Goal: Task Accomplishment & Management: Use online tool/utility

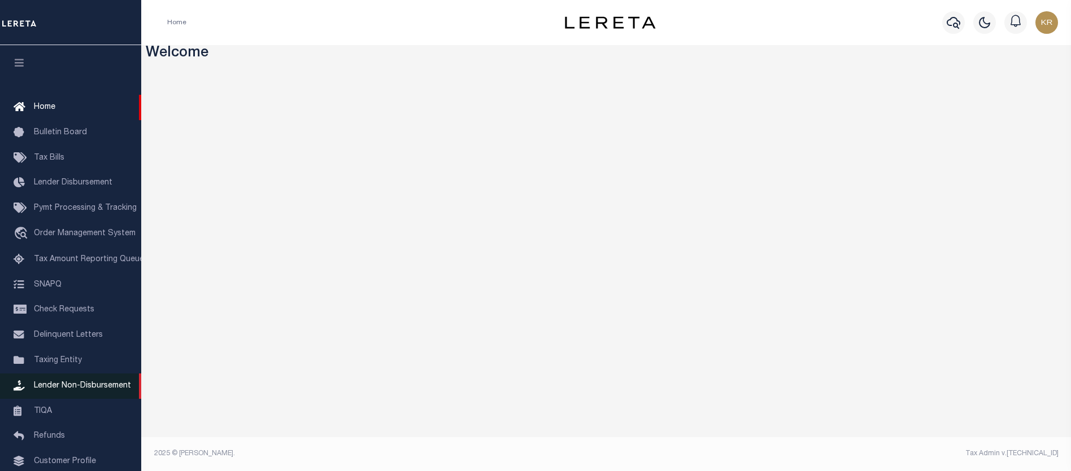
click at [49, 387] on span "Lender Non-Disbursement" at bounding box center [82, 386] width 97 height 8
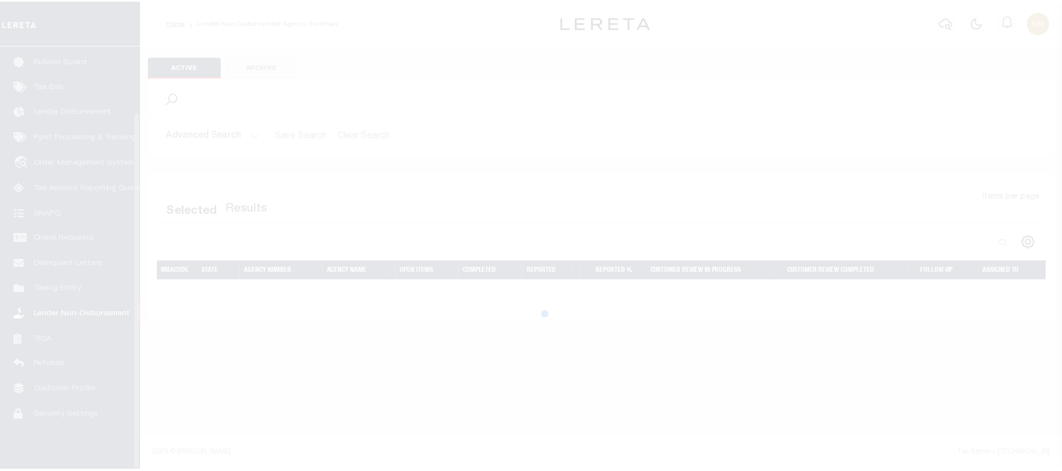
scroll to position [78, 0]
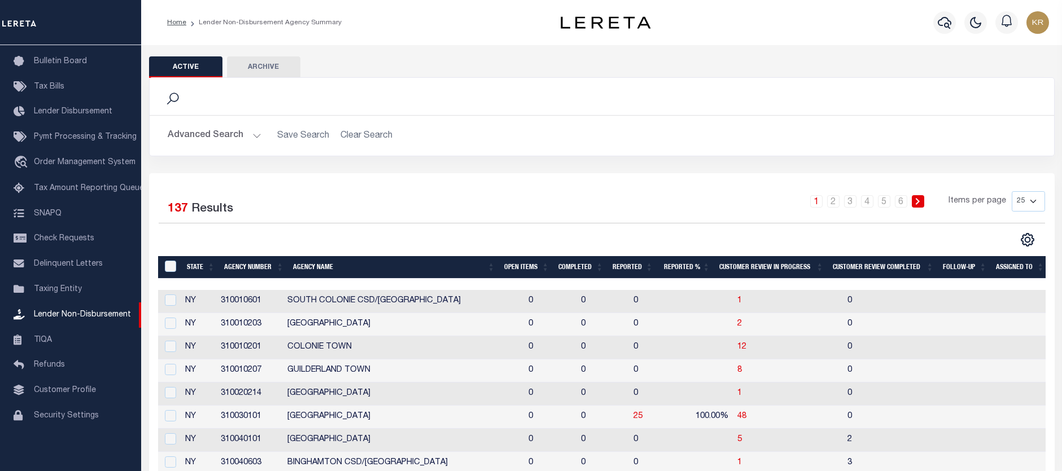
click at [195, 134] on button "Advanced Search" at bounding box center [215, 136] width 94 height 22
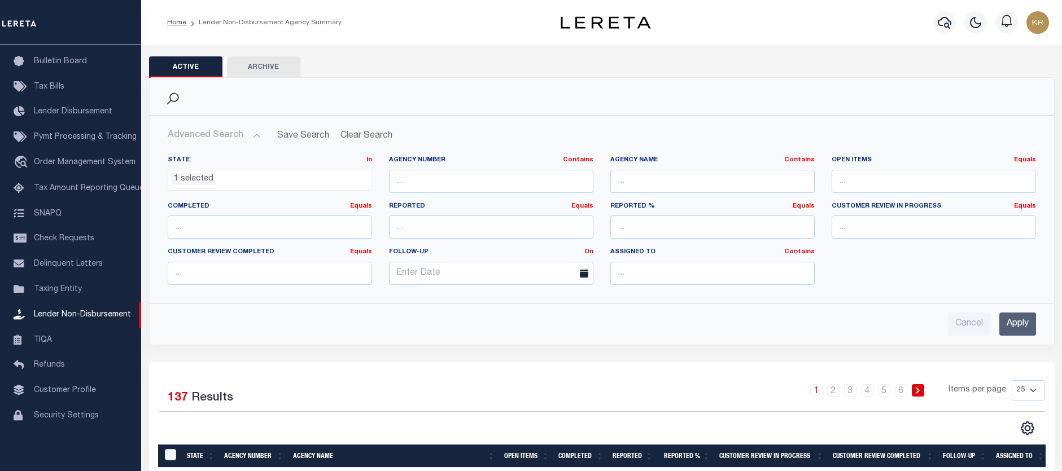
click at [272, 181] on ul "1 selected" at bounding box center [269, 178] width 203 height 15
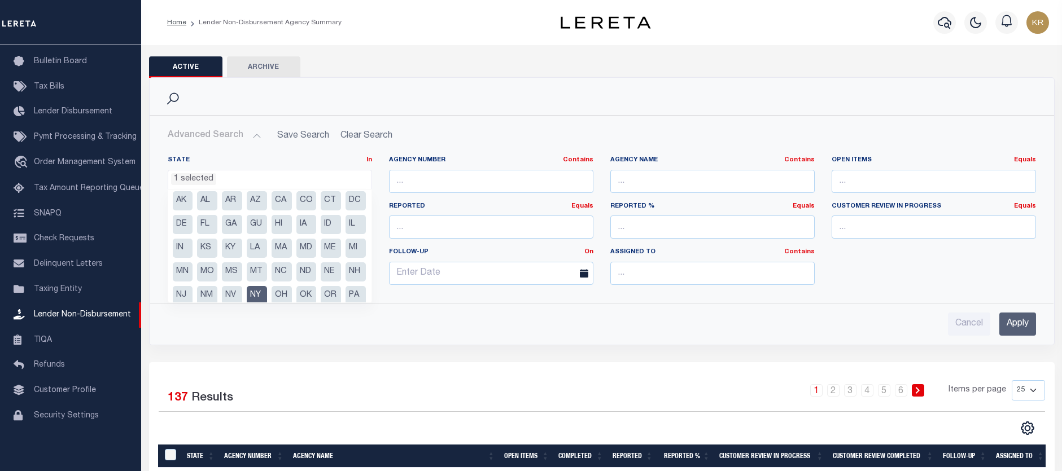
scroll to position [0, 0]
click at [242, 248] on li "KY" at bounding box center [232, 251] width 20 height 19
select select "KY"
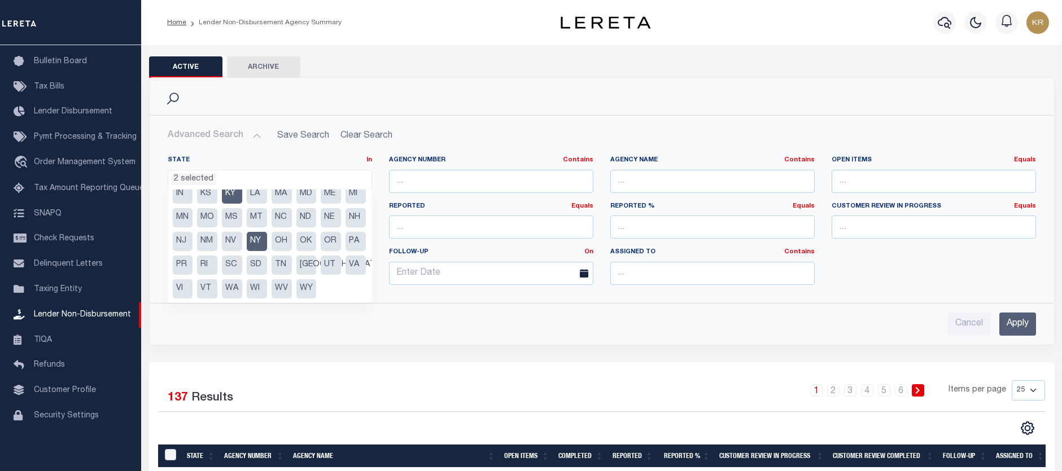
scroll to position [81, 0]
click at [247, 243] on li "NY" at bounding box center [257, 241] width 20 height 19
click at [418, 102] on div "Search" at bounding box center [602, 96] width 886 height 19
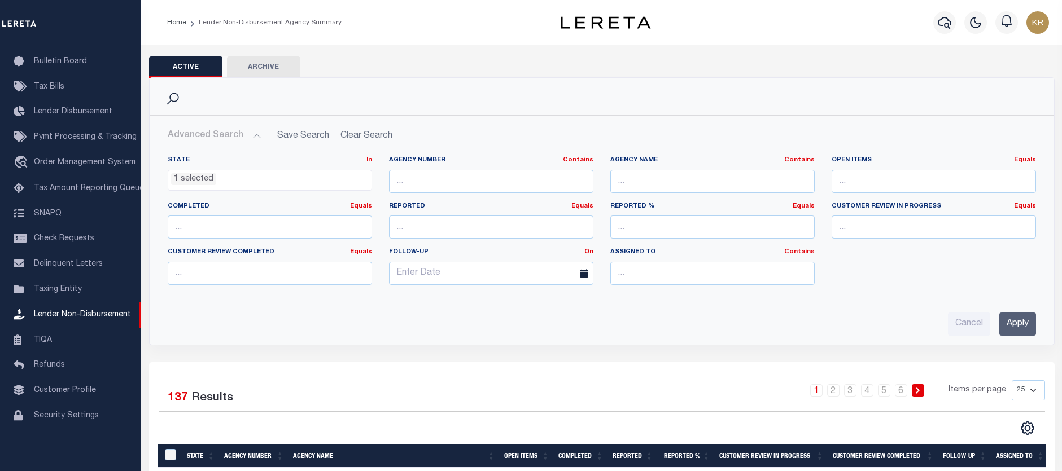
click at [1016, 324] on input "Apply" at bounding box center [1017, 324] width 37 height 23
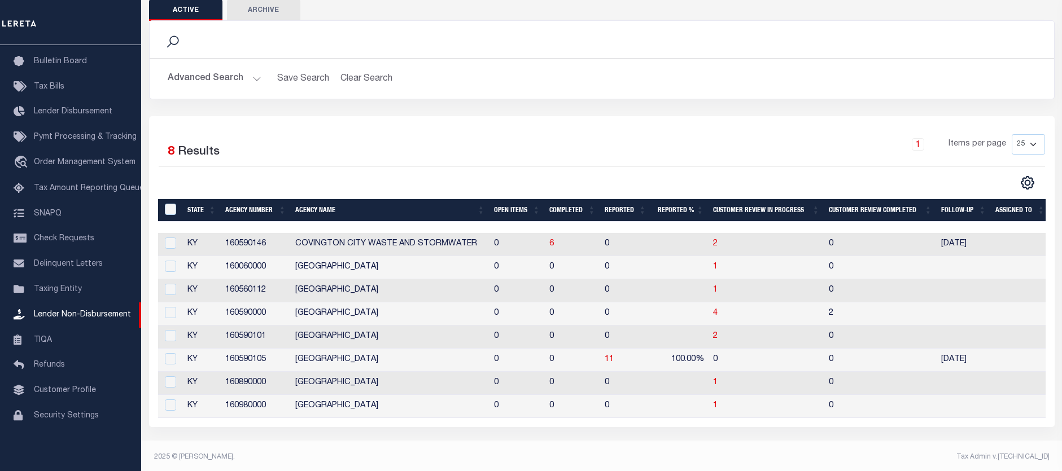
scroll to position [68, 0]
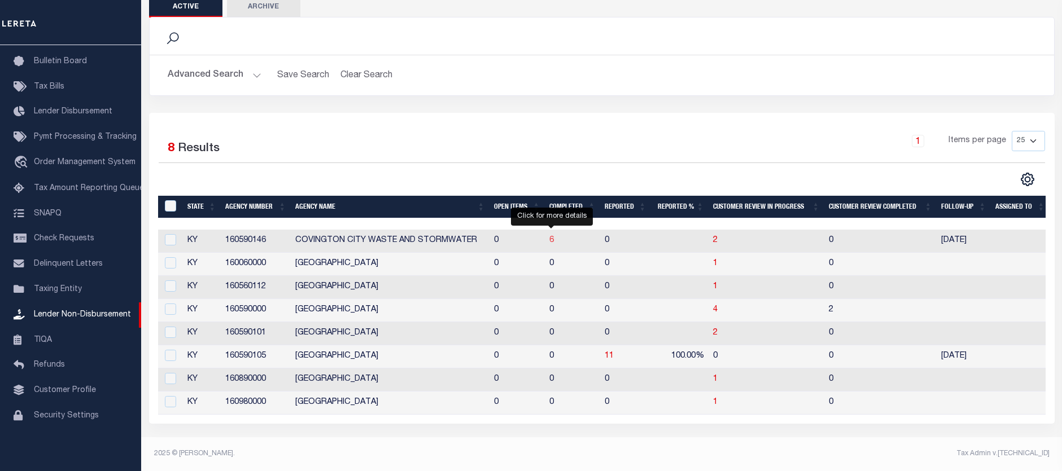
click at [552, 237] on span "6" at bounding box center [551, 241] width 5 height 8
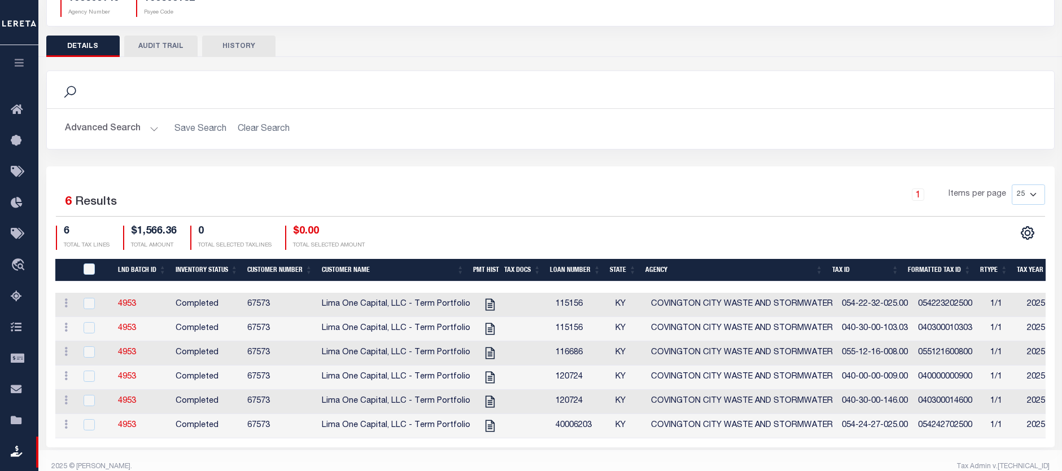
scroll to position [136, 0]
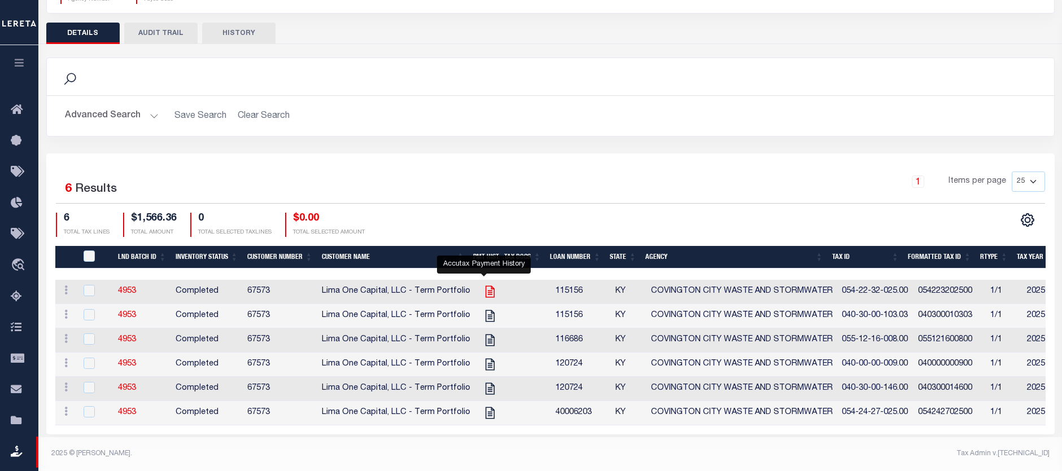
click at [483, 285] on icon "" at bounding box center [490, 292] width 15 height 15
checkbox input "true"
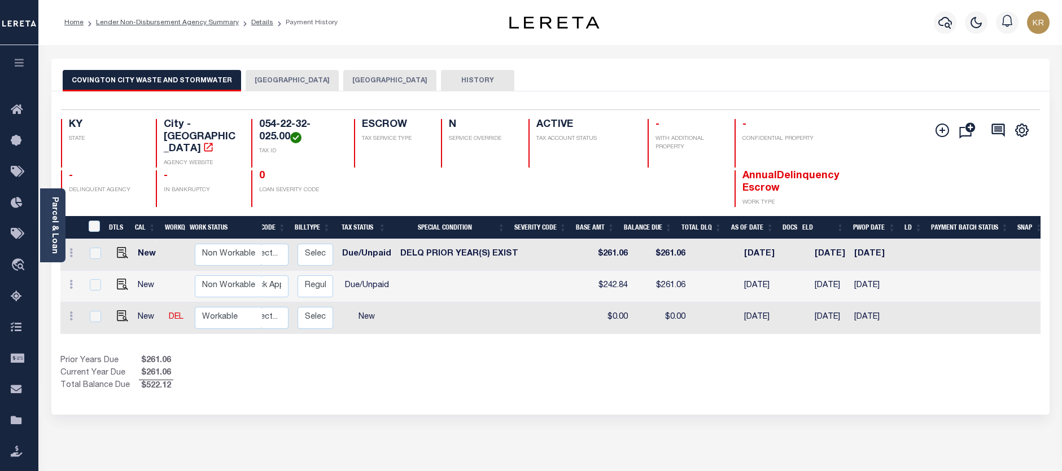
scroll to position [0, 210]
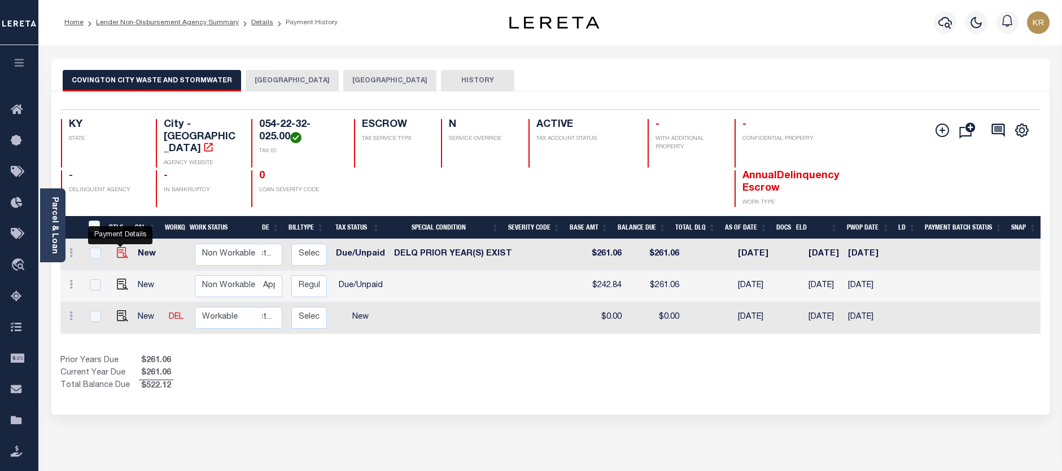
click at [121, 247] on img "" at bounding box center [122, 252] width 11 height 11
checkbox input "true"
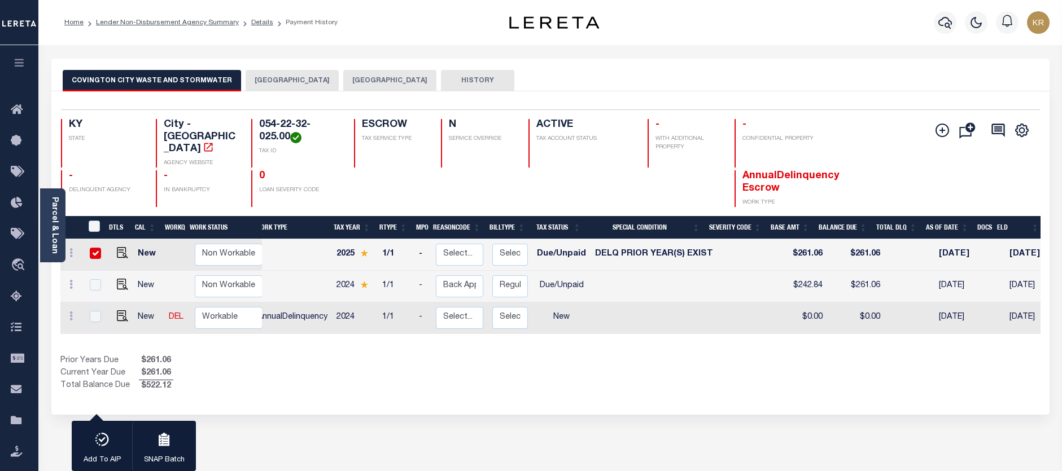
scroll to position [0, 0]
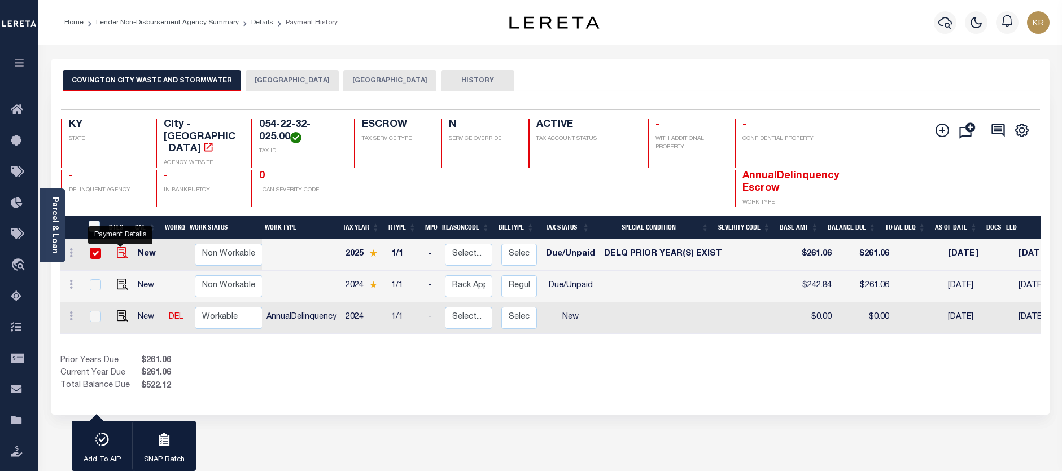
click at [117, 247] on img "" at bounding box center [122, 252] width 11 height 11
checkbox input "false"
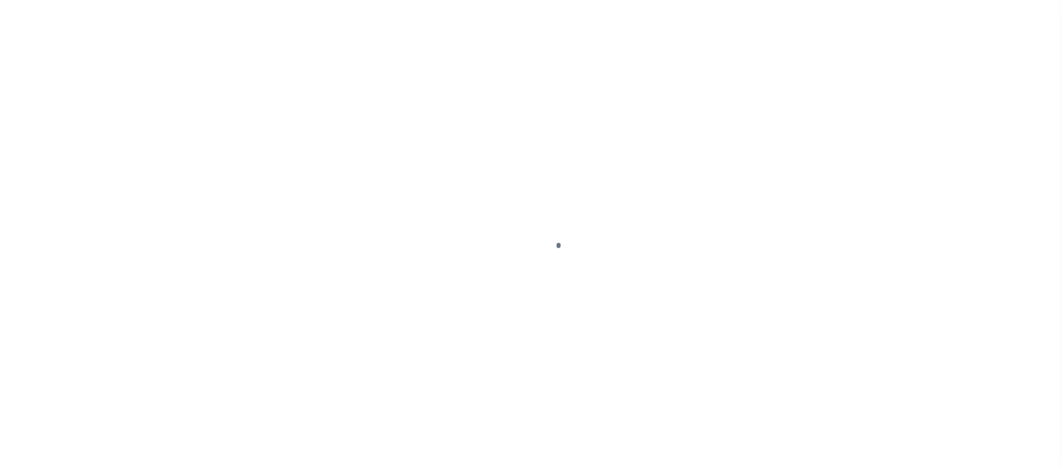
select select "DUE"
select select "18"
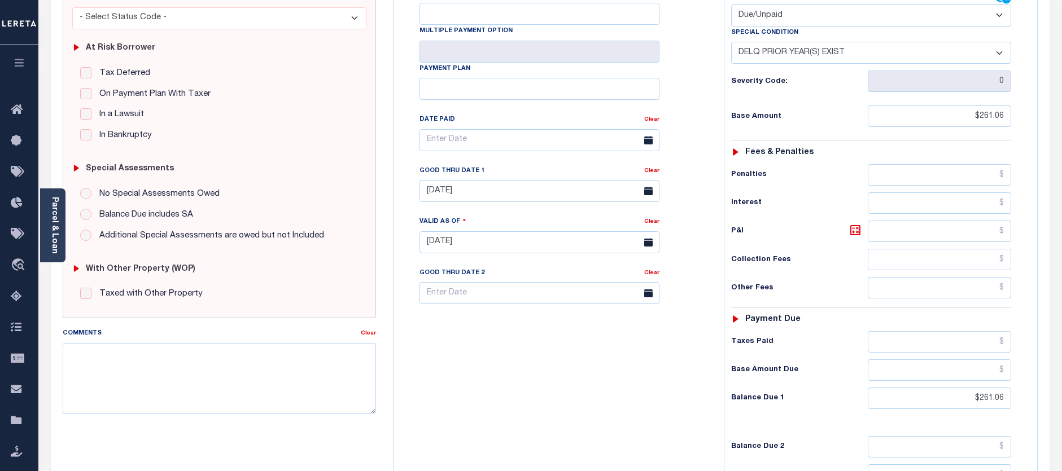
scroll to position [169, 0]
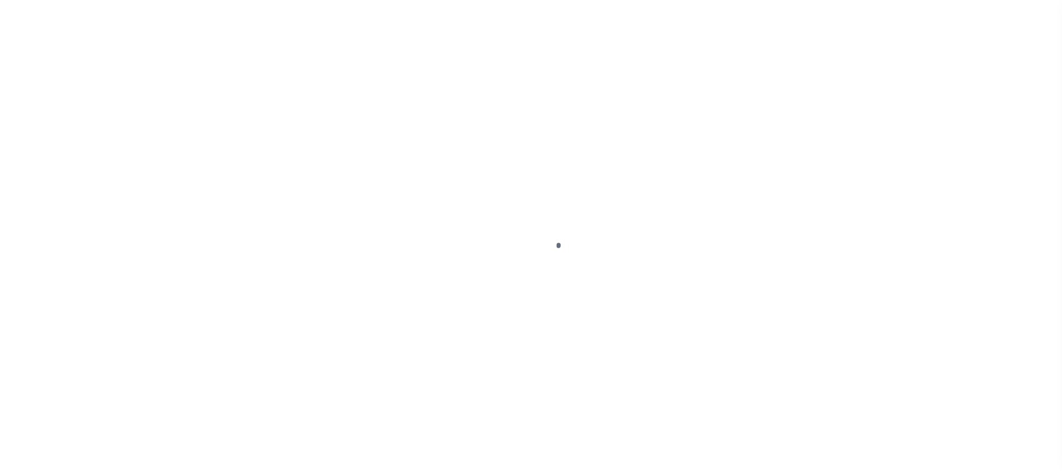
select select "DUE"
select select "18"
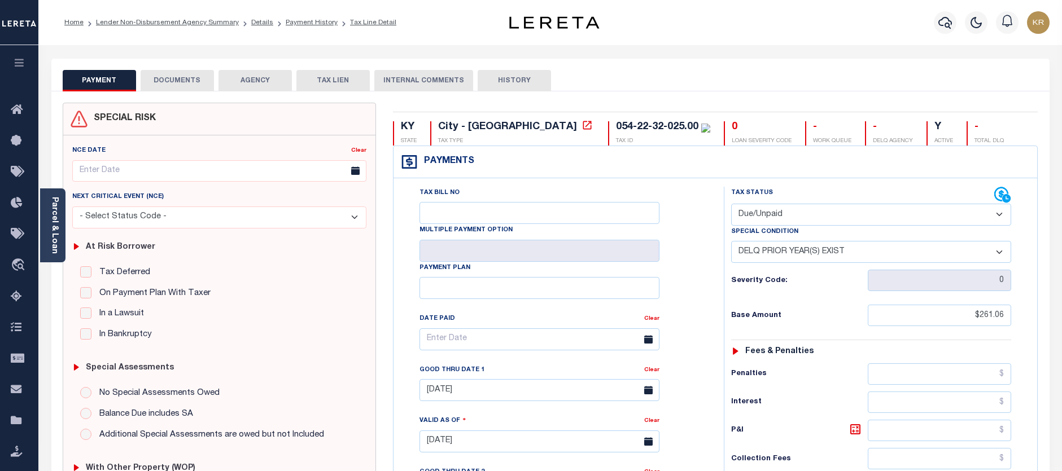
click at [841, 344] on div "Tax Status Status - Select Status Code -" at bounding box center [875, 436] width 302 height 499
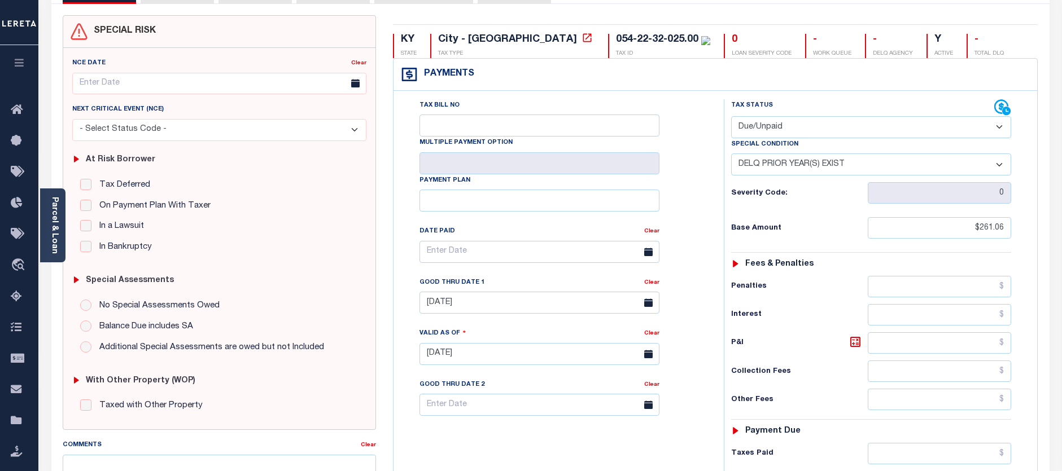
scroll to position [169, 0]
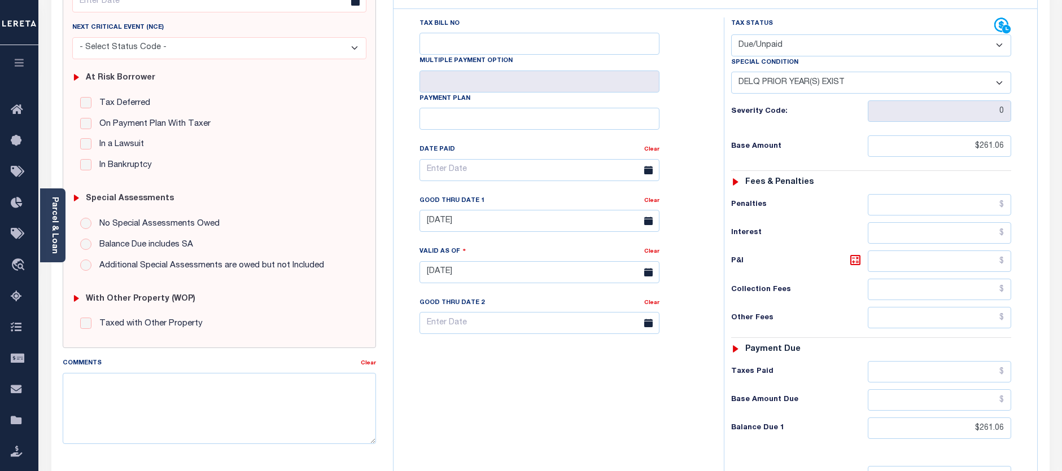
click at [645, 225] on icon at bounding box center [648, 221] width 8 height 8
click at [491, 224] on input "[DATE]" at bounding box center [540, 221] width 240 height 22
click at [556, 378] on span "31" at bounding box center [556, 375] width 22 height 22
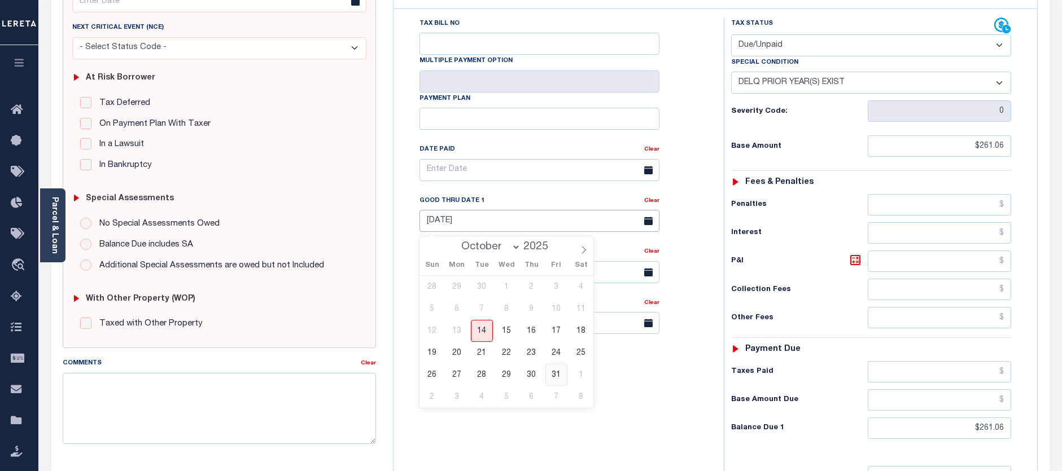
type input "10/31/2025"
type input "[DATE]"
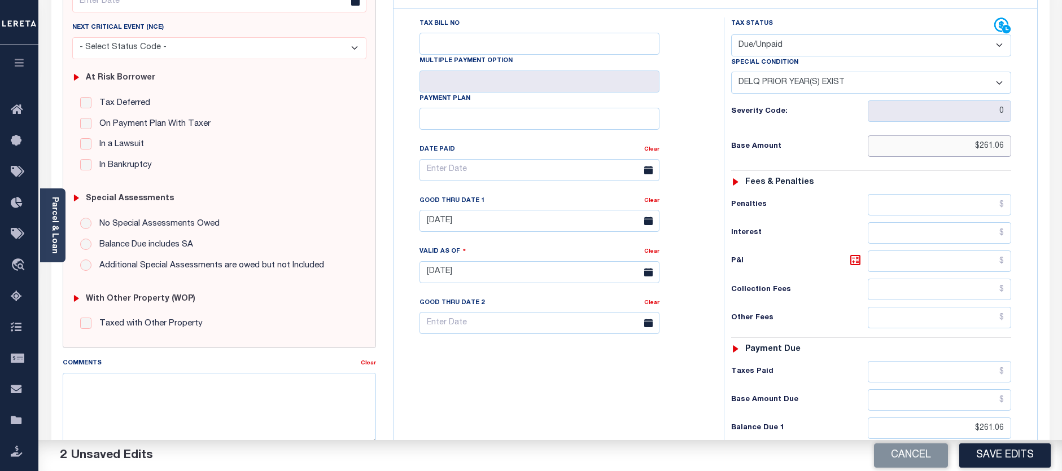
click at [982, 146] on input "$261.06" at bounding box center [940, 146] width 144 height 21
drag, startPoint x: 982, startPoint y: 146, endPoint x: 1020, endPoint y: 148, distance: 37.9
click at [1020, 148] on div "Tax Status Status - Select Status Code -" at bounding box center [875, 267] width 302 height 499
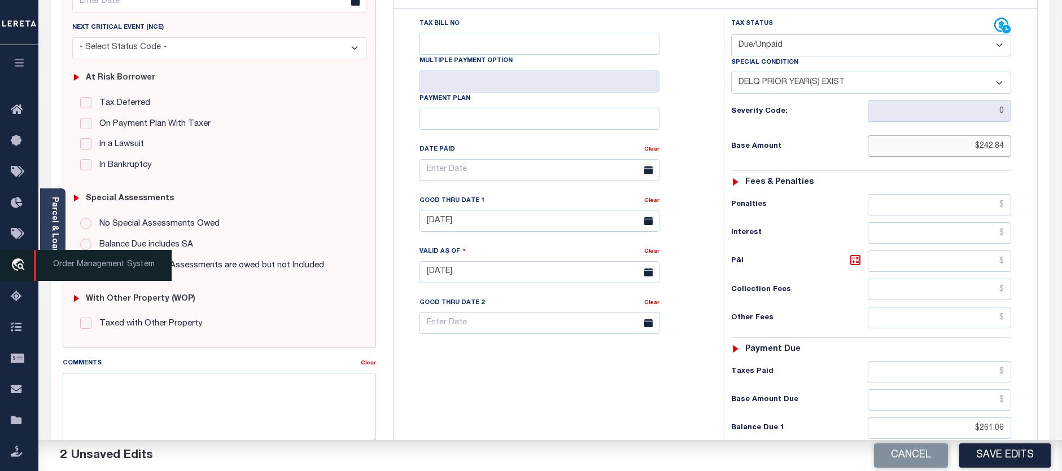
type input "$242.84"
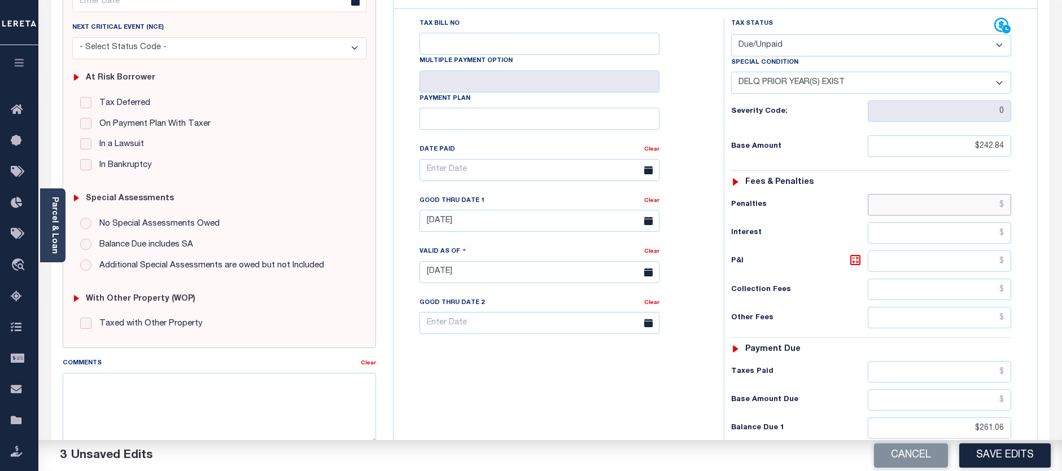
click at [918, 206] on input "text" at bounding box center [940, 204] width 144 height 21
click at [963, 204] on input "text" at bounding box center [940, 204] width 144 height 21
type input "$18.22"
click at [912, 263] on input "text" at bounding box center [940, 261] width 144 height 21
click at [851, 265] on icon at bounding box center [855, 260] width 10 height 10
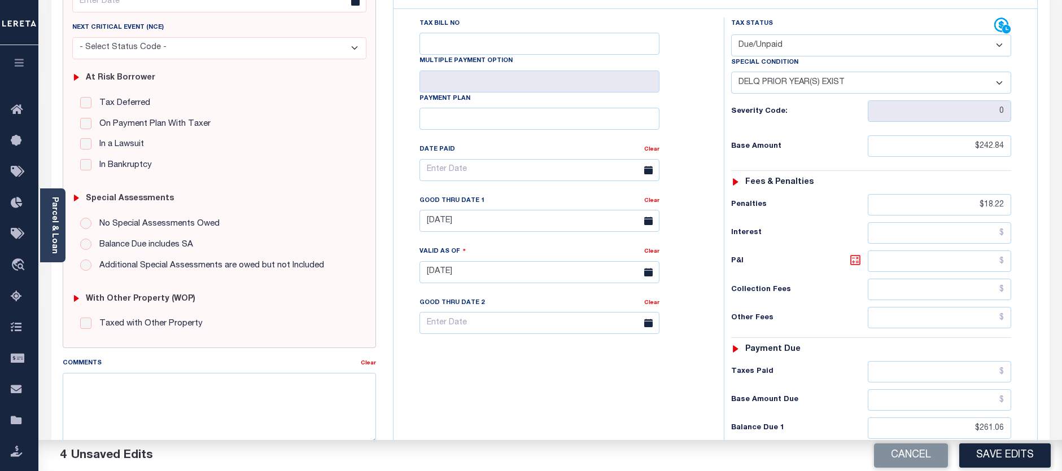
type input "$18.22"
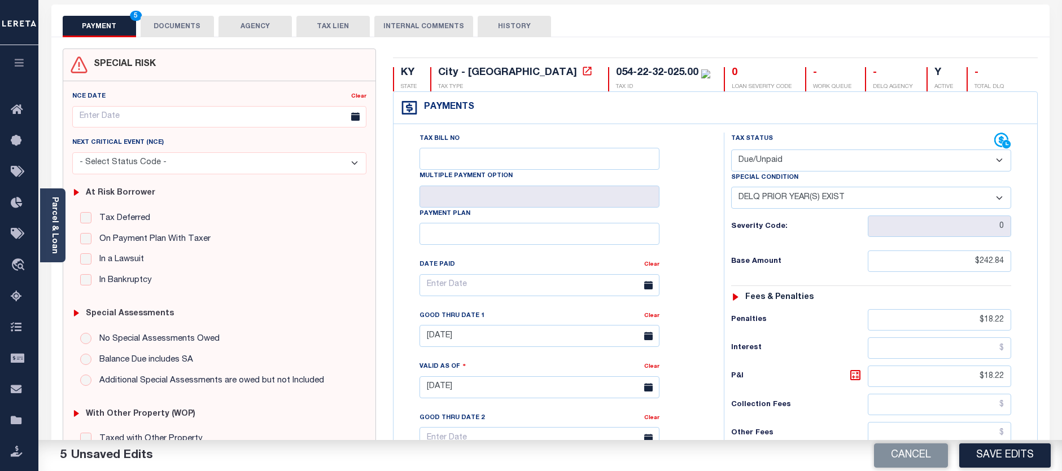
scroll to position [56, 0]
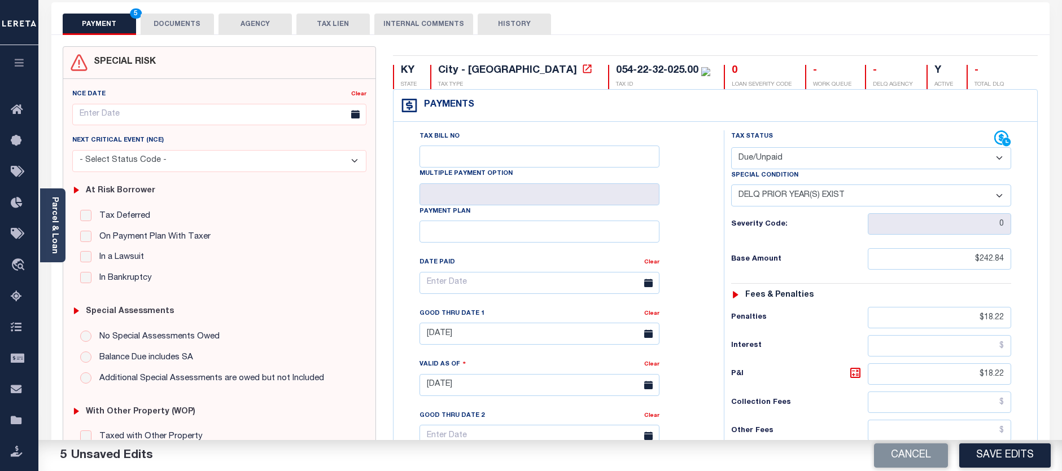
click at [178, 25] on button "DOCUMENTS" at bounding box center [177, 24] width 73 height 21
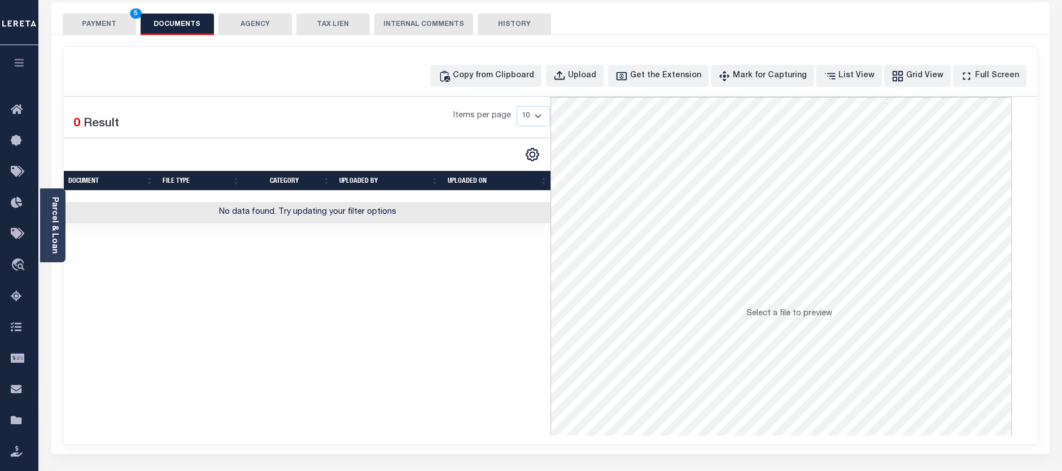
click at [759, 317] on span "Select a file to preview" at bounding box center [789, 314] width 86 height 8
click at [522, 73] on div "Copy from Clipboard" at bounding box center [493, 76] width 81 height 12
select select "POP"
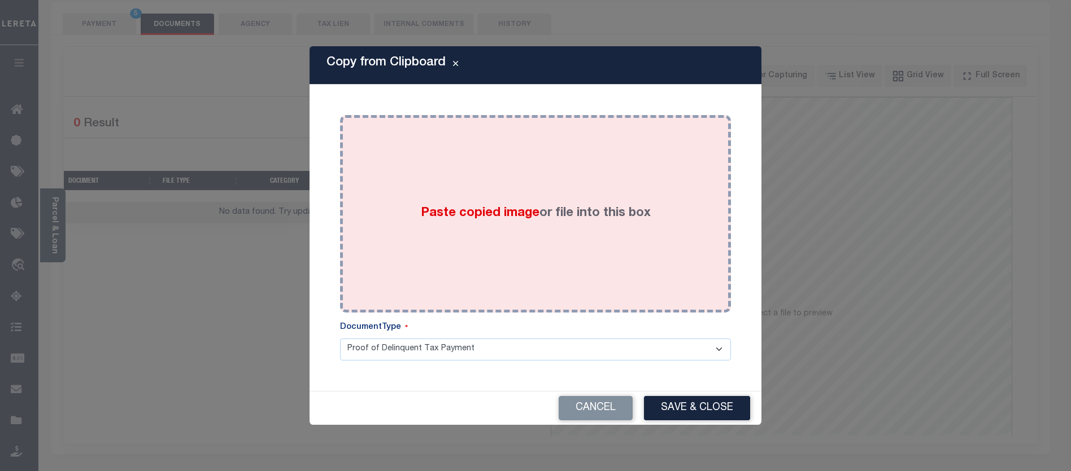
click at [445, 207] on span "Paste copied image" at bounding box center [480, 213] width 119 height 12
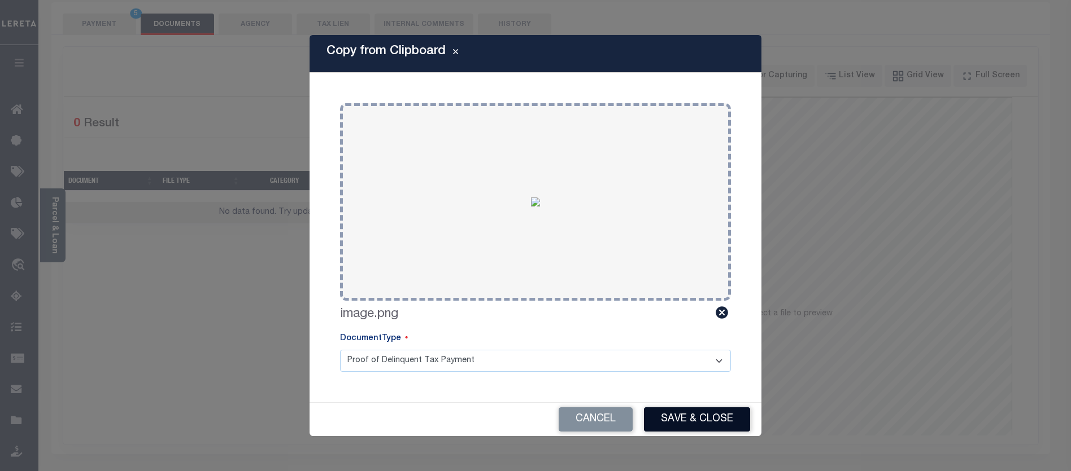
click at [701, 420] on button "Save & Close" at bounding box center [697, 420] width 106 height 24
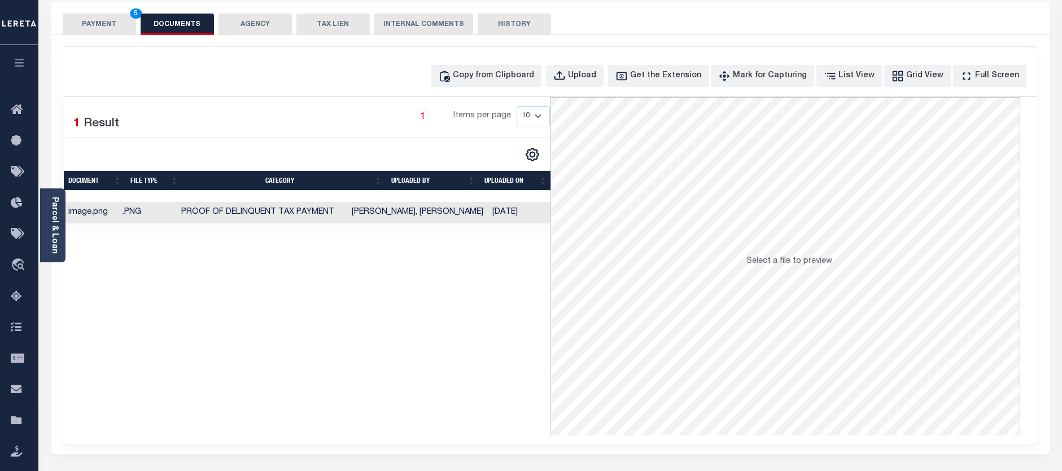
click at [104, 24] on button "PAYMENT 5" at bounding box center [99, 24] width 73 height 21
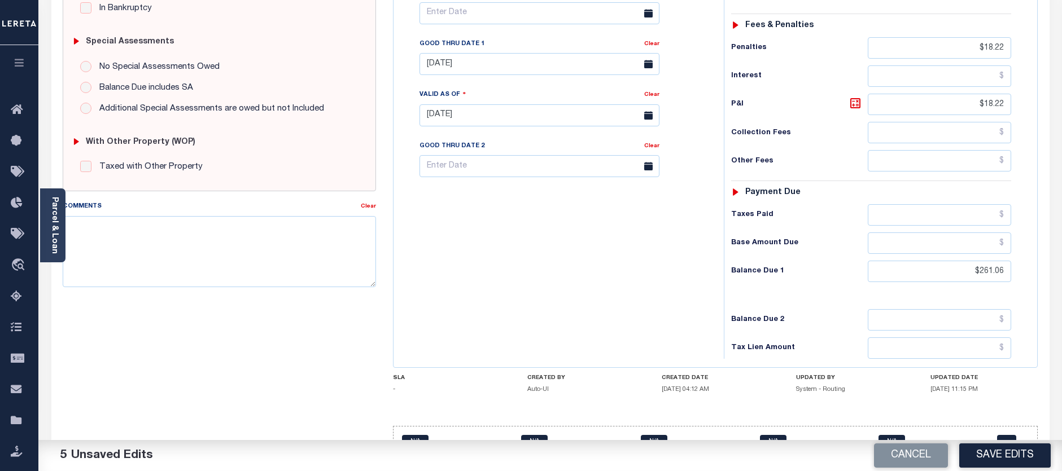
scroll to position [356, 0]
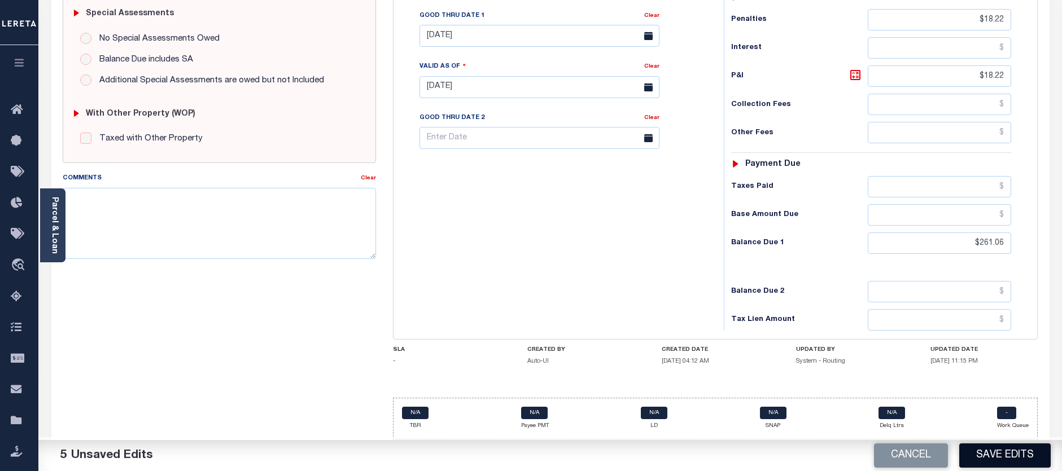
click at [1022, 451] on button "Save Edits" at bounding box center [1004, 456] width 91 height 24
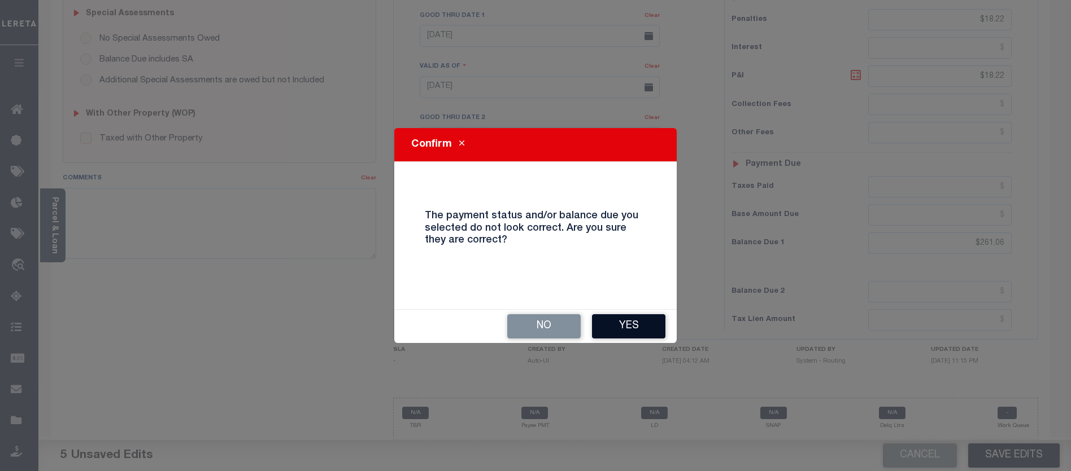
click at [631, 322] on button "Yes" at bounding box center [628, 327] width 73 height 24
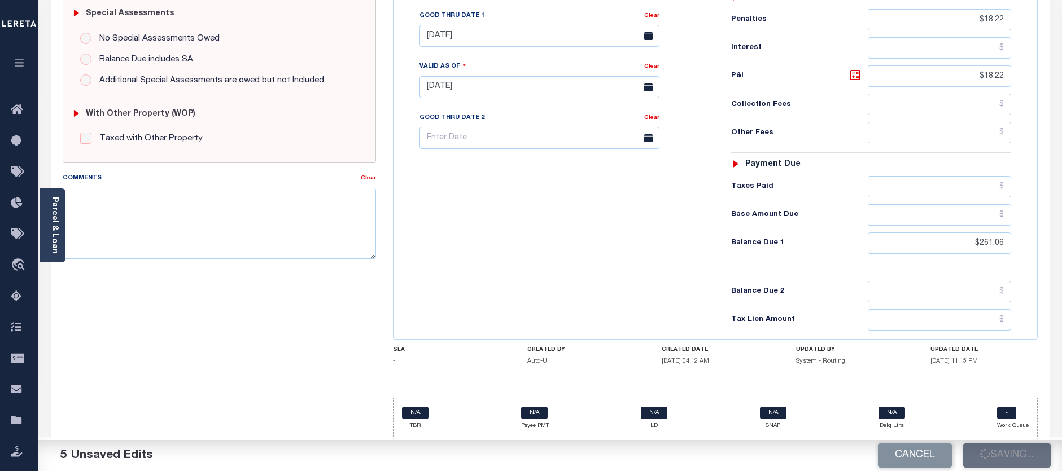
checkbox input "false"
type input "$242.84"
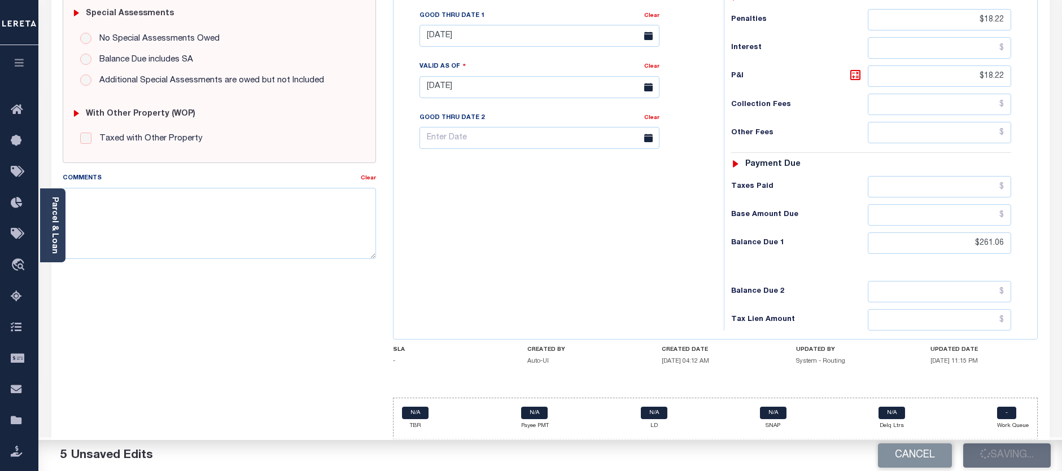
type input "$18.22"
type input "$261.06"
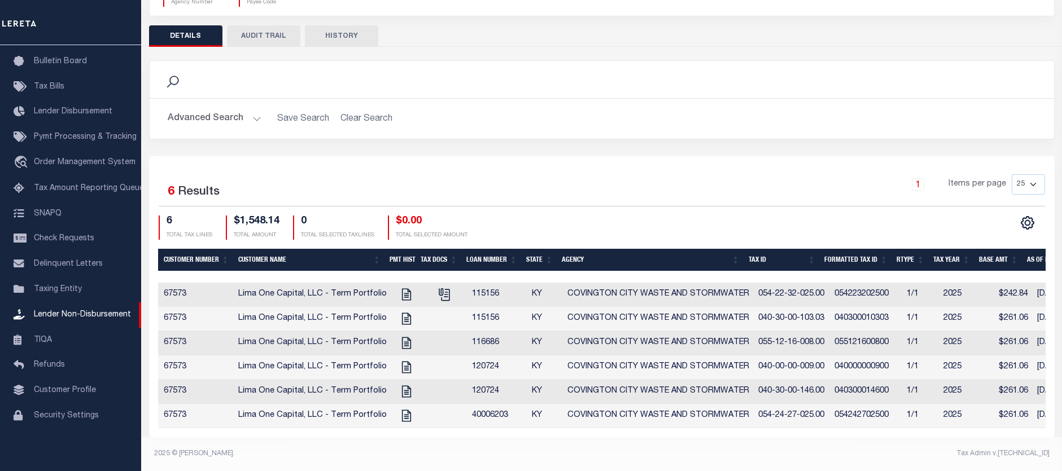
scroll to position [0, 209]
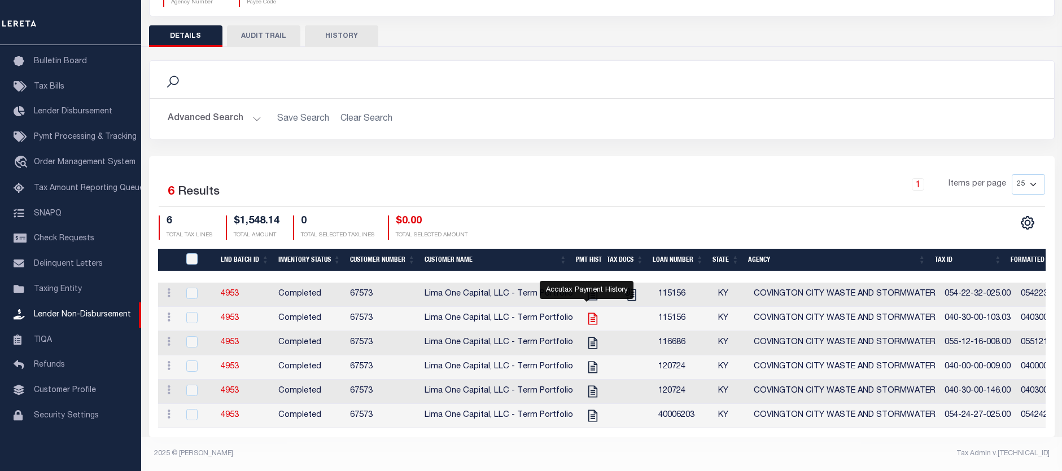
click at [590, 312] on icon "" at bounding box center [593, 319] width 15 height 15
checkbox input "true"
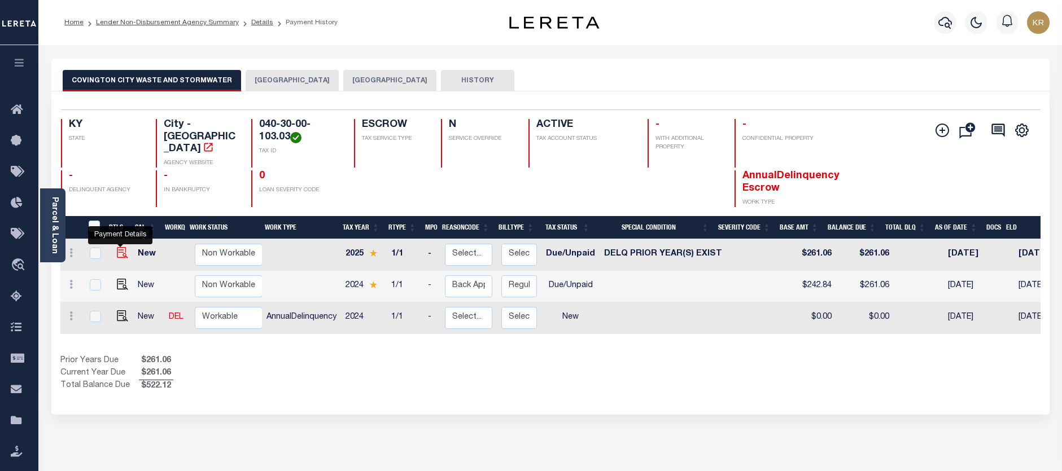
click at [123, 247] on img "" at bounding box center [122, 252] width 11 height 11
checkbox input "true"
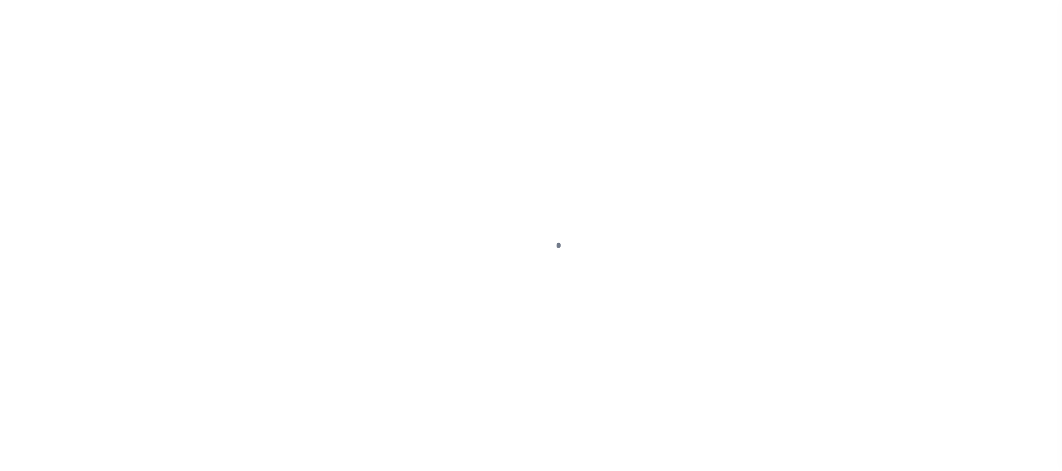
select select "DUE"
select select "18"
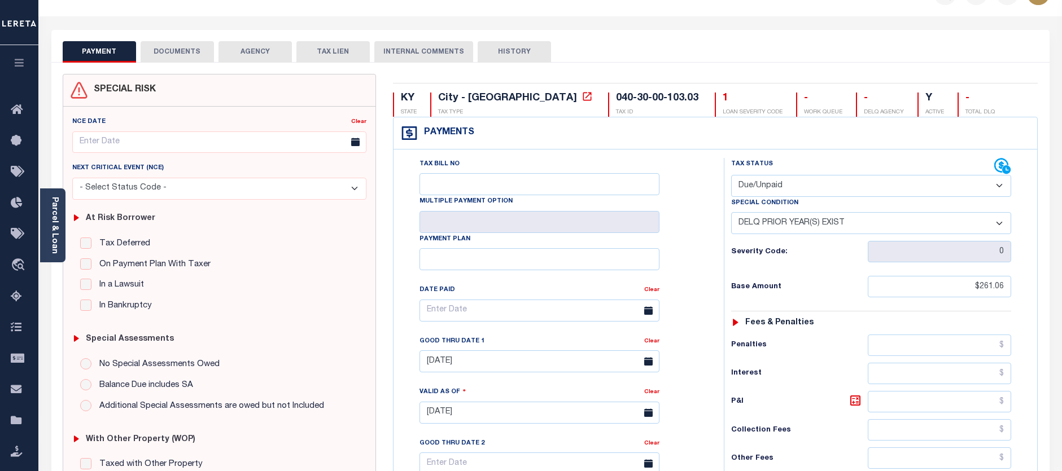
scroll to position [56, 0]
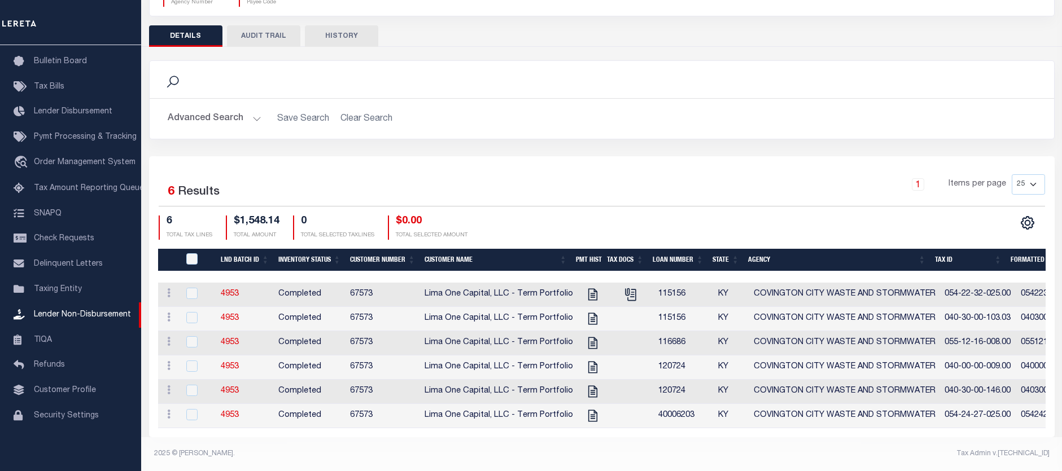
scroll to position [136, 0]
click at [586, 287] on icon "" at bounding box center [593, 294] width 15 height 15
checkbox input "true"
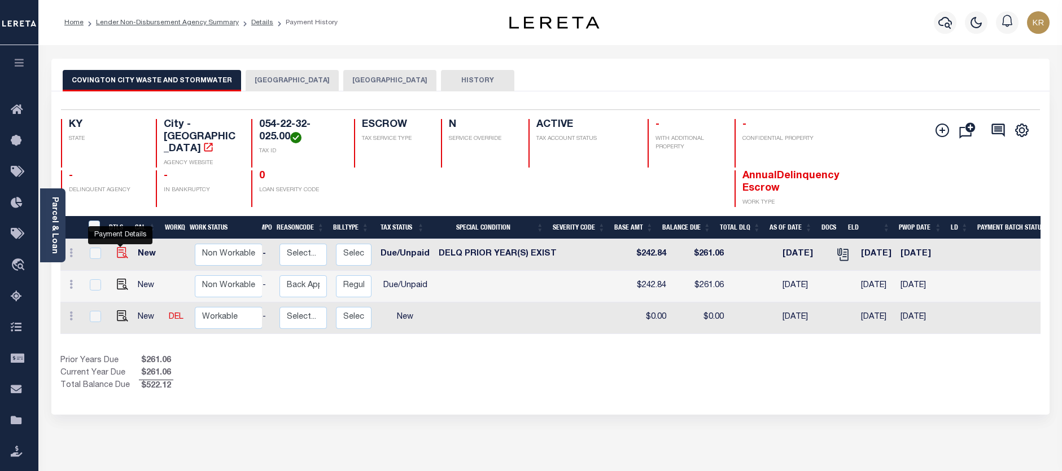
click at [121, 247] on img "" at bounding box center [122, 252] width 11 height 11
checkbox input "true"
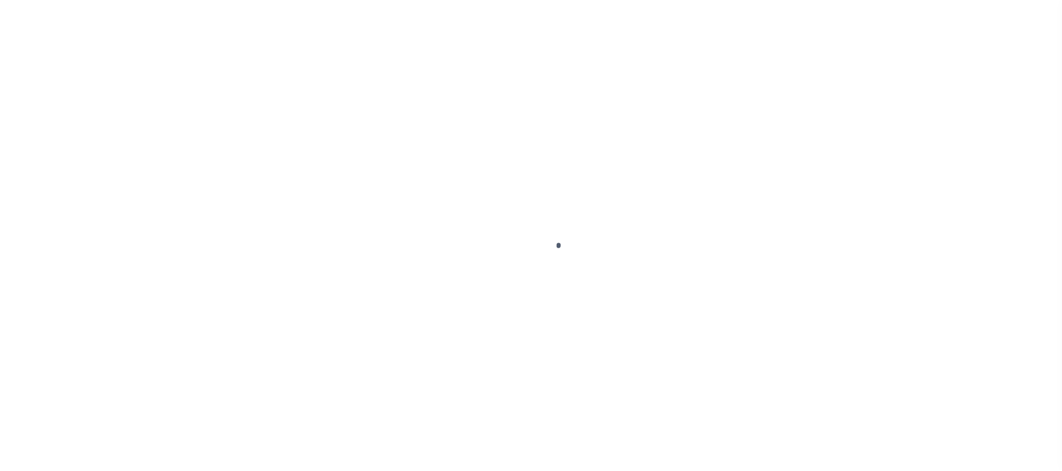
select select "DUE"
select select "18"
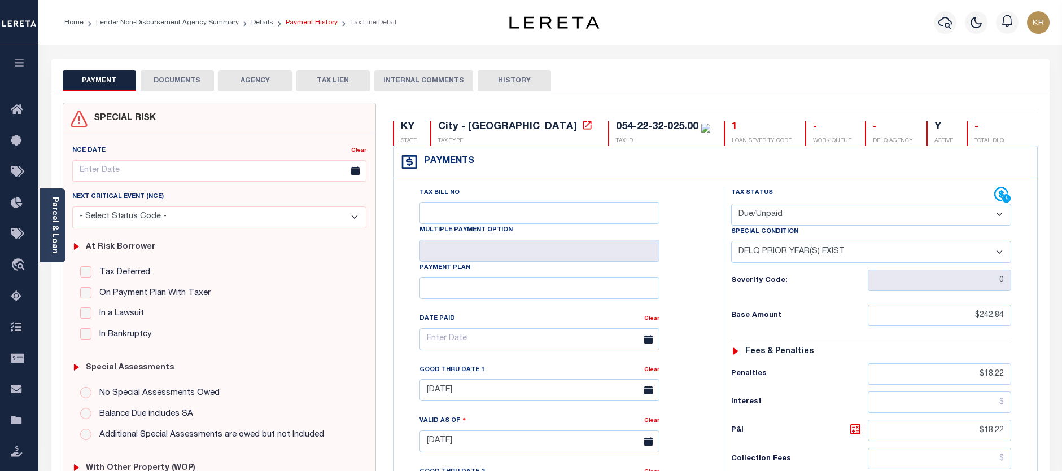
click at [302, 22] on link "Payment History" at bounding box center [312, 22] width 52 height 7
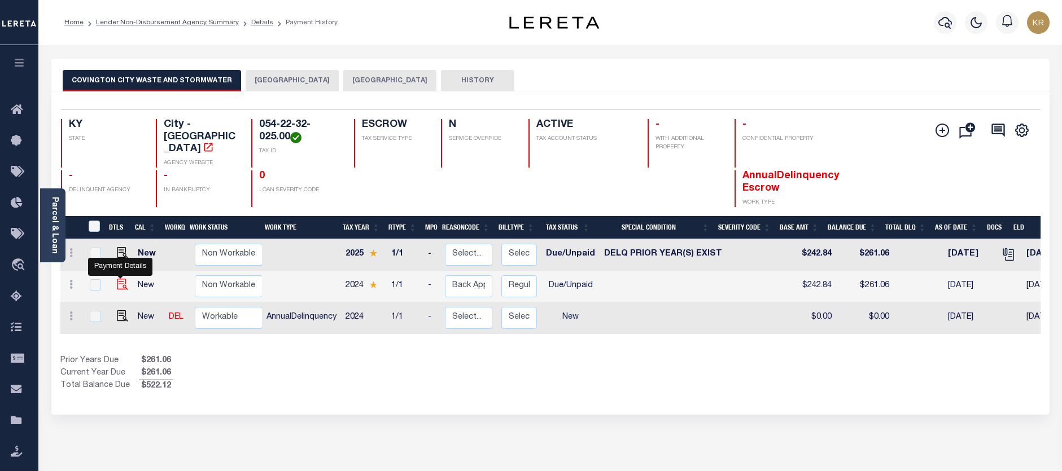
click at [119, 279] on img "" at bounding box center [122, 284] width 11 height 11
checkbox input "true"
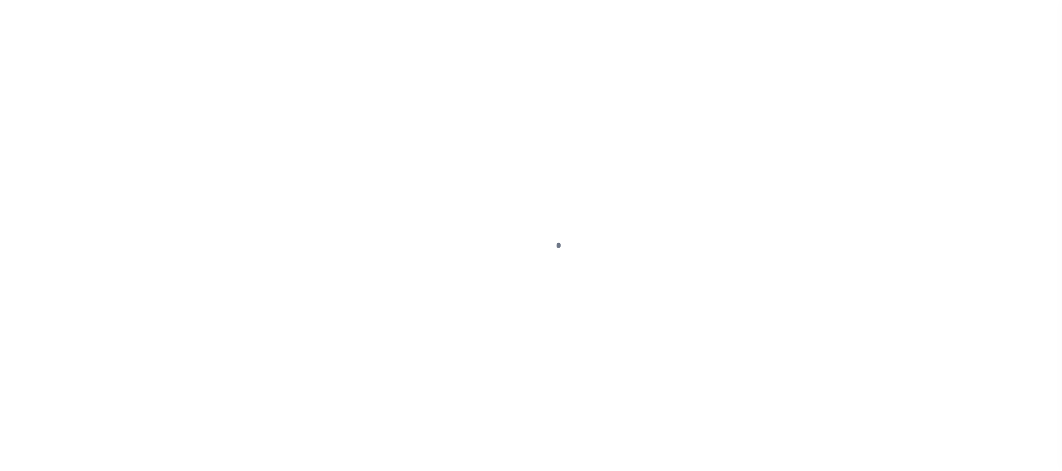
select select "DUE"
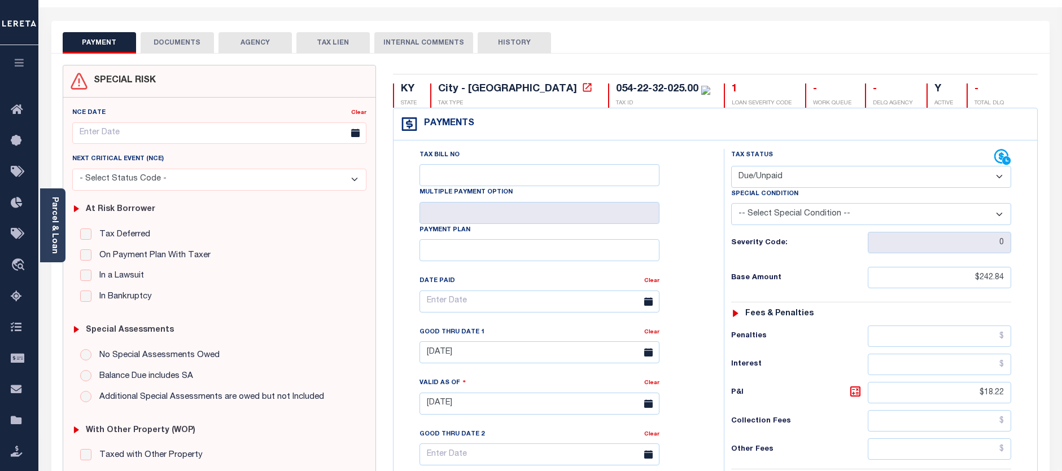
scroll to position [21, 0]
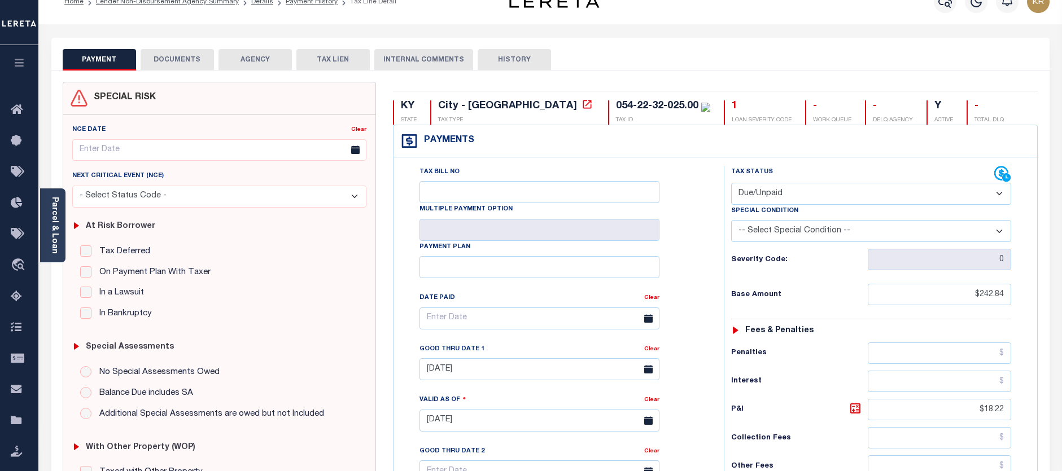
click at [189, 58] on button "DOCUMENTS" at bounding box center [177, 59] width 73 height 21
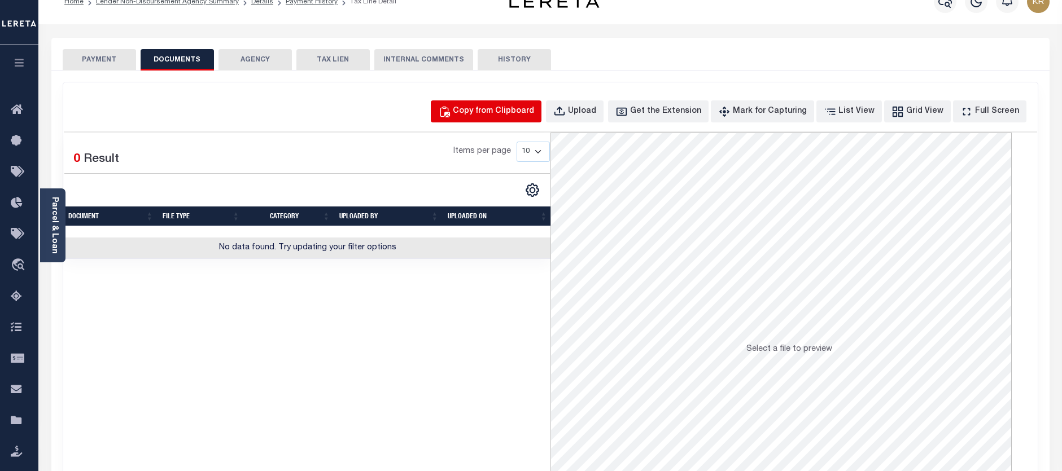
click at [499, 110] on div "Copy from Clipboard" at bounding box center [493, 112] width 81 height 12
select select "POP"
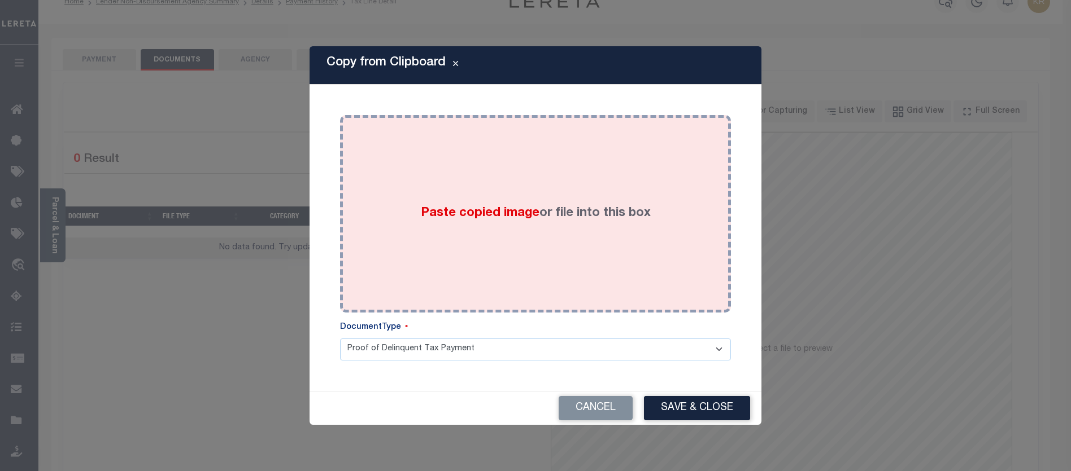
drag, startPoint x: 472, startPoint y: 182, endPoint x: 427, endPoint y: 222, distance: 59.6
click at [427, 222] on label "Paste copied image or file into this box" at bounding box center [536, 213] width 230 height 19
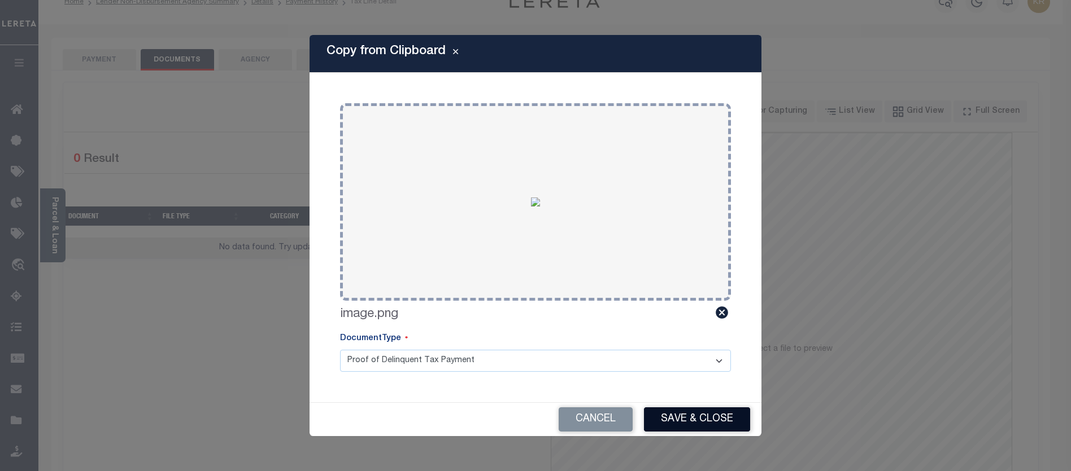
click at [709, 416] on button "Save & Close" at bounding box center [697, 420] width 106 height 24
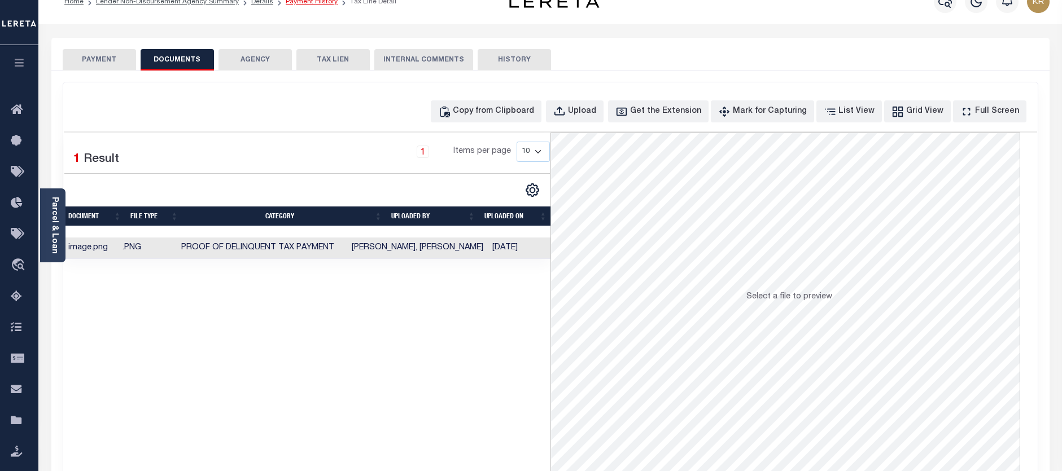
click at [290, 1] on link "Payment History" at bounding box center [312, 1] width 52 height 7
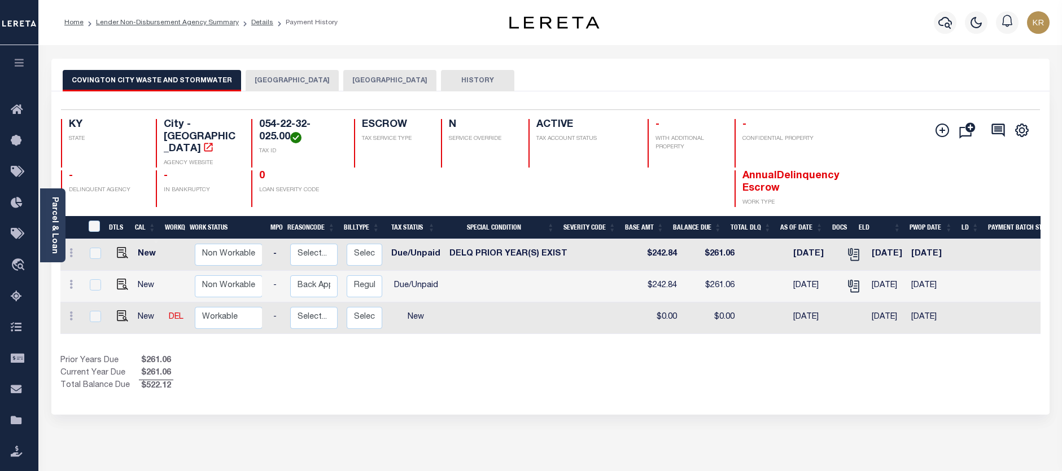
scroll to position [0, 160]
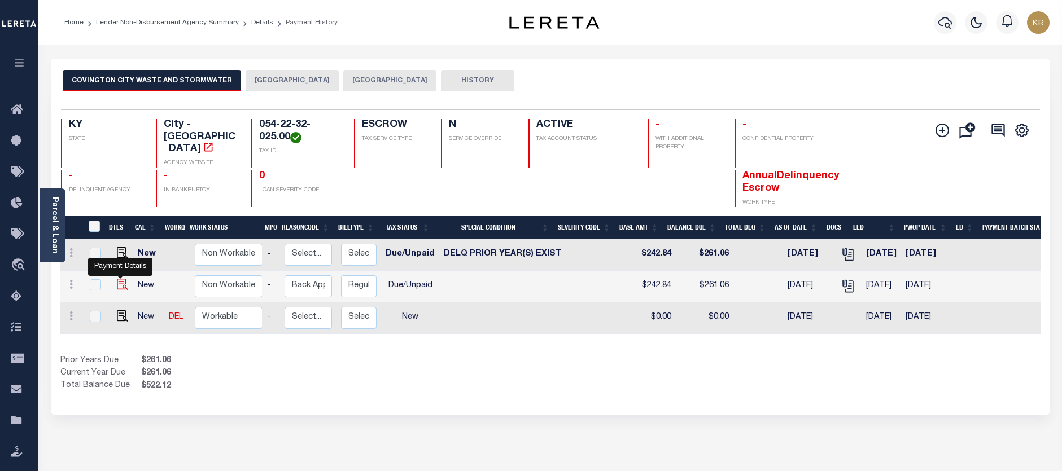
click at [123, 279] on img "" at bounding box center [122, 284] width 11 height 11
checkbox input "true"
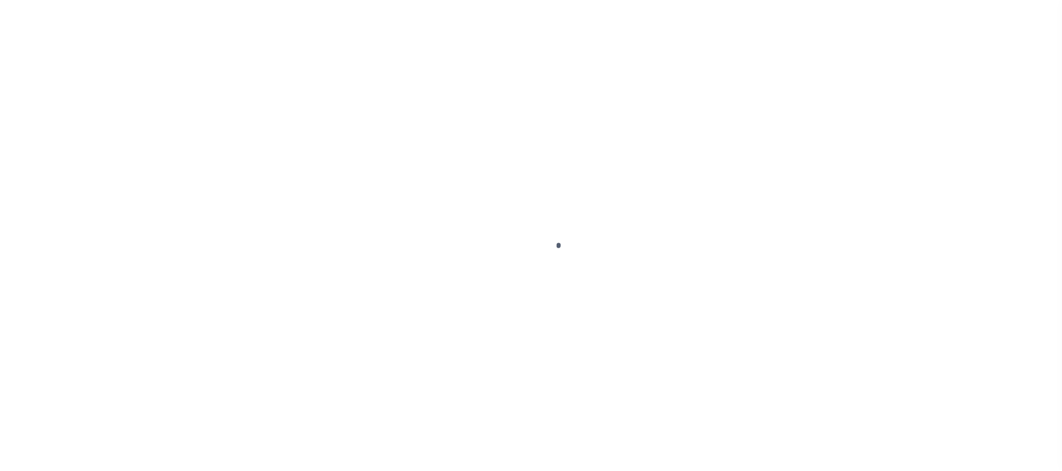
select select "DUE"
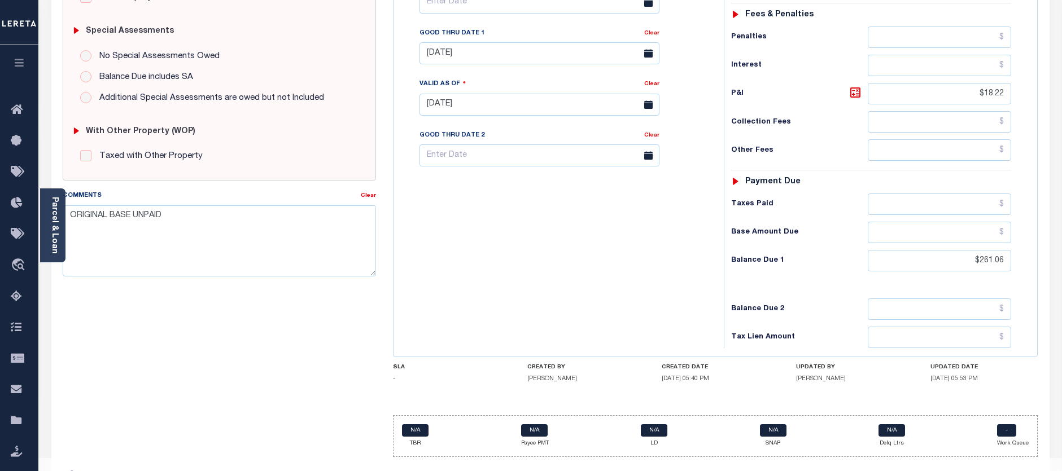
scroll to position [339, 0]
click at [846, 284] on div "Tax Status Status - Select Status Code -" at bounding box center [875, 97] width 302 height 499
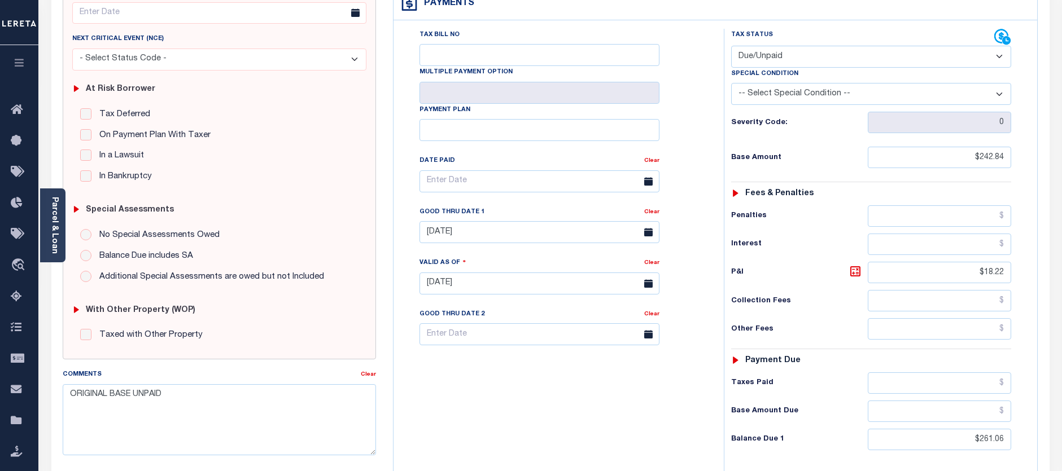
scroll to position [0, 0]
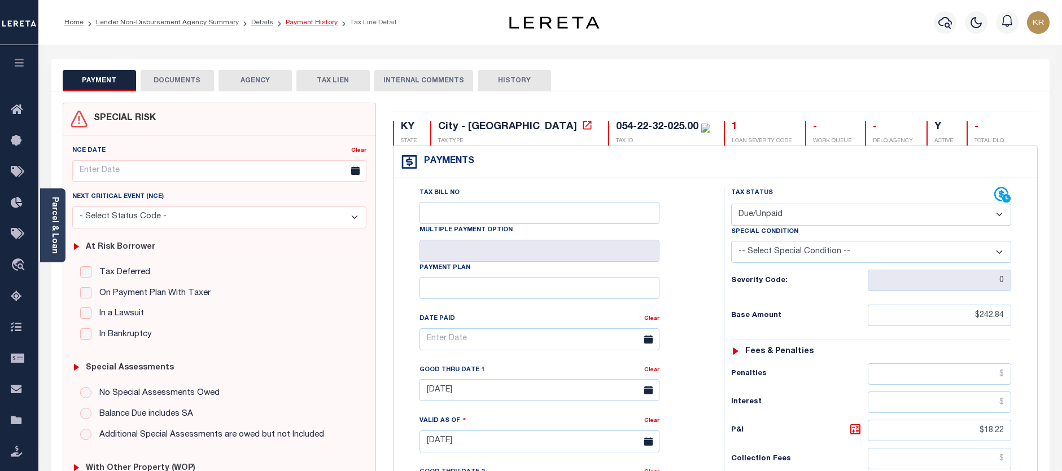
click at [294, 21] on link "Payment History" at bounding box center [312, 22] width 52 height 7
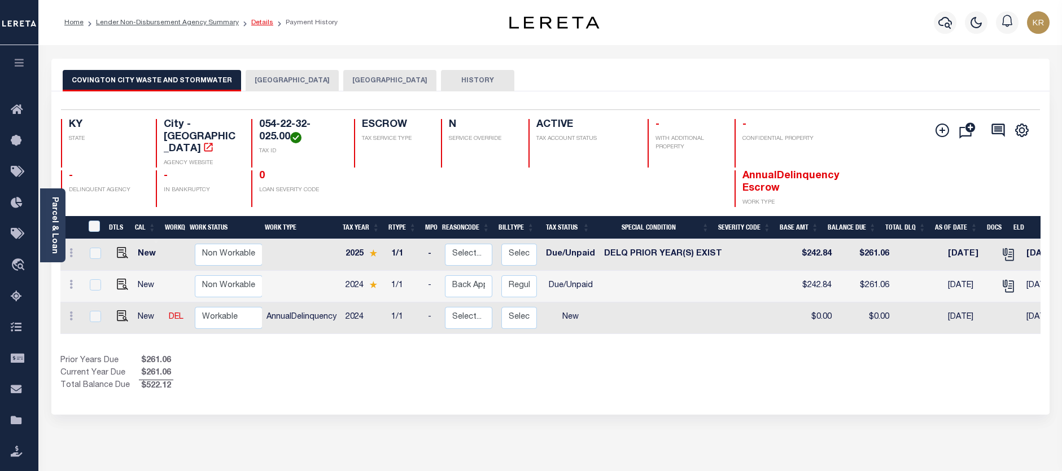
click at [251, 22] on link "Details" at bounding box center [262, 22] width 22 height 7
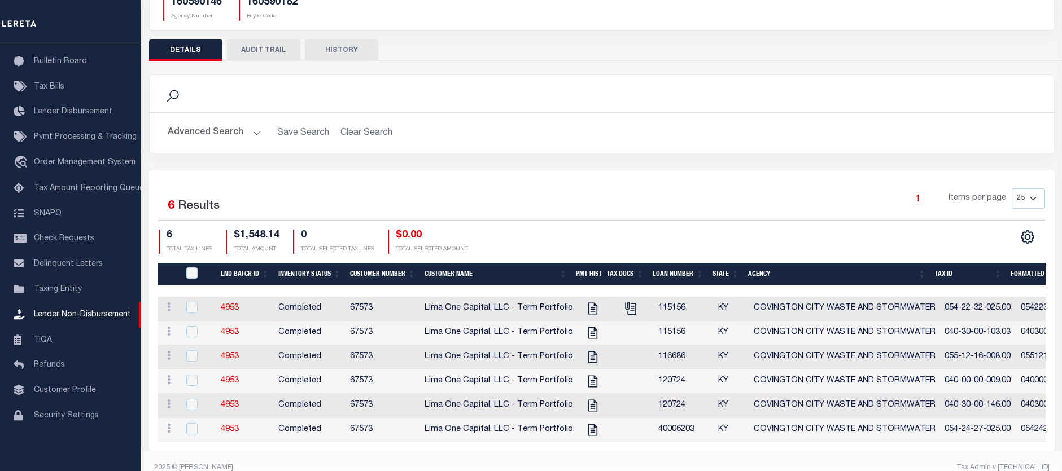
scroll to position [113, 0]
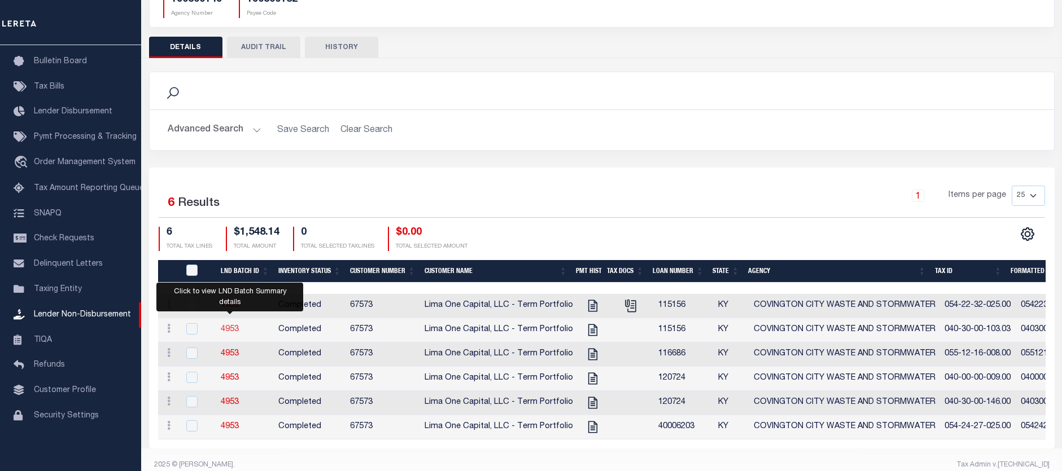
click at [226, 333] on link "4953" at bounding box center [230, 330] width 18 height 8
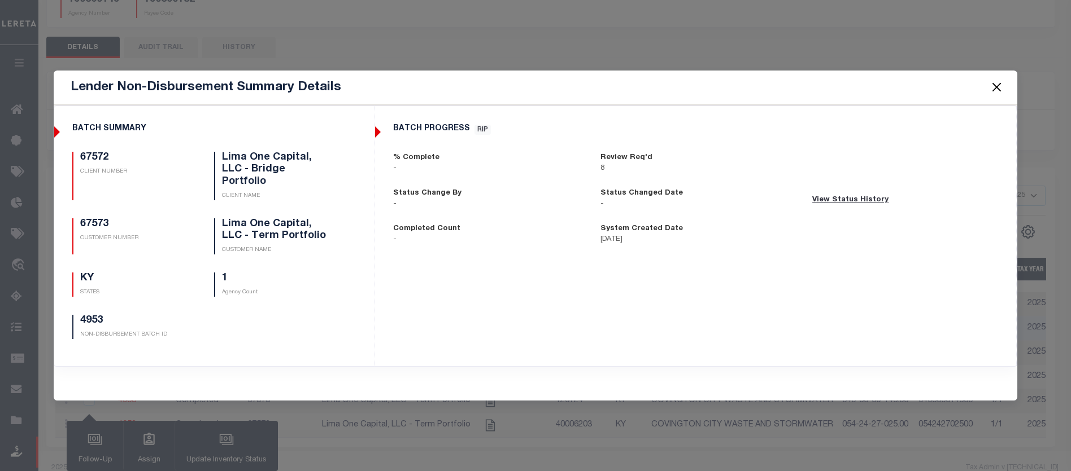
click at [1001, 91] on button "Close" at bounding box center [996, 87] width 15 height 15
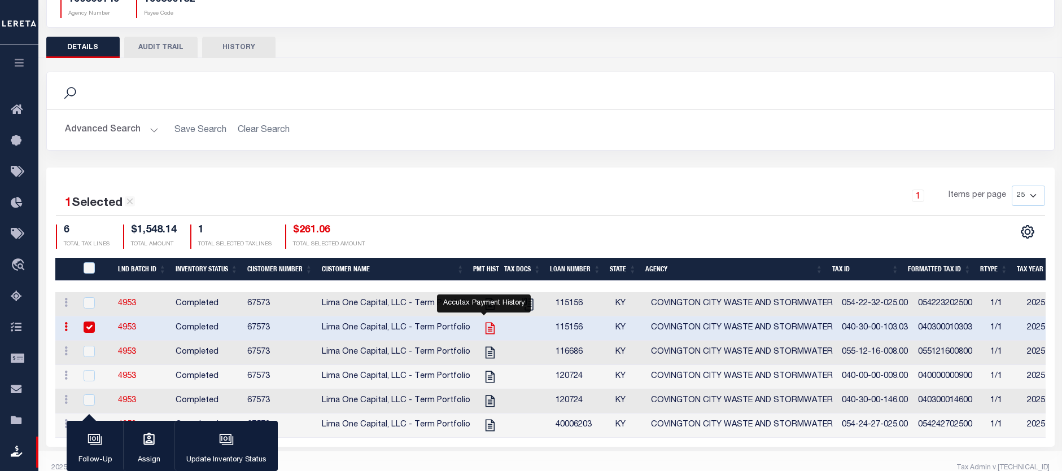
click at [484, 330] on icon "" at bounding box center [490, 328] width 15 height 15
checkbox input "false"
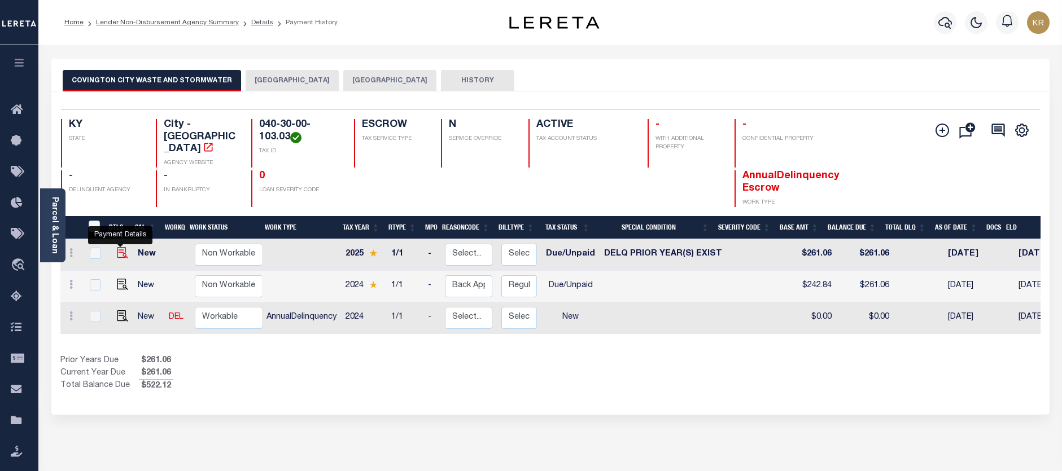
click at [117, 247] on img "" at bounding box center [122, 252] width 11 height 11
checkbox input "true"
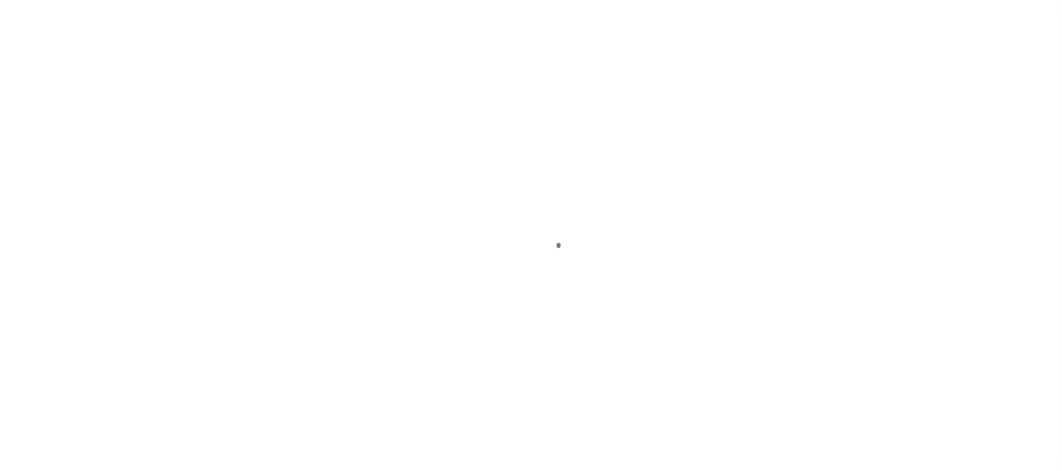
select select "DUE"
select select "18"
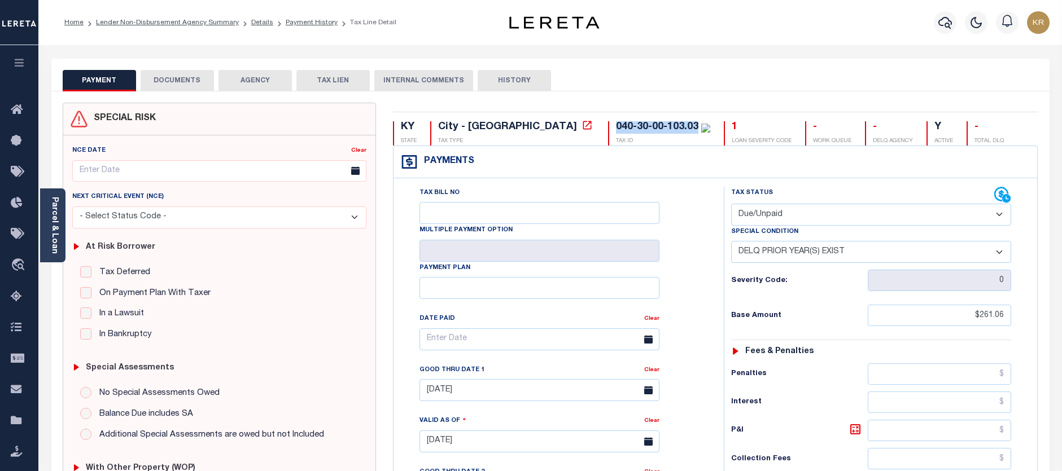
copy div "040-30-00-103.03"
drag, startPoint x: 522, startPoint y: 128, endPoint x: 604, endPoint y: 129, distance: 81.9
click at [608, 129] on div "040-30-00-103.03 TAX ID" at bounding box center [659, 133] width 102 height 24
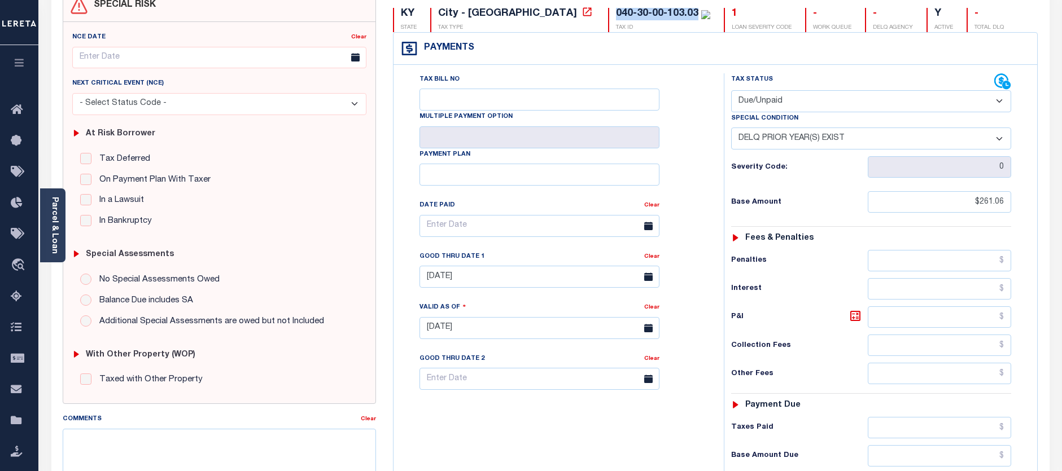
scroll to position [113, 0]
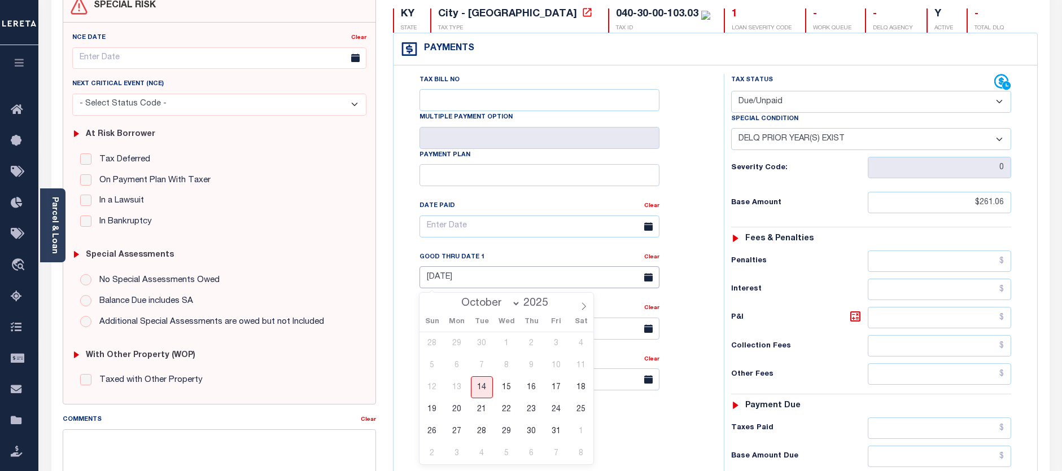
click at [431, 278] on input "[DATE]" at bounding box center [540, 278] width 240 height 22
click at [552, 431] on span "31" at bounding box center [556, 432] width 22 height 22
type input "10/31/2025"
type input "[DATE]"
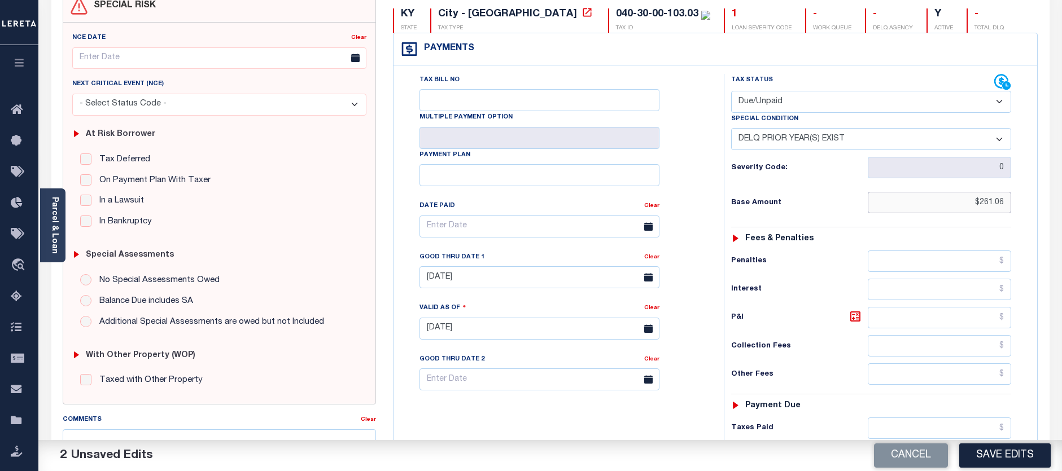
click at [972, 209] on input "$261.06" at bounding box center [940, 202] width 144 height 21
drag, startPoint x: 1006, startPoint y: 203, endPoint x: 960, endPoint y: 204, distance: 45.8
click at [960, 204] on input "$261.06" at bounding box center [940, 202] width 144 height 21
type input "$242.84"
click at [946, 261] on input "text" at bounding box center [940, 261] width 144 height 21
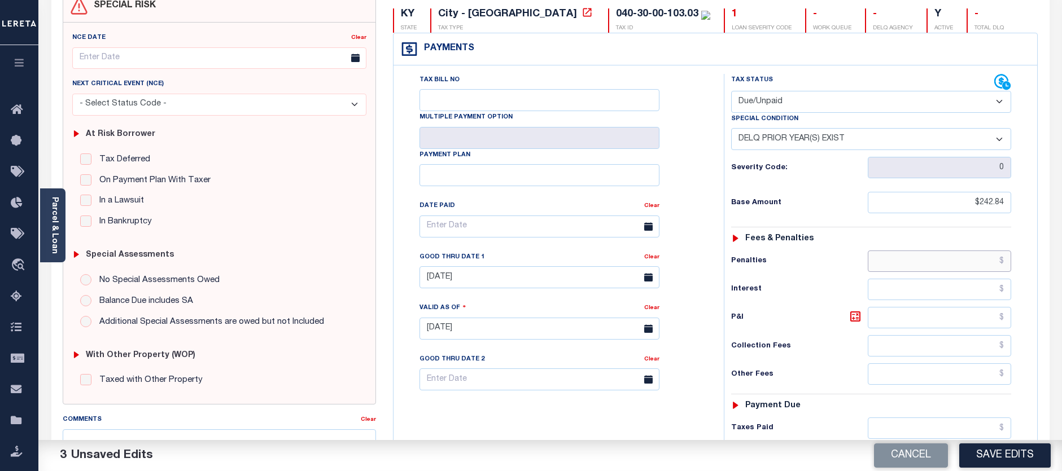
click at [922, 259] on input "text" at bounding box center [940, 261] width 144 height 21
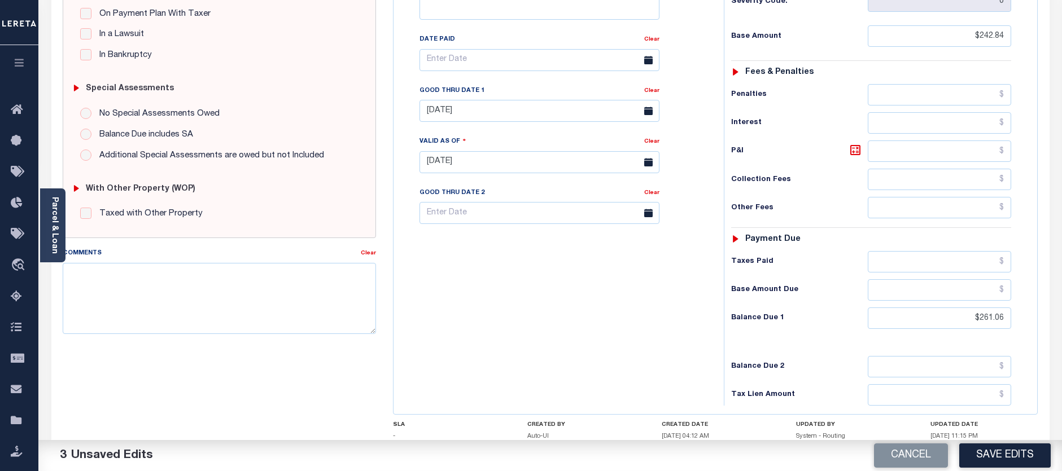
scroll to position [282, 0]
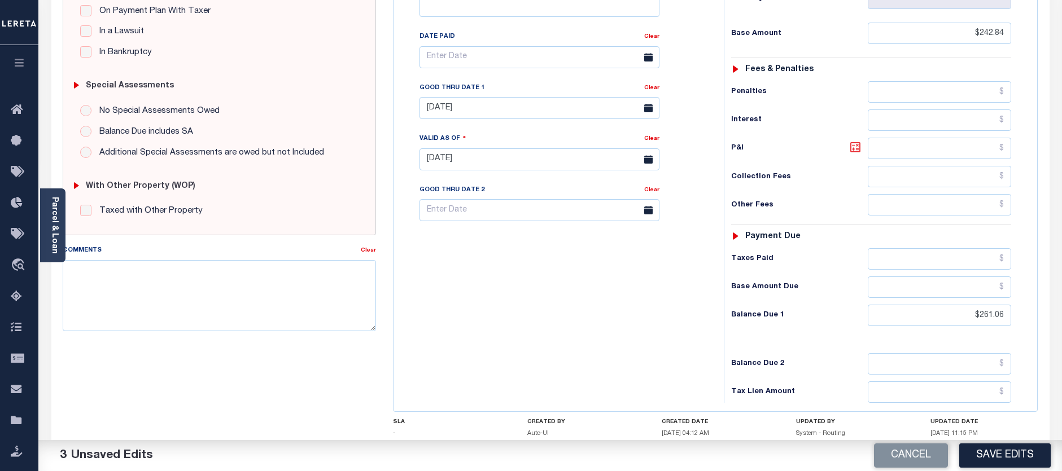
click at [854, 151] on icon at bounding box center [855, 147] width 7 height 7
type input "$18.22"
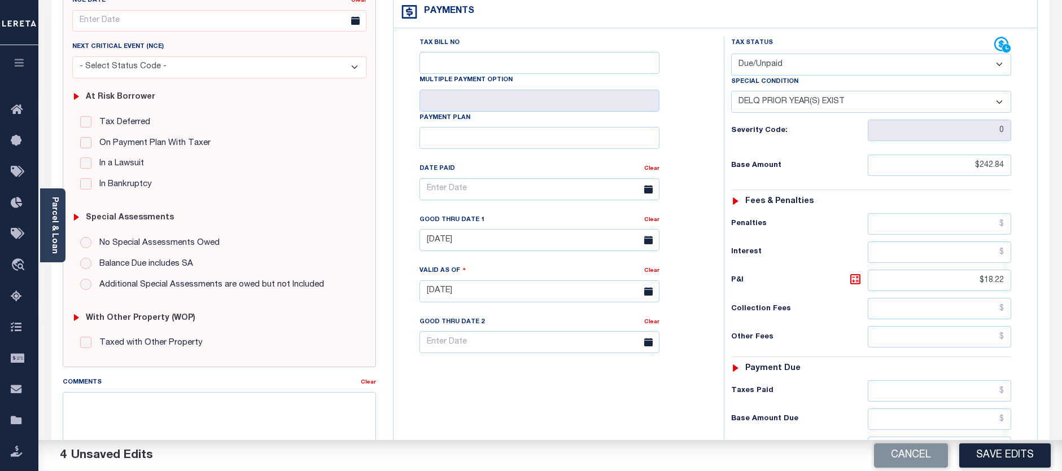
scroll to position [77, 0]
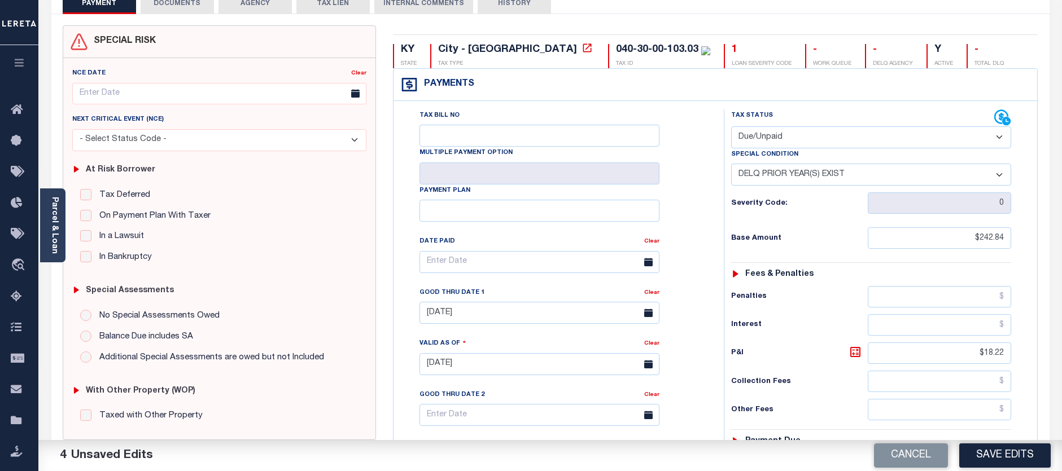
click at [188, 4] on button "DOCUMENTS" at bounding box center [177, 3] width 73 height 21
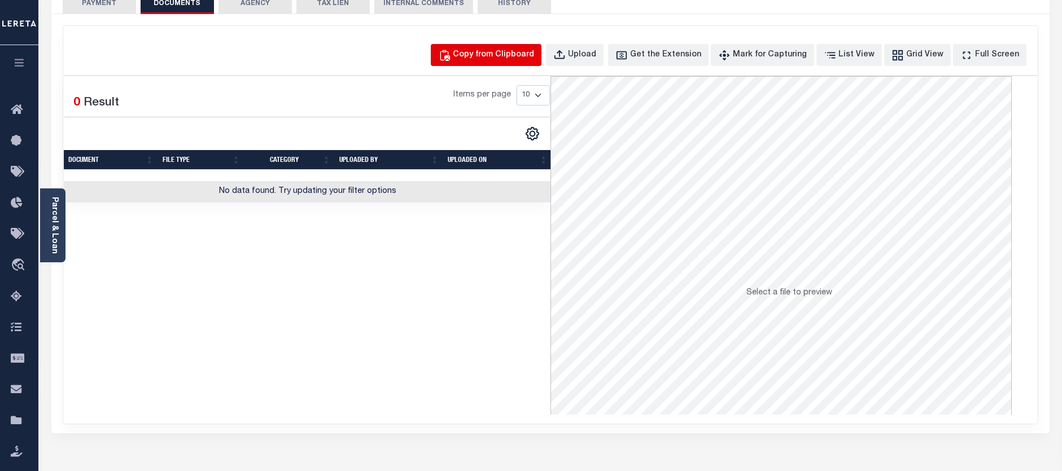
click at [518, 56] on div "Copy from Clipboard" at bounding box center [493, 55] width 81 height 12
select select "POP"
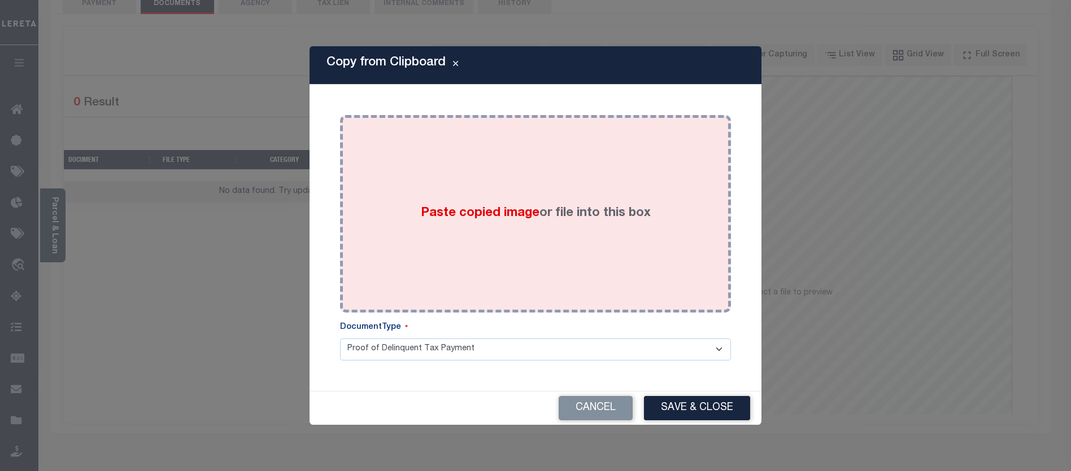
click at [508, 210] on span "Paste copied image" at bounding box center [480, 213] width 119 height 12
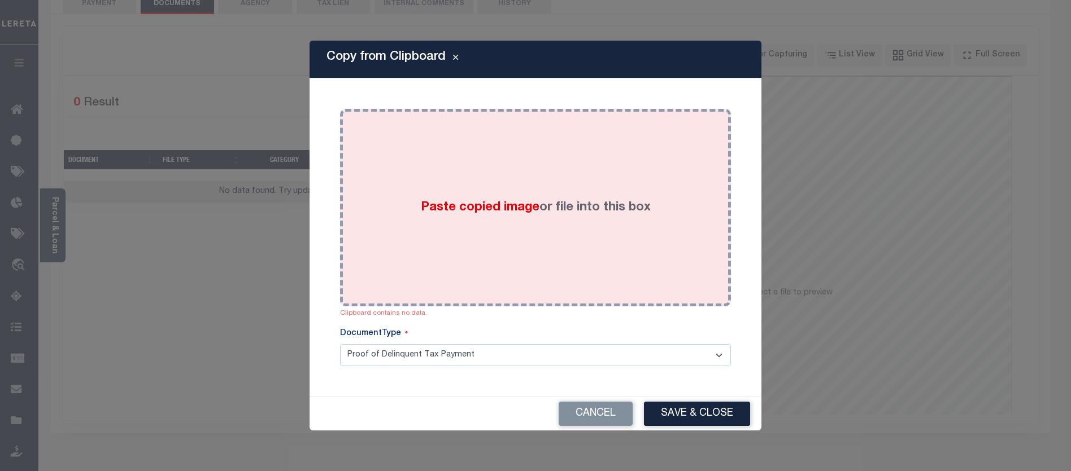
click at [444, 238] on div "Paste copied image or file into this box" at bounding box center [535, 207] width 374 height 181
click at [476, 204] on span "Paste copied image" at bounding box center [480, 208] width 119 height 12
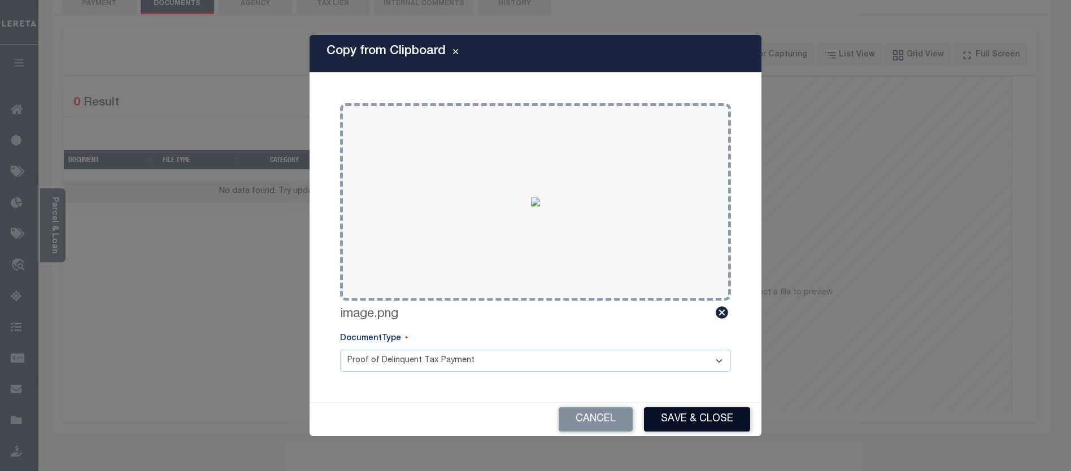
click at [683, 417] on button "Save & Close" at bounding box center [697, 420] width 106 height 24
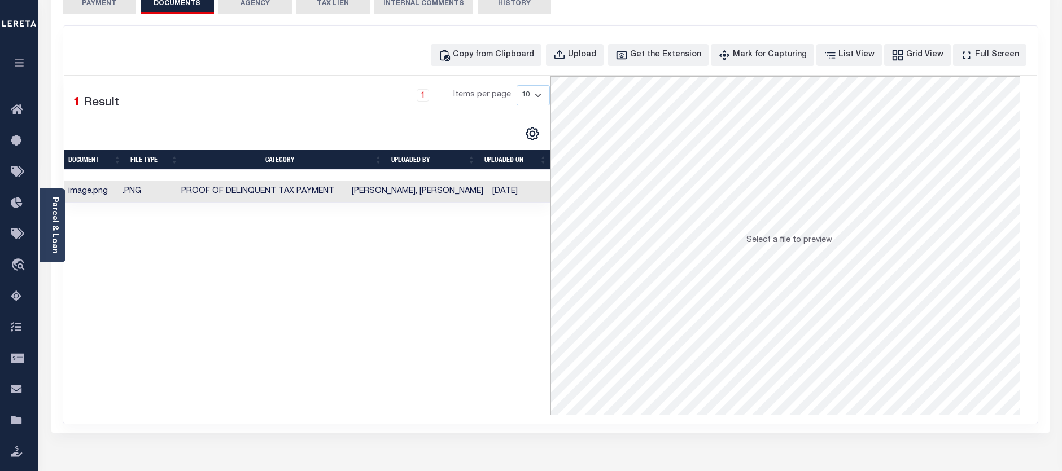
click at [91, 5] on button "PAYMENT 4" at bounding box center [99, 3] width 73 height 21
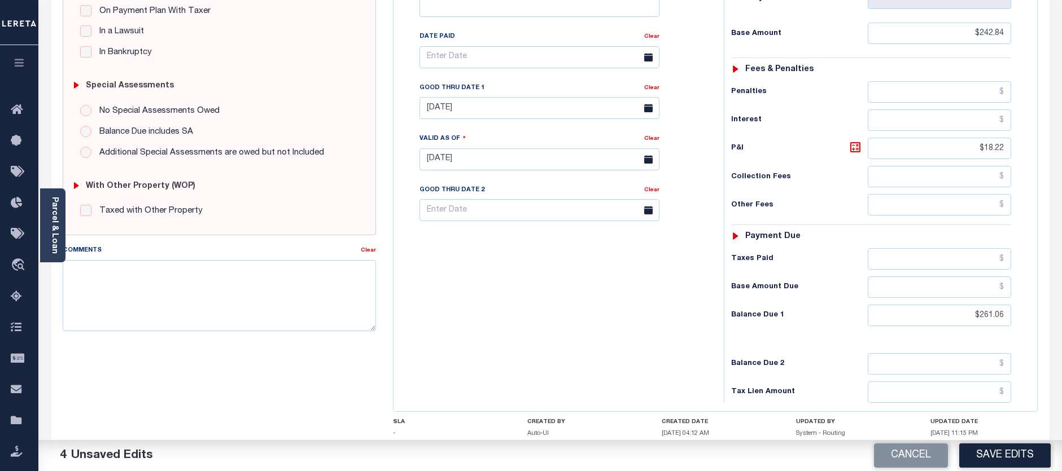
scroll to position [356, 0]
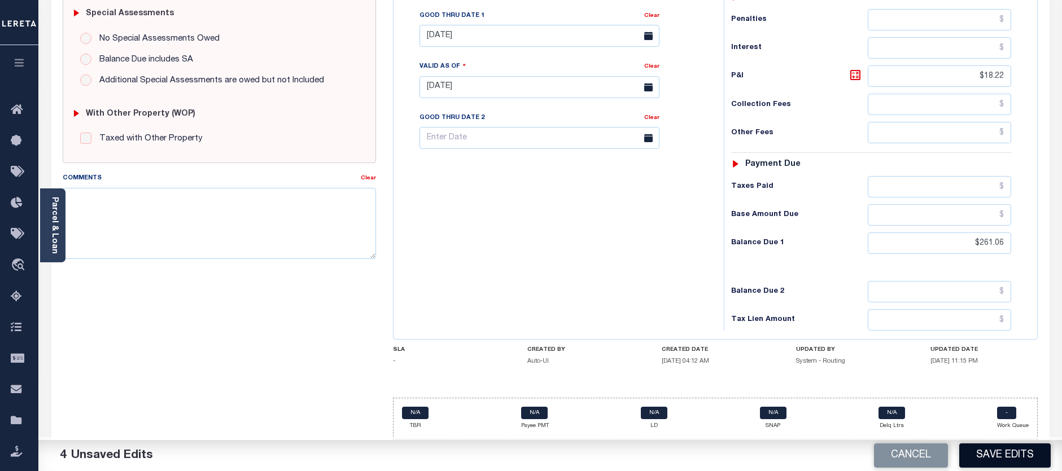
click at [1007, 453] on button "Save Edits" at bounding box center [1004, 456] width 91 height 24
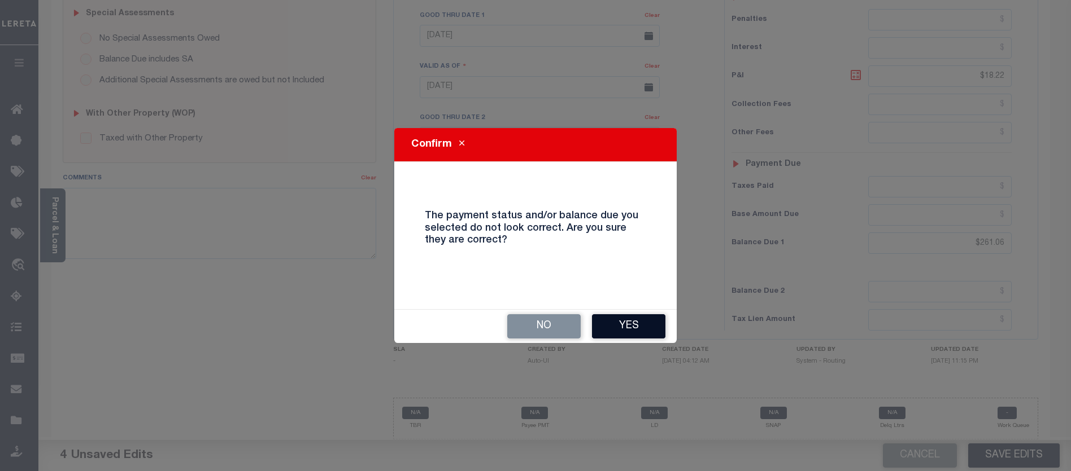
click at [622, 324] on button "Yes" at bounding box center [628, 327] width 73 height 24
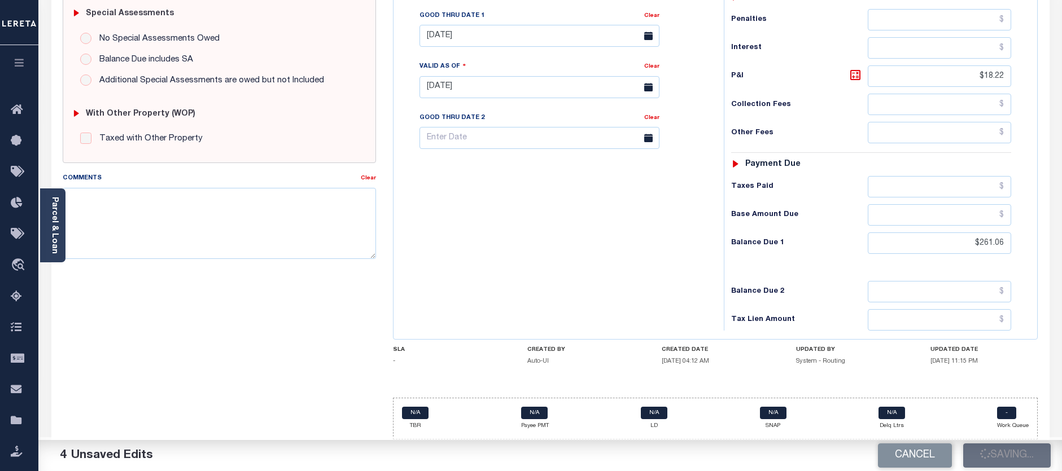
checkbox input "false"
type input "$242.84"
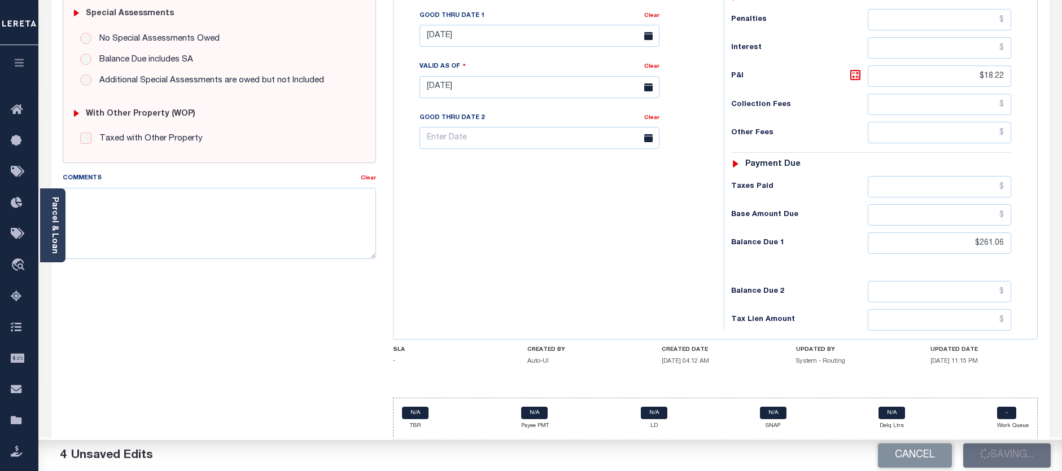
type input "$18.22"
type input "$261.06"
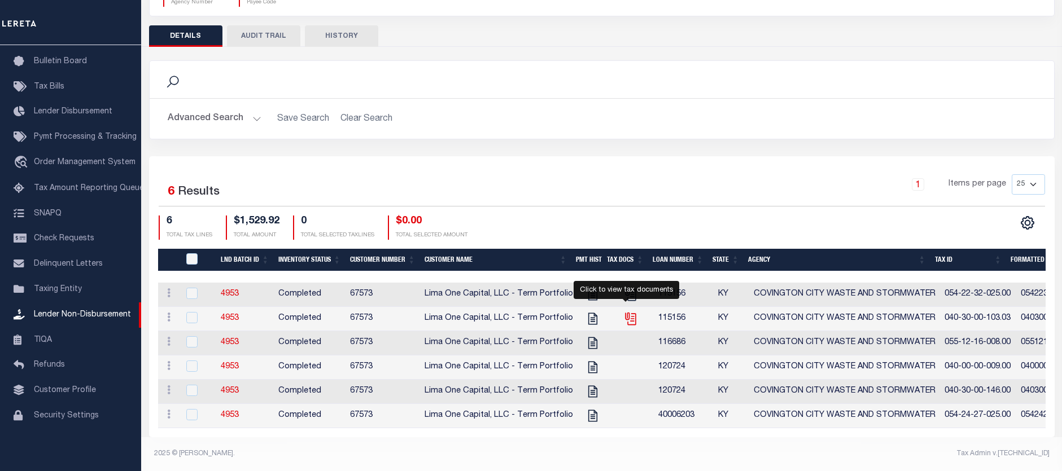
click at [623, 312] on icon "" at bounding box center [630, 319] width 15 height 15
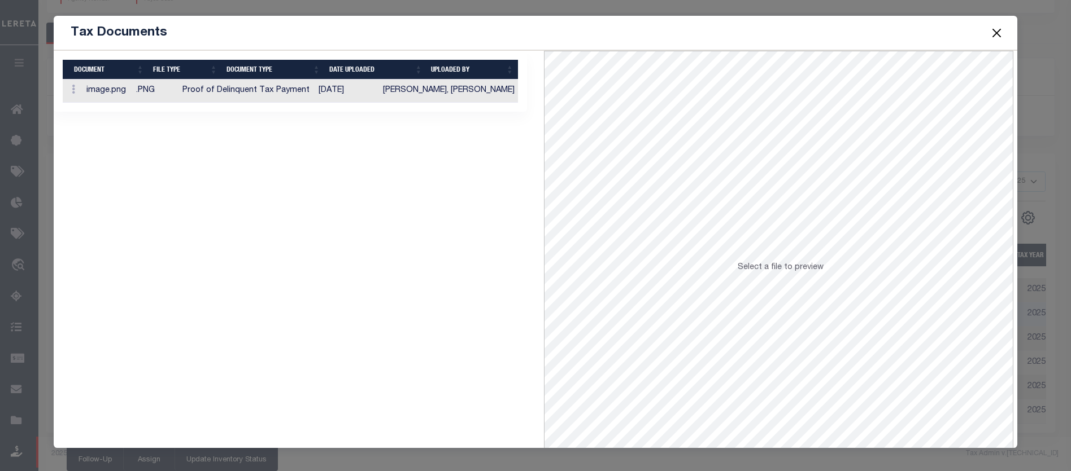
click at [993, 30] on button "Close" at bounding box center [996, 32] width 15 height 15
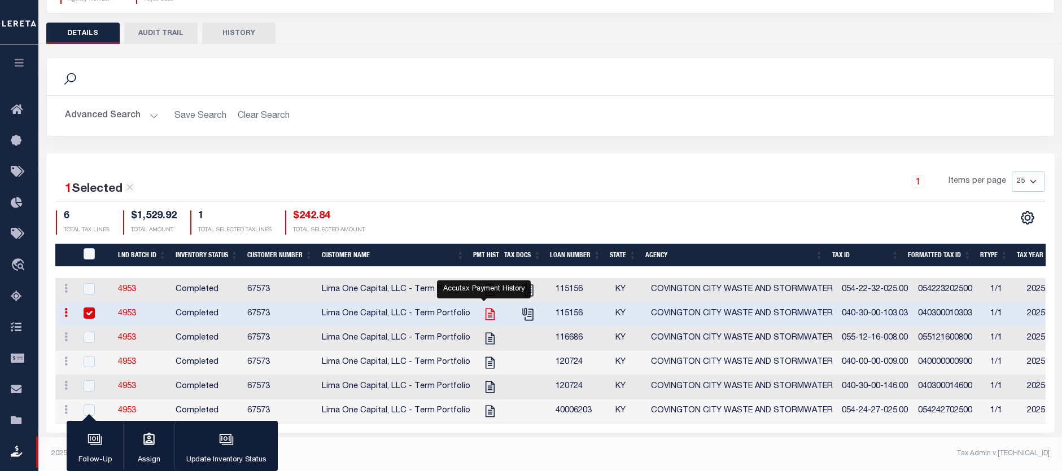
click at [486, 308] on icon "" at bounding box center [489, 314] width 9 height 12
checkbox input "false"
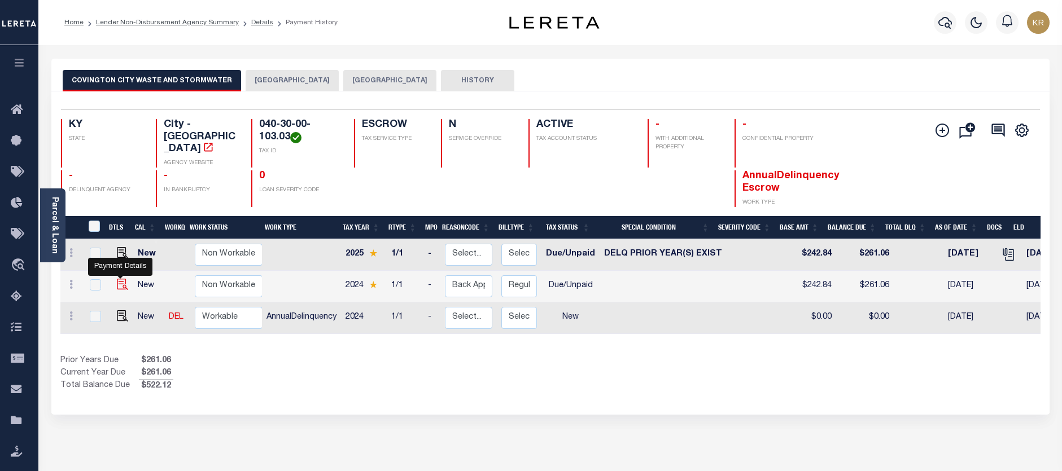
click at [122, 279] on img "" at bounding box center [122, 284] width 11 height 11
checkbox input "true"
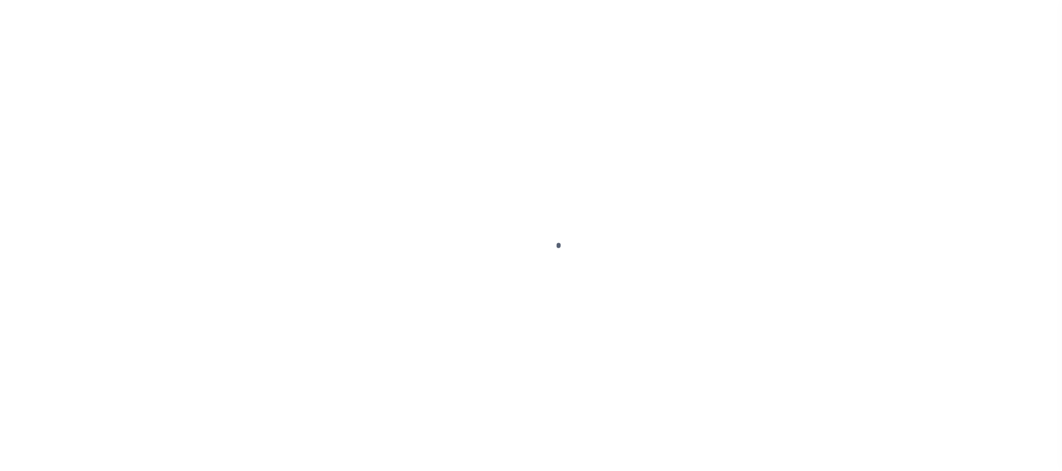
select select "DUE"
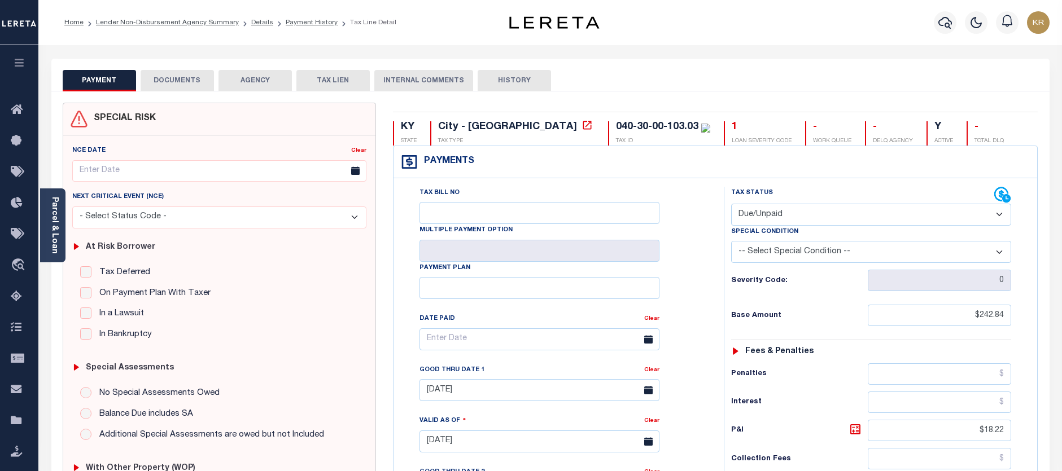
click at [181, 80] on button "DOCUMENTS" at bounding box center [177, 80] width 73 height 21
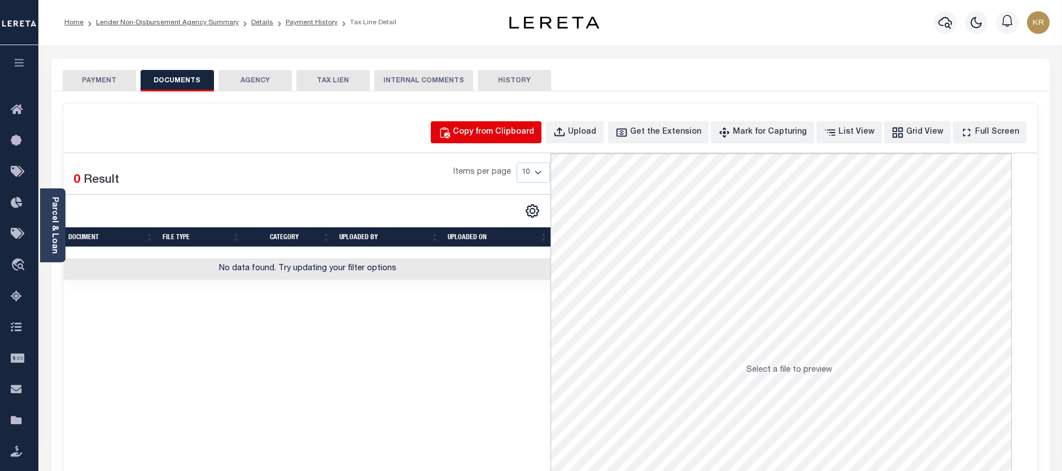
click at [510, 130] on div "Copy from Clipboard" at bounding box center [493, 132] width 81 height 12
select select "POP"
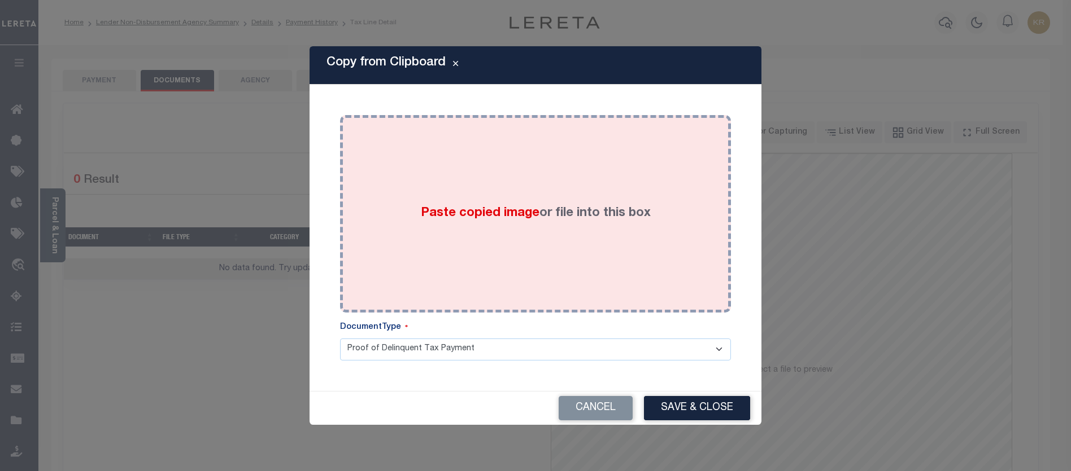
click at [479, 220] on span "Paste copied image" at bounding box center [480, 213] width 119 height 12
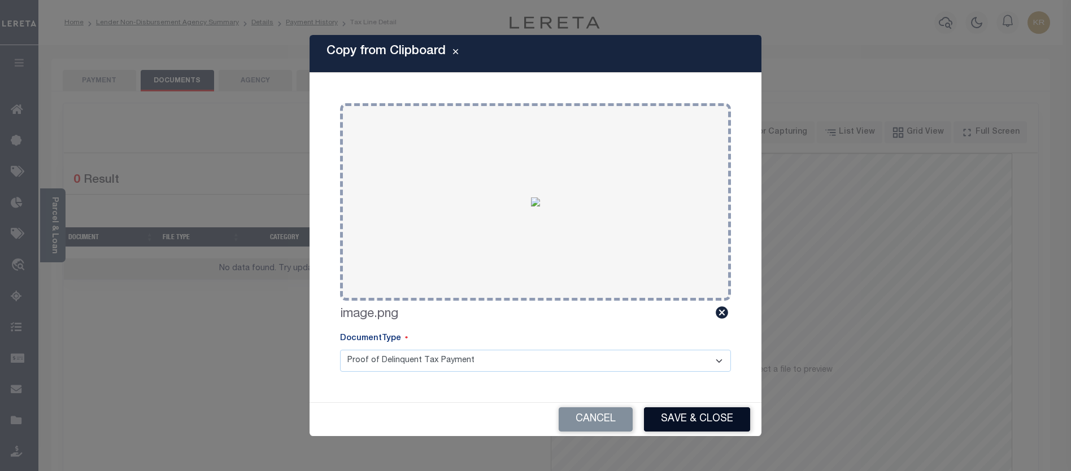
click at [680, 421] on button "Save & Close" at bounding box center [697, 420] width 106 height 24
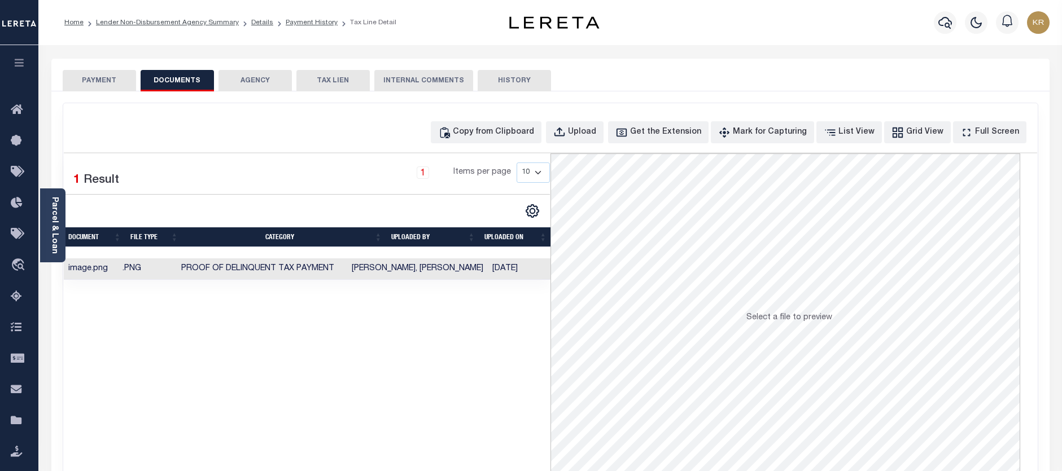
click at [97, 77] on button "PAYMENT" at bounding box center [99, 80] width 73 height 21
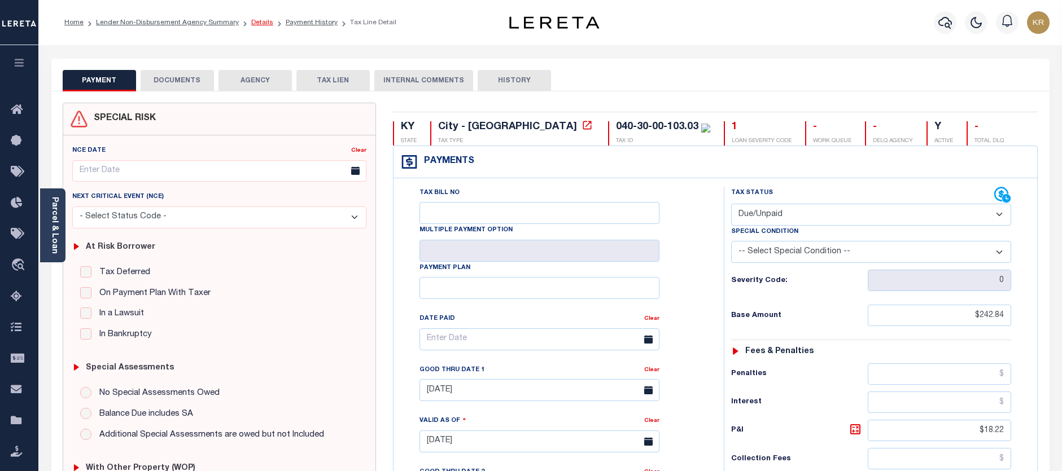
click at [258, 24] on link "Details" at bounding box center [262, 22] width 22 height 7
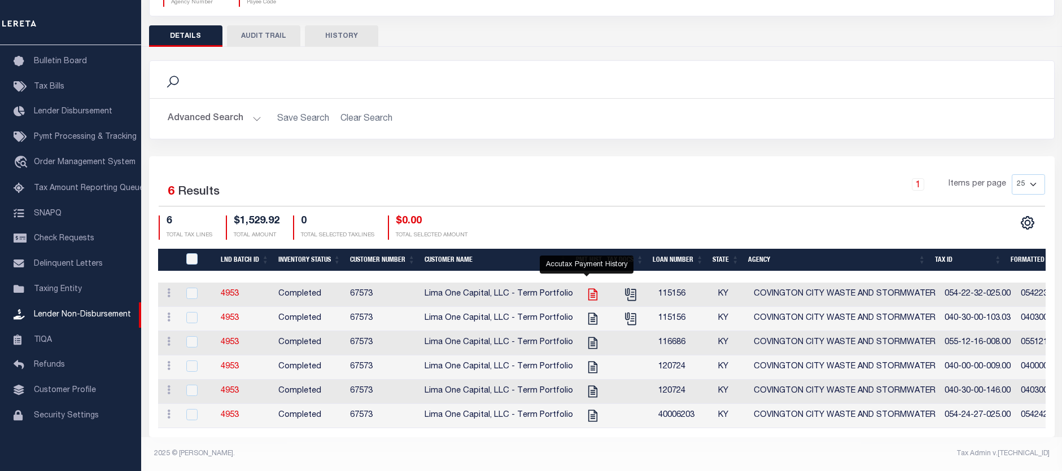
scroll to position [136, 0]
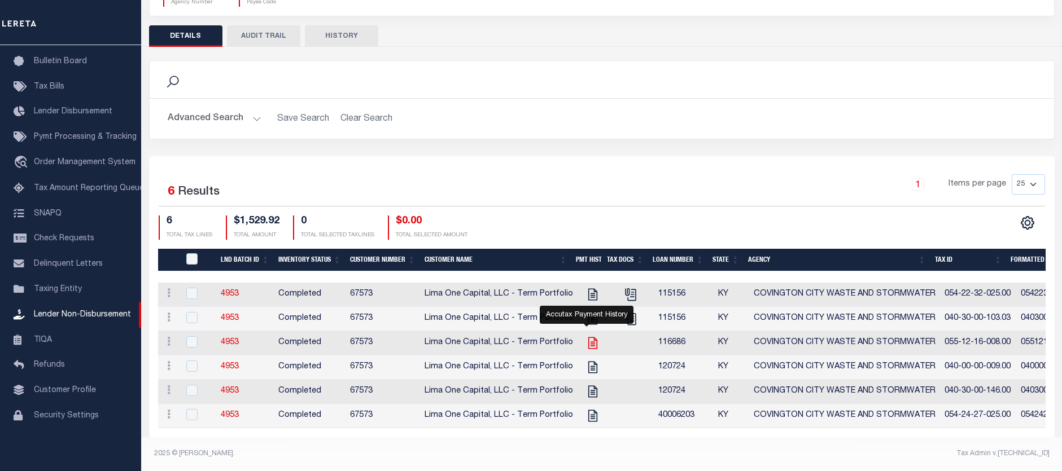
click at [587, 336] on icon "" at bounding box center [593, 343] width 15 height 15
checkbox input "true"
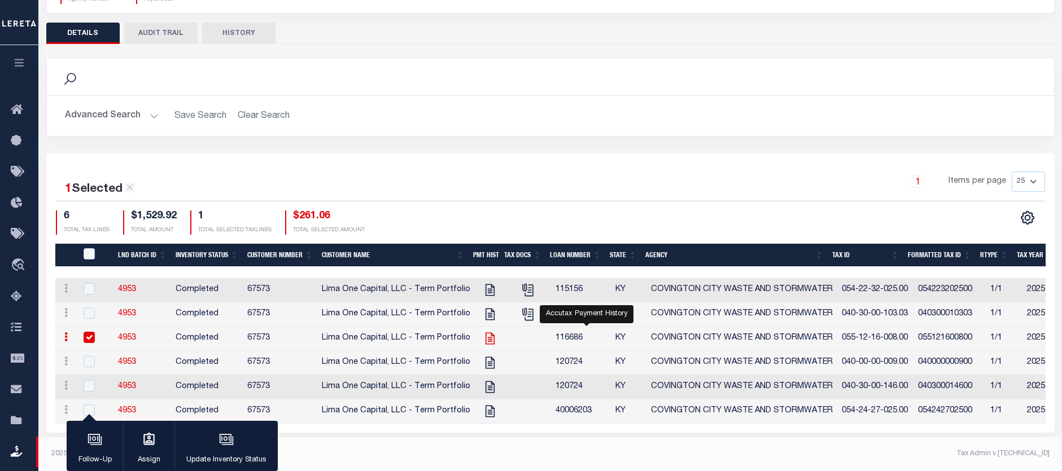
scroll to position [134, 0]
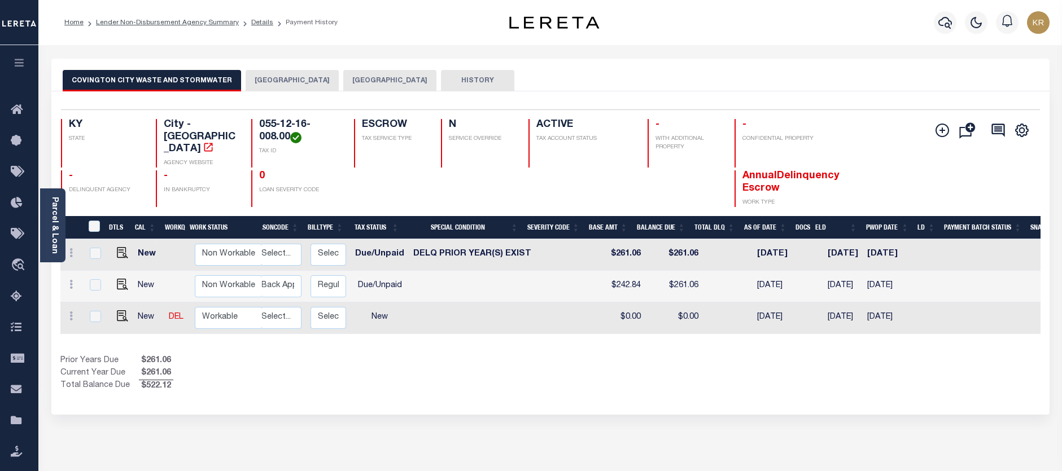
scroll to position [0, 210]
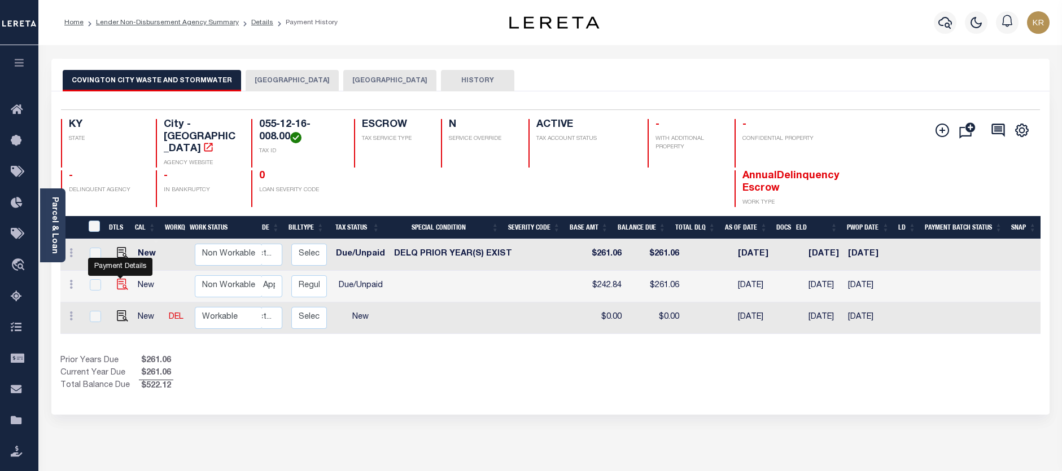
click at [123, 279] on img "" at bounding box center [122, 284] width 11 height 11
checkbox input "true"
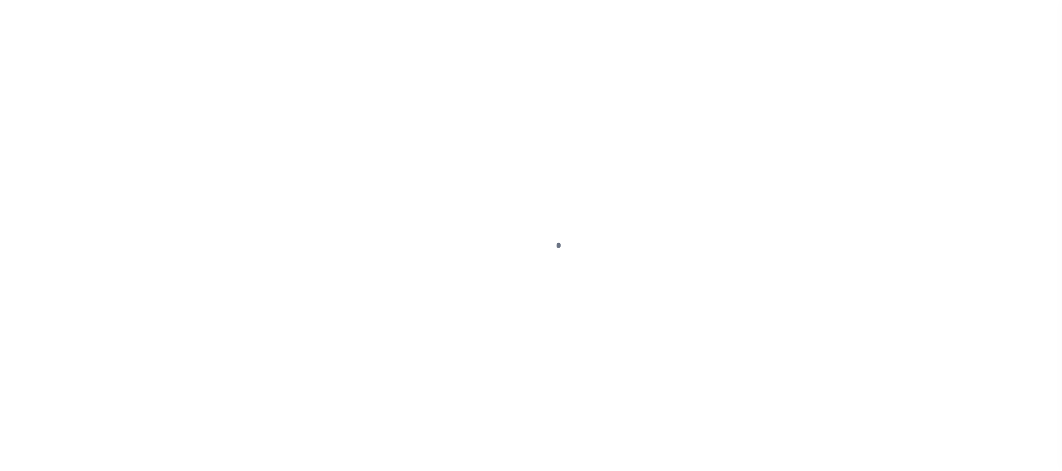
select select "DUE"
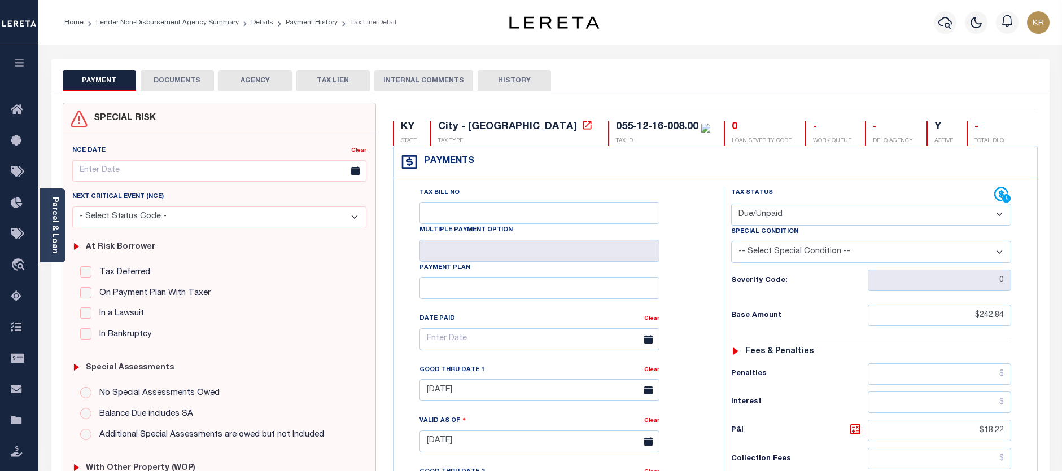
click at [190, 82] on button "DOCUMENTS" at bounding box center [177, 80] width 73 height 21
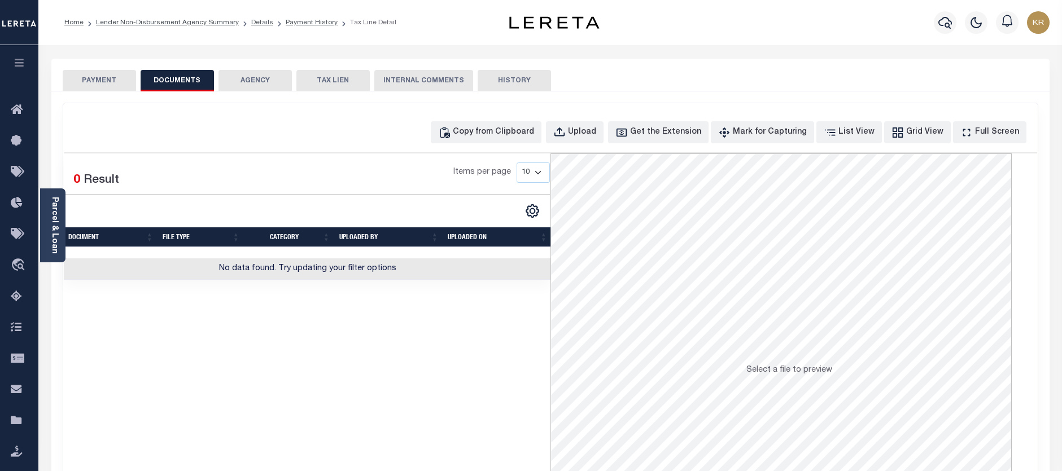
click at [119, 81] on button "PAYMENT" at bounding box center [99, 80] width 73 height 21
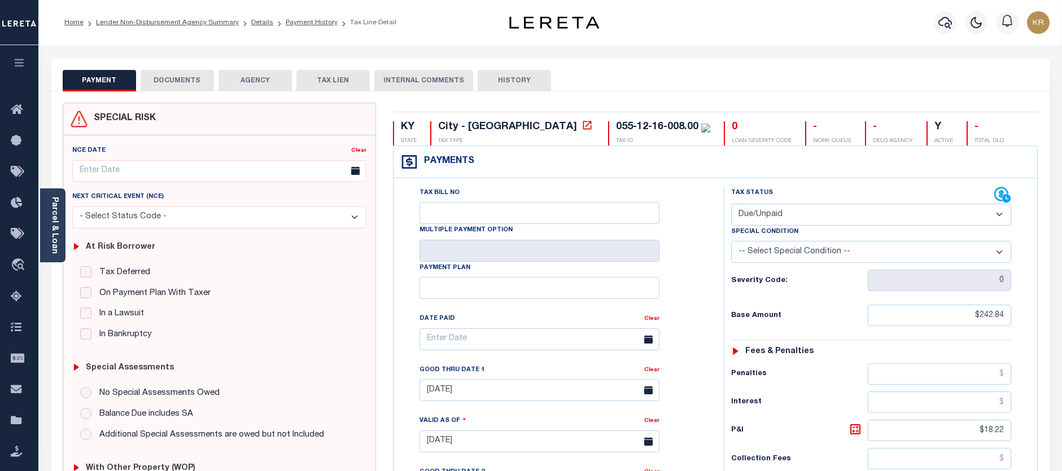
click at [177, 79] on button "DOCUMENTS" at bounding box center [177, 80] width 73 height 21
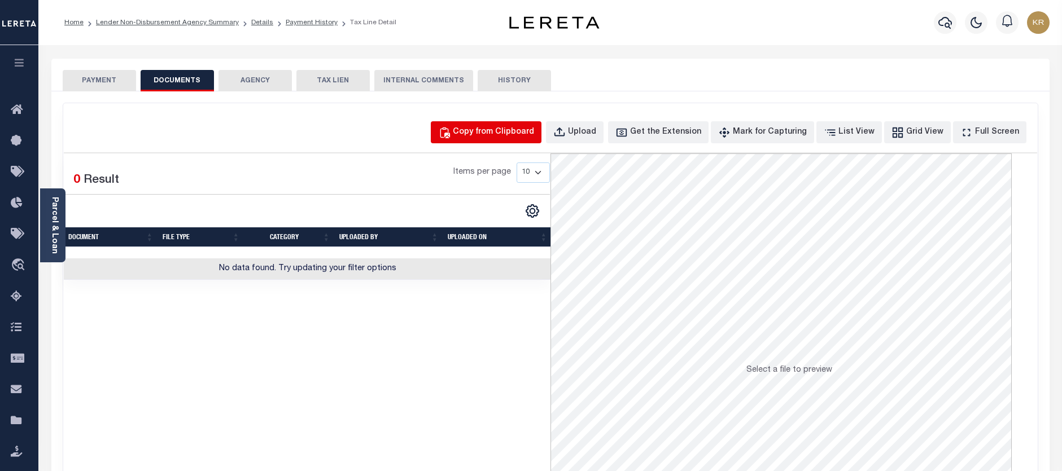
click at [498, 130] on div "Copy from Clipboard" at bounding box center [493, 132] width 81 height 12
select select "POP"
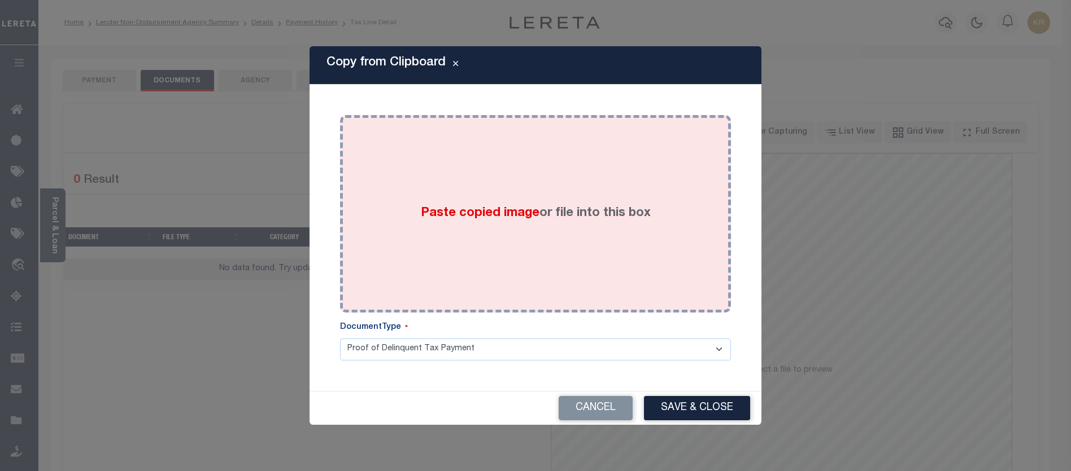
click at [495, 202] on div "Paste copied image or file into this box" at bounding box center [535, 214] width 374 height 181
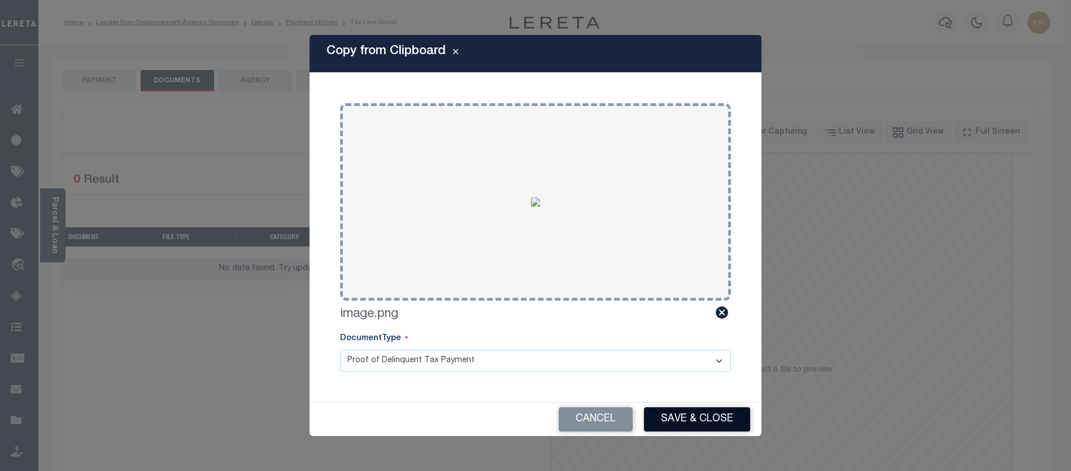
click at [692, 419] on button "Save & Close" at bounding box center [697, 420] width 106 height 24
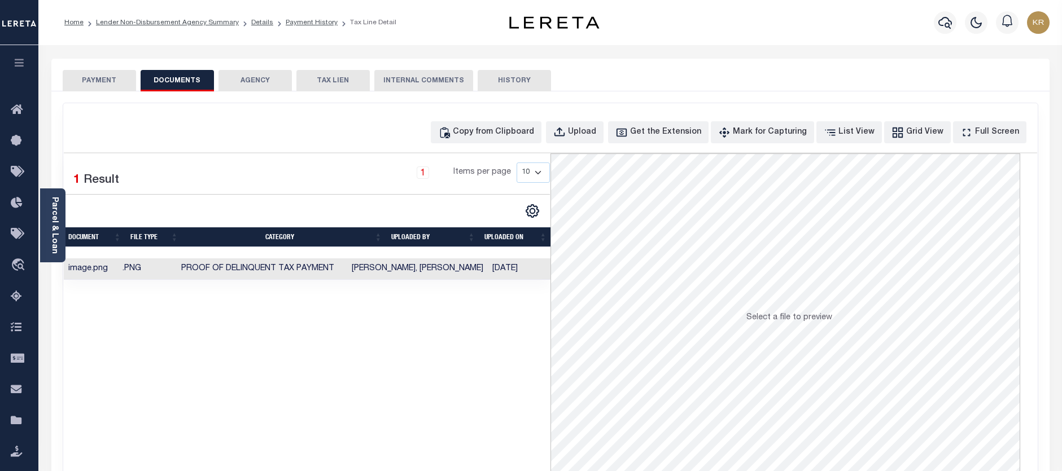
click at [91, 77] on button "PAYMENT" at bounding box center [99, 80] width 73 height 21
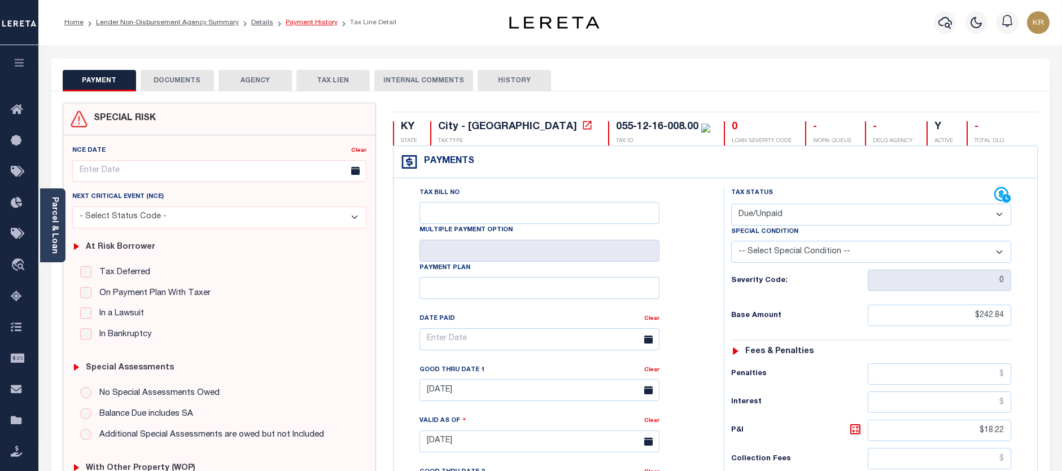
click at [290, 23] on link "Payment History" at bounding box center [312, 22] width 52 height 7
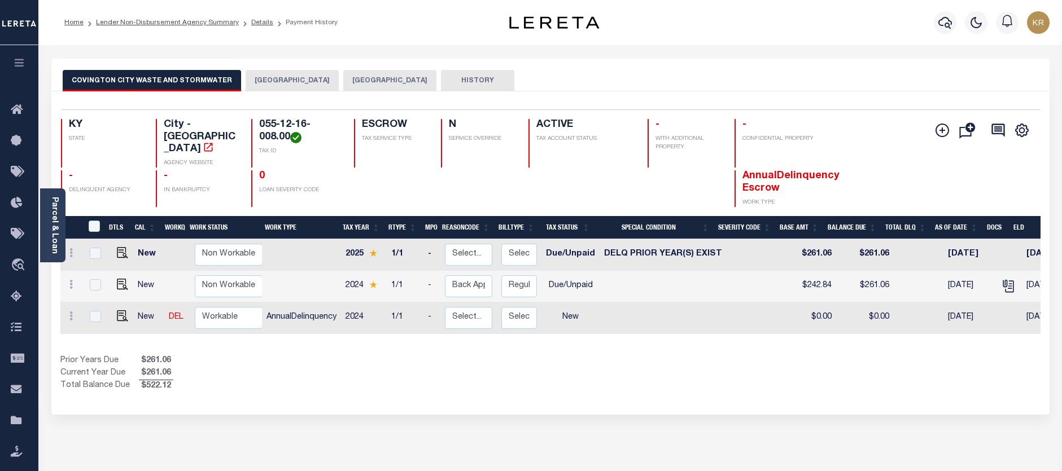
scroll to position [0, 11]
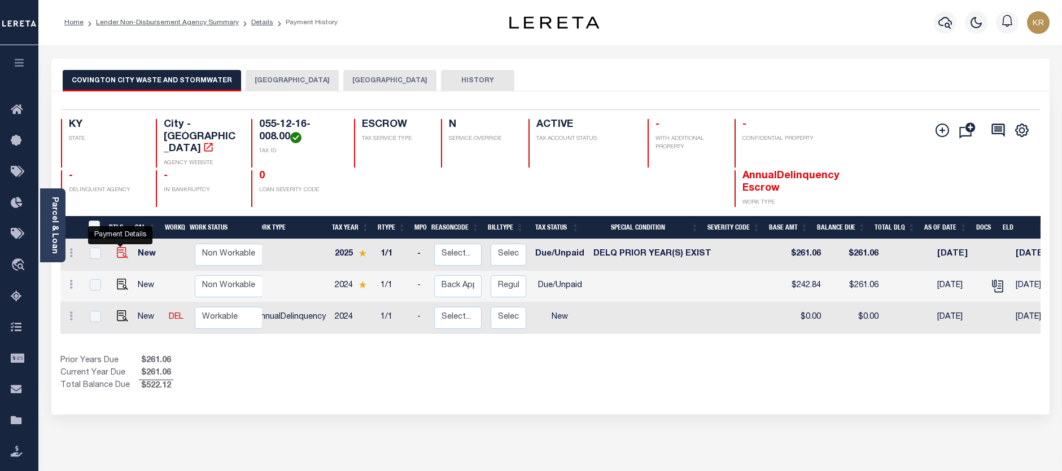
click at [126, 247] on img "" at bounding box center [122, 252] width 11 height 11
checkbox input "true"
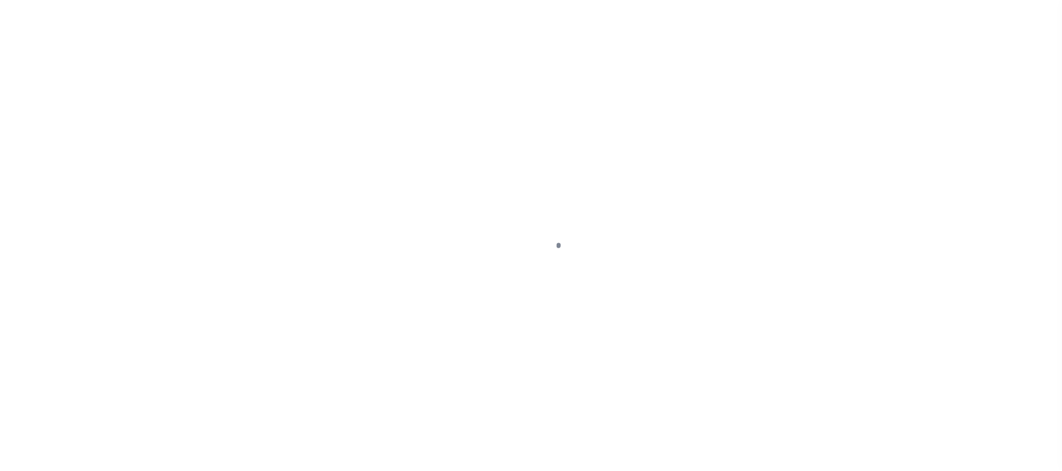
select select "DUE"
select select "18"
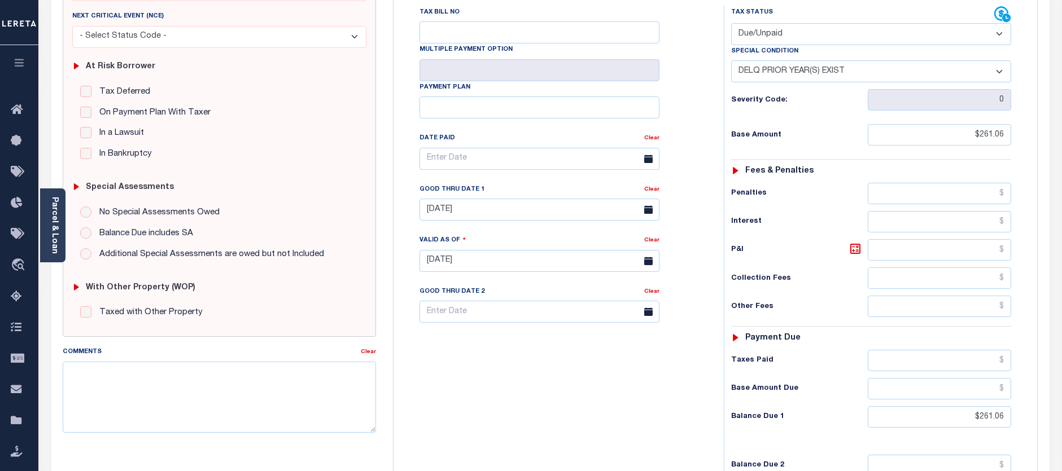
scroll to position [169, 0]
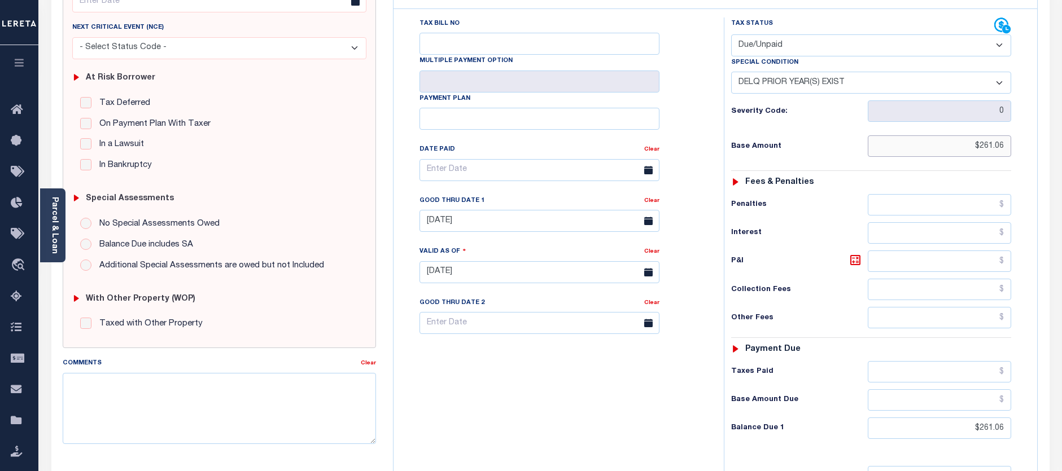
click at [979, 152] on input "$261.06" at bounding box center [940, 146] width 144 height 21
drag, startPoint x: 1007, startPoint y: 143, endPoint x: 978, endPoint y: 147, distance: 29.6
click at [978, 147] on input "$261.06" at bounding box center [940, 146] width 144 height 21
type input "$"
type input "$242.84"
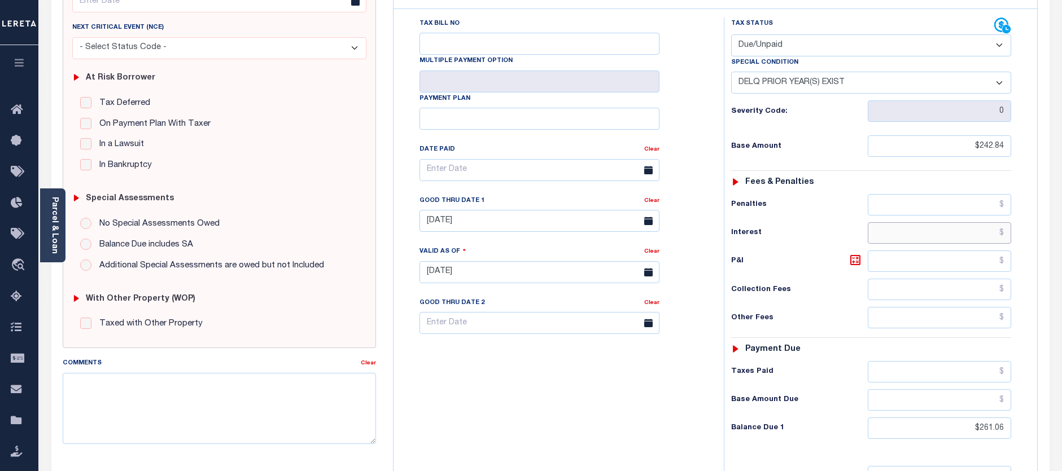
type input "[DATE]"
click at [931, 241] on input "text" at bounding box center [940, 232] width 144 height 21
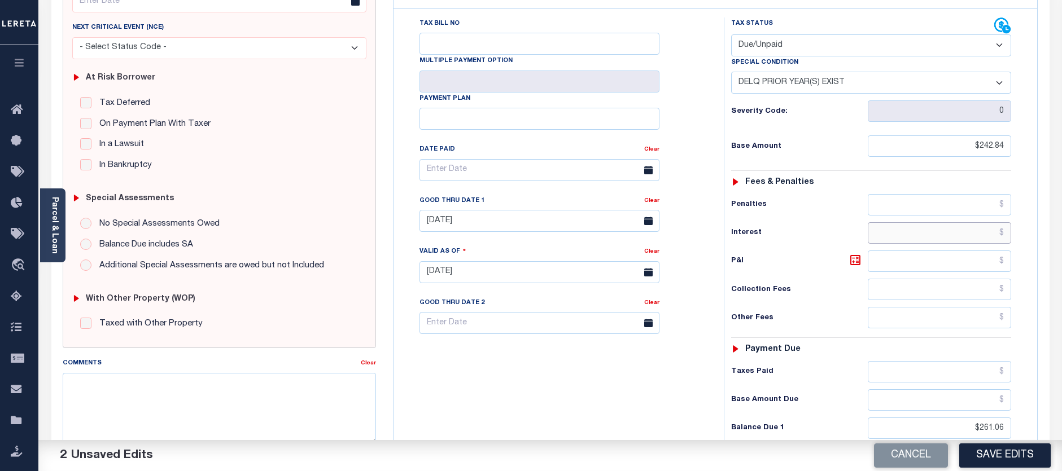
click at [929, 238] on input "text" at bounding box center [940, 232] width 144 height 21
click at [754, 266] on h6 "P&I" at bounding box center [799, 262] width 136 height 16
click at [849, 263] on icon at bounding box center [856, 261] width 14 height 14
type input "$18.22"
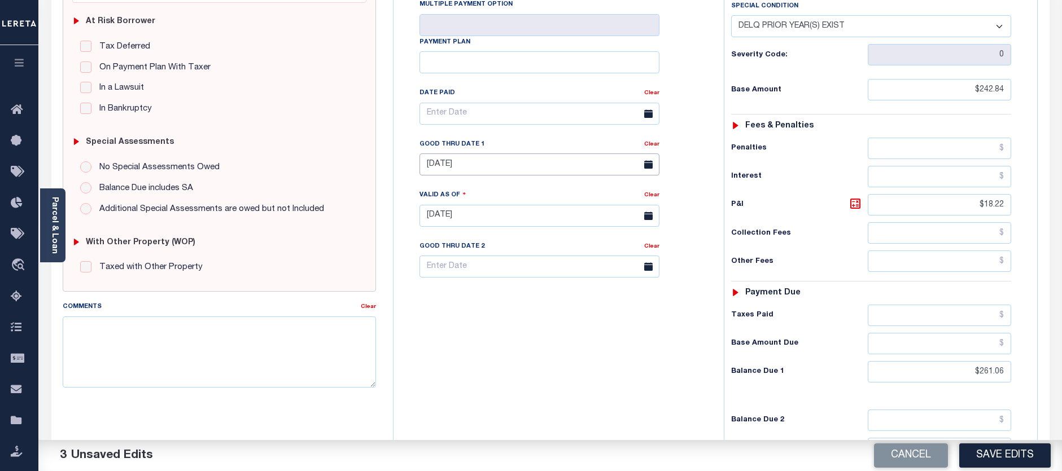
click at [433, 165] on input "09/30/2025" at bounding box center [540, 165] width 240 height 22
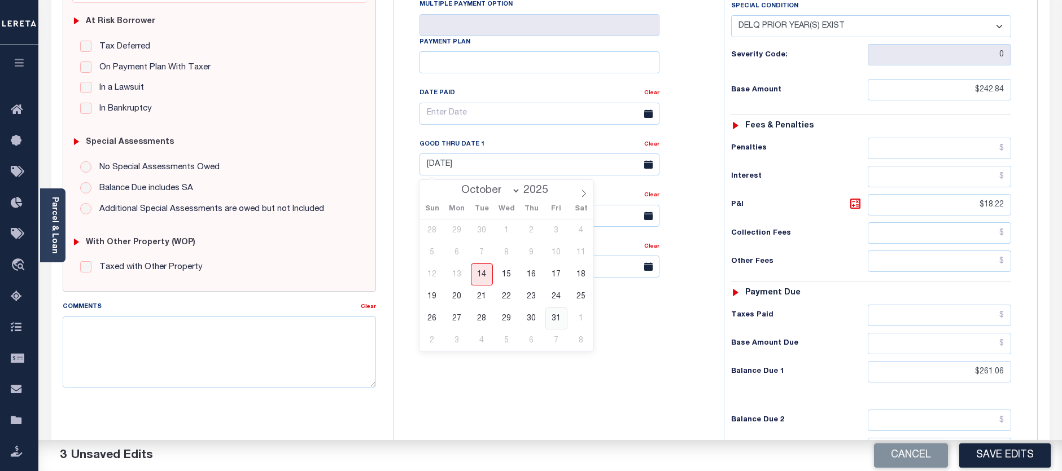
click at [553, 321] on span "31" at bounding box center [556, 319] width 22 height 22
type input "10/31/2025"
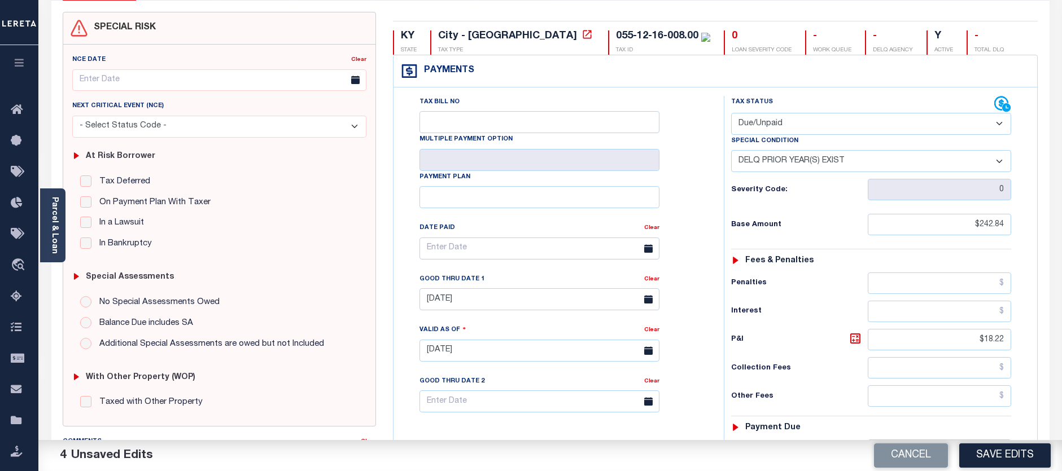
scroll to position [21, 0]
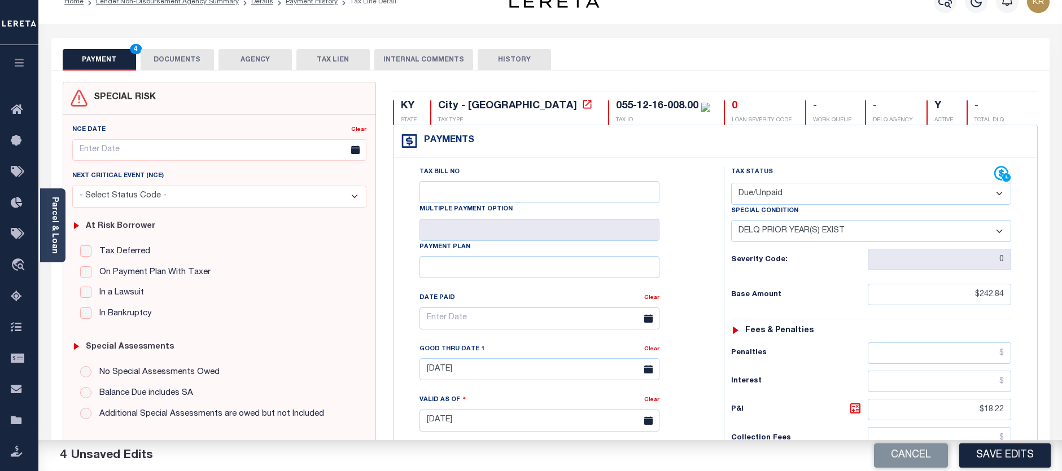
click at [182, 57] on button "DOCUMENTS" at bounding box center [177, 59] width 73 height 21
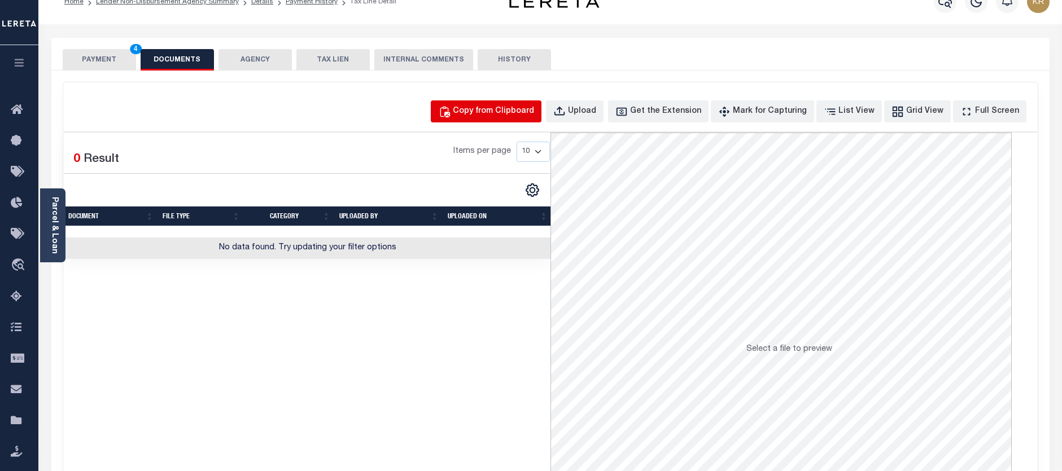
click at [530, 108] on div "Copy from Clipboard" at bounding box center [493, 112] width 81 height 12
select select "POP"
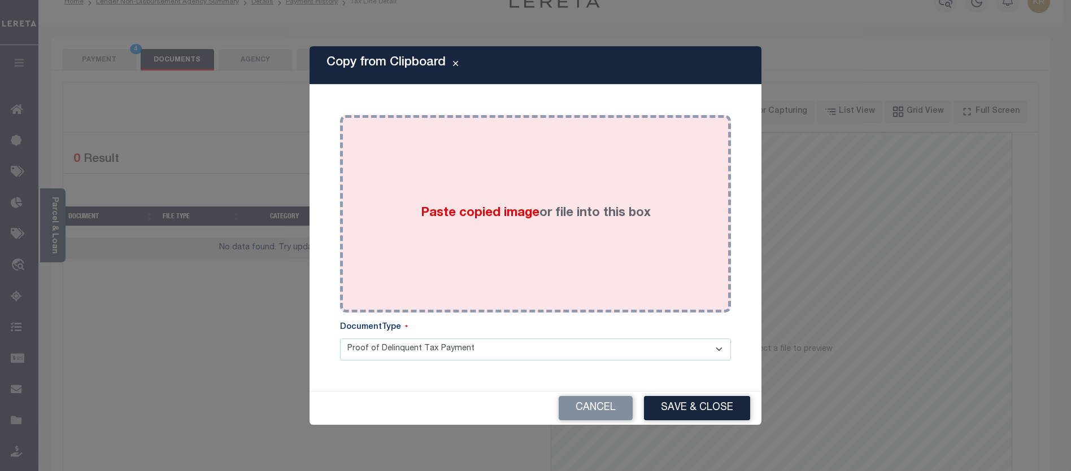
click at [445, 209] on span "Paste copied image" at bounding box center [480, 213] width 119 height 12
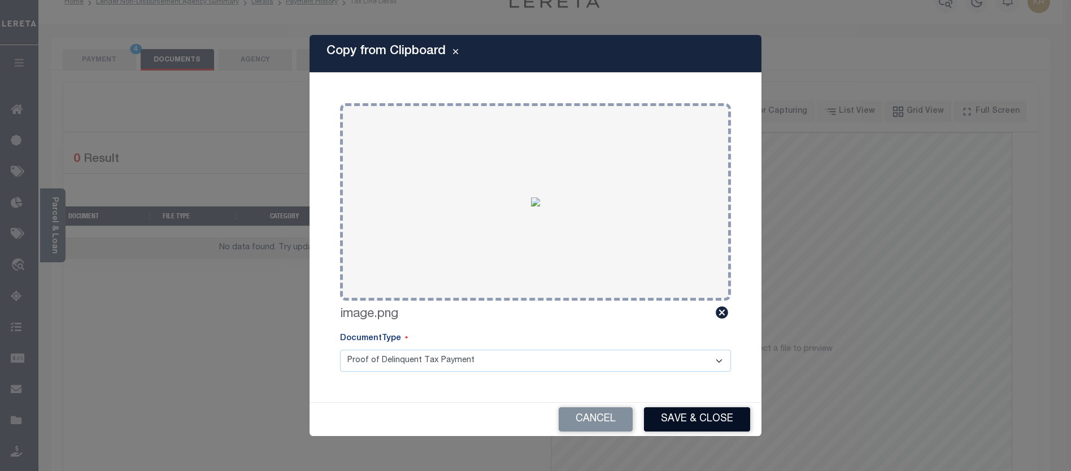
click at [683, 421] on button "Save & Close" at bounding box center [697, 420] width 106 height 24
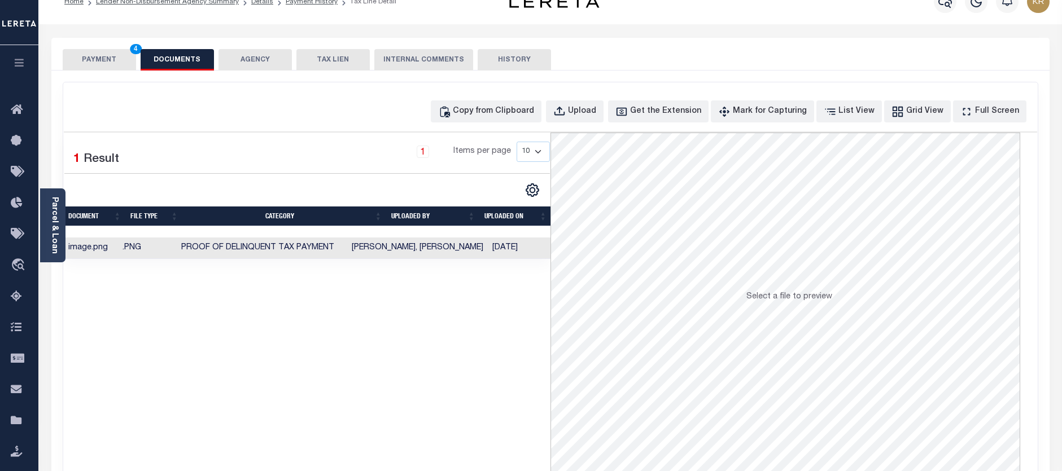
click at [89, 56] on button "PAYMENT 4" at bounding box center [99, 59] width 73 height 21
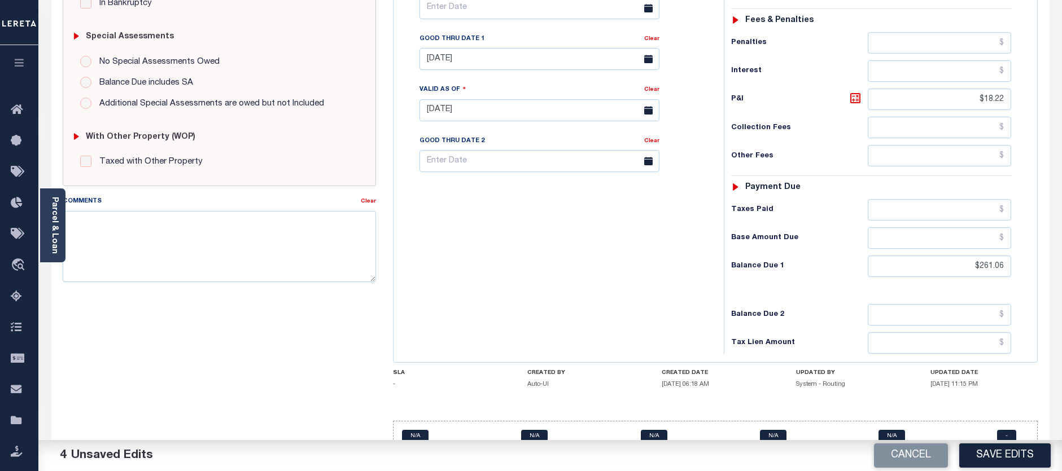
scroll to position [356, 0]
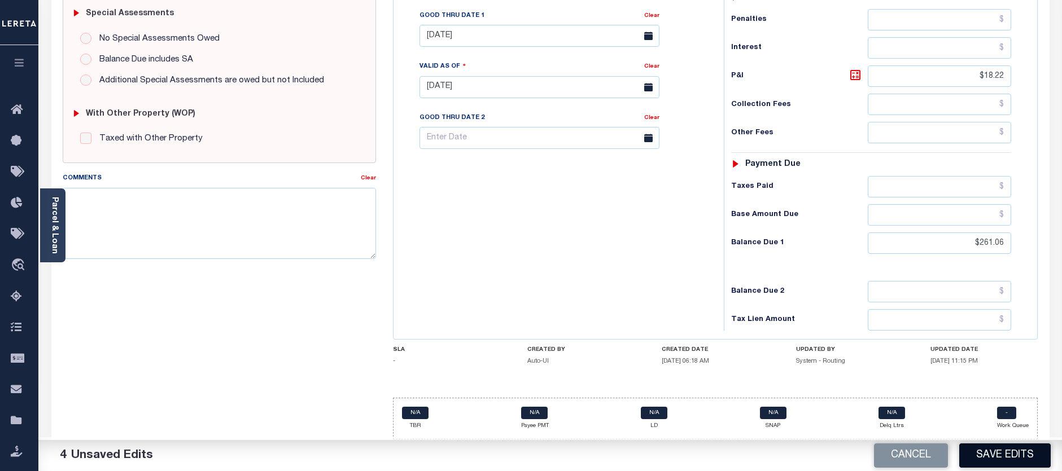
click at [992, 452] on button "Save Edits" at bounding box center [1004, 456] width 91 height 24
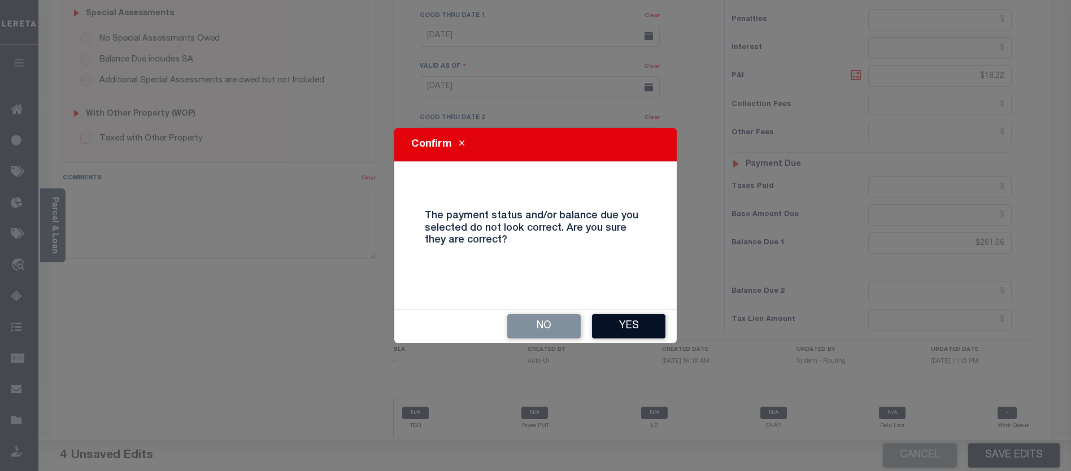
click at [634, 324] on button "Yes" at bounding box center [628, 327] width 73 height 24
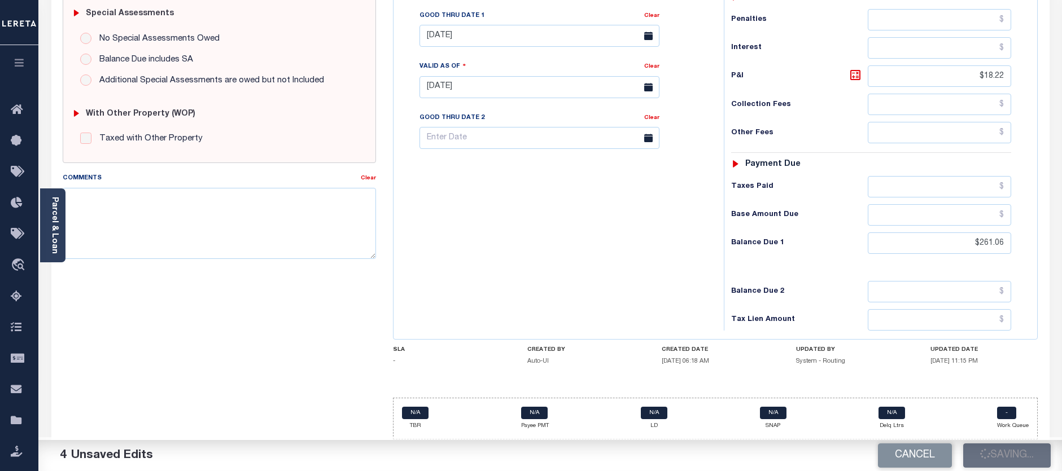
checkbox input "false"
type input "$242.84"
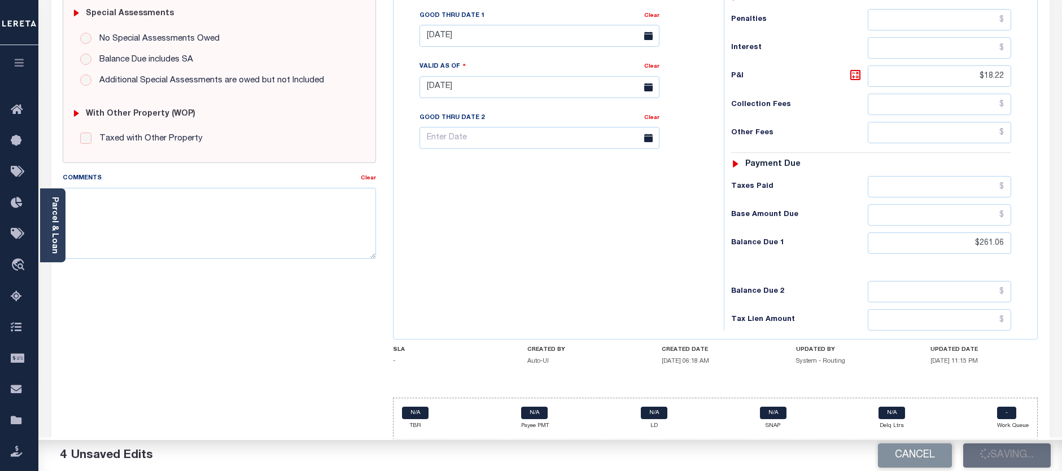
type input "$18.22"
type input "$261.06"
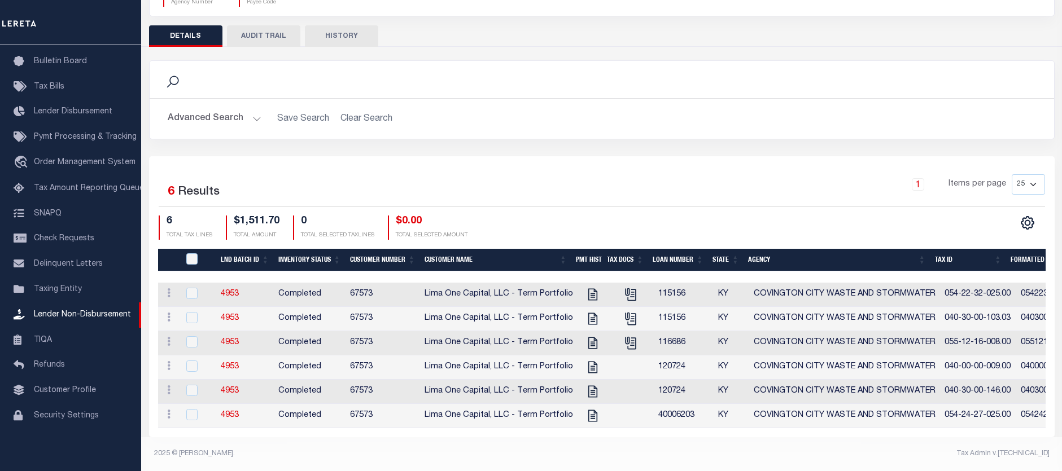
scroll to position [136, 0]
click at [589, 360] on icon "" at bounding box center [593, 367] width 15 height 15
checkbox input "true"
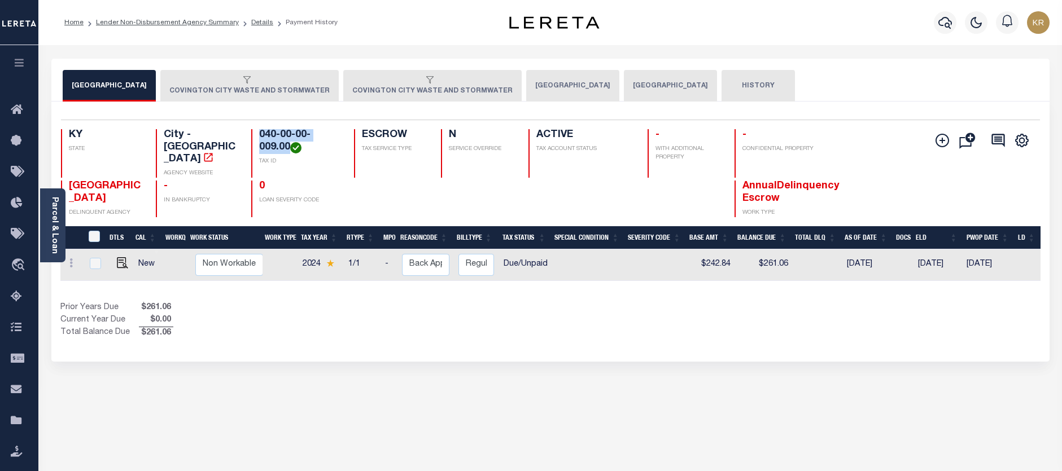
drag, startPoint x: 290, startPoint y: 146, endPoint x: 259, endPoint y: 133, distance: 33.1
click at [259, 133] on h4 "040-00-00-009.00" at bounding box center [300, 141] width 82 height 24
copy h4 "040-00-00-009.00"
click at [121, 257] on img "" at bounding box center [122, 262] width 11 height 11
checkbox input "true"
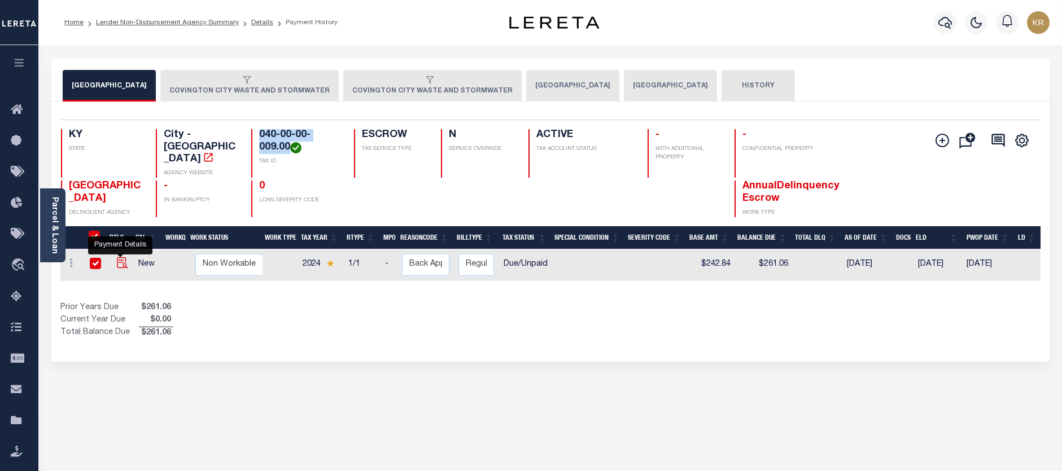
checkbox input "true"
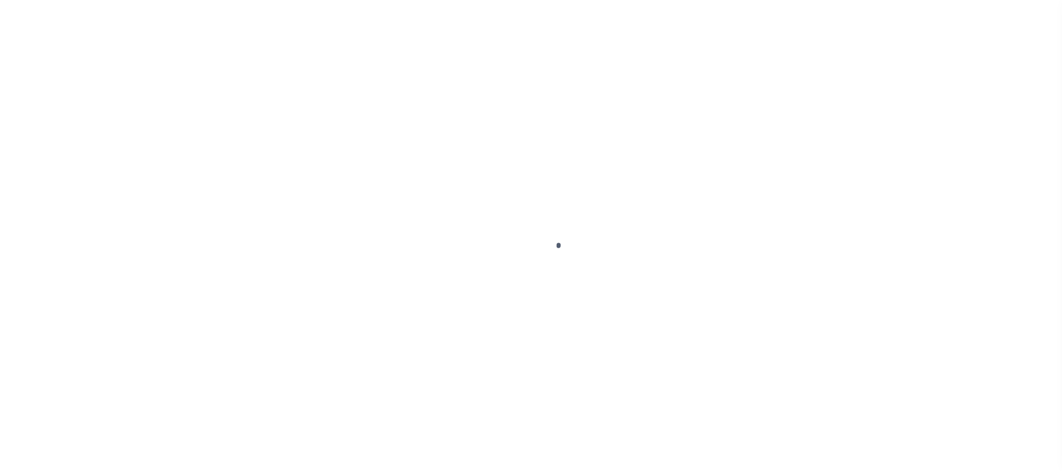
select select "DUE"
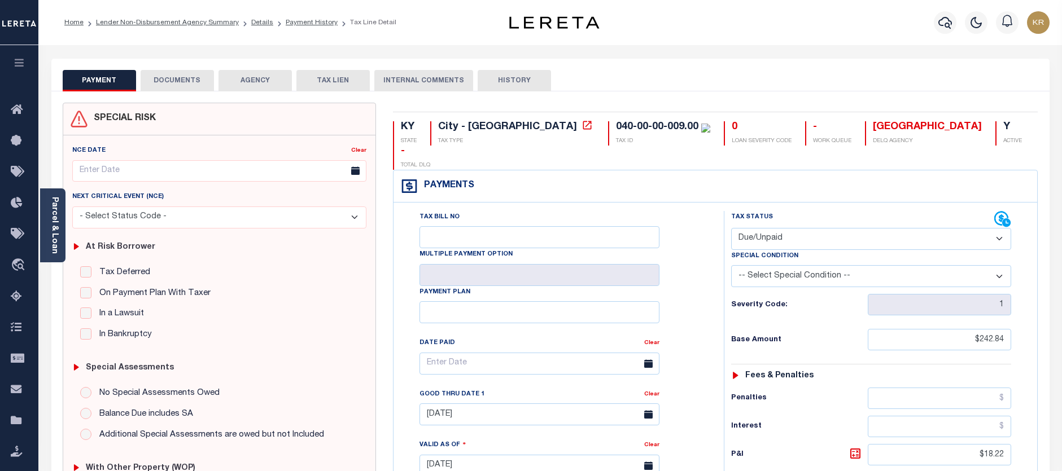
click at [177, 81] on button "DOCUMENTS" at bounding box center [177, 80] width 73 height 21
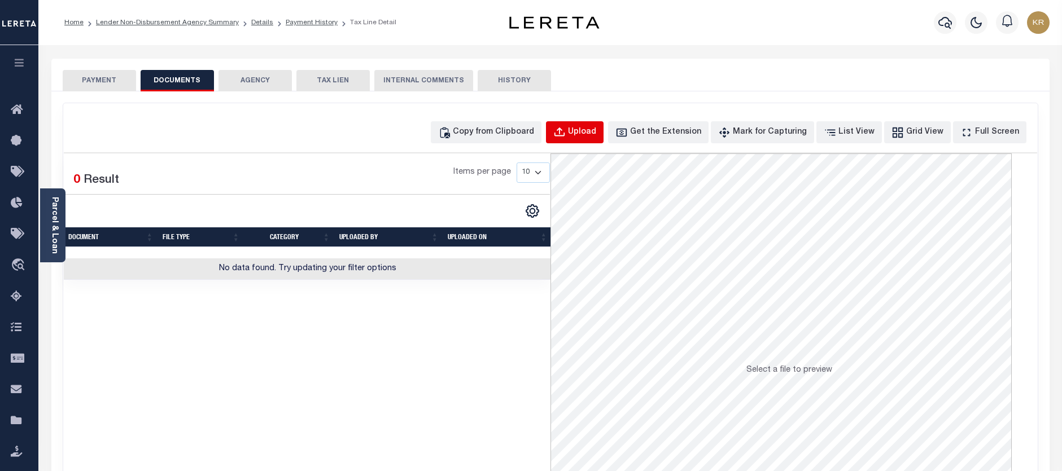
click at [591, 131] on div "Upload" at bounding box center [582, 132] width 28 height 12
select select "POP"
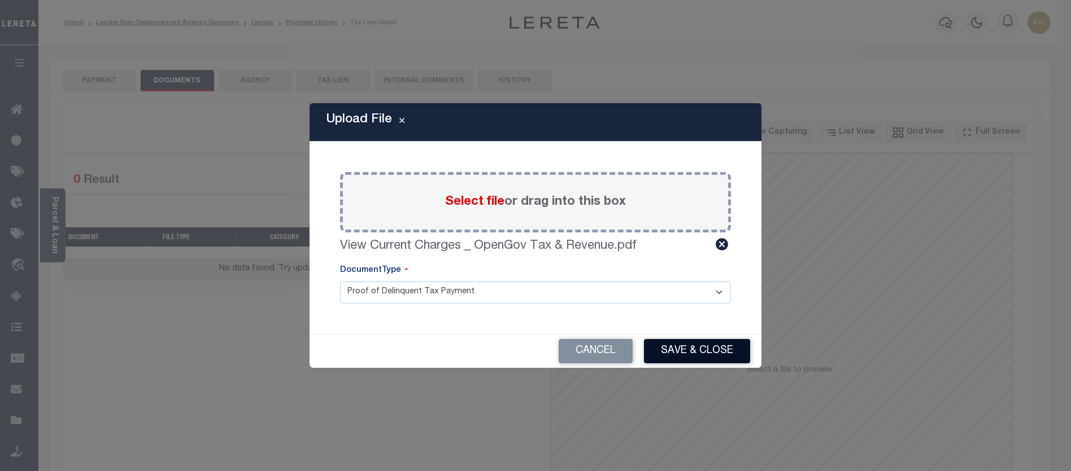
click at [701, 357] on button "Save & Close" at bounding box center [697, 351] width 106 height 24
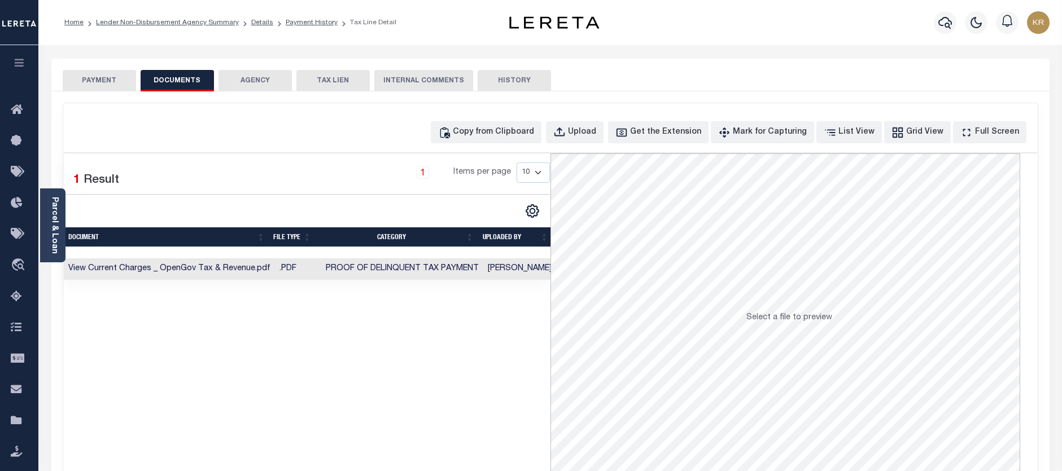
click at [107, 76] on button "PAYMENT" at bounding box center [99, 80] width 73 height 21
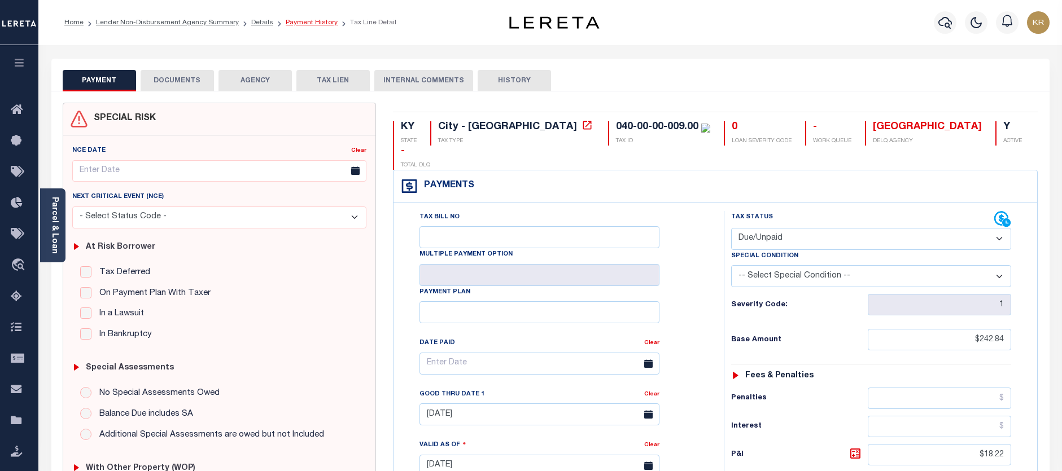
click at [292, 20] on link "Payment History" at bounding box center [312, 22] width 52 height 7
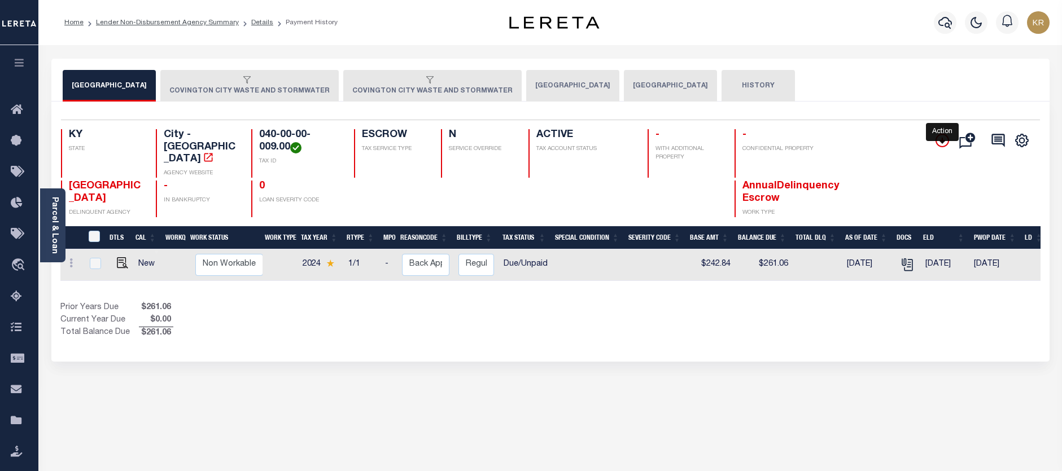
click at [937, 139] on icon "" at bounding box center [943, 141] width 14 height 14
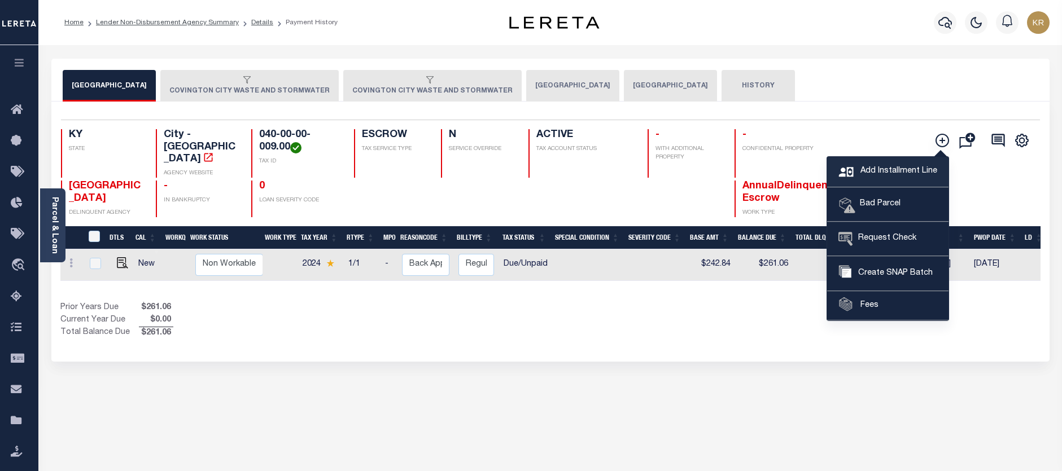
click at [883, 167] on span "Add Installment Line" at bounding box center [898, 171] width 80 height 12
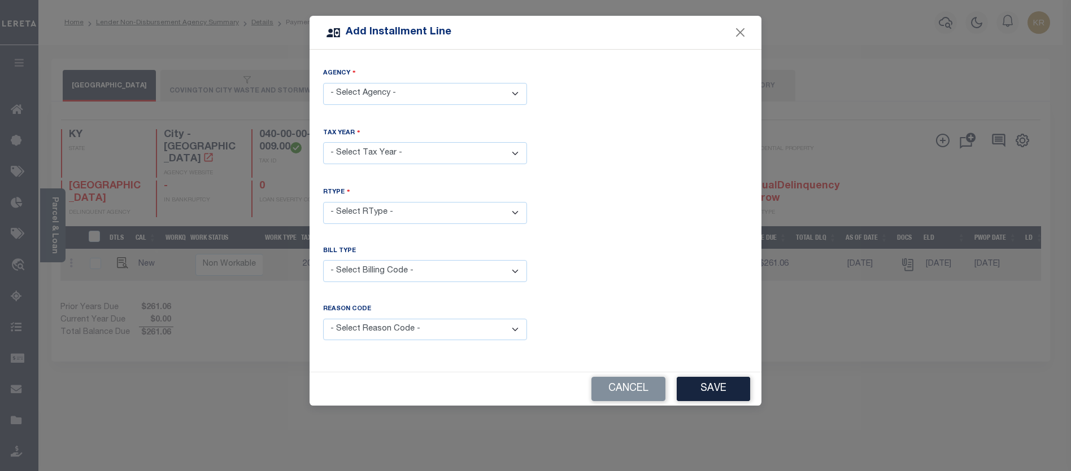
click at [401, 99] on select "- Select Agency - COVINGTON CITY - City COVINGTON CITY WASTE AND STORMWATER - C…" at bounding box center [425, 94] width 204 height 22
select select "160590182"
click at [323, 83] on select "- Select Agency - COVINGTON CITY - City COVINGTON CITY WASTE AND STORMWATER - C…" at bounding box center [425, 94] width 204 height 22
click at [401, 148] on select "- Select Year - 2024 2025 2026" at bounding box center [425, 153] width 204 height 22
select select "2025"
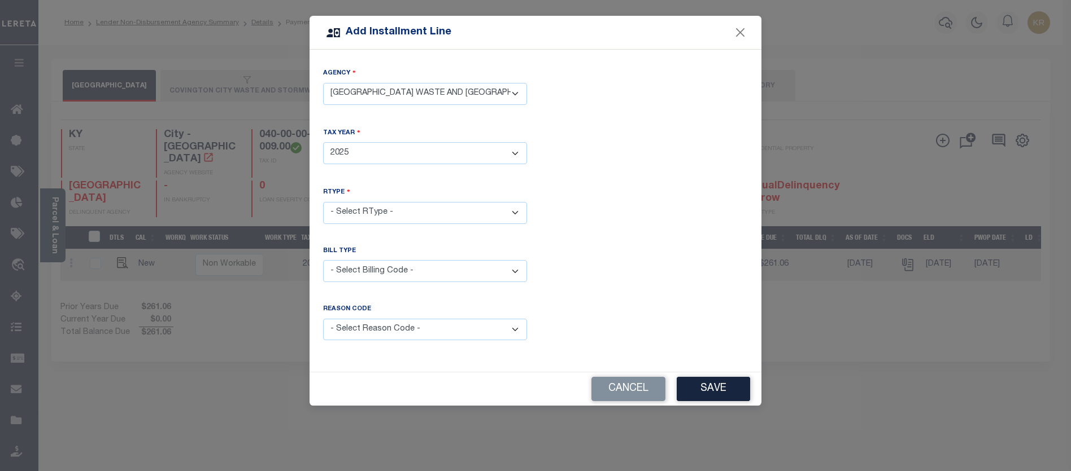
click at [323, 142] on select "- Select Year - 2024 2025 2026" at bounding box center [425, 153] width 204 height 22
click at [365, 213] on select "- Select RType - 1/1" at bounding box center [425, 213] width 204 height 22
click at [368, 266] on select "- Select Billing Code - Regular Delinquent Supplemental Corrected/Adjusted Bill…" at bounding box center [425, 271] width 204 height 22
click at [323, 260] on select "- Select Billing Code - Regular Delinquent Supplemental Corrected/Adjusted Bill…" at bounding box center [425, 271] width 204 height 22
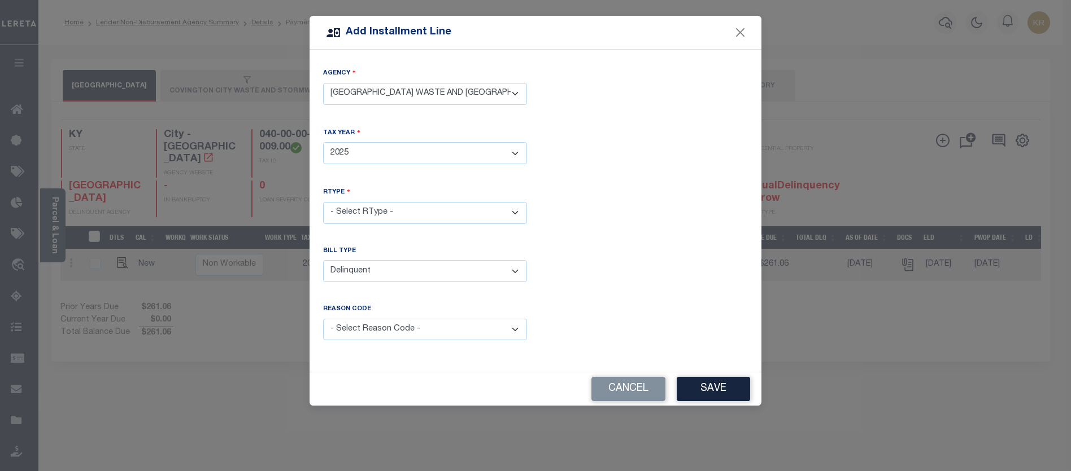
click at [371, 329] on select "- Select Reason Code - Payment Reversal Taxable Value Change Assessment Change …" at bounding box center [425, 330] width 204 height 22
click at [372, 329] on select "- Select Reason Code - Payment Reversal Taxable Value Change Assessment Change …" at bounding box center [425, 330] width 204 height 22
click at [387, 270] on select "- Select Billing Code - Regular Delinquent Supplemental Corrected/Adjusted Bill…" at bounding box center [425, 271] width 204 height 22
select select "1"
click at [323, 260] on select "- Select Billing Code - Regular Delinquent Supplemental Corrected/Adjusted Bill…" at bounding box center [425, 271] width 204 height 22
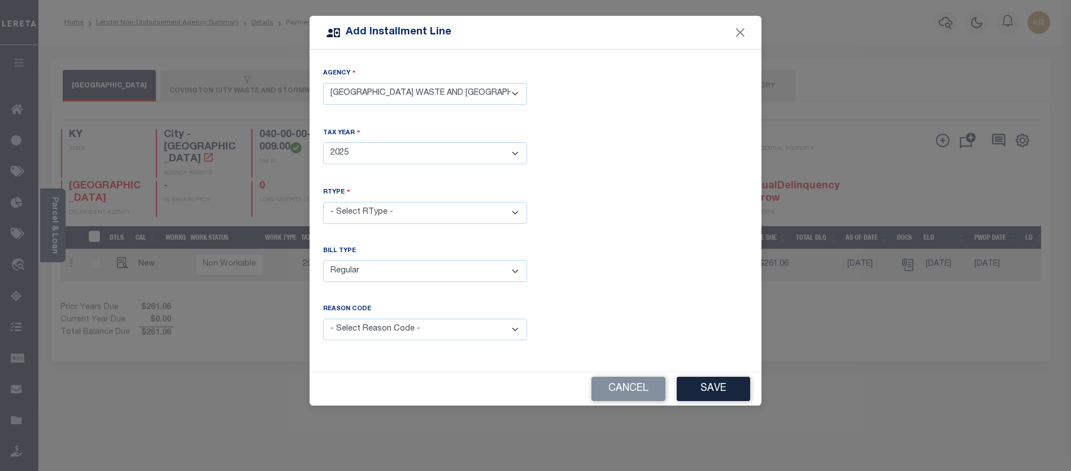
click at [377, 325] on select "- Select Reason Code - Payment Reversal Taxable Value Change Assessment Change …" at bounding box center [425, 330] width 204 height 22
drag, startPoint x: 724, startPoint y: 221, endPoint x: 700, endPoint y: 224, distance: 25.0
click at [724, 221] on div "RType - Select RType - 1/1" at bounding box center [536, 214] width 442 height 55
click at [723, 378] on button "Save" at bounding box center [712, 389] width 73 height 24
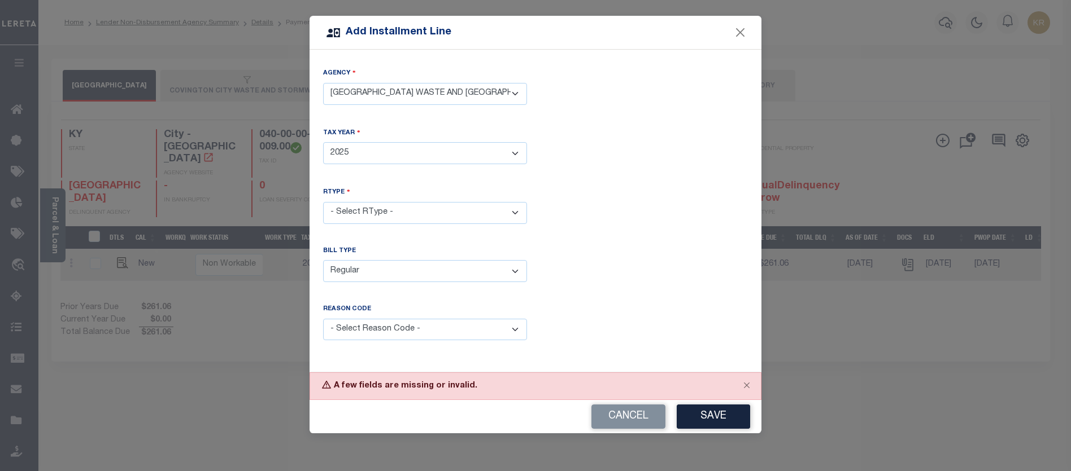
click at [409, 211] on select "- Select RType - 1/1" at bounding box center [425, 213] width 204 height 22
select select "0"
click at [323, 202] on select "- Select RType - 1/1" at bounding box center [425, 213] width 204 height 22
click at [713, 414] on button "Save" at bounding box center [712, 417] width 73 height 24
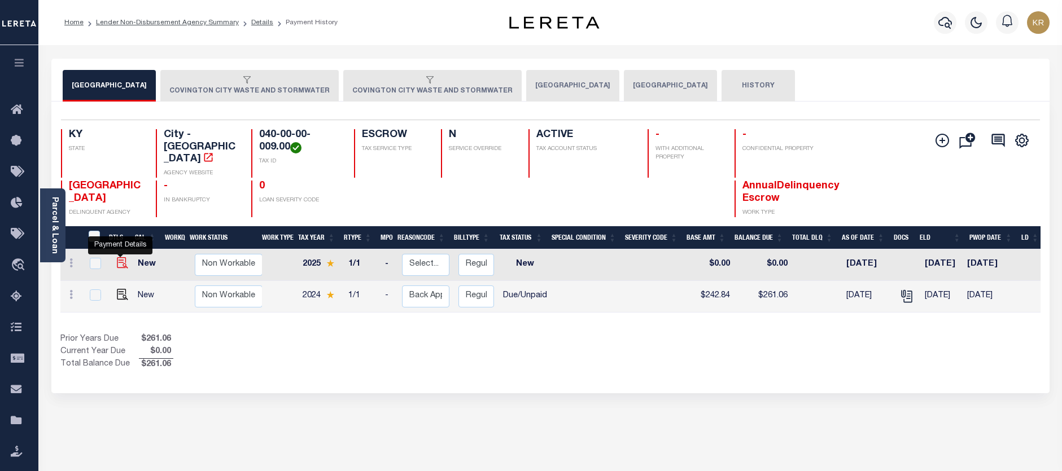
click at [117, 257] on img at bounding box center [122, 262] width 11 height 11
checkbox input "true"
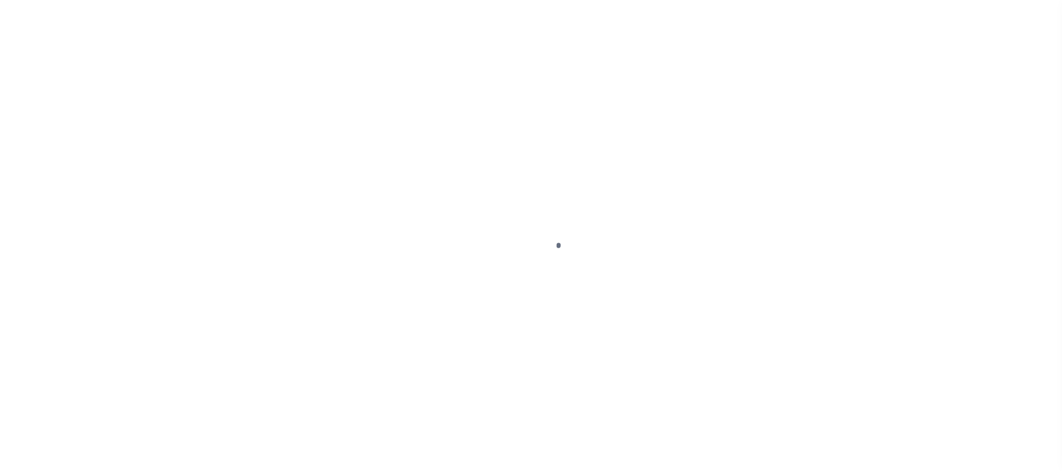
select select "NW2"
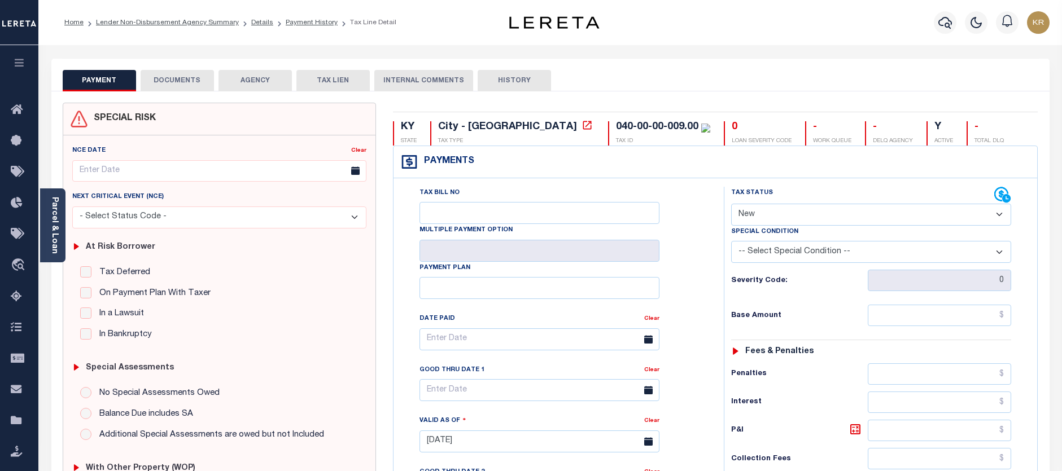
click at [813, 252] on select "-- Select Special Condition -- 3RD PARTY TAX LIEN AGENCY TAX LIEN (A.K.A Inside…" at bounding box center [871, 252] width 280 height 22
select select "18"
click at [731, 242] on select "-- Select Special Condition -- 3RD PARTY TAX LIEN AGENCY TAX LIEN (A.K.A Inside…" at bounding box center [871, 252] width 280 height 22
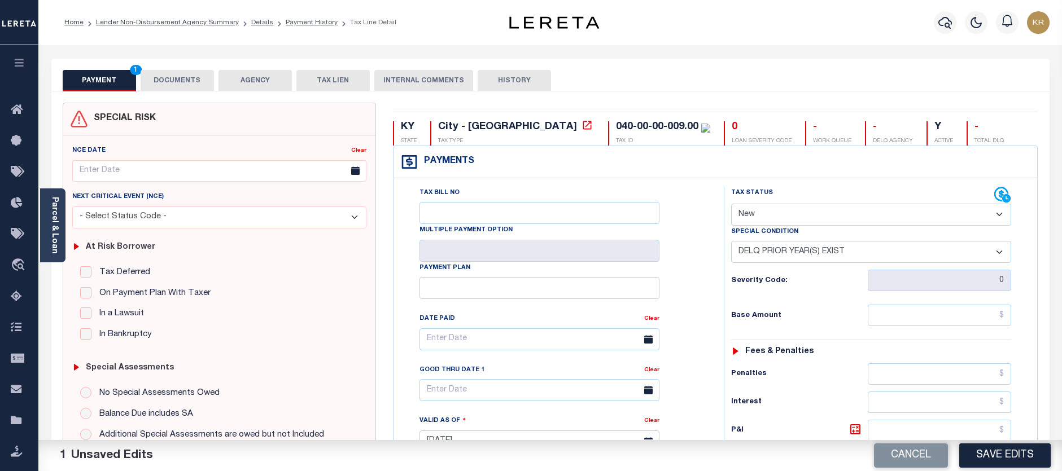
click at [797, 221] on select "- Select Status Code - Open Due/Unpaid Paid Incomplete No Tax Due Internal Refu…" at bounding box center [871, 215] width 280 height 22
select select "DUE"
click at [731, 204] on select "- Select Status Code - Open Due/Unpaid Paid Incomplete No Tax Due Internal Refu…" at bounding box center [871, 215] width 280 height 22
click at [763, 252] on select "-- Select Special Condition -- 3RD PARTY TAX LIEN AGENCY TAX LIEN (A.K.A Inside…" at bounding box center [871, 252] width 280 height 22
select select "17"
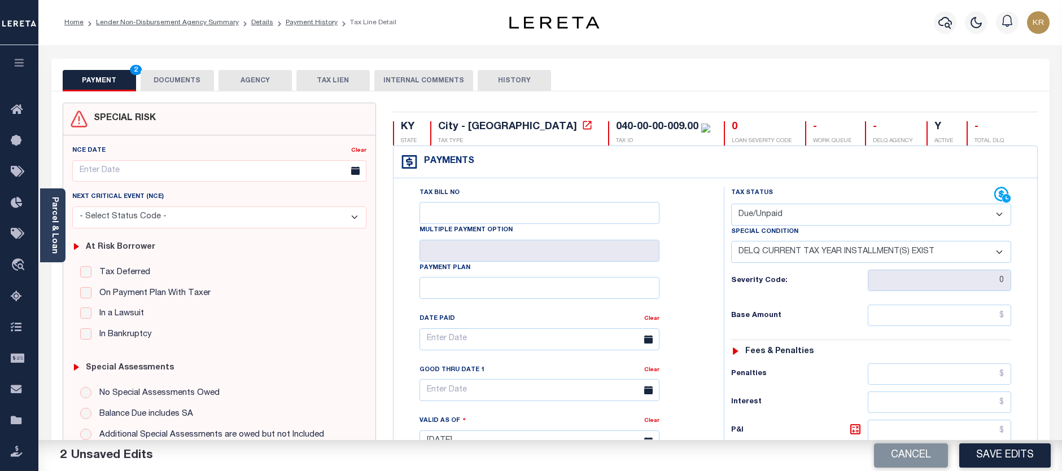
click at [731, 242] on select "-- Select Special Condition -- 3RD PARTY TAX LIEN AGENCY TAX LIEN (A.K.A Inside…" at bounding box center [871, 252] width 280 height 22
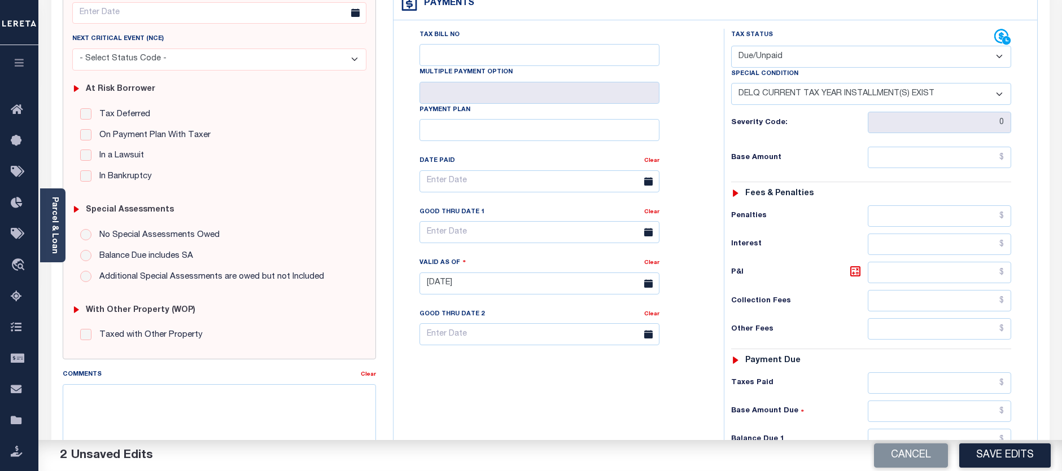
scroll to position [113, 0]
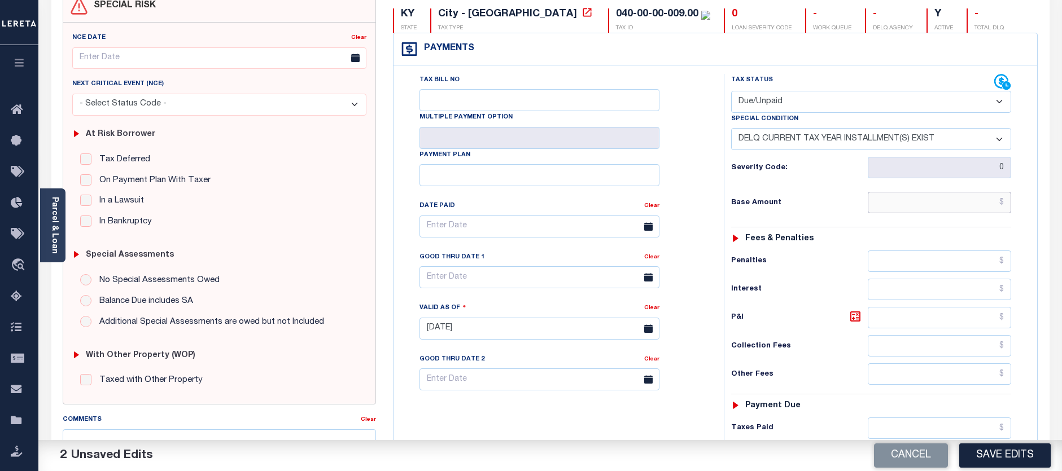
click at [943, 204] on input "text" at bounding box center [940, 202] width 144 height 21
click at [933, 206] on input "text" at bounding box center [940, 202] width 144 height 21
paste input "2"
click at [1001, 205] on input "$242.00" at bounding box center [940, 202] width 144 height 21
type input "$242.84"
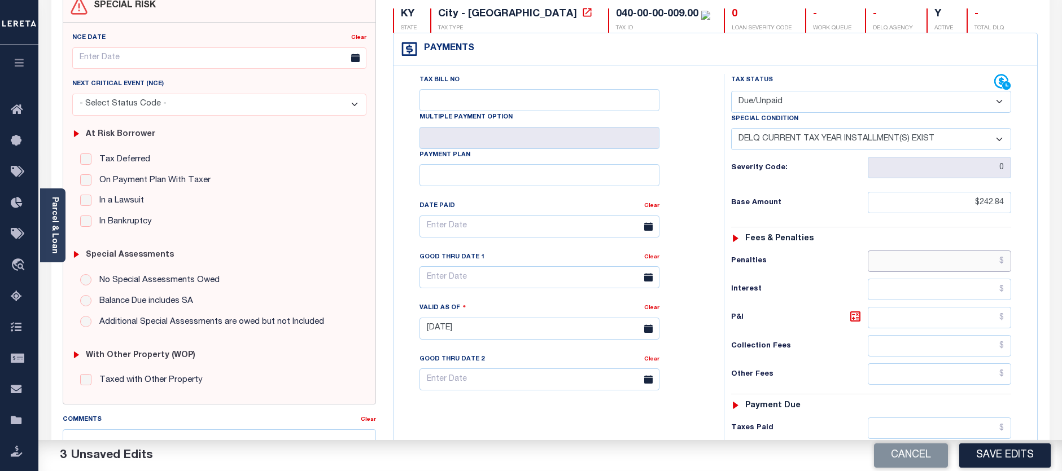
click at [971, 267] on input "text" at bounding box center [940, 261] width 144 height 21
click at [857, 233] on div "Tax Status Status - Select Status Code -" at bounding box center [875, 323] width 302 height 499
click at [941, 286] on input "text" at bounding box center [940, 289] width 144 height 21
click at [750, 335] on div "Tax Status Status - Select Status Code -" at bounding box center [875, 323] width 302 height 499
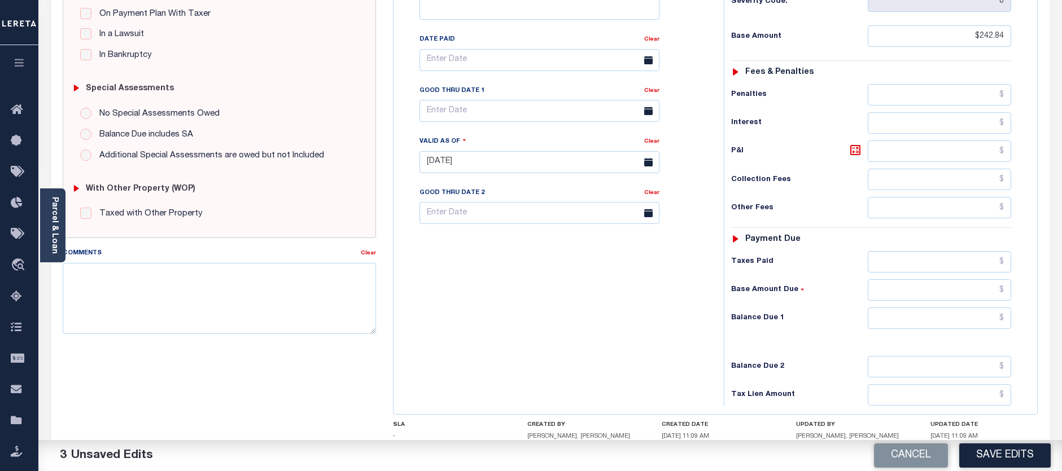
scroll to position [282, 0]
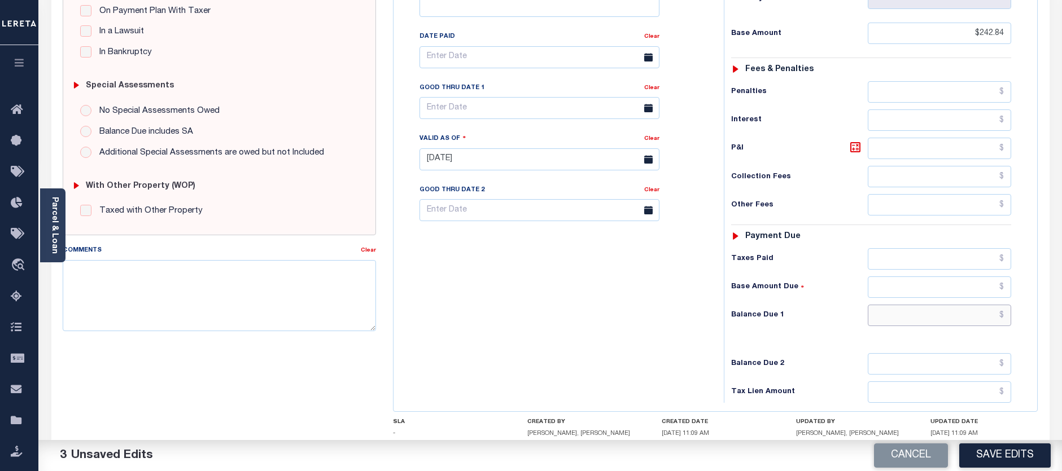
click at [942, 316] on input "text" at bounding box center [940, 315] width 144 height 21
click at [948, 312] on input "text" at bounding box center [940, 315] width 144 height 21
type input "$261.06"
click at [857, 150] on icon at bounding box center [856, 148] width 14 height 14
type input "$18.22"
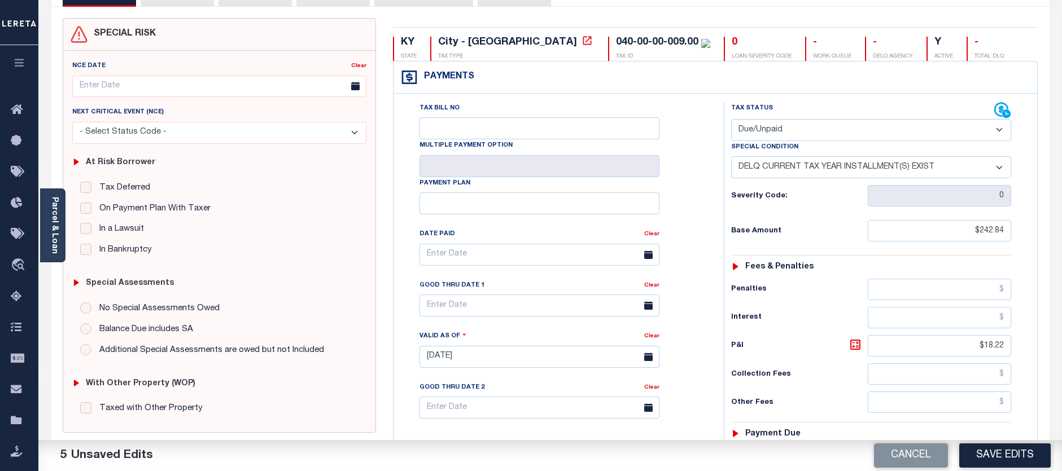
scroll to position [77, 0]
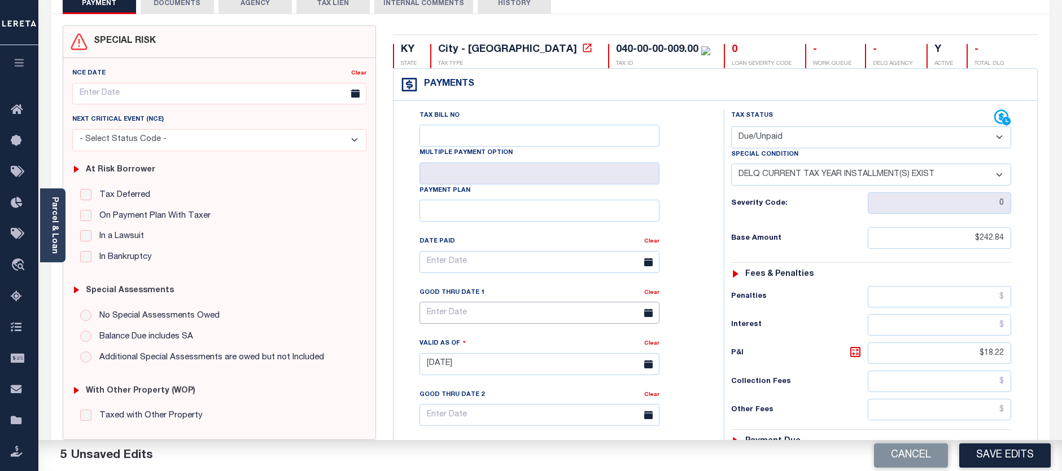
click at [433, 321] on input "text" at bounding box center [540, 313] width 240 height 22
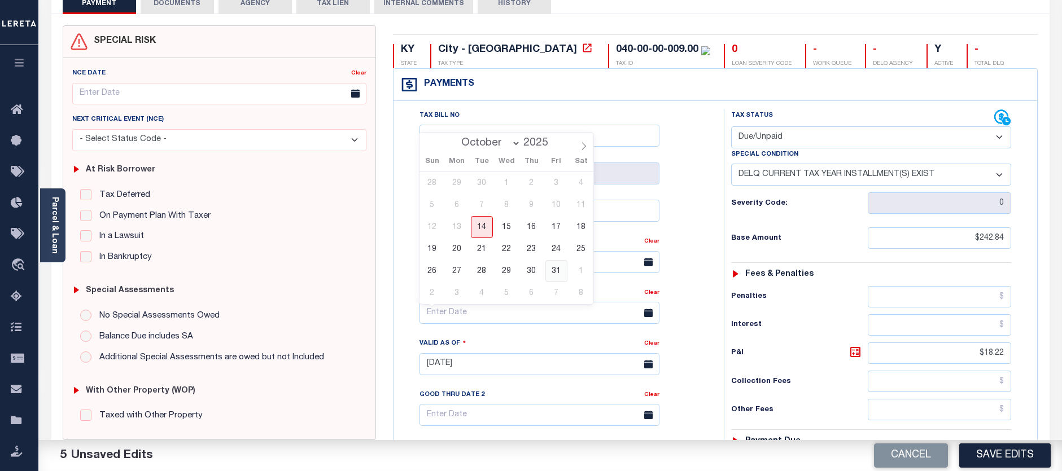
click at [556, 270] on span "31" at bounding box center [556, 271] width 22 height 22
type input "10/31/2025"
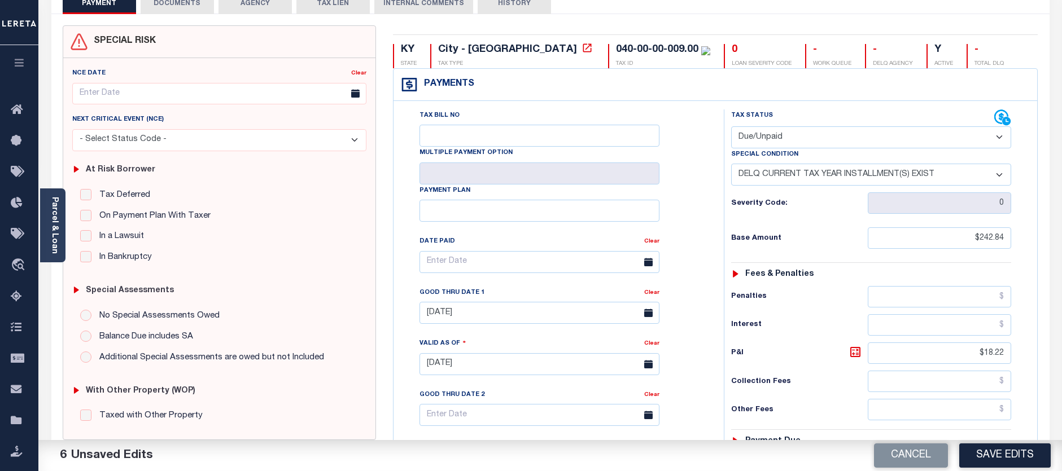
click at [172, 7] on button "DOCUMENTS" at bounding box center [177, 3] width 73 height 21
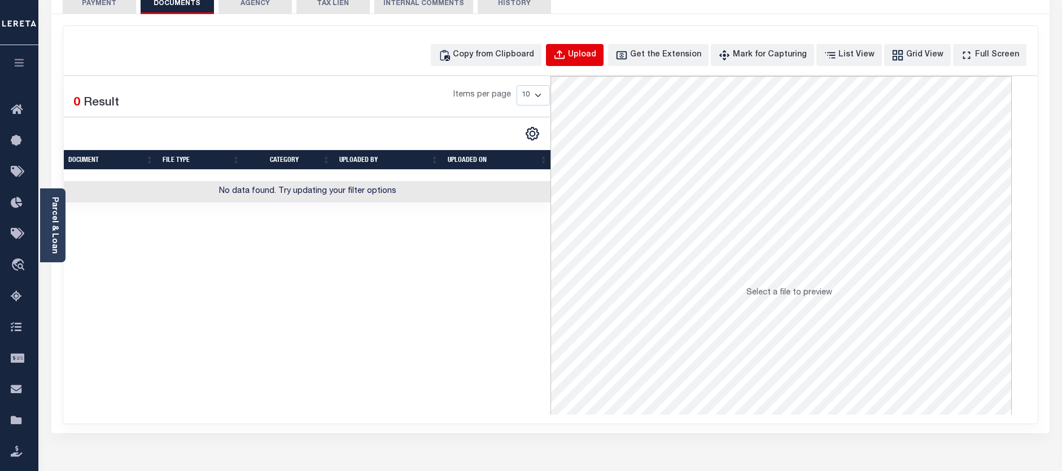
click at [591, 55] on div "Upload" at bounding box center [582, 55] width 28 height 12
select select "POP"
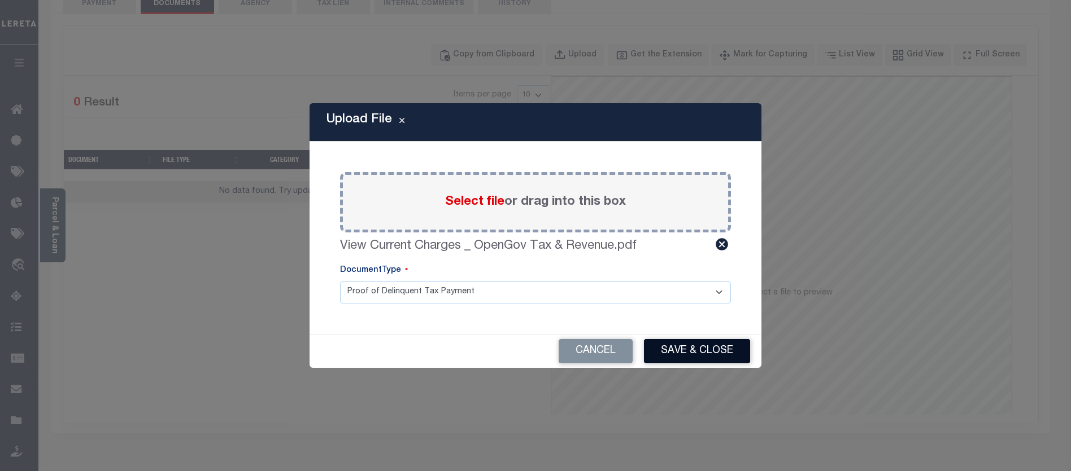
click at [682, 352] on button "Save & Close" at bounding box center [697, 351] width 106 height 24
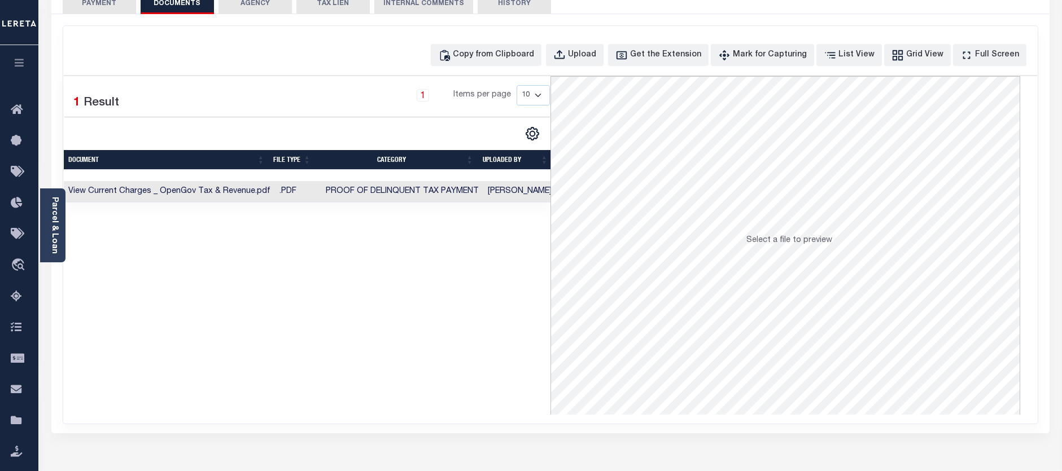
click at [81, 4] on button "PAYMENT 6" at bounding box center [99, 3] width 73 height 21
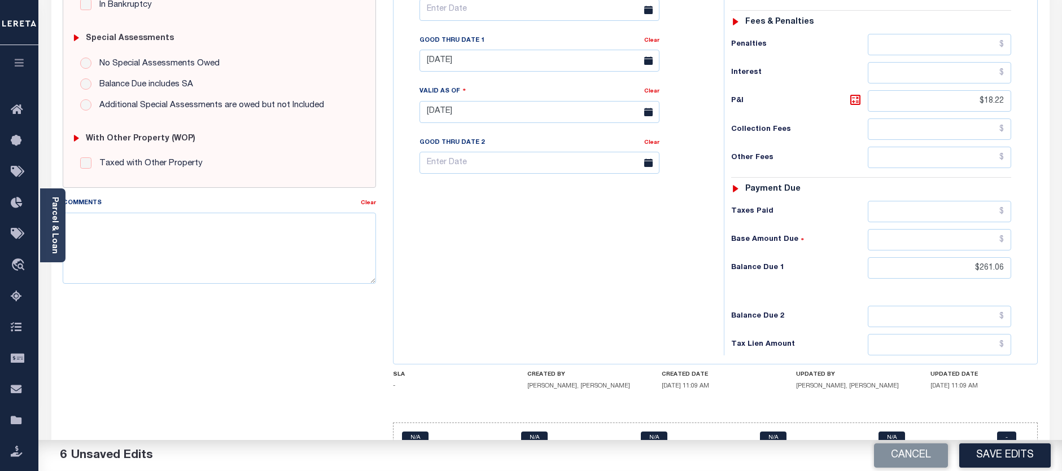
scroll to position [356, 0]
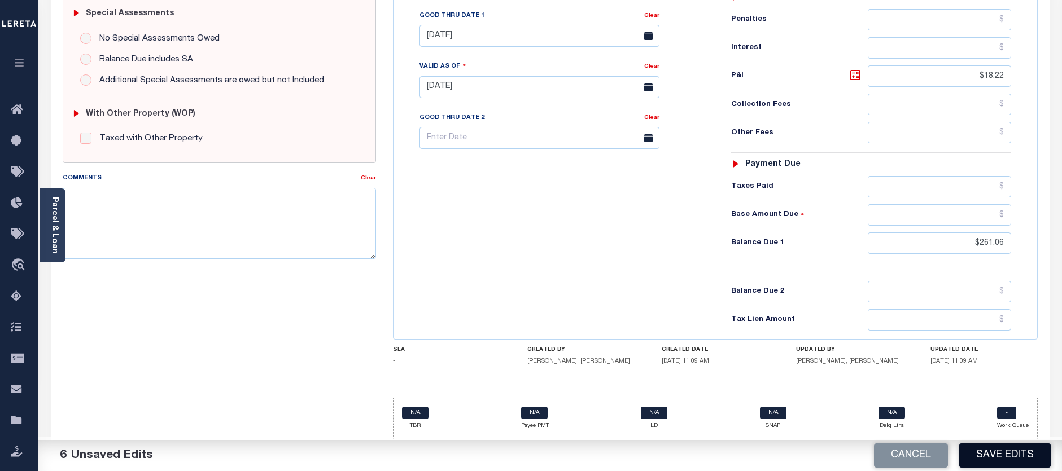
click at [1001, 452] on button "Save Edits" at bounding box center [1004, 456] width 91 height 24
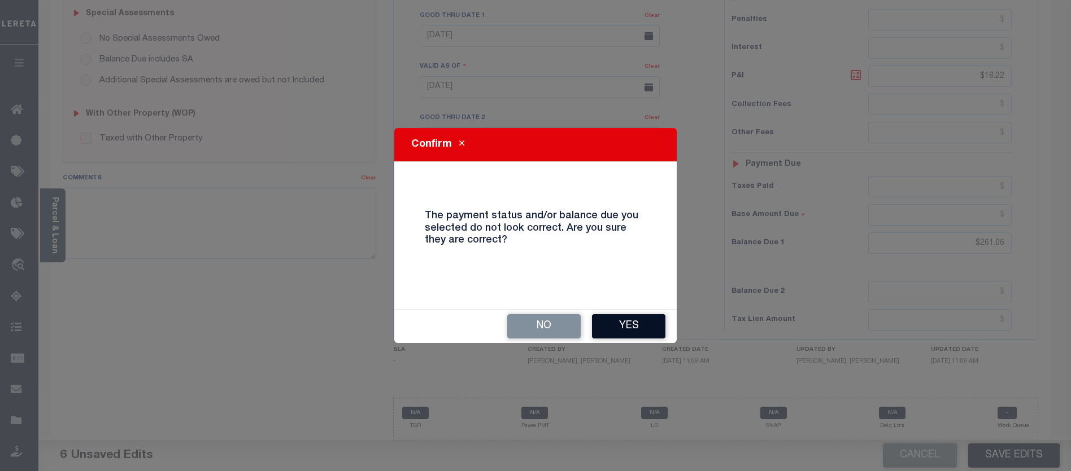
click at [639, 323] on button "Yes" at bounding box center [628, 327] width 73 height 24
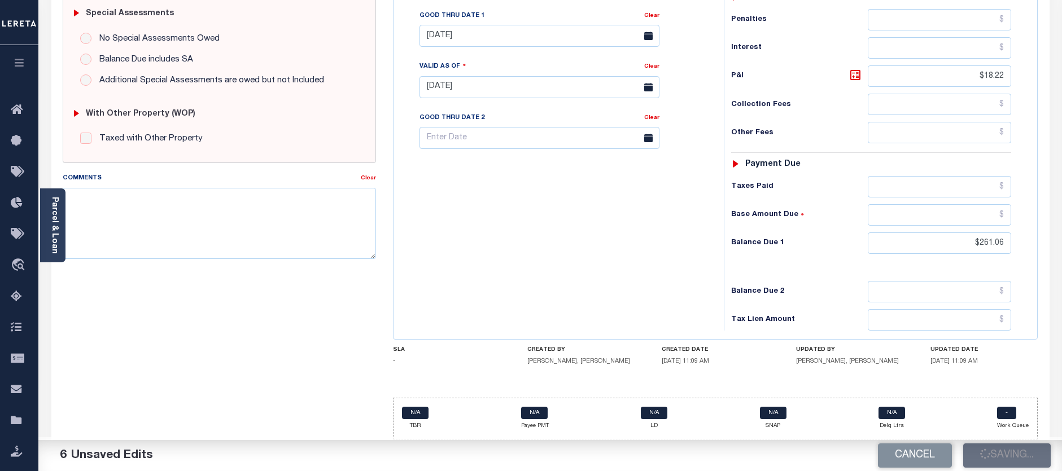
checkbox input "false"
type input "$242.84"
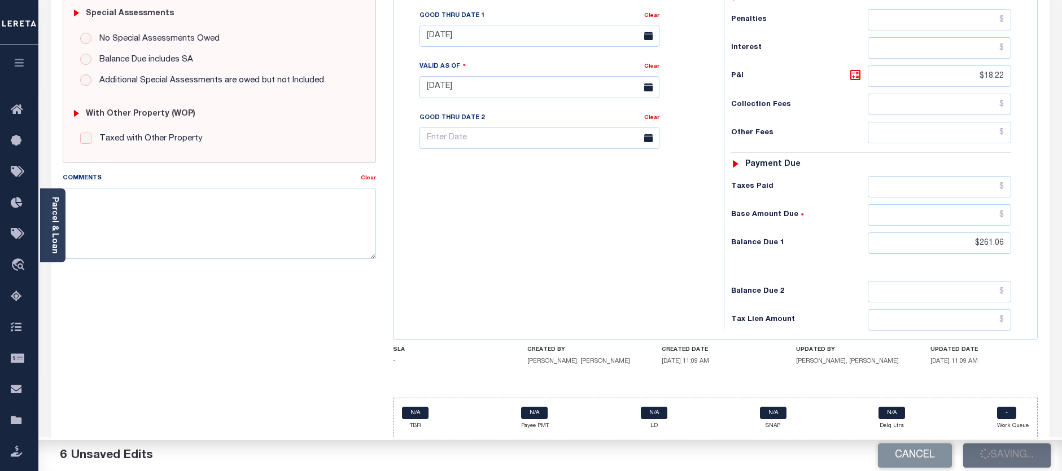
type input "$18.22"
type input "$261.06"
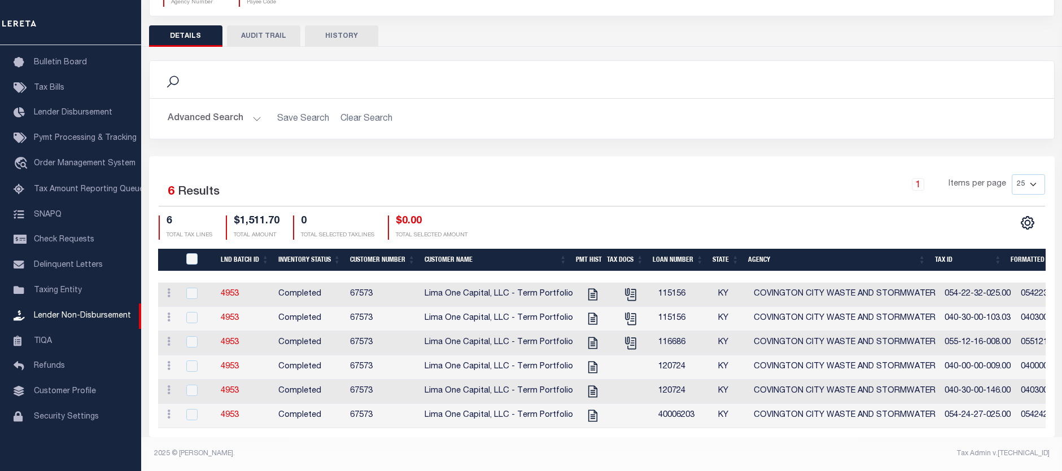
scroll to position [136, 0]
click at [586, 360] on icon "" at bounding box center [593, 367] width 15 height 15
checkbox input "true"
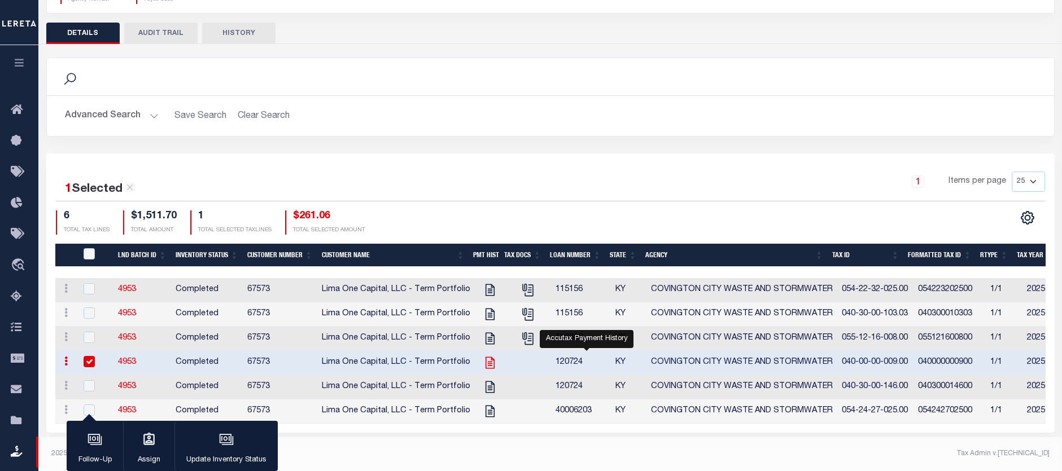
scroll to position [134, 0]
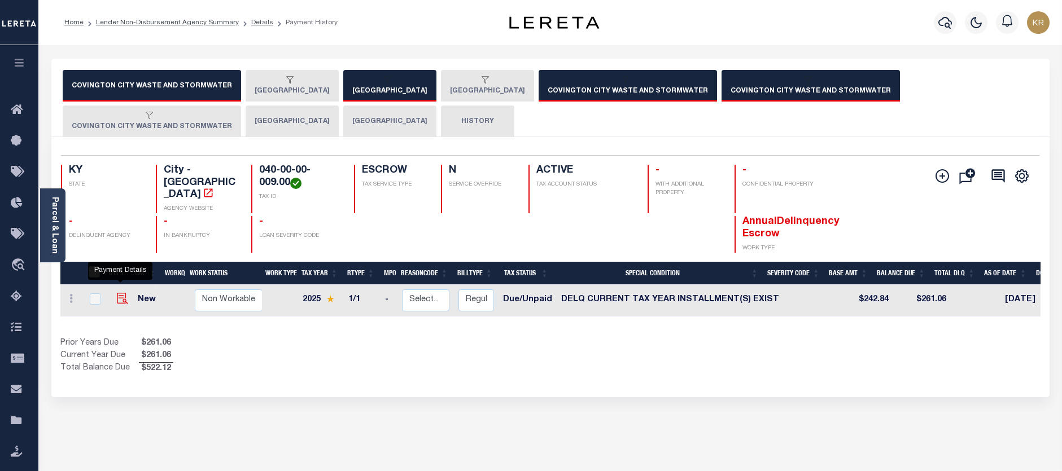
click at [117, 293] on img "" at bounding box center [122, 298] width 11 height 11
checkbox input "true"
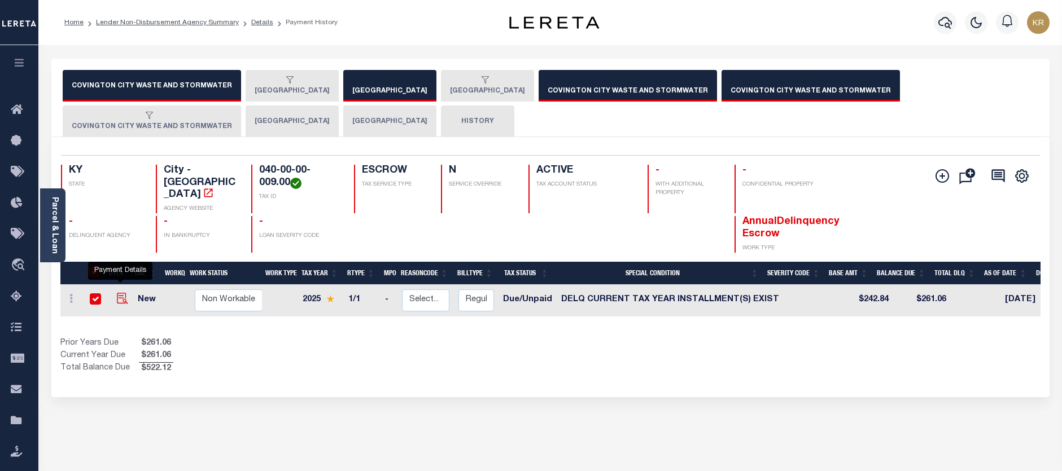
checkbox input "true"
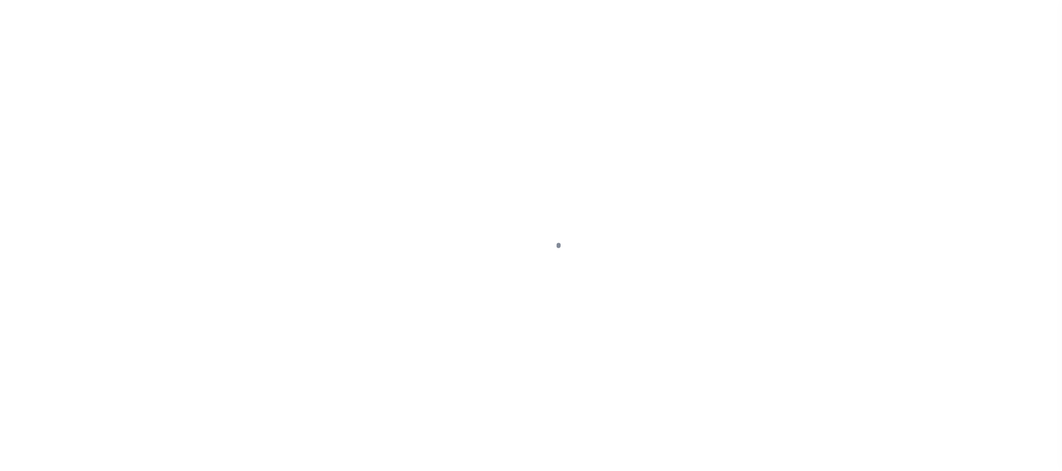
select select "DUE"
select select "17"
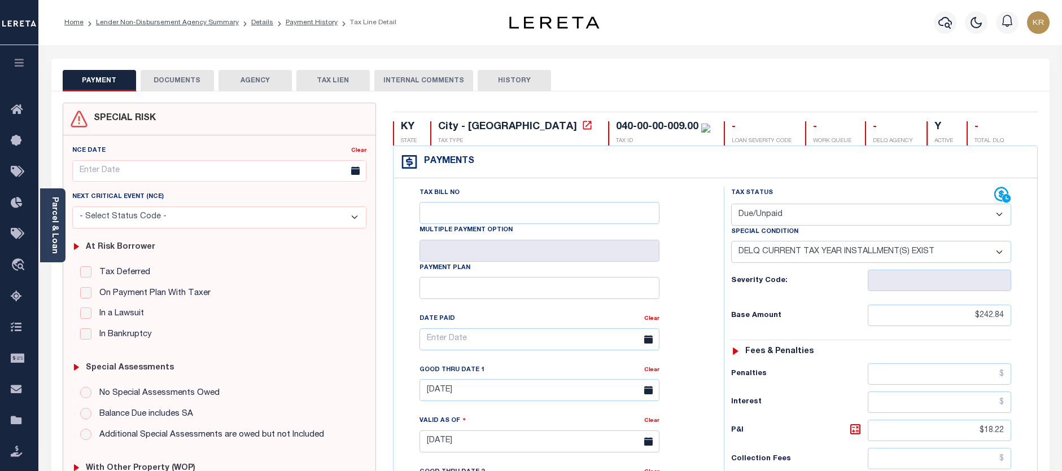
click at [180, 72] on button "DOCUMENTS" at bounding box center [177, 80] width 73 height 21
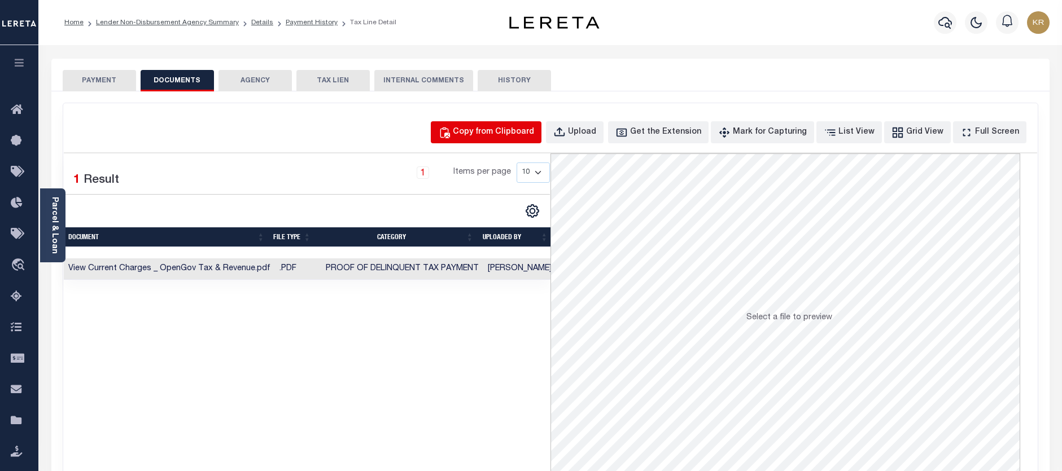
click at [493, 129] on div "Copy from Clipboard" at bounding box center [493, 132] width 81 height 12
select select "POP"
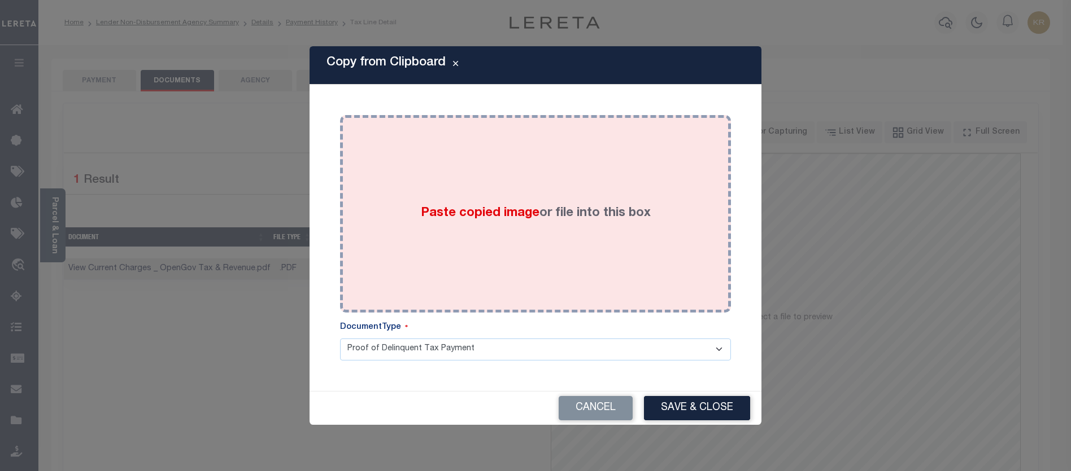
click at [479, 214] on span "Paste copied image" at bounding box center [480, 213] width 119 height 12
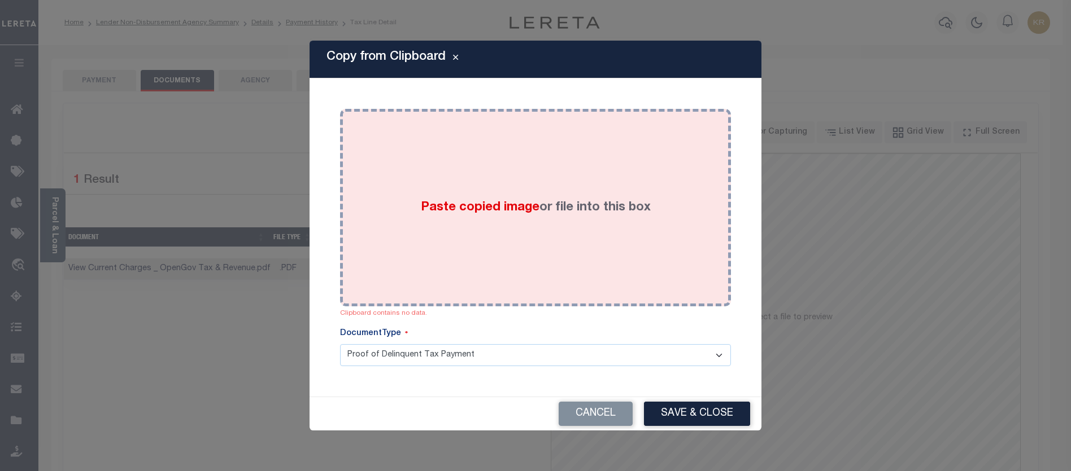
click at [390, 216] on div "Paste copied image or file into this box" at bounding box center [535, 207] width 374 height 181
click at [386, 195] on div "Paste copied image or file into this box" at bounding box center [535, 207] width 374 height 181
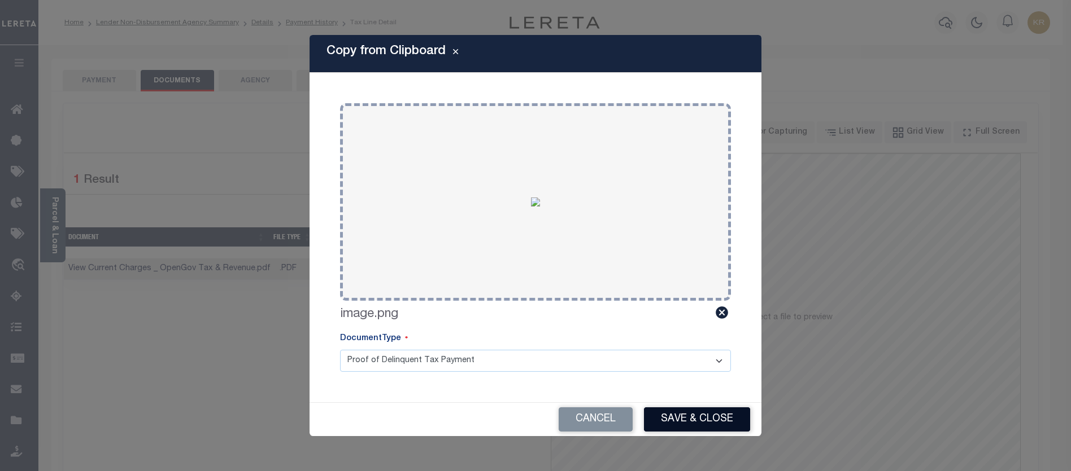
click at [693, 418] on button "Save & Close" at bounding box center [697, 420] width 106 height 24
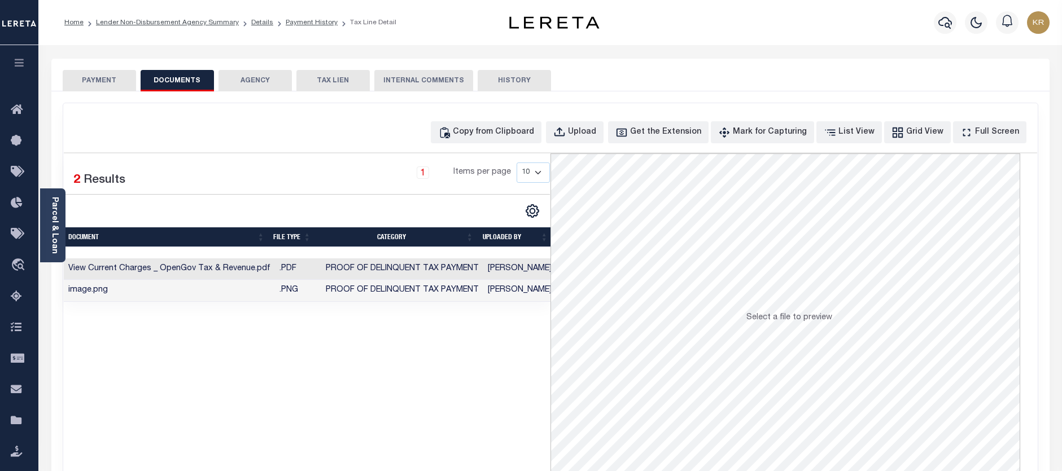
click at [88, 86] on button "PAYMENT" at bounding box center [99, 80] width 73 height 21
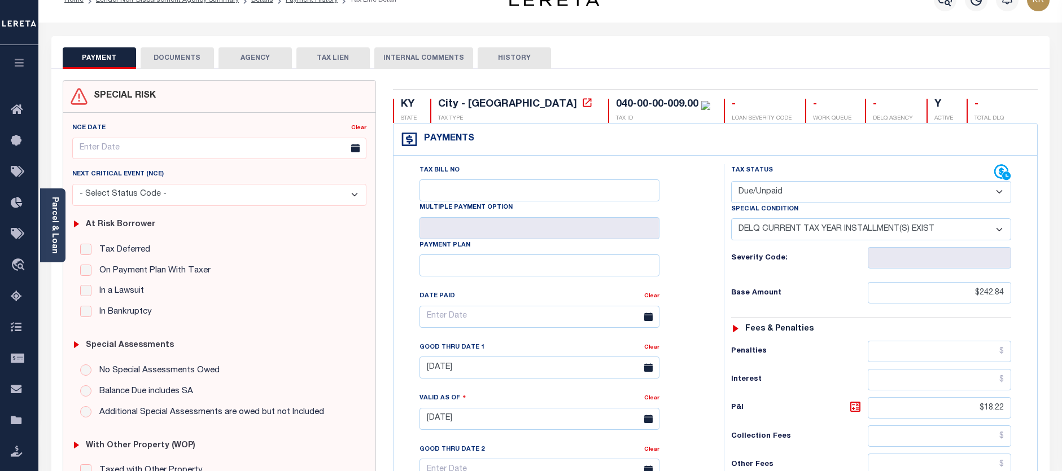
scroll to position [18, 0]
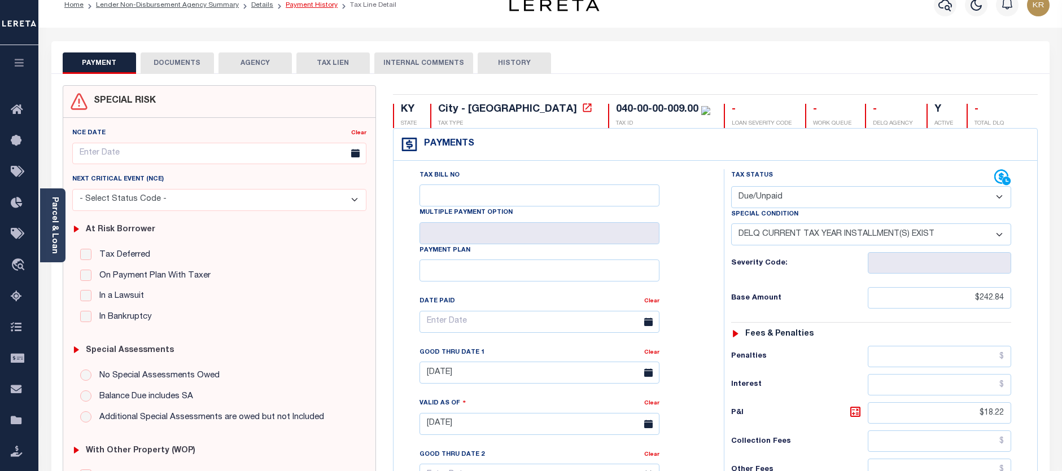
click at [294, 4] on link "Payment History" at bounding box center [312, 5] width 52 height 7
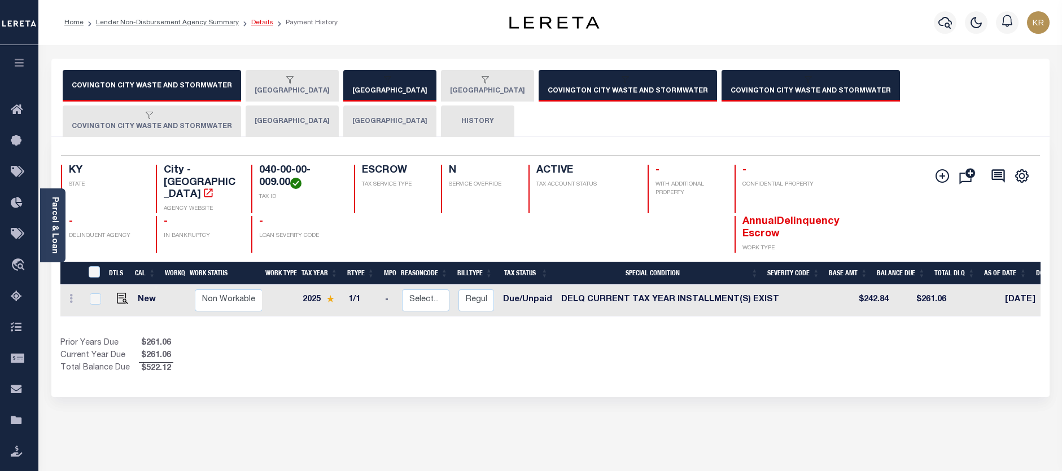
click at [251, 23] on link "Details" at bounding box center [262, 22] width 22 height 7
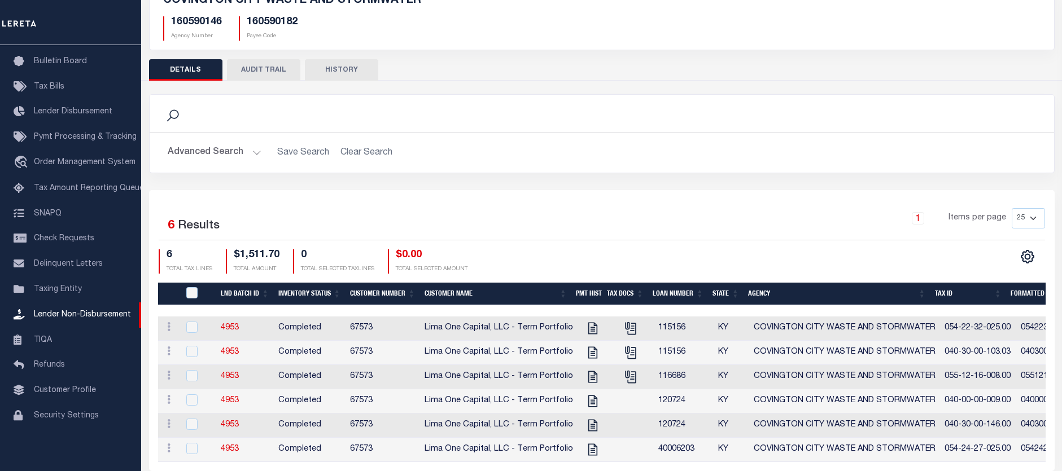
scroll to position [136, 0]
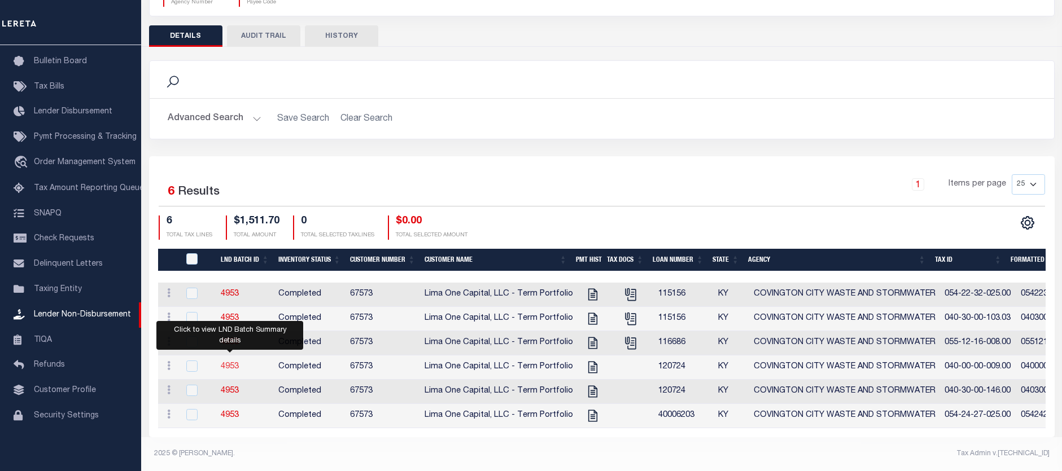
click at [229, 363] on link "4953" at bounding box center [230, 367] width 18 height 8
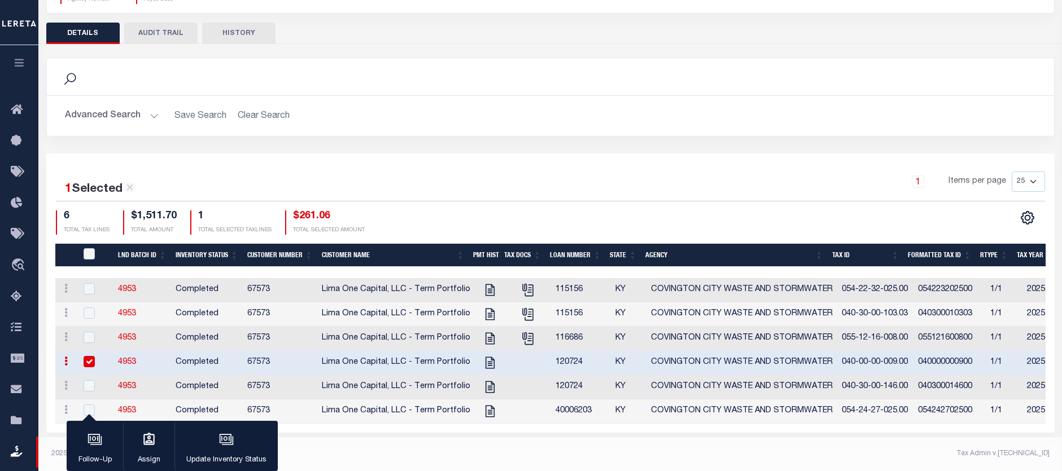
scroll to position [134, 0]
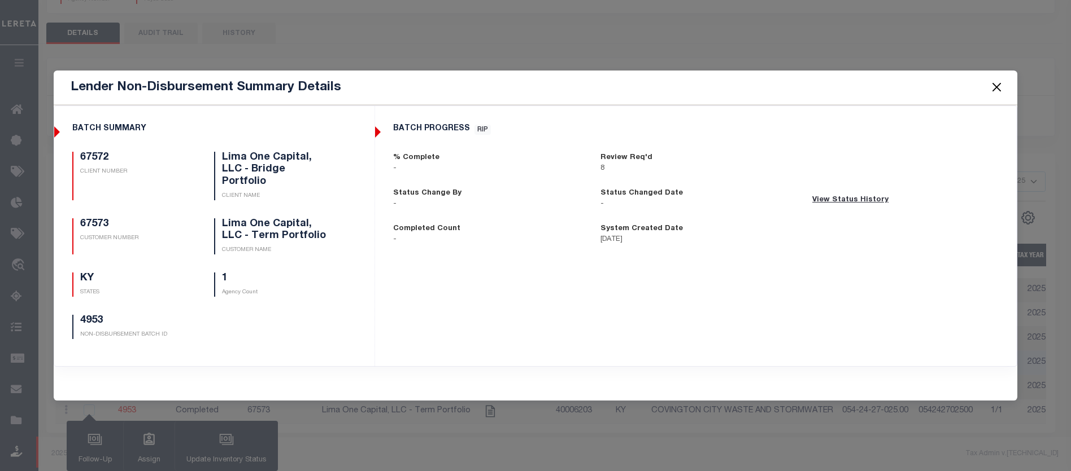
click at [997, 93] on button "Close" at bounding box center [996, 87] width 15 height 15
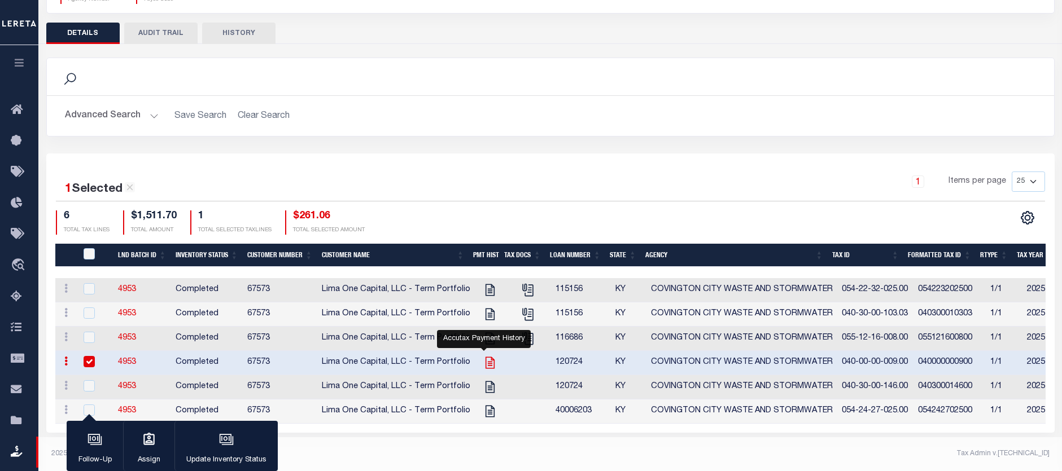
click at [483, 360] on icon "" at bounding box center [490, 363] width 15 height 15
checkbox input "false"
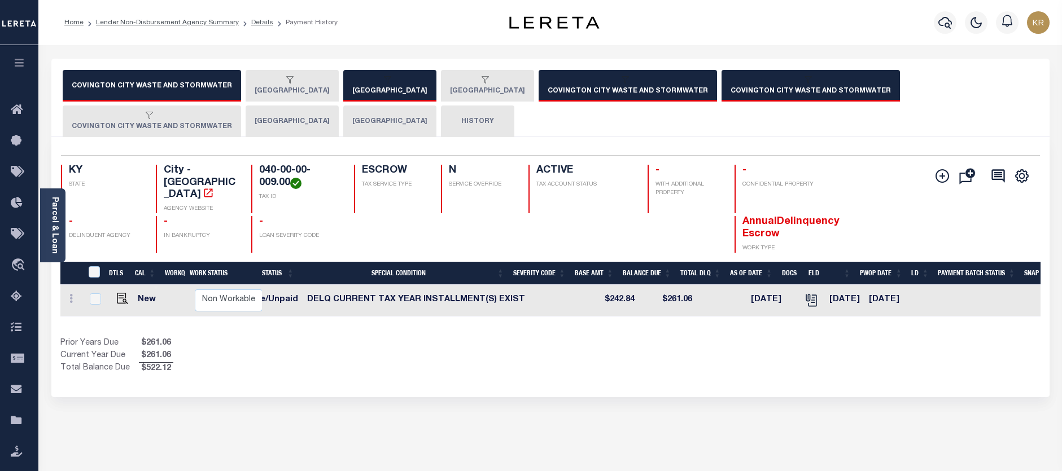
scroll to position [0, 268]
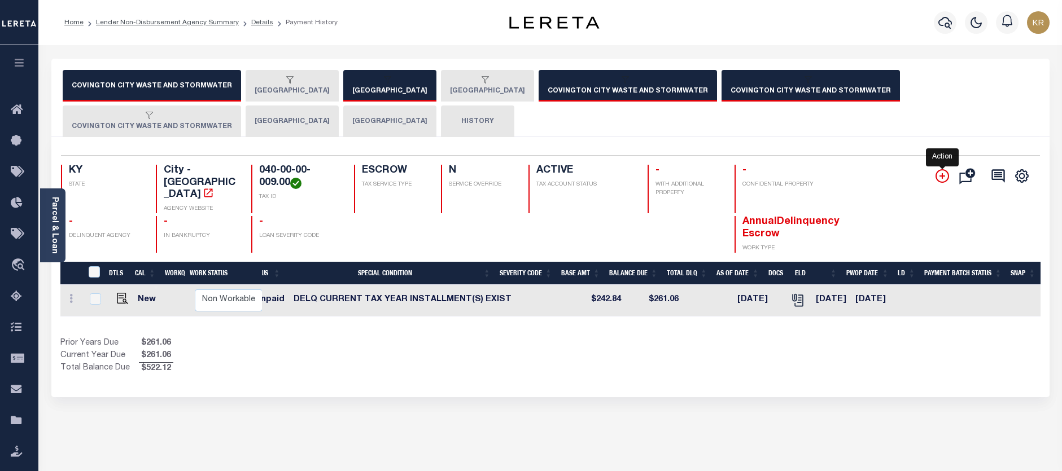
click at [942, 173] on icon "" at bounding box center [943, 176] width 6 height 6
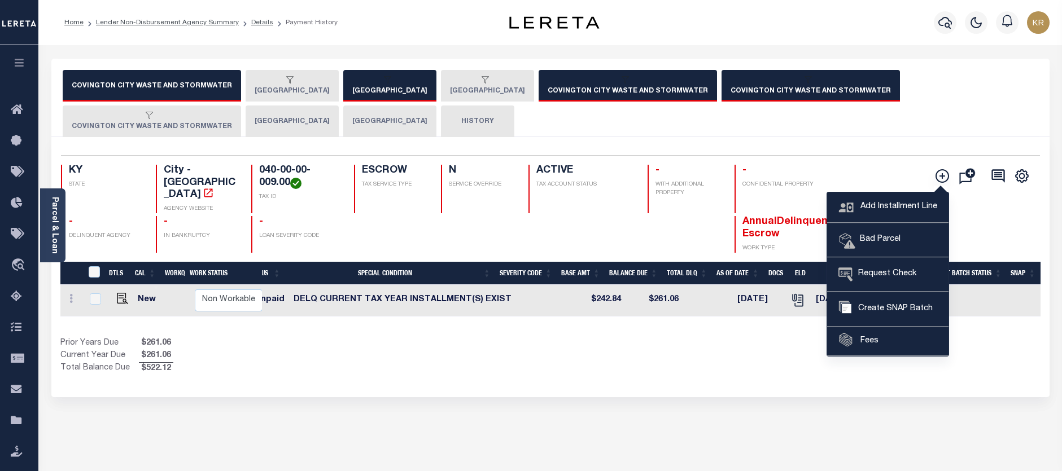
click at [885, 165] on div "Add Installment Line Bad Parcel Fees" at bounding box center [958, 209] width 163 height 88
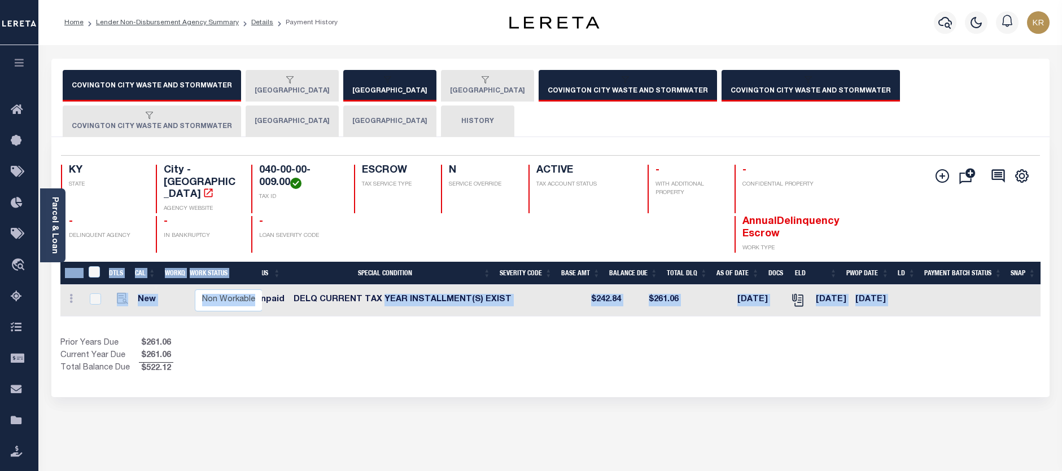
drag, startPoint x: 374, startPoint y: 294, endPoint x: 235, endPoint y: 312, distance: 140.0
click at [235, 312] on div "DTLS CAL WorkQ Work Status Work Type Tax Year RType MPO ReasonCode BillType Tax…" at bounding box center [550, 318] width 980 height 113
click at [289, 303] on div "DTLS CAL WorkQ Work Status Work Type Tax Year RType MPO ReasonCode BillType Tax…" at bounding box center [550, 318] width 980 height 113
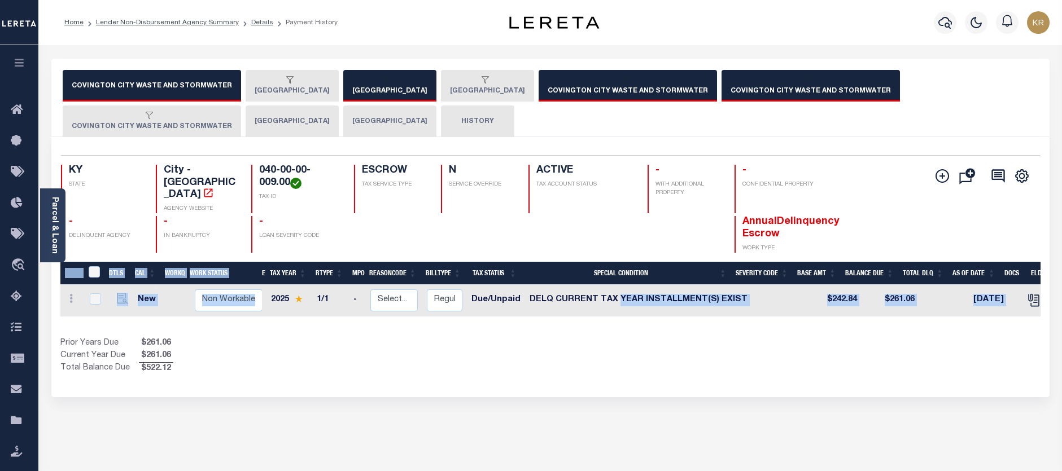
scroll to position [0, 0]
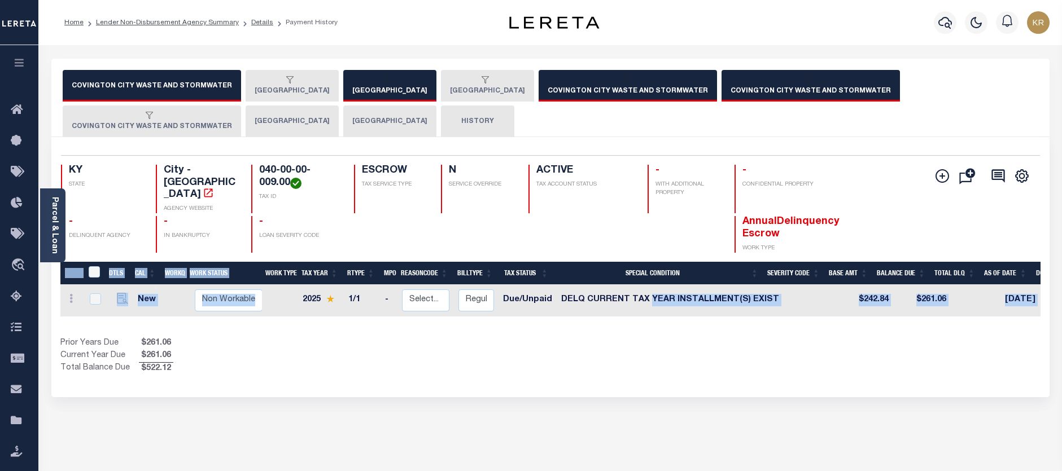
click at [548, 80] on div "button" at bounding box center [626, 81] width 156 height 10
click at [554, 353] on div "Selected 1 Result 1 Items per page 25 50 100 KY STATE City - KY" at bounding box center [550, 267] width 998 height 260
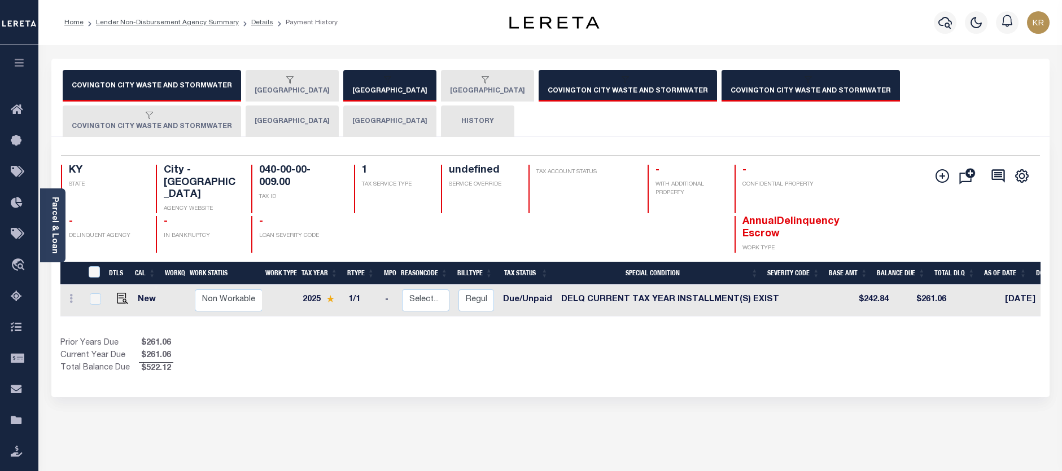
click at [556, 82] on div "button" at bounding box center [626, 81] width 156 height 10
click at [731, 82] on div "button" at bounding box center [809, 81] width 156 height 10
click at [584, 93] on button "COVINGTON CITY WASTE AND STORMWATER" at bounding box center [628, 86] width 178 height 32
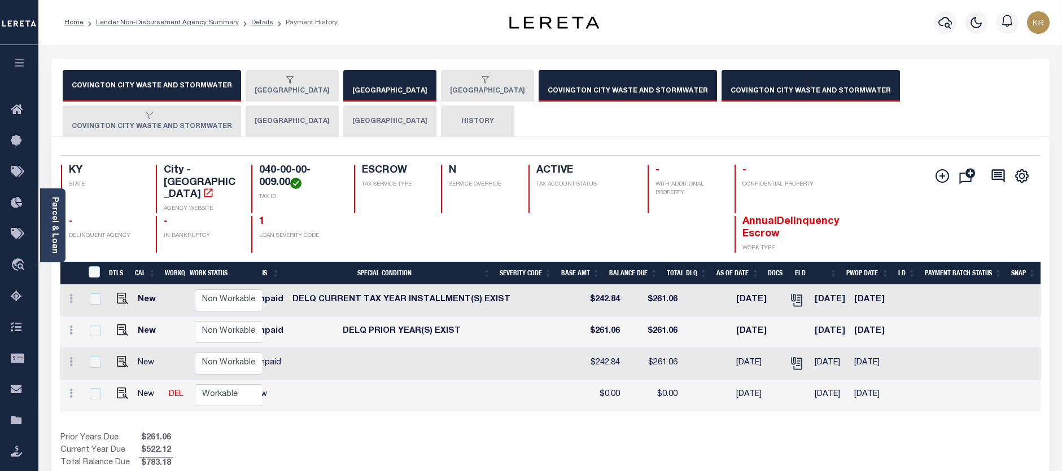
scroll to position [0, 213]
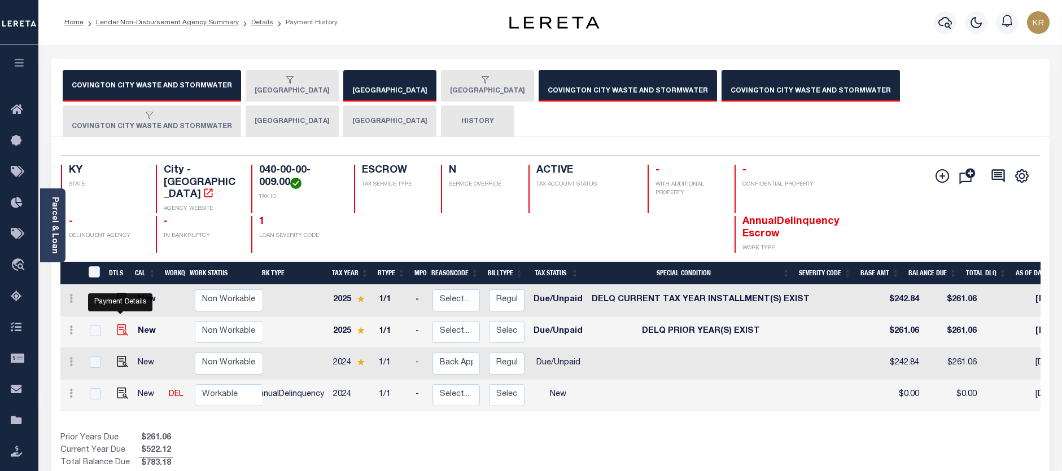
click at [119, 325] on img "" at bounding box center [122, 330] width 11 height 11
checkbox input "true"
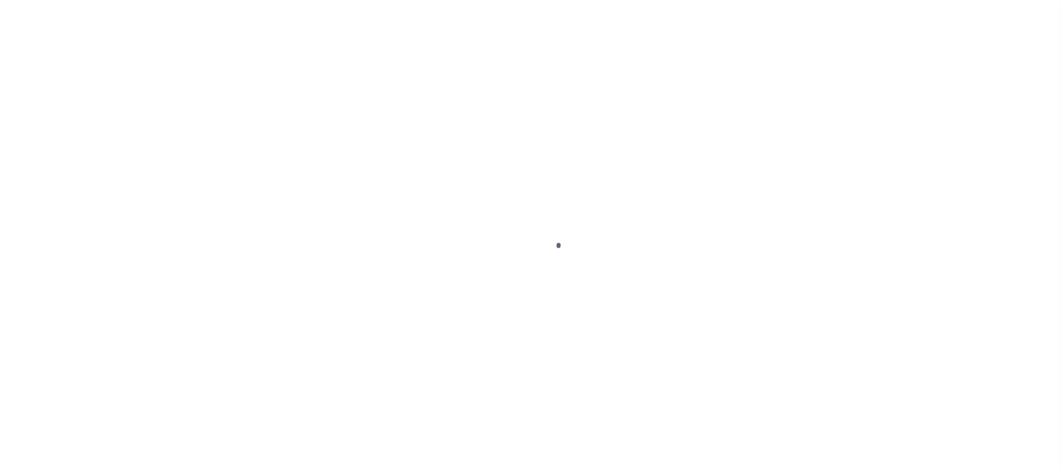
select select "DUE"
select select "18"
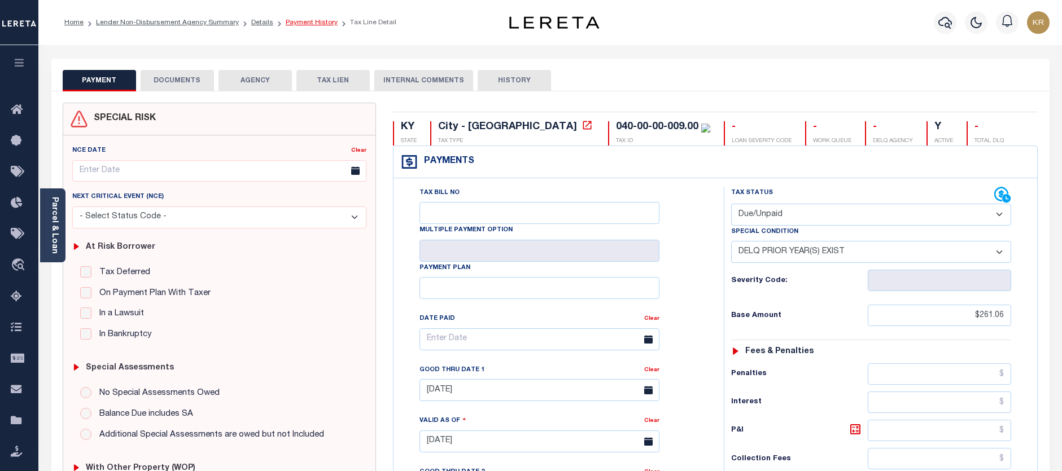
click at [292, 25] on link "Payment History" at bounding box center [312, 22] width 52 height 7
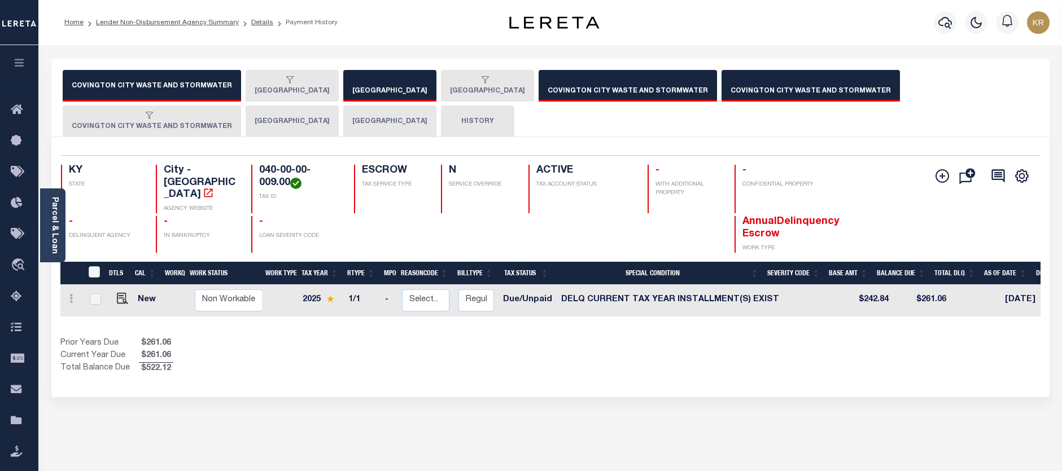
click at [548, 83] on div "button" at bounding box center [626, 81] width 156 height 10
click at [805, 81] on icon "button" at bounding box center [808, 79] width 7 height 7
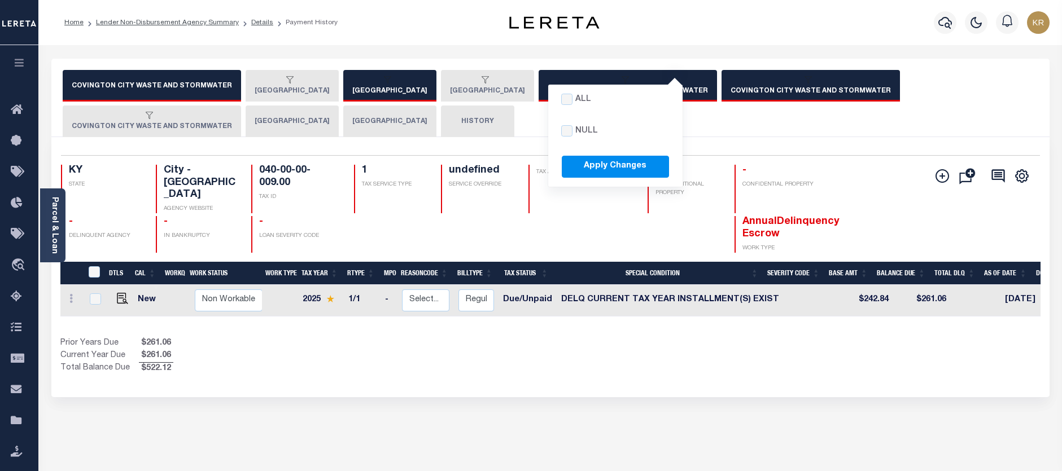
click at [743, 89] on button "COVINGTON CITY WASTE AND STORMWATER" at bounding box center [811, 86] width 178 height 32
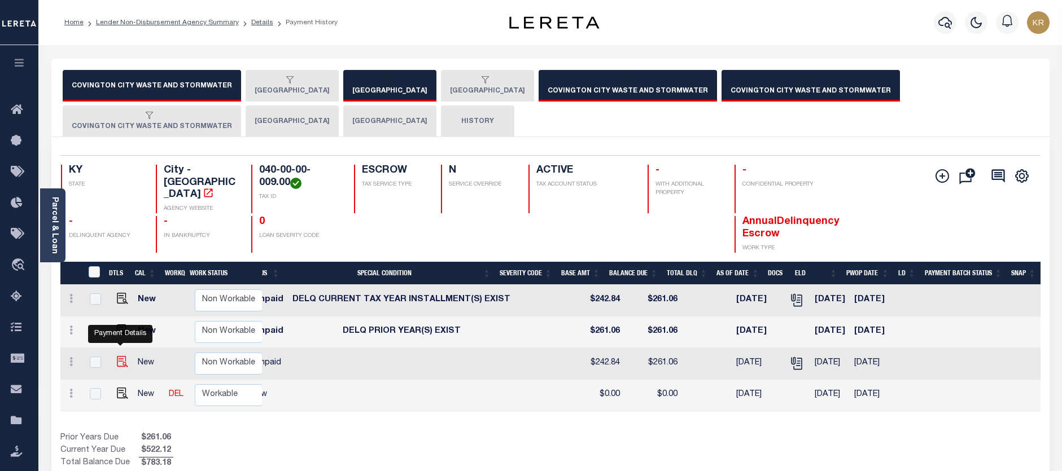
click at [119, 356] on img "" at bounding box center [122, 361] width 11 height 11
checkbox input "true"
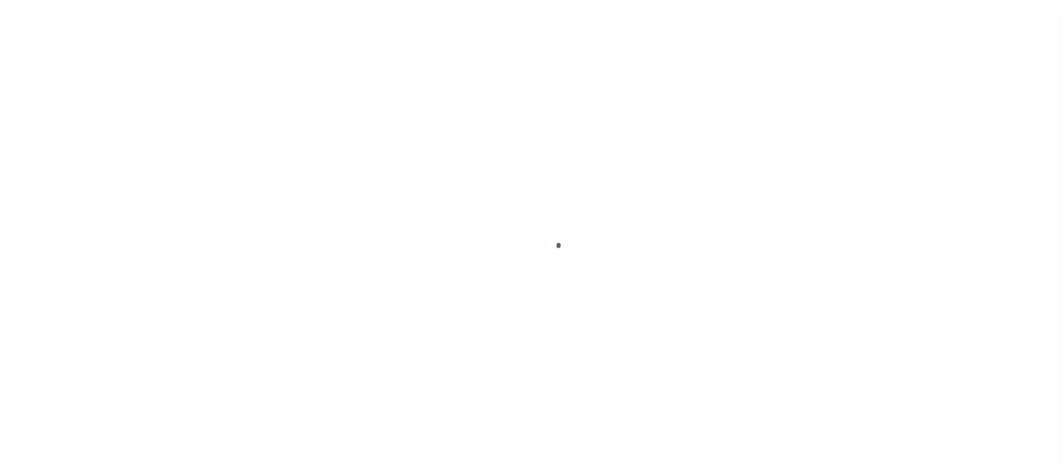
select select "DUE"
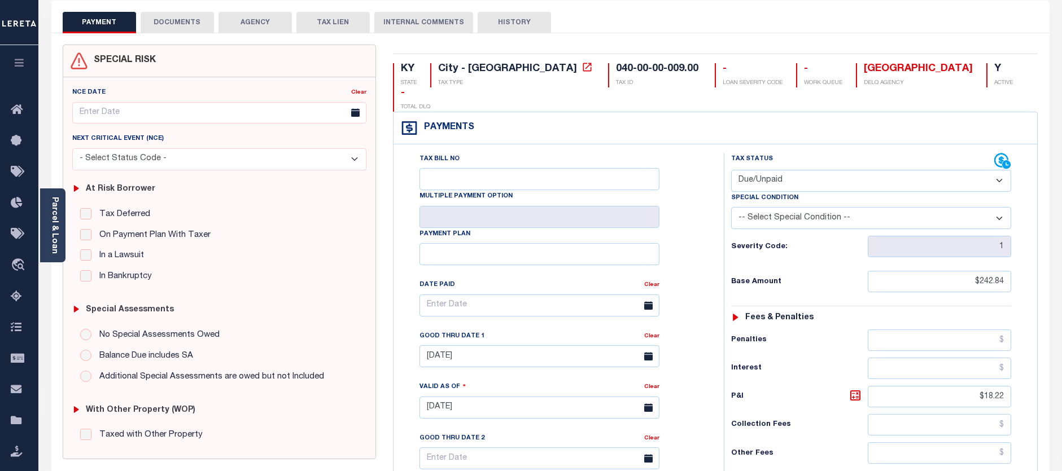
scroll to position [56, 0]
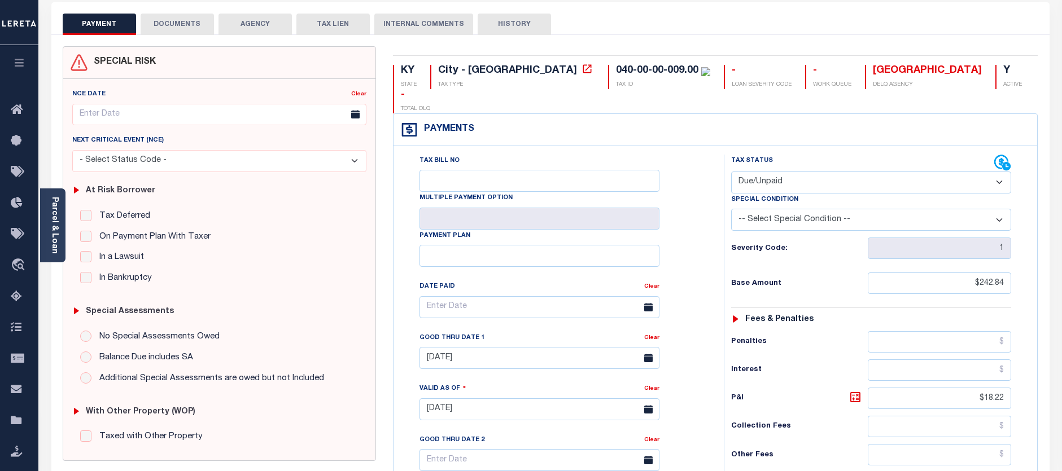
click at [193, 22] on button "DOCUMENTS" at bounding box center [177, 24] width 73 height 21
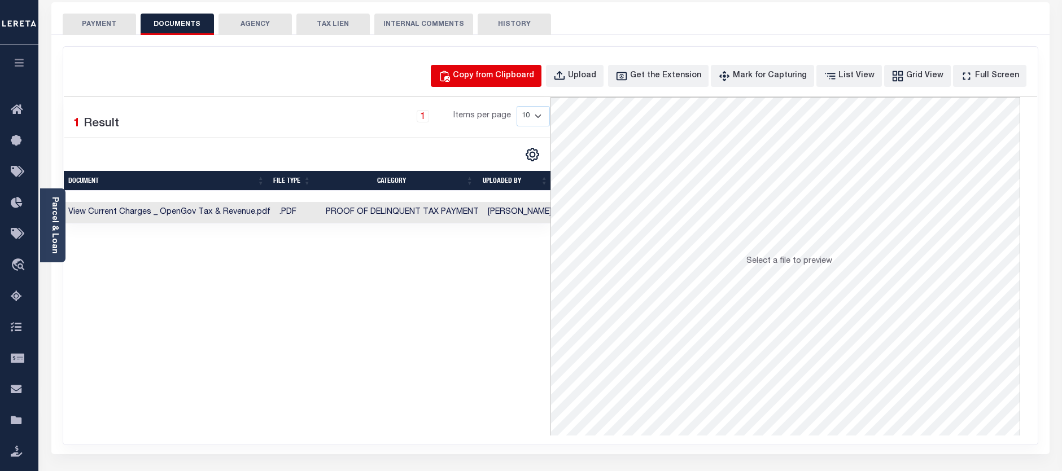
click at [492, 75] on div "Copy from Clipboard" at bounding box center [493, 76] width 81 height 12
select select "POP"
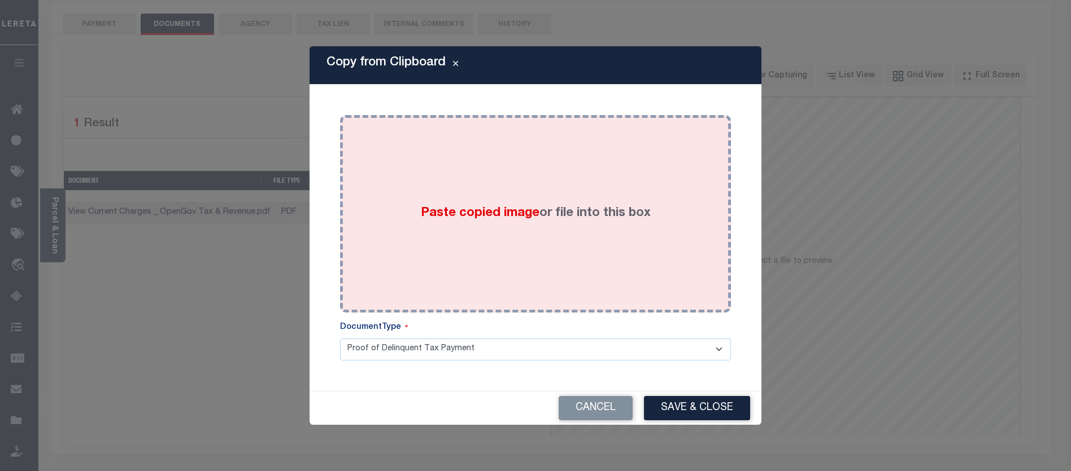
click at [473, 225] on div "Paste copied image or file into this box" at bounding box center [535, 214] width 374 height 181
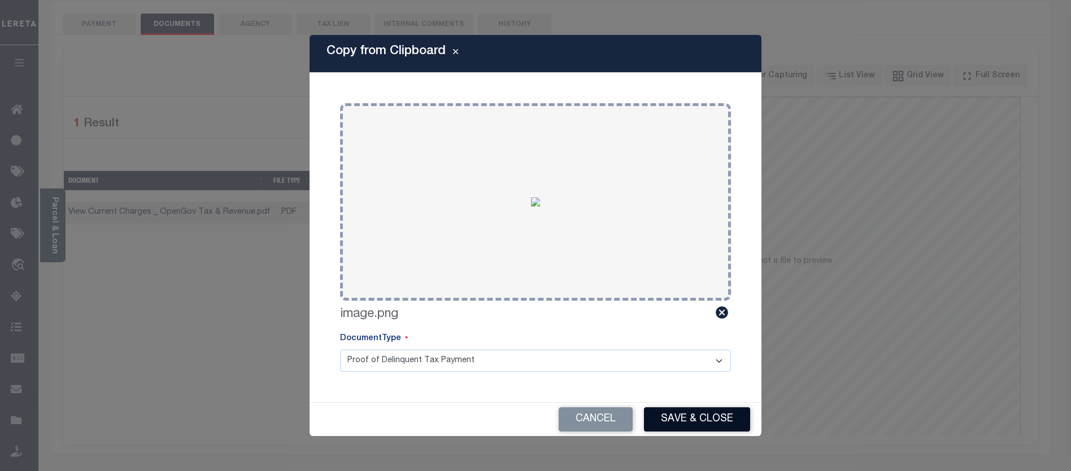
click at [699, 417] on button "Save & Close" at bounding box center [697, 420] width 106 height 24
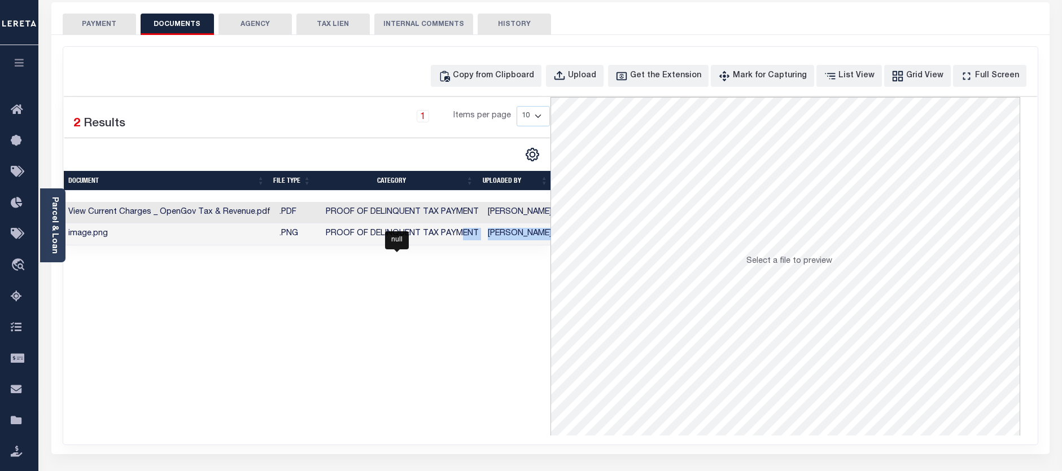
scroll to position [0, 60]
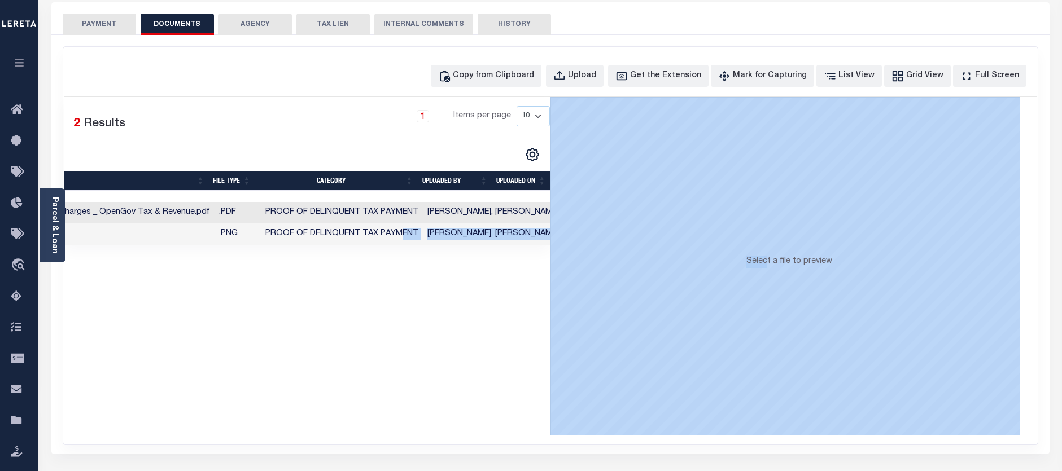
drag, startPoint x: 455, startPoint y: 234, endPoint x: 763, endPoint y: 259, distance: 308.8
click at [763, 259] on div "Selected 2 Results 1 Items per page 10 25 50 100" at bounding box center [550, 266] width 973 height 340
click at [89, 21] on button "PAYMENT" at bounding box center [99, 24] width 73 height 21
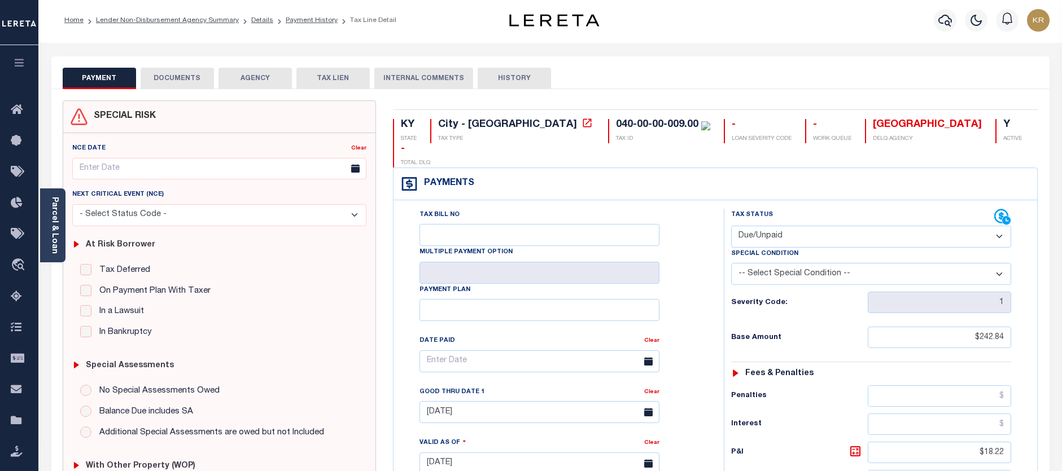
scroll to position [0, 0]
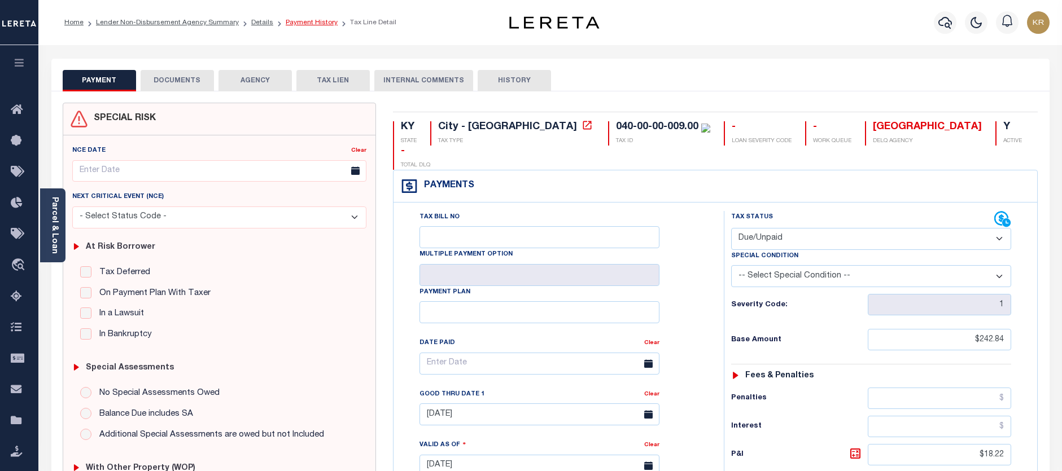
click at [294, 24] on link "Payment History" at bounding box center [312, 22] width 52 height 7
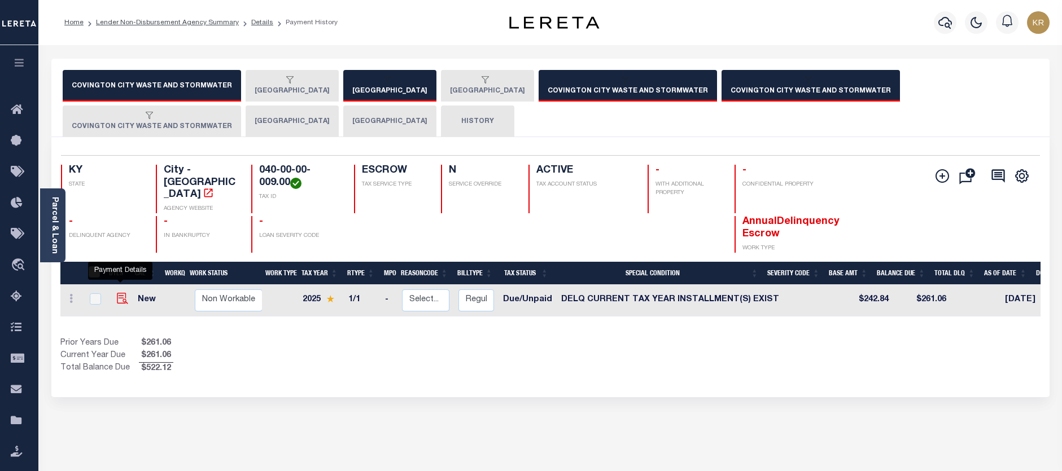
click at [118, 293] on img "" at bounding box center [122, 298] width 11 height 11
checkbox input "true"
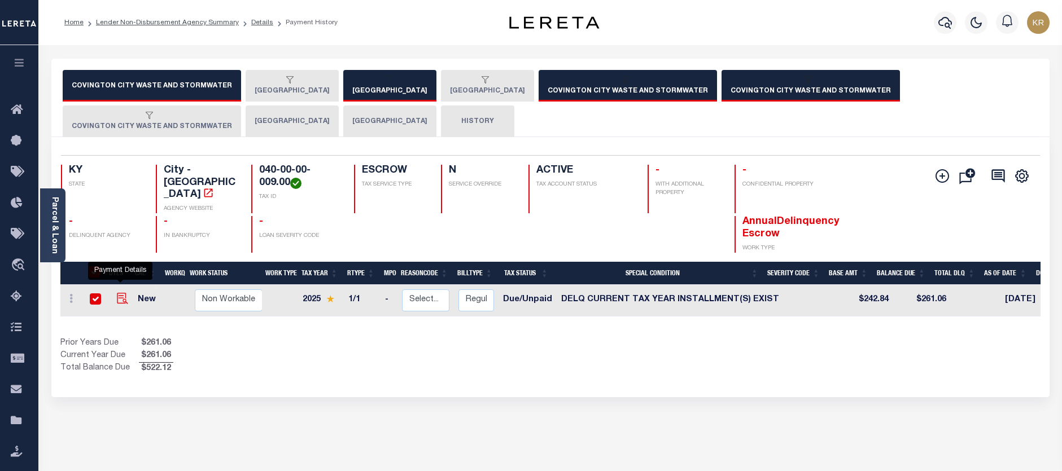
checkbox input "true"
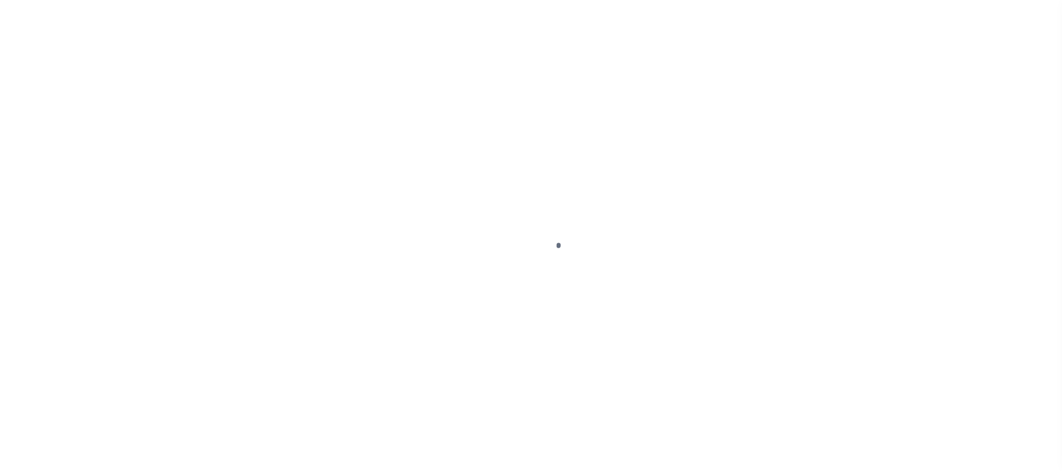
select select "DUE"
select select "17"
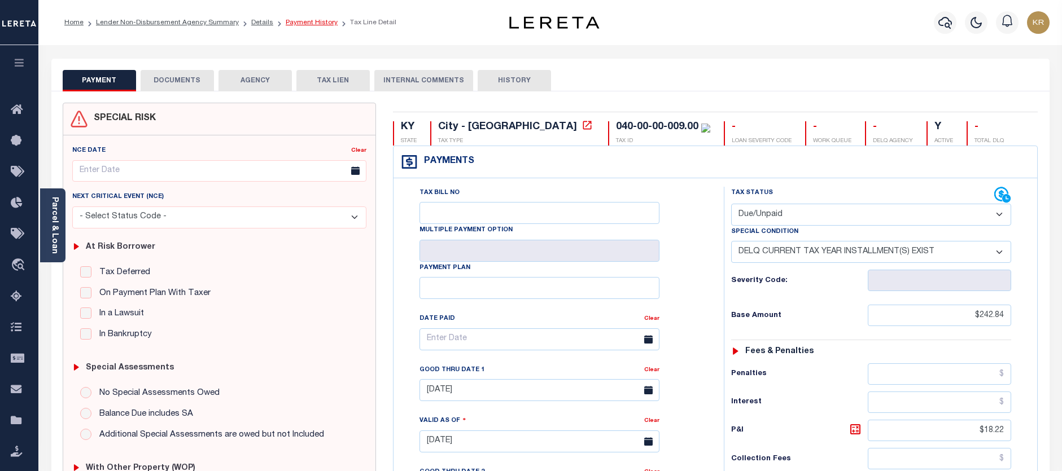
click at [300, 23] on link "Payment History" at bounding box center [312, 22] width 52 height 7
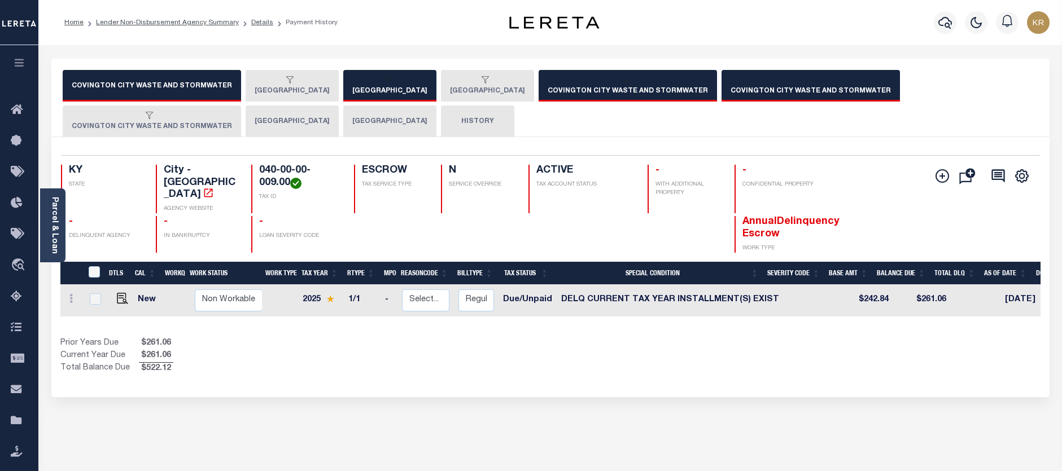
click at [356, 88] on button "[GEOGRAPHIC_DATA]" at bounding box center [389, 86] width 93 height 32
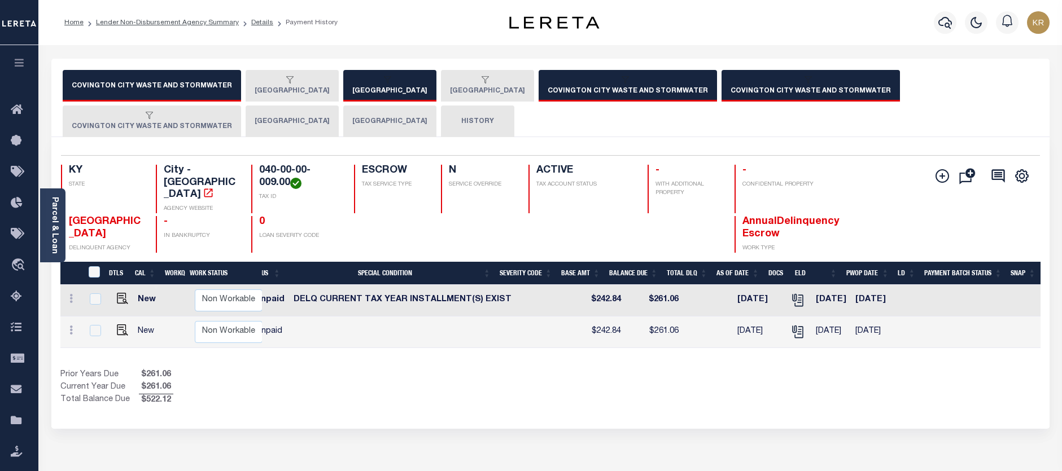
click at [272, 86] on button "[GEOGRAPHIC_DATA]" at bounding box center [292, 86] width 93 height 32
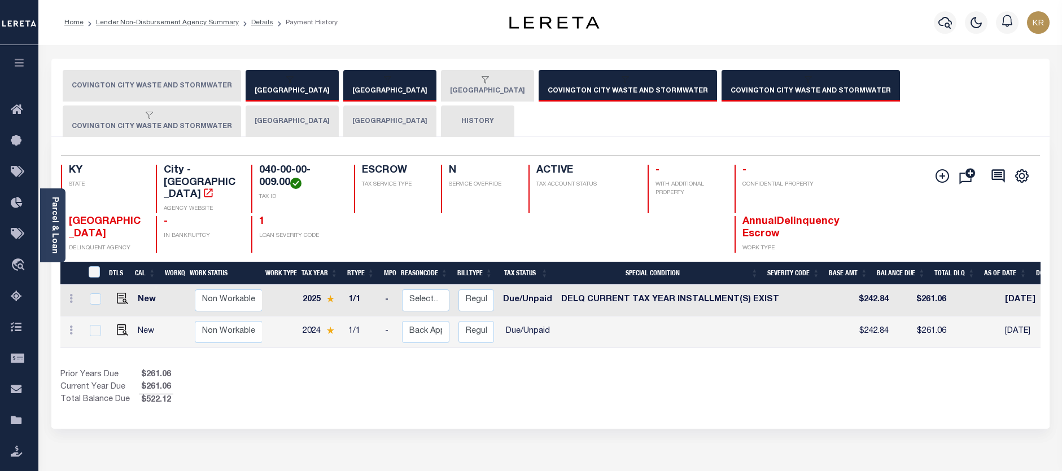
click at [160, 80] on button "COVINGTON CITY WASTE AND STORMWATER" at bounding box center [152, 86] width 178 height 32
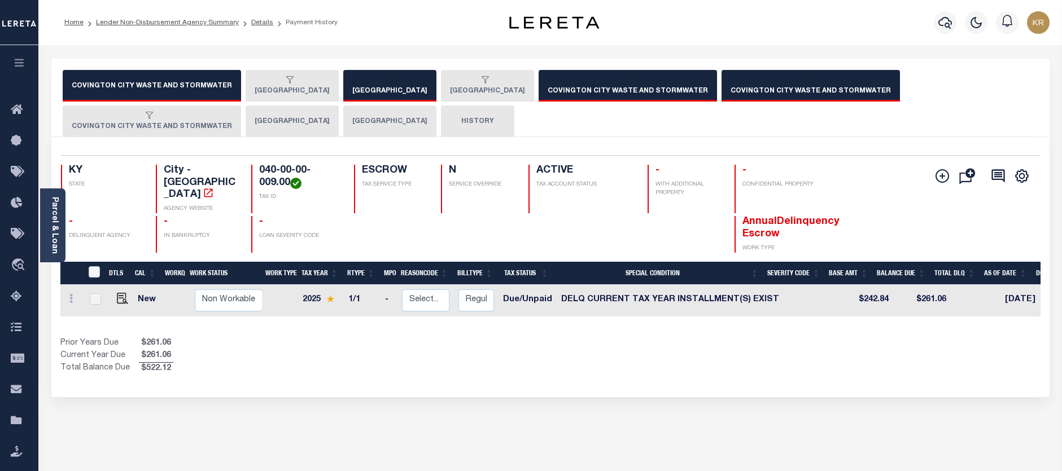
click at [246, 117] on button "COVINGTON CITY" at bounding box center [292, 122] width 93 height 32
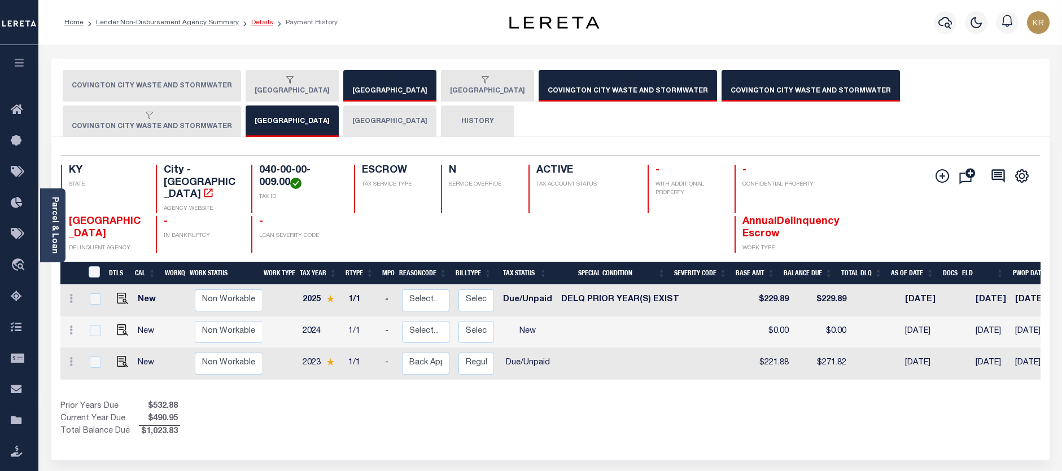
click at [251, 23] on link "Details" at bounding box center [262, 22] width 22 height 7
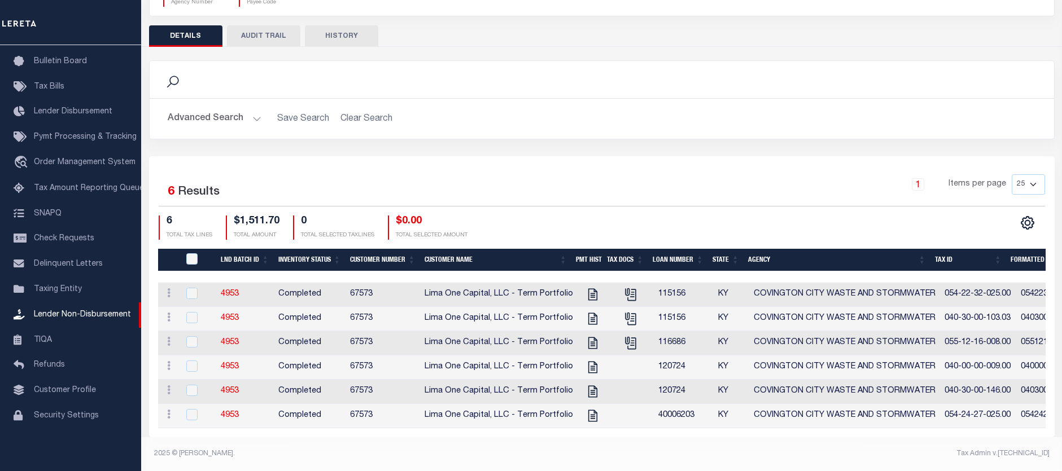
scroll to position [136, 0]
click at [587, 385] on icon "" at bounding box center [593, 392] width 15 height 15
checkbox input "true"
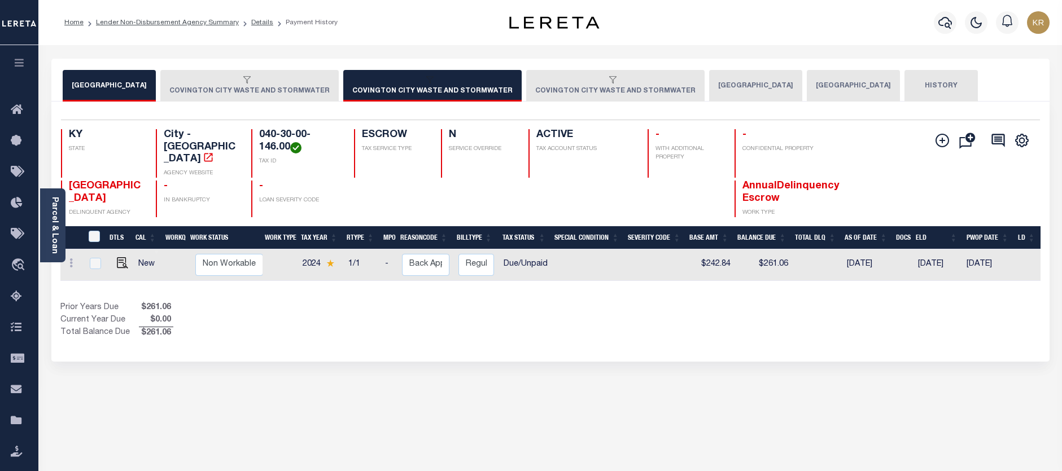
click at [389, 84] on div "button" at bounding box center [430, 81] width 156 height 10
click at [557, 86] on button "COVINGTON CITY WASTE AND STORMWATER" at bounding box center [615, 86] width 178 height 32
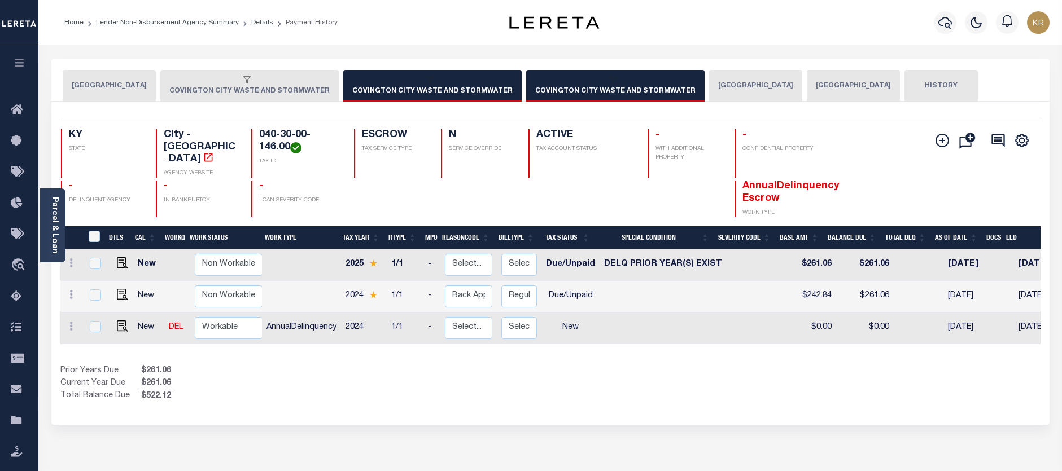
scroll to position [0, 210]
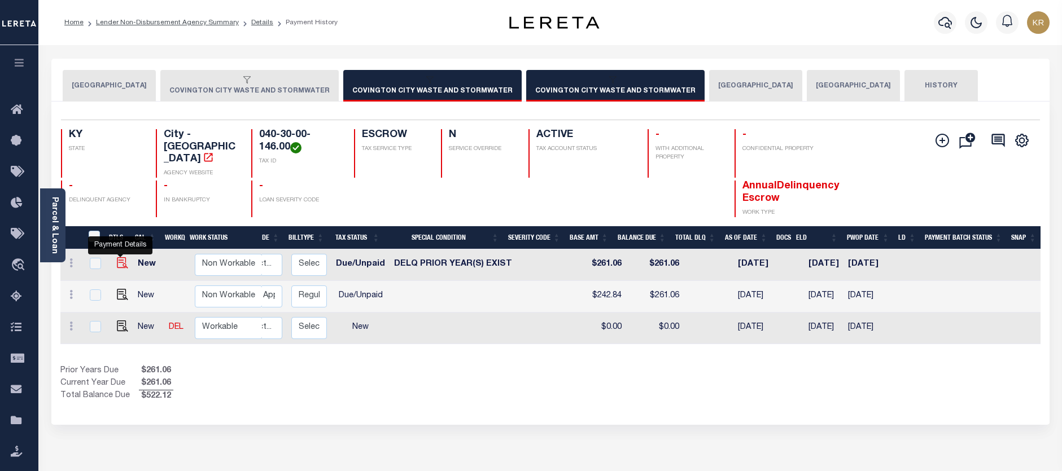
click at [120, 257] on img "" at bounding box center [122, 262] width 11 height 11
checkbox input "true"
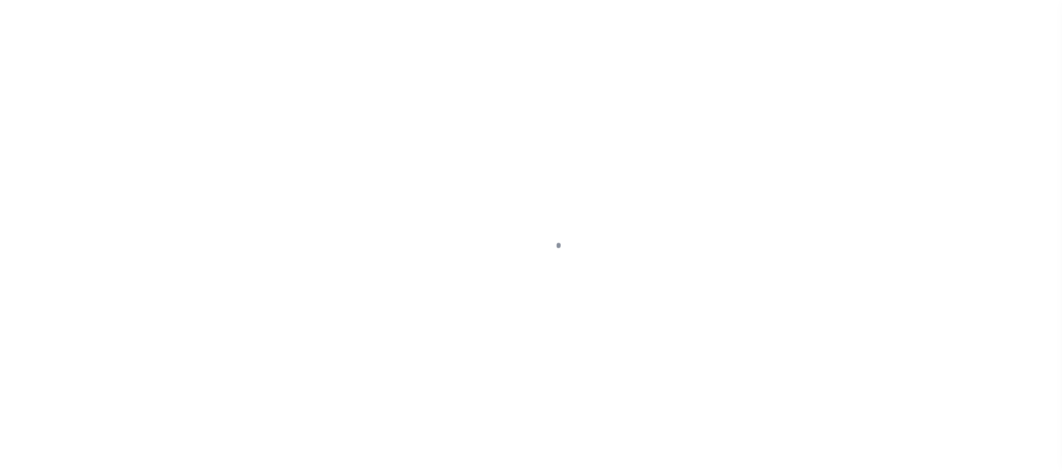
select select "DUE"
select select "18"
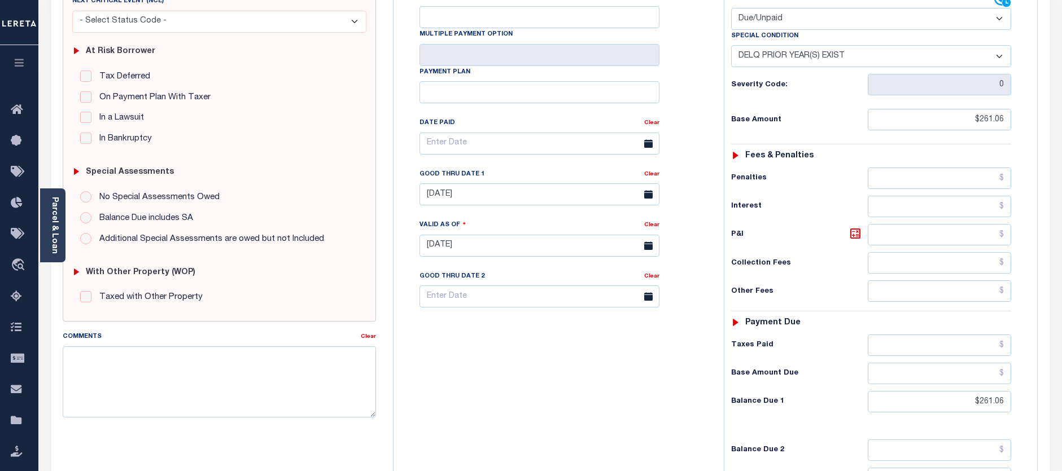
scroll to position [226, 0]
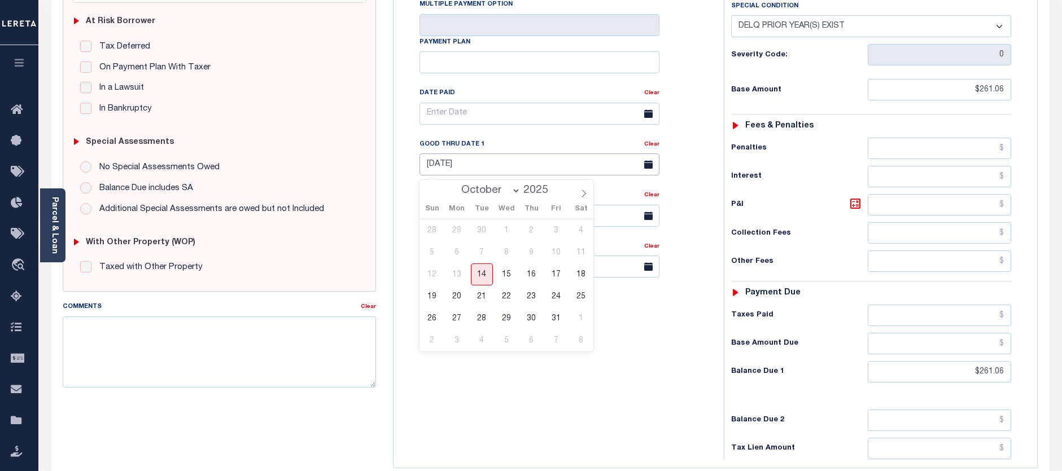
click at [431, 168] on input "[DATE]" at bounding box center [540, 165] width 240 height 22
click at [552, 318] on span "31" at bounding box center [556, 319] width 22 height 22
type input "[DATE]"
type input "10/14/2025"
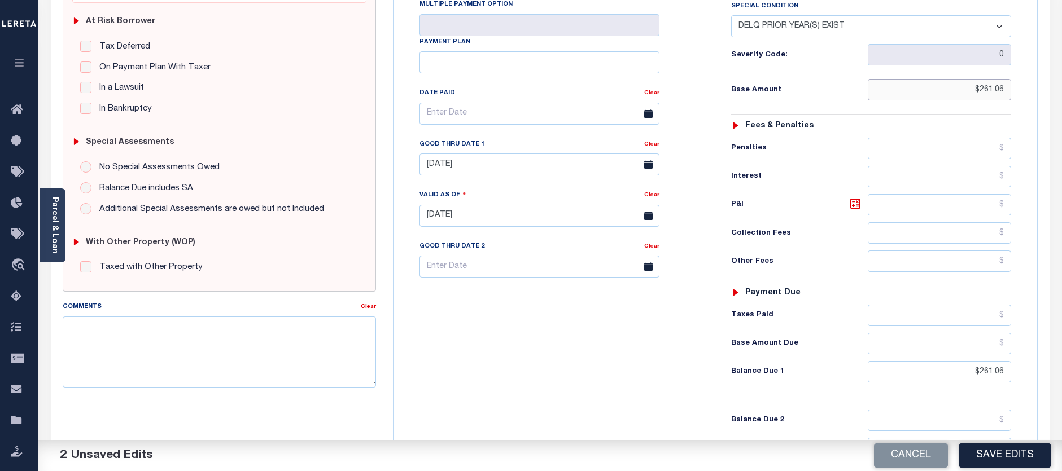
click at [941, 93] on input "$261.06" at bounding box center [940, 89] width 144 height 21
drag, startPoint x: 979, startPoint y: 90, endPoint x: 1023, endPoint y: 86, distance: 44.8
click at [1023, 86] on div "Tax Status Status - Select Status Code -" at bounding box center [875, 210] width 302 height 499
type input "$242.84"
click at [854, 206] on icon at bounding box center [856, 204] width 14 height 14
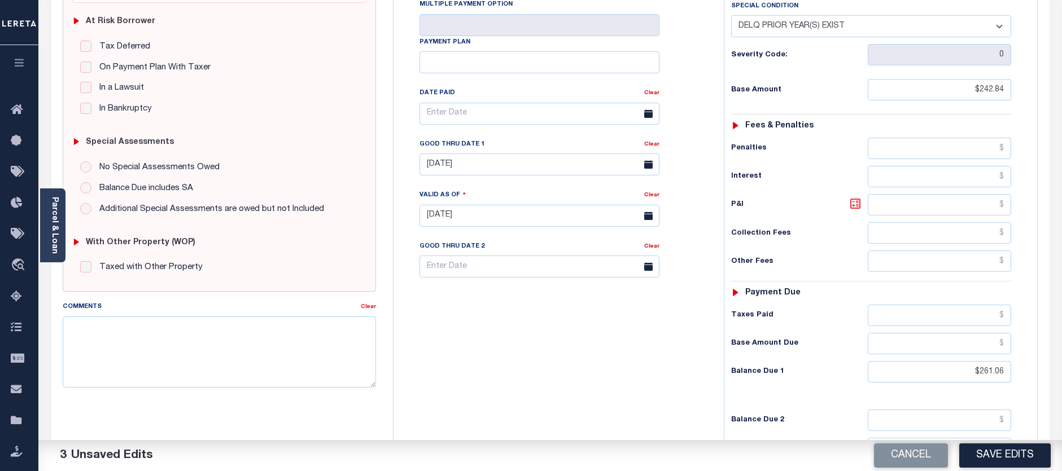
type input "$18.22"
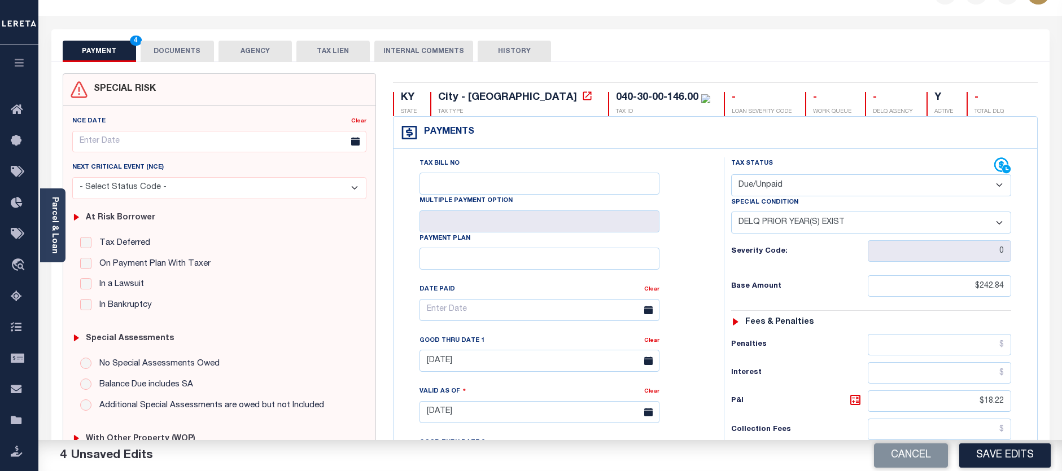
scroll to position [0, 0]
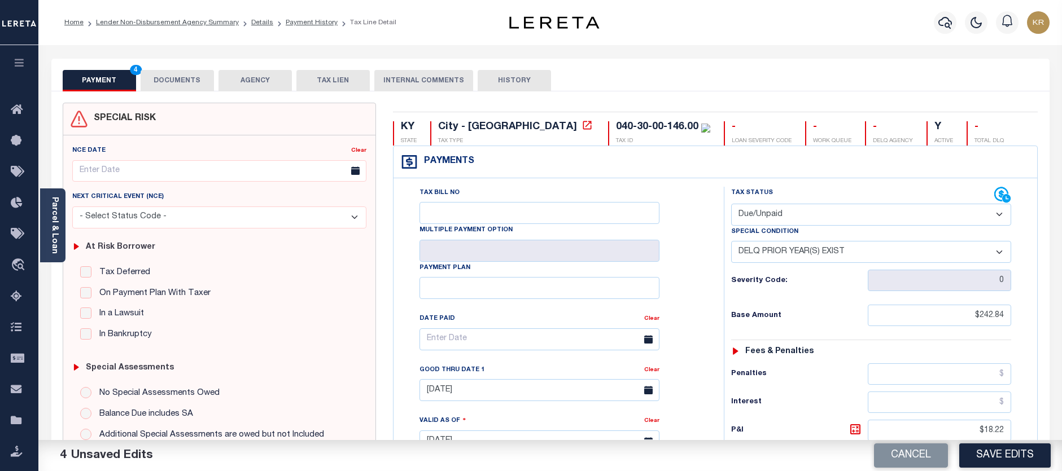
click at [169, 73] on button "DOCUMENTS" at bounding box center [177, 80] width 73 height 21
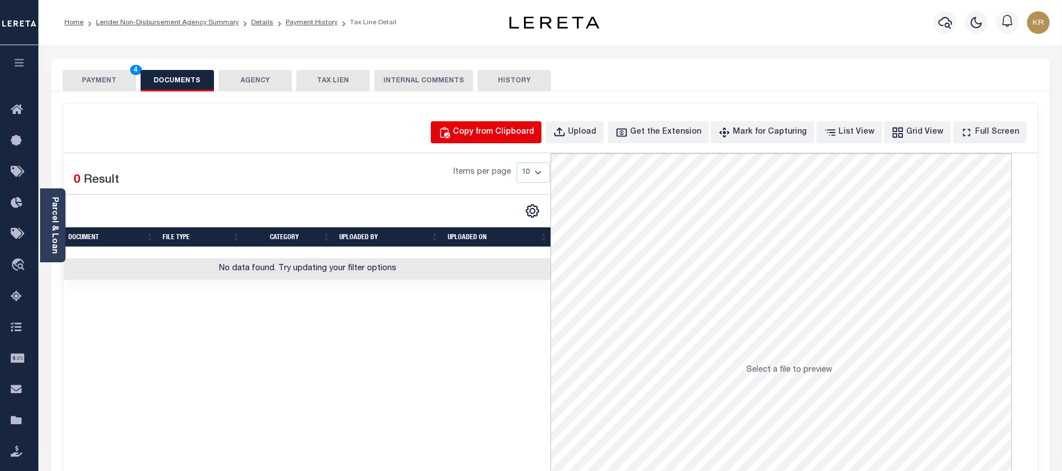
click at [498, 132] on div "Copy from Clipboard" at bounding box center [493, 132] width 81 height 12
select select "POP"
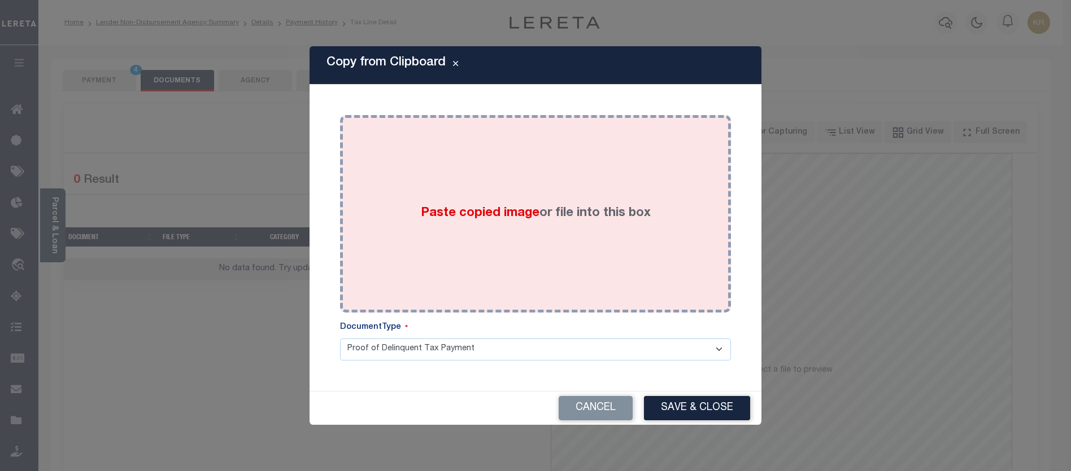
click at [509, 181] on div "Paste copied image or file into this box" at bounding box center [535, 214] width 374 height 181
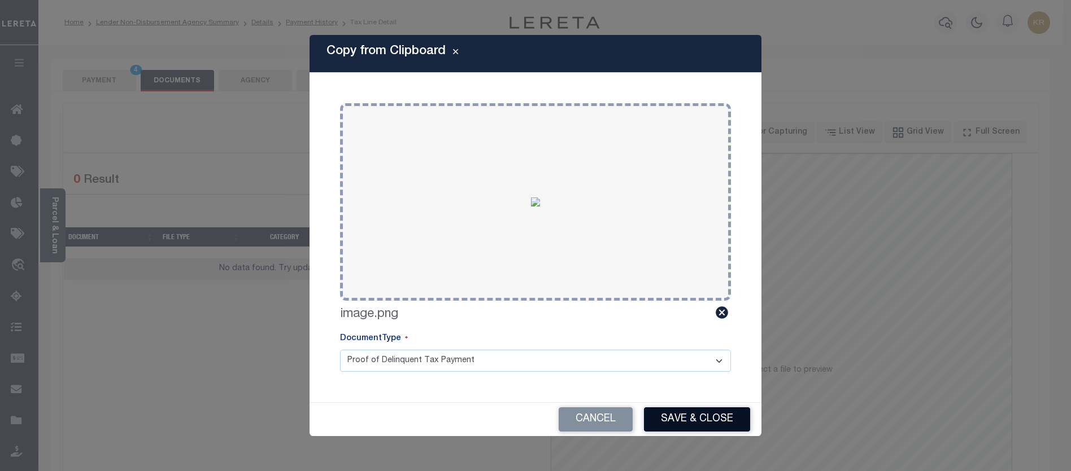
click at [687, 416] on button "Save & Close" at bounding box center [697, 420] width 106 height 24
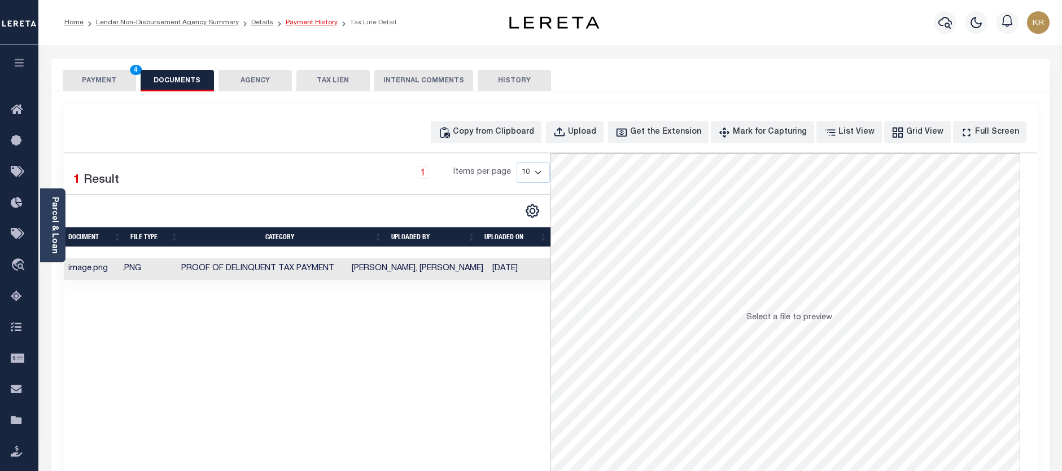
click at [299, 24] on link "Payment History" at bounding box center [312, 22] width 52 height 7
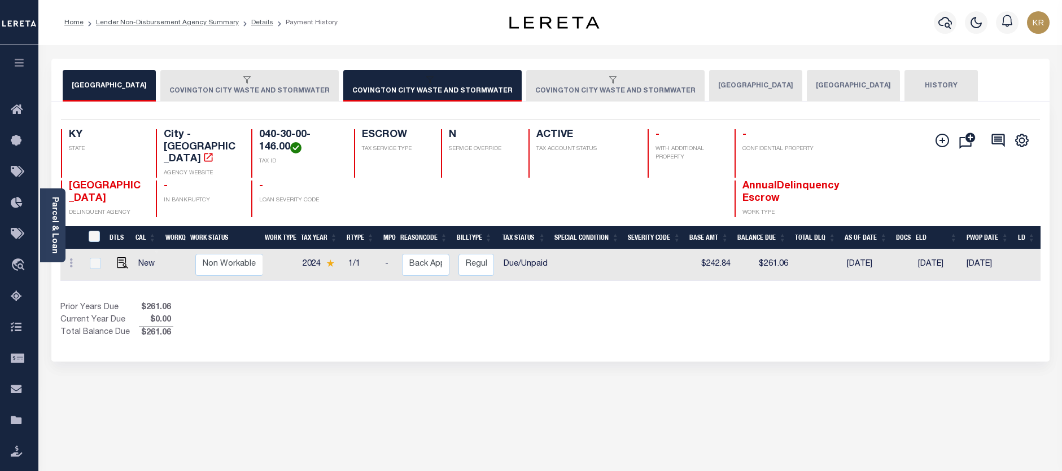
click at [262, 84] on div "button" at bounding box center [247, 81] width 156 height 10
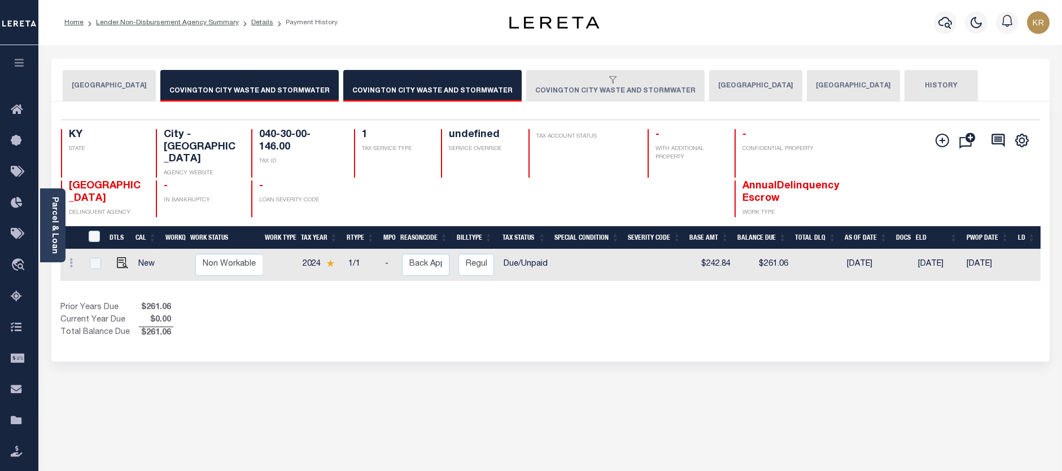
click at [385, 82] on div "button" at bounding box center [430, 81] width 156 height 10
click at [550, 86] on button "COVINGTON CITY WASTE AND STORMWATER" at bounding box center [615, 86] width 178 height 32
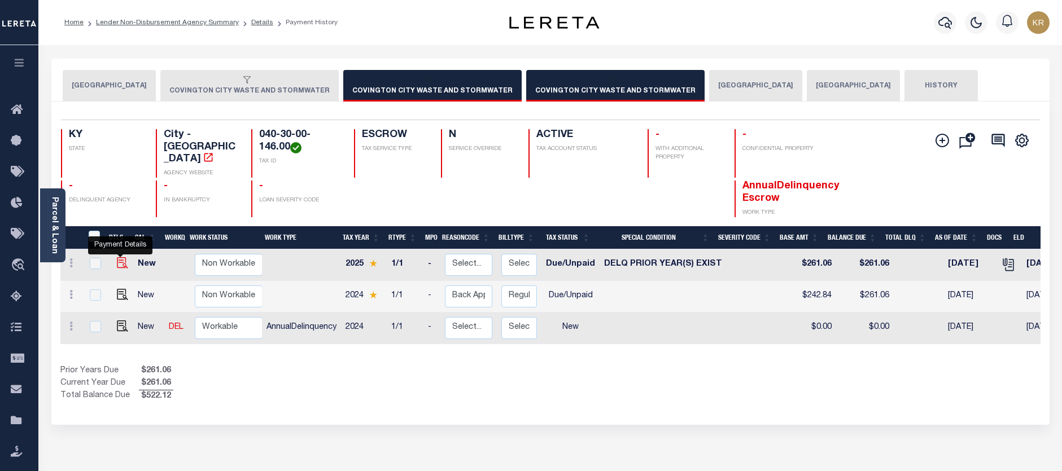
click at [117, 257] on img "" at bounding box center [122, 262] width 11 height 11
checkbox input "true"
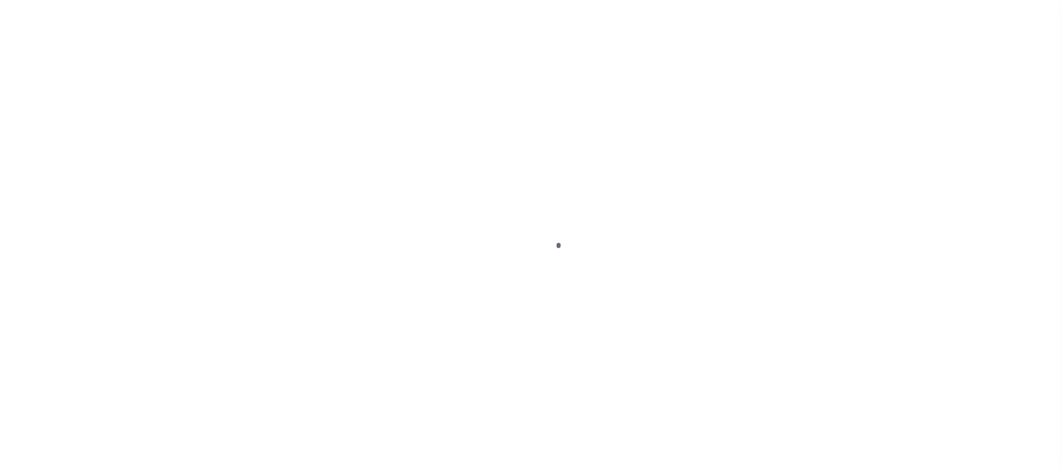
select select "DUE"
select select "18"
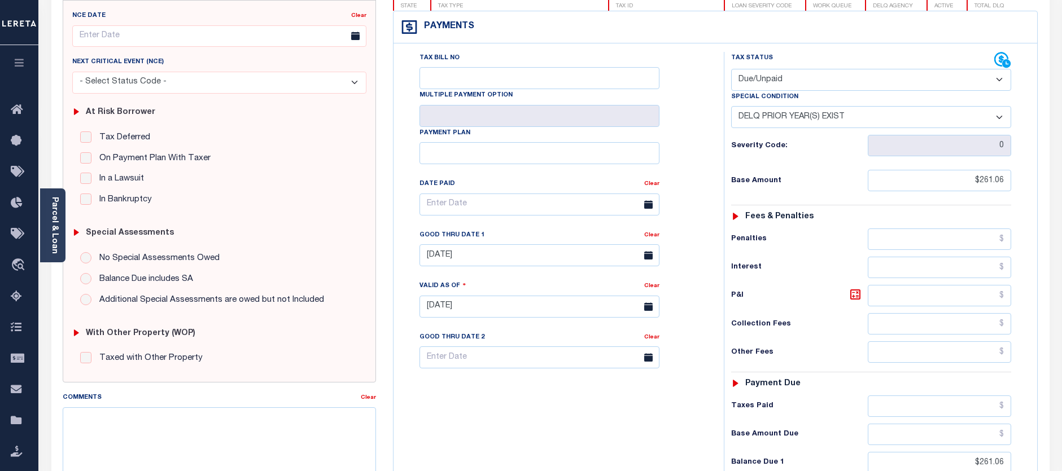
scroll to position [113, 0]
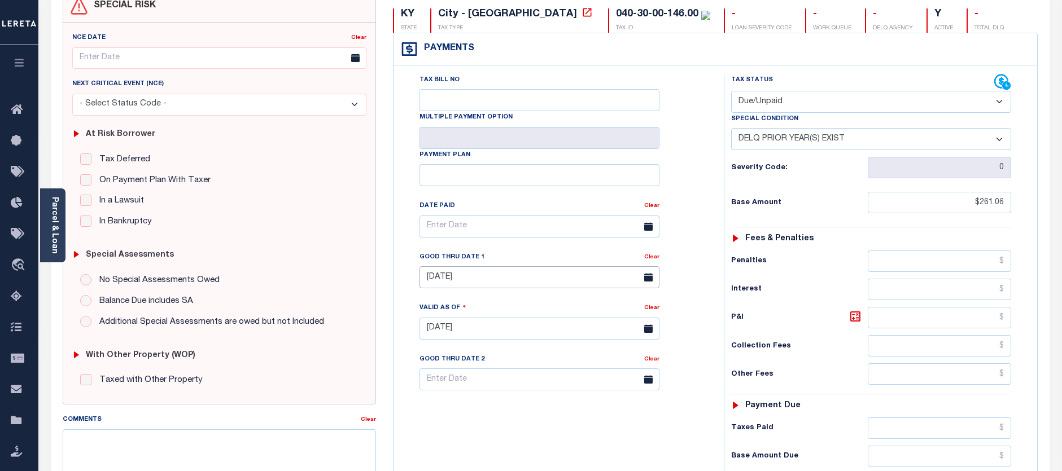
click at [431, 277] on input "[DATE]" at bounding box center [540, 278] width 240 height 22
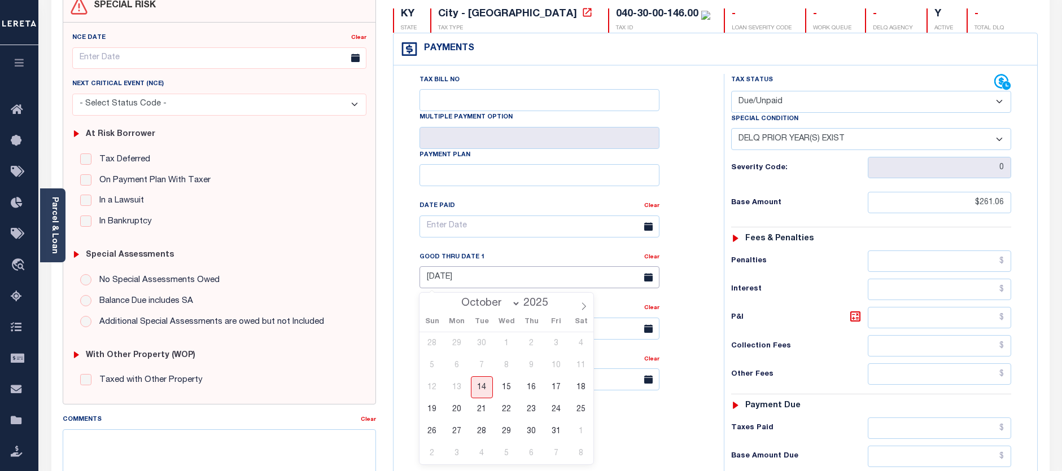
click at [431, 277] on input "[DATE]" at bounding box center [540, 278] width 240 height 22
click at [696, 170] on div "Tax Bill No Multiple Payment Option Payment Plan Clear" at bounding box center [556, 232] width 302 height 317
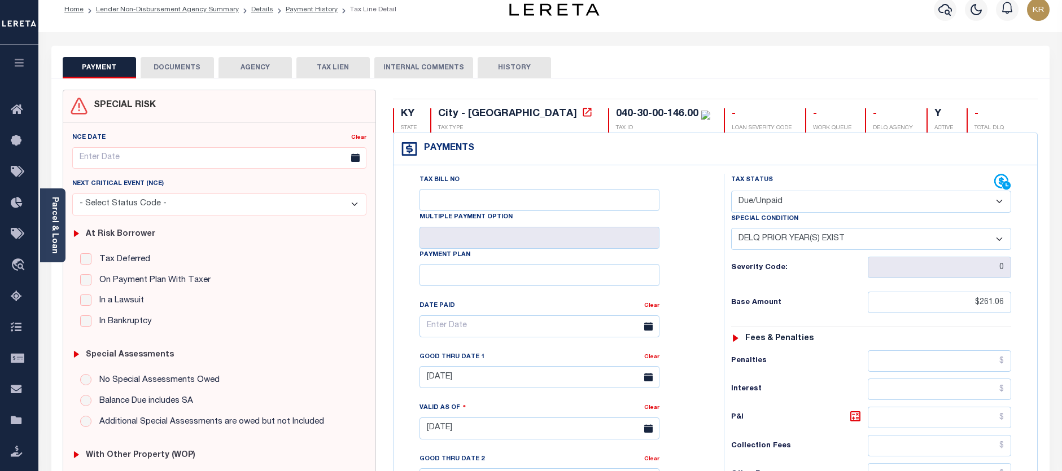
scroll to position [0, 0]
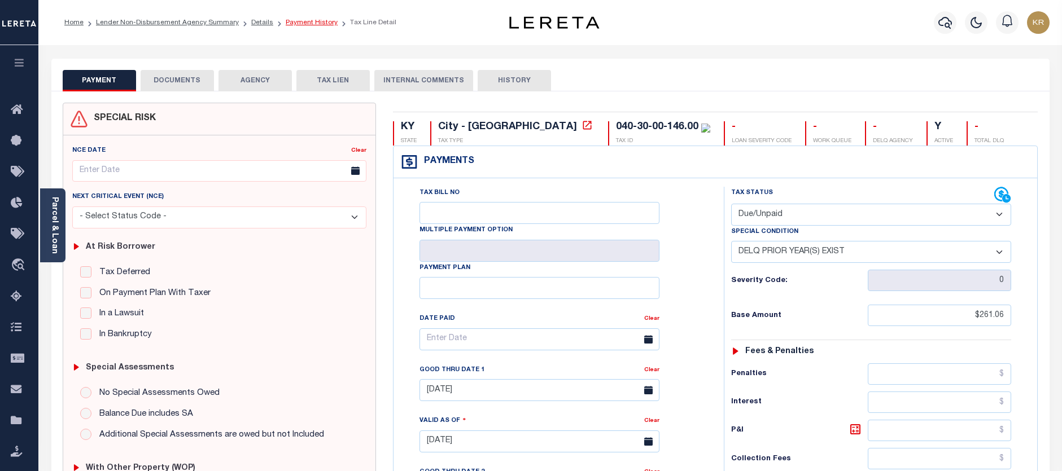
click at [308, 21] on link "Payment History" at bounding box center [312, 22] width 52 height 7
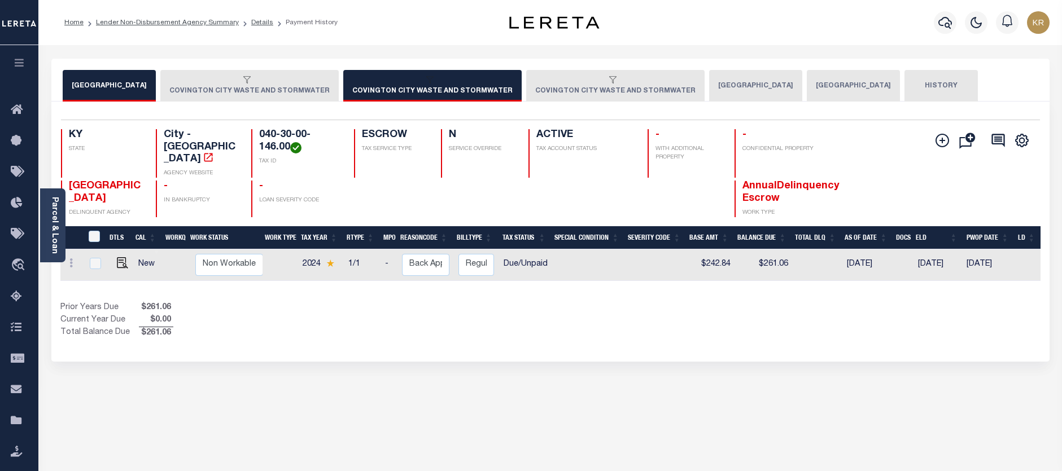
click at [563, 82] on div "button" at bounding box center [613, 81] width 156 height 10
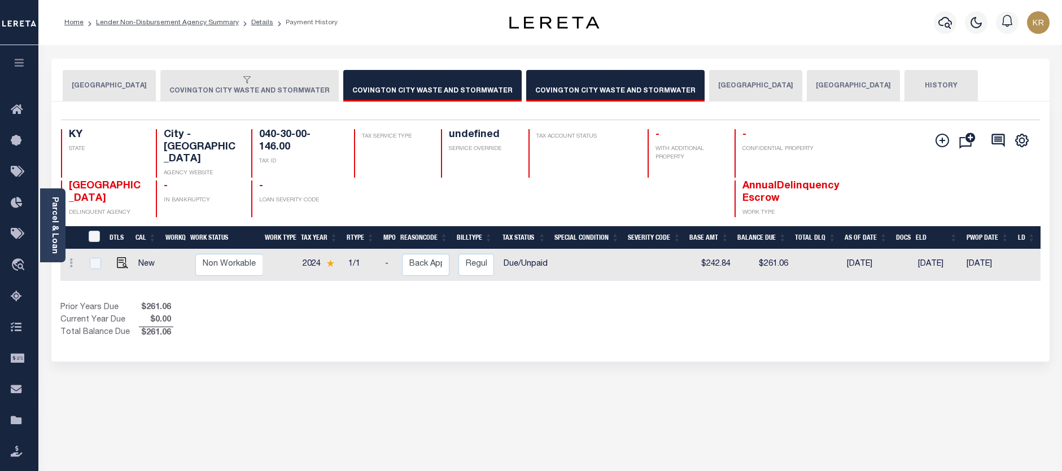
click at [563, 82] on div "button" at bounding box center [613, 81] width 156 height 10
click at [255, 85] on div "button" at bounding box center [247, 81] width 156 height 10
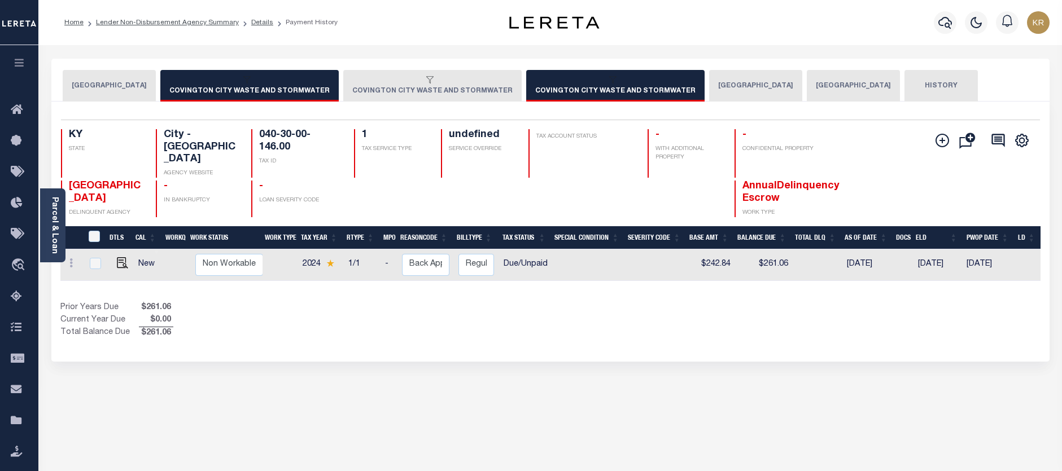
click at [374, 87] on button "COVINGTON CITY WASTE AND STORMWATER" at bounding box center [432, 86] width 178 height 32
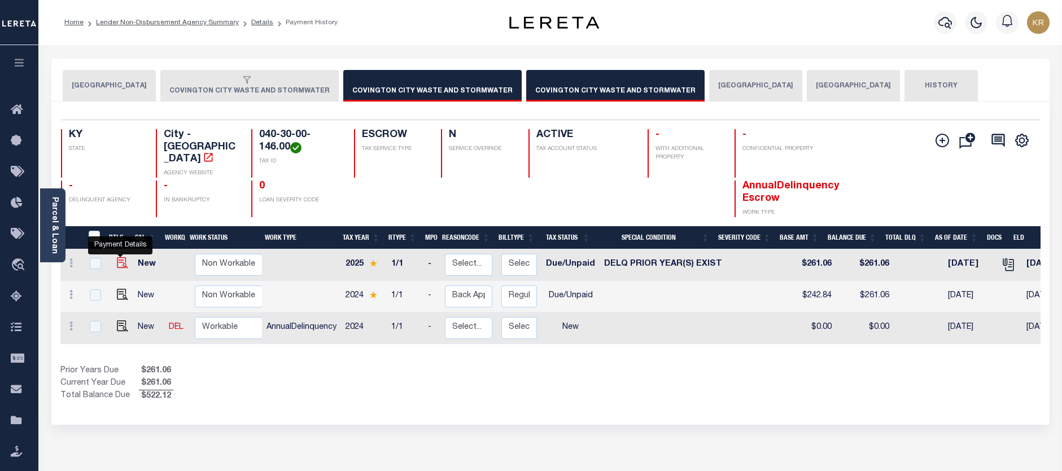
click at [117, 257] on img "" at bounding box center [122, 262] width 11 height 11
checkbox input "true"
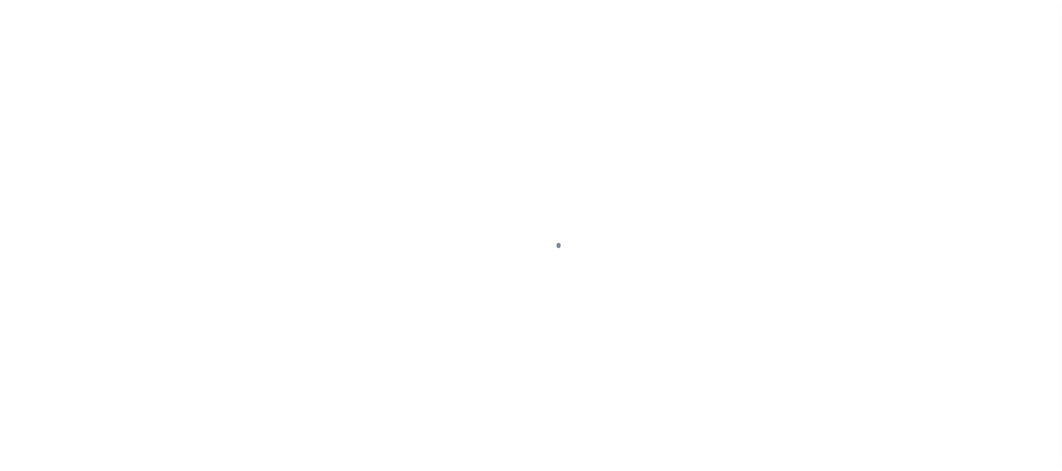
select select "DUE"
select select "18"
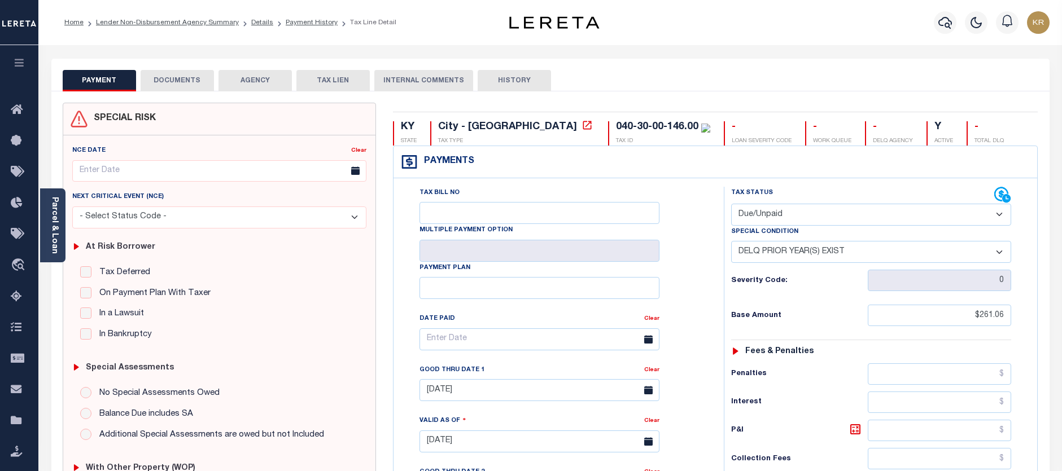
click at [193, 79] on button "DOCUMENTS" at bounding box center [177, 80] width 73 height 21
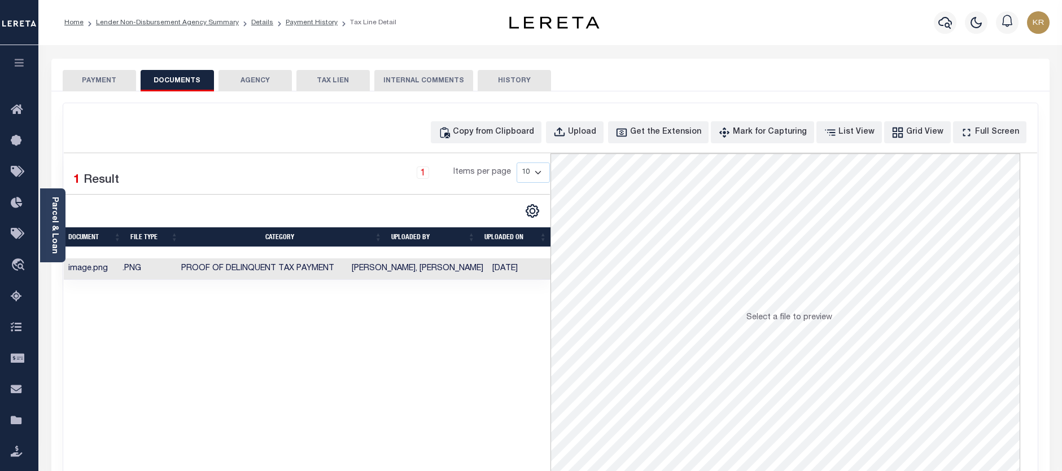
click at [113, 77] on button "PAYMENT" at bounding box center [99, 80] width 73 height 21
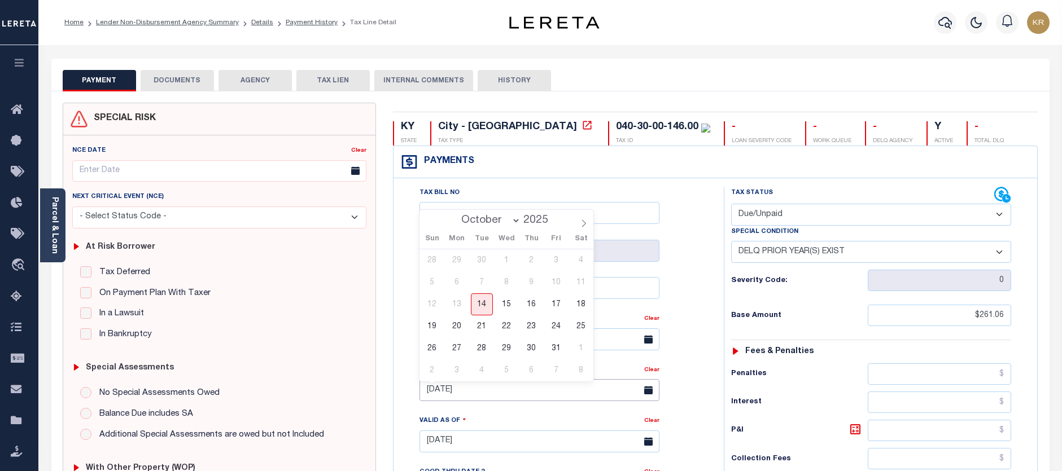
click at [435, 393] on input "[DATE]" at bounding box center [540, 390] width 240 height 22
click at [551, 350] on span "31" at bounding box center [556, 349] width 22 height 22
type input "10/31/2025"
type input "[DATE]"
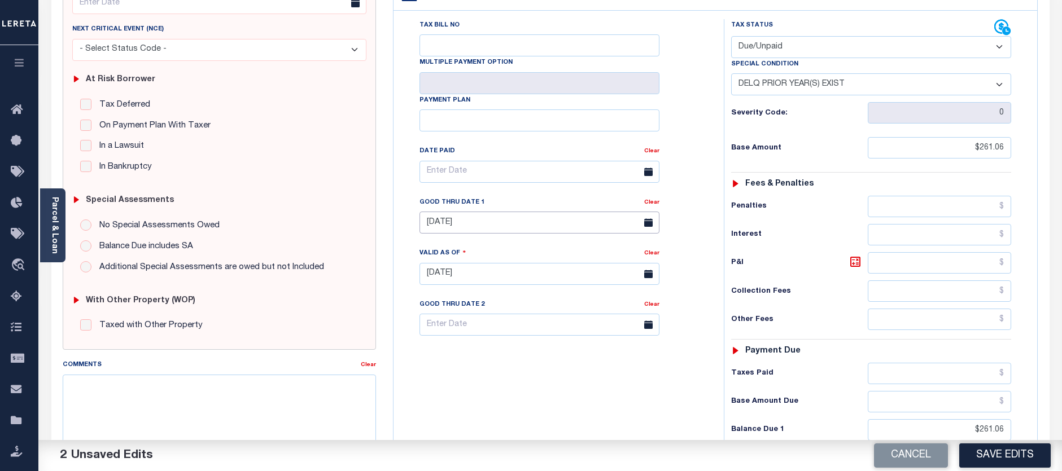
scroll to position [169, 0]
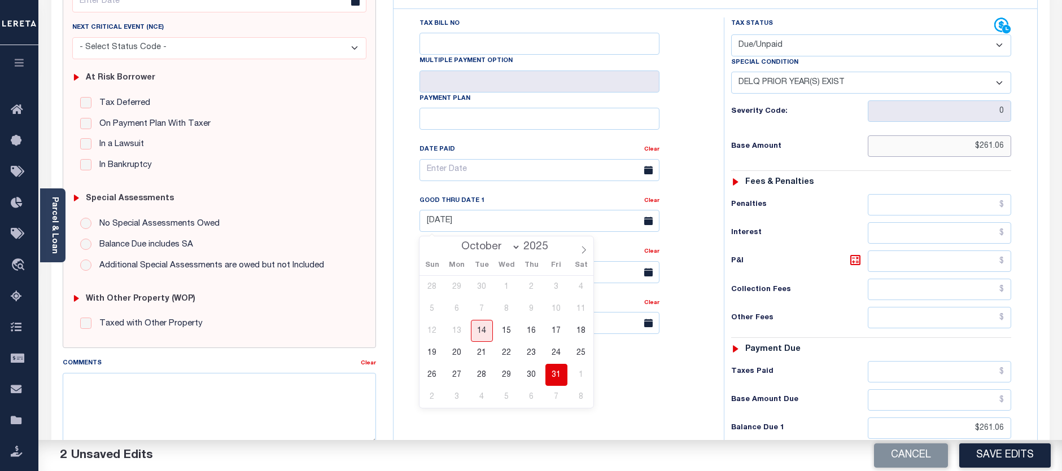
click at [982, 148] on input "$261.06" at bounding box center [940, 146] width 144 height 21
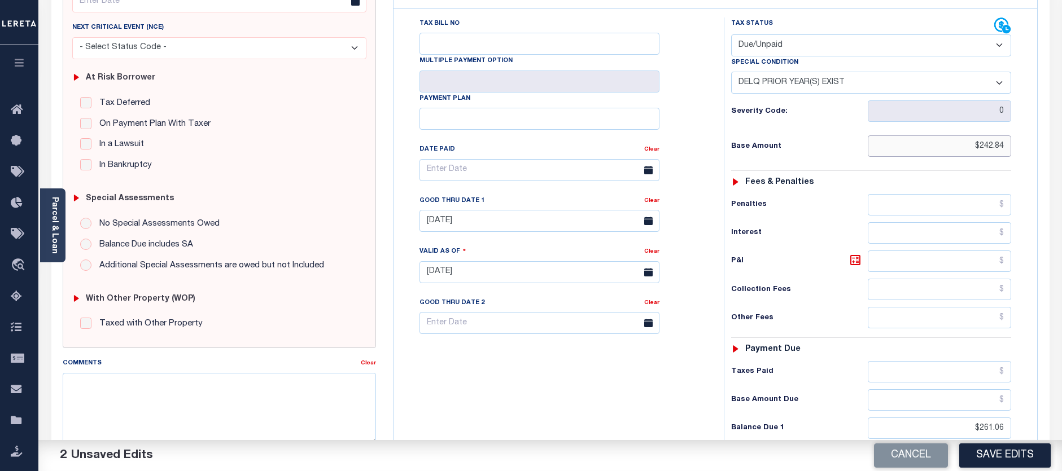
type input "$242.84"
click at [874, 264] on input "text" at bounding box center [940, 261] width 144 height 21
click at [850, 258] on icon at bounding box center [855, 260] width 10 height 10
type input "$18.22"
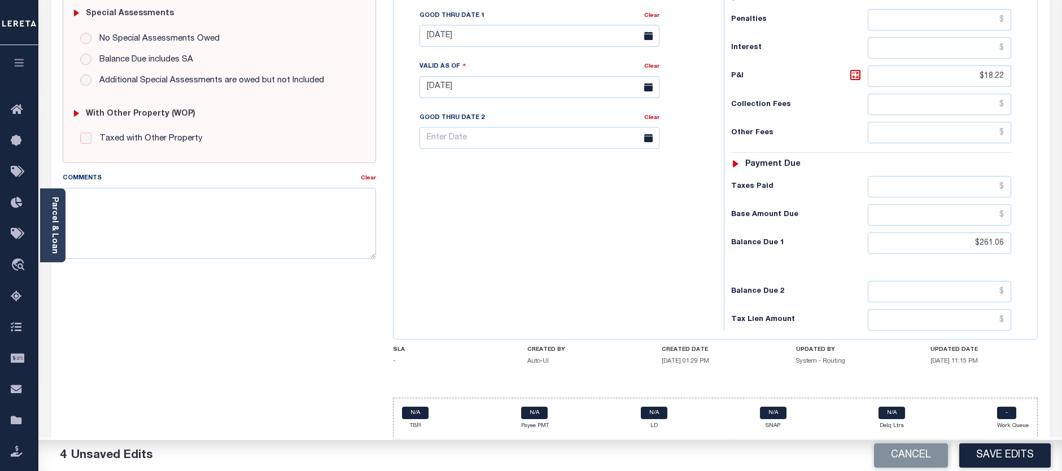
scroll to position [356, 0]
click at [1002, 456] on button "Save Edits" at bounding box center [1004, 456] width 91 height 24
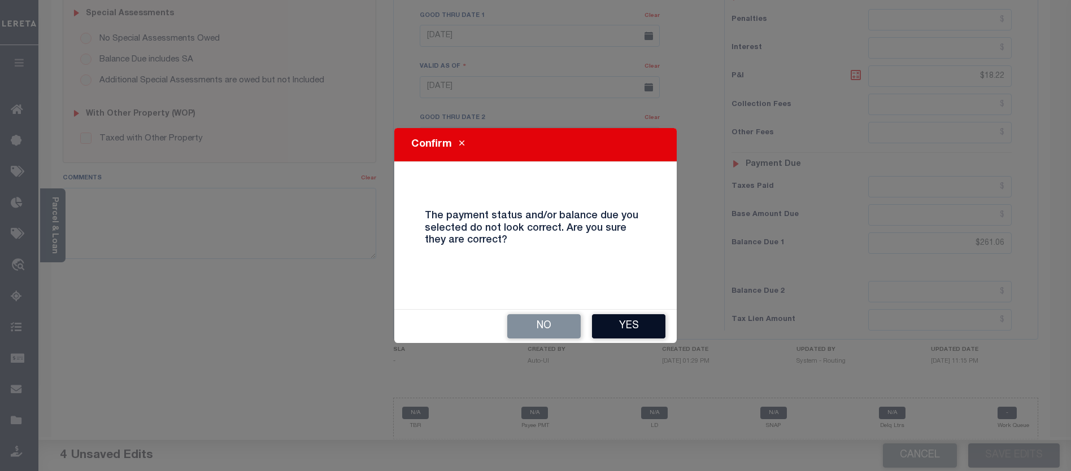
click at [636, 326] on button "Yes" at bounding box center [628, 327] width 73 height 24
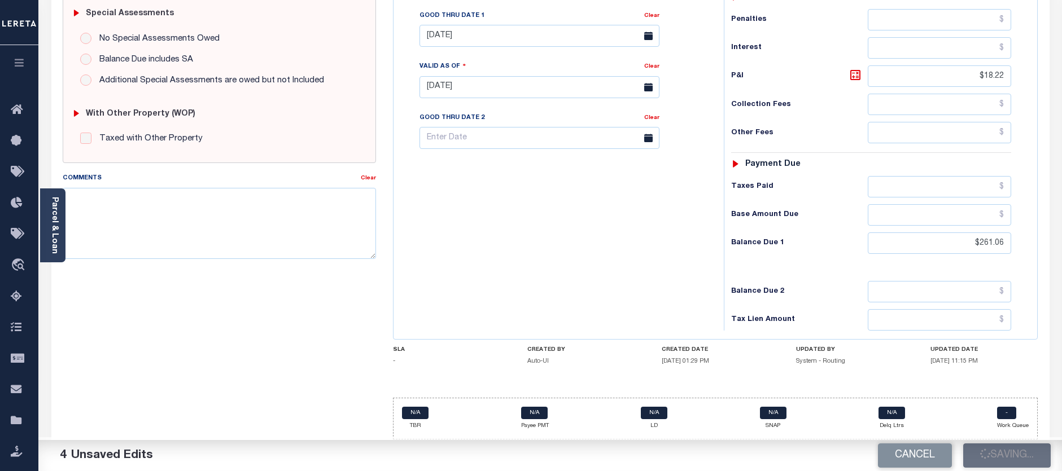
checkbox input "false"
type input "$242.84"
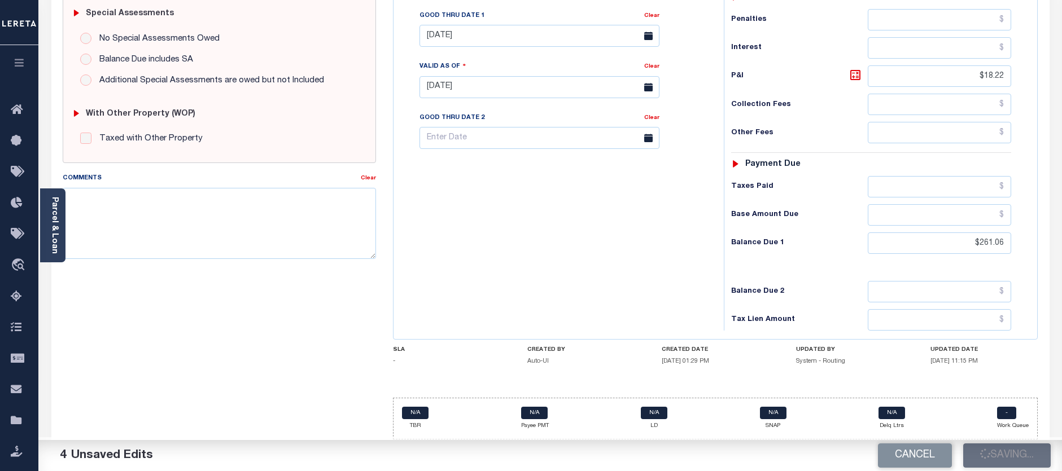
type input "$18.22"
type input "$261.06"
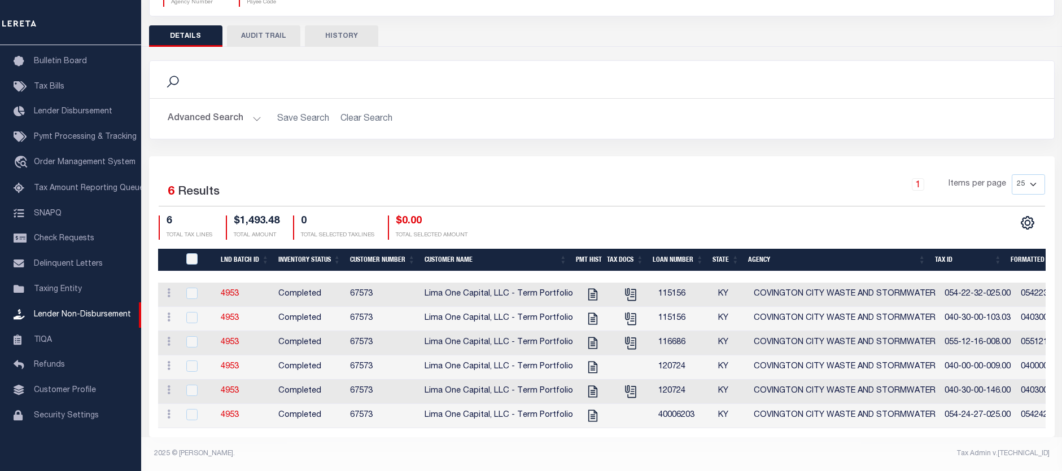
scroll to position [136, 0]
click at [588, 385] on icon "" at bounding box center [593, 392] width 15 height 15
checkbox input "true"
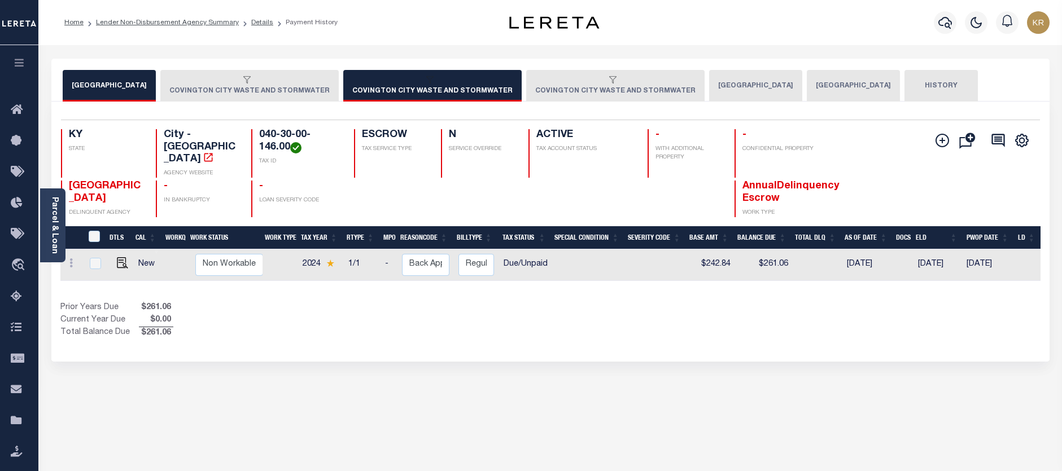
click at [556, 82] on div "button" at bounding box center [613, 81] width 156 height 10
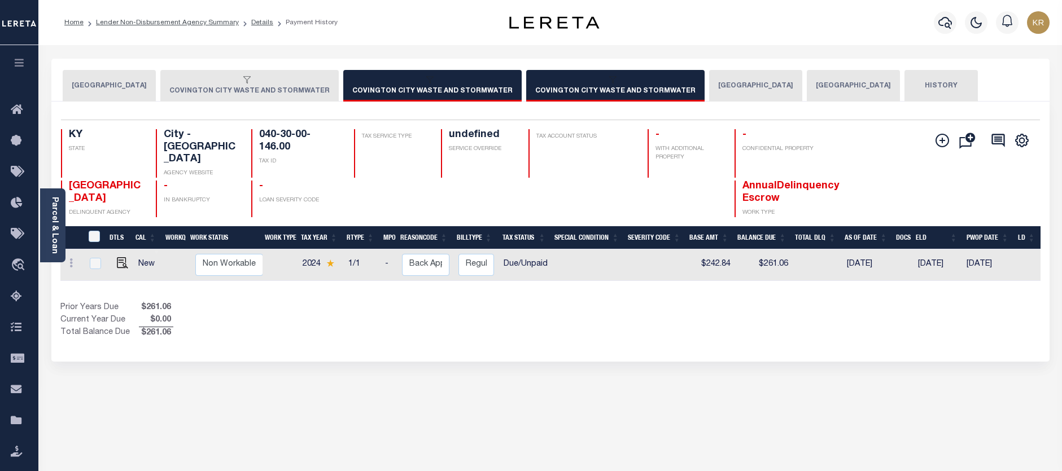
click at [453, 82] on div "button" at bounding box center [430, 81] width 156 height 10
click at [243, 82] on icon "button" at bounding box center [246, 79] width 7 height 7
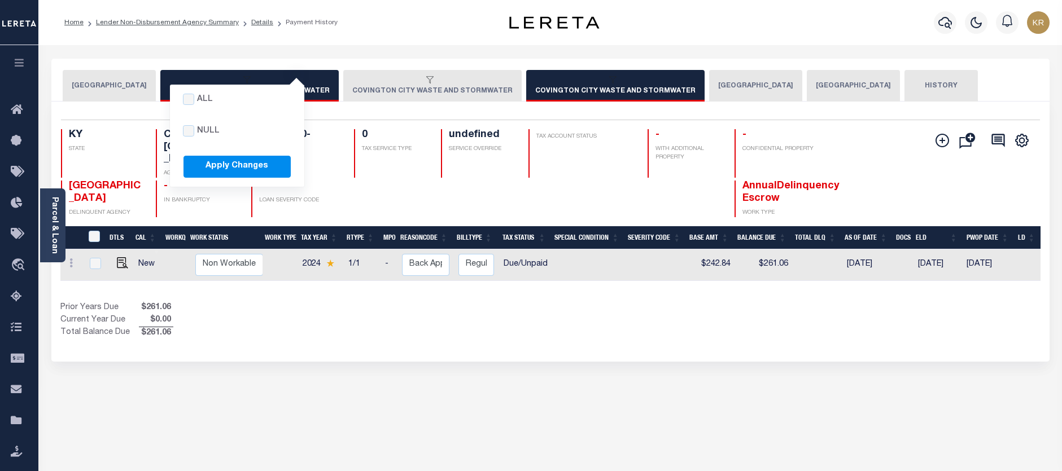
click at [243, 71] on button "All null Apply Changes COVINGTON CITY WASTE AND STORMWATER" at bounding box center [249, 86] width 178 height 32
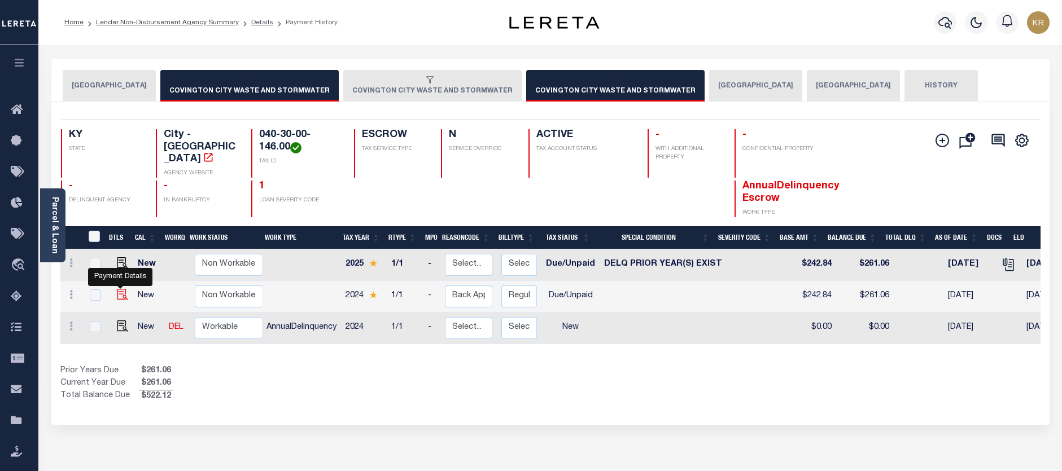
click at [118, 289] on img "" at bounding box center [122, 294] width 11 height 11
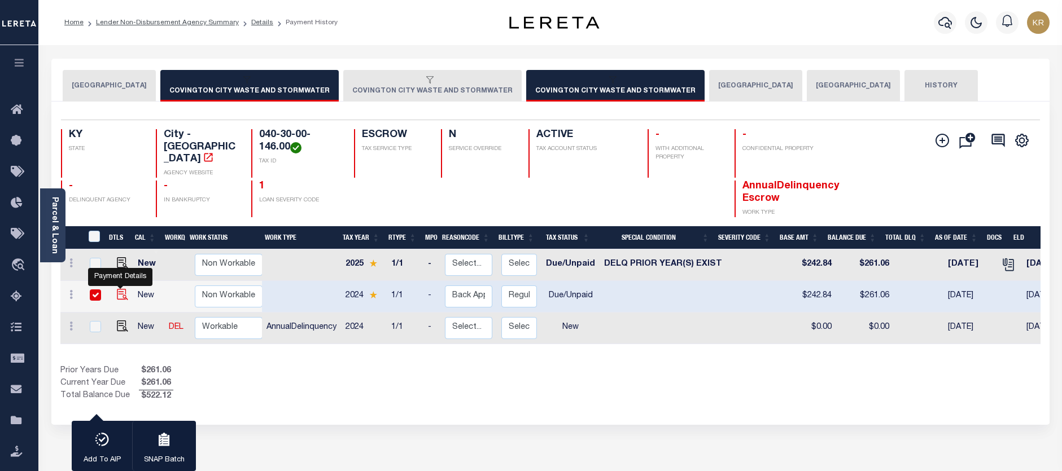
checkbox input "true"
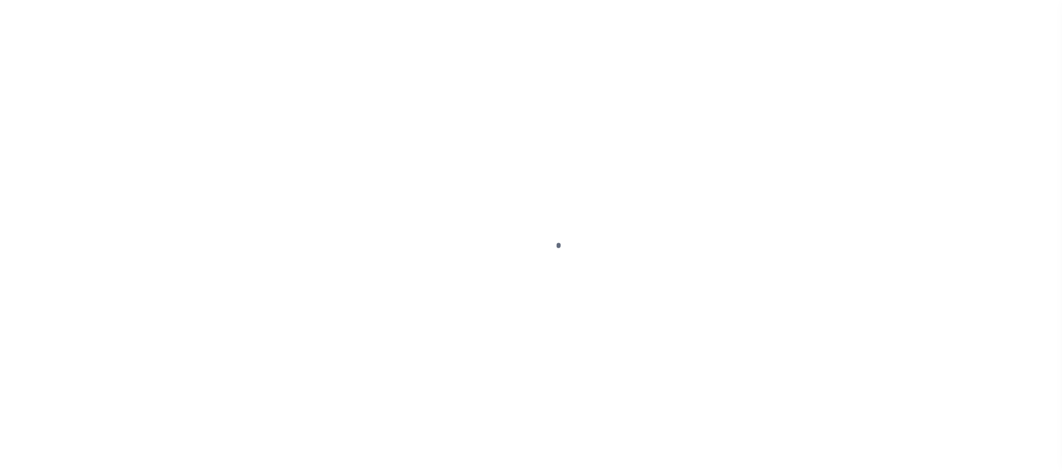
select select "DUE"
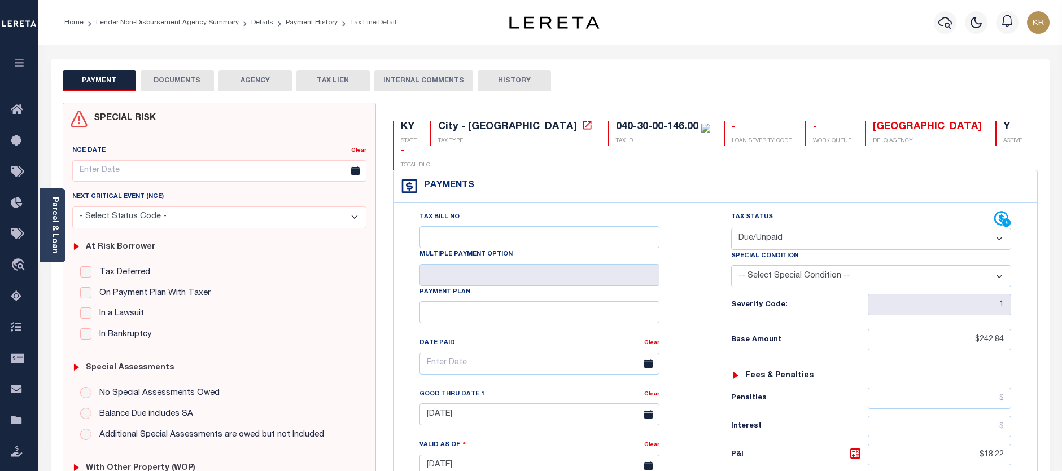
click at [198, 77] on button "DOCUMENTS" at bounding box center [177, 80] width 73 height 21
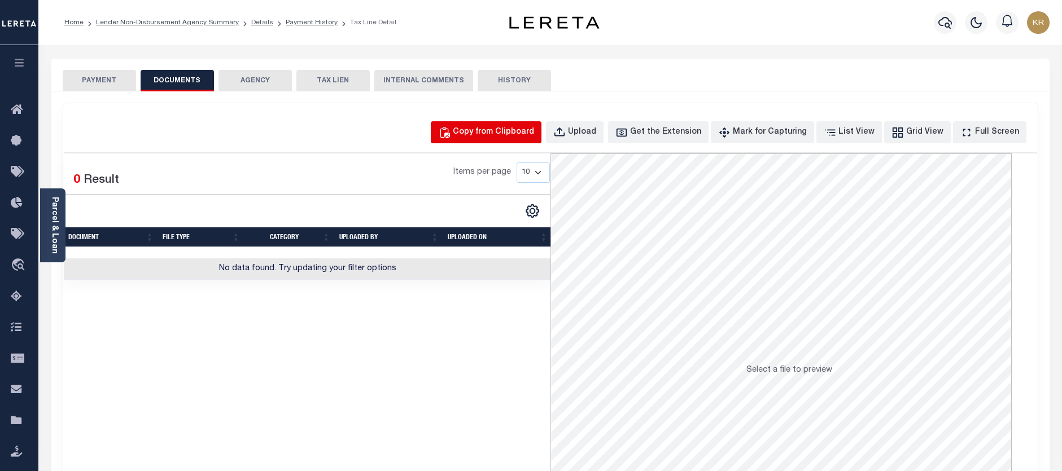
click at [493, 138] on div "Copy from Clipboard" at bounding box center [493, 132] width 81 height 12
select select "POP"
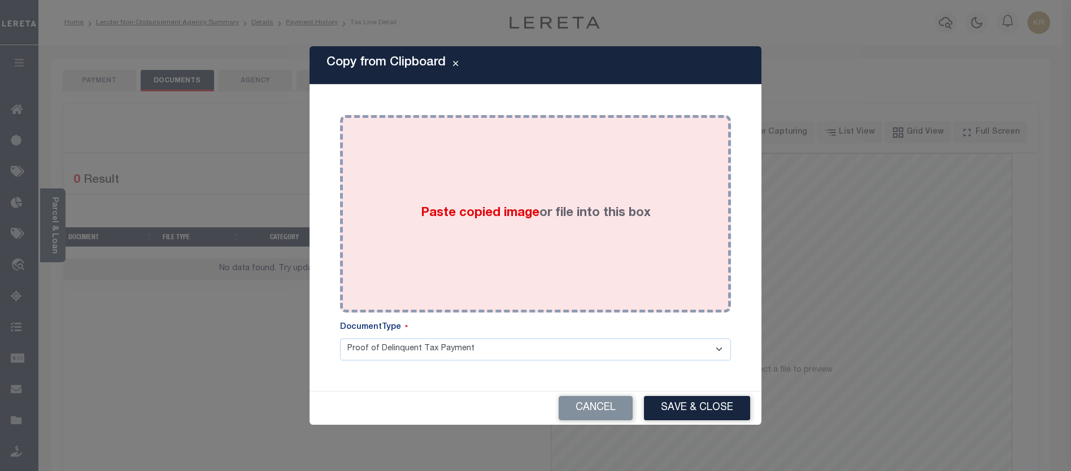
click at [474, 223] on label "Paste copied image or file into this box" at bounding box center [536, 213] width 230 height 19
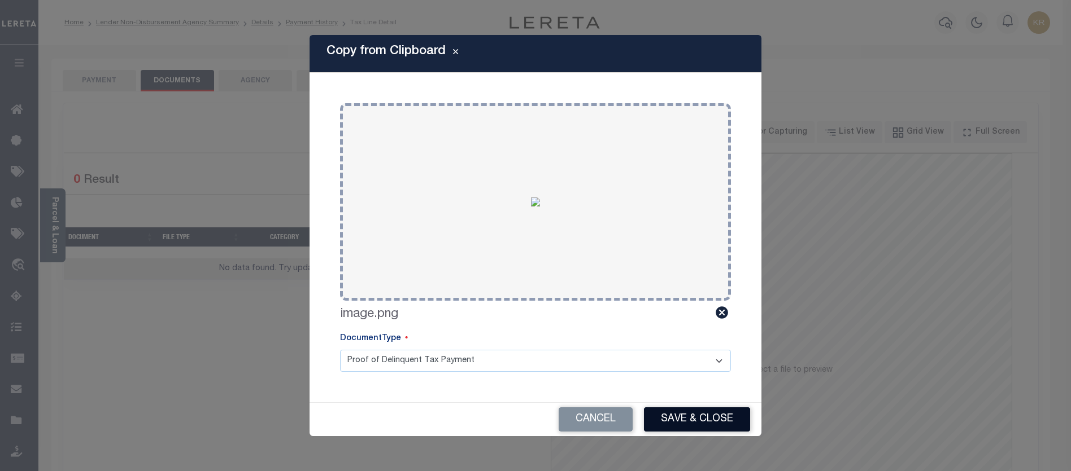
click at [683, 418] on button "Save & Close" at bounding box center [697, 420] width 106 height 24
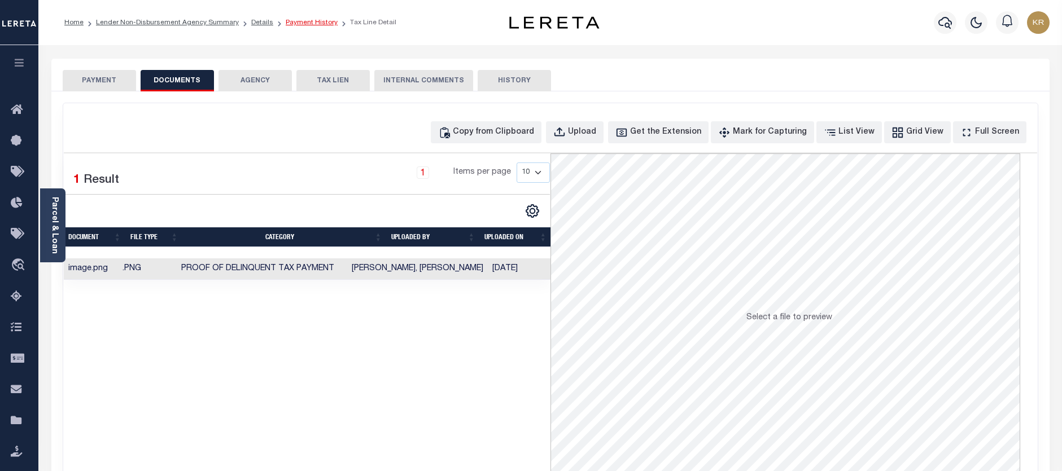
click at [286, 23] on link "Payment History" at bounding box center [312, 22] width 52 height 7
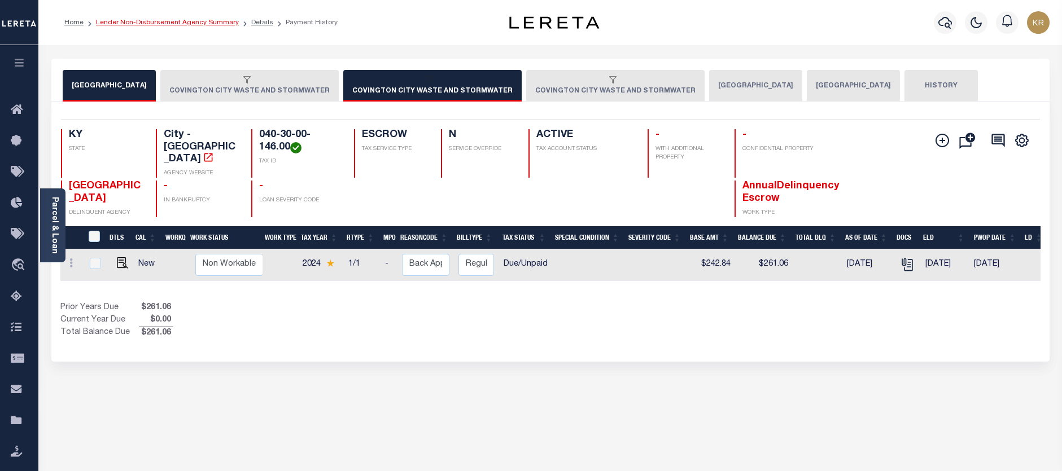
click at [161, 21] on link "Lender Non-Disbursement Agency Summary" at bounding box center [167, 22] width 143 height 7
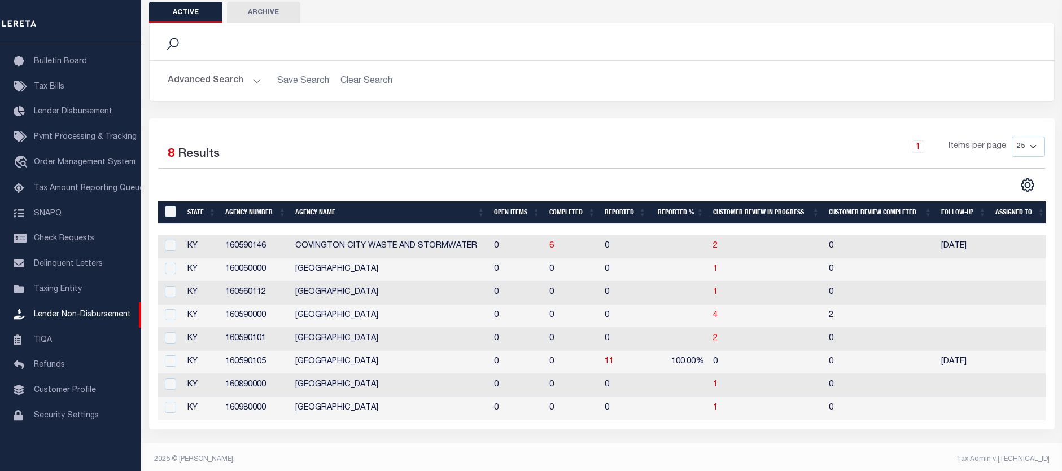
scroll to position [56, 0]
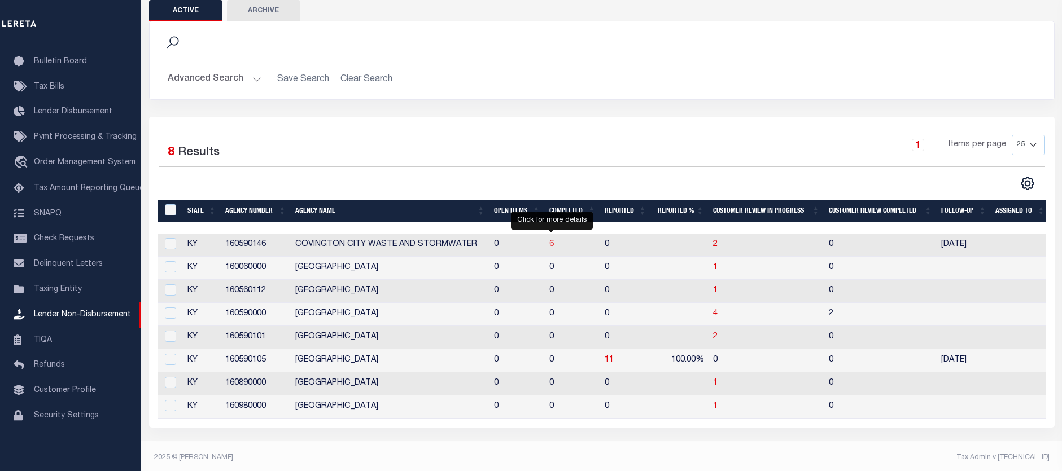
click at [550, 247] on span "6" at bounding box center [551, 245] width 5 height 8
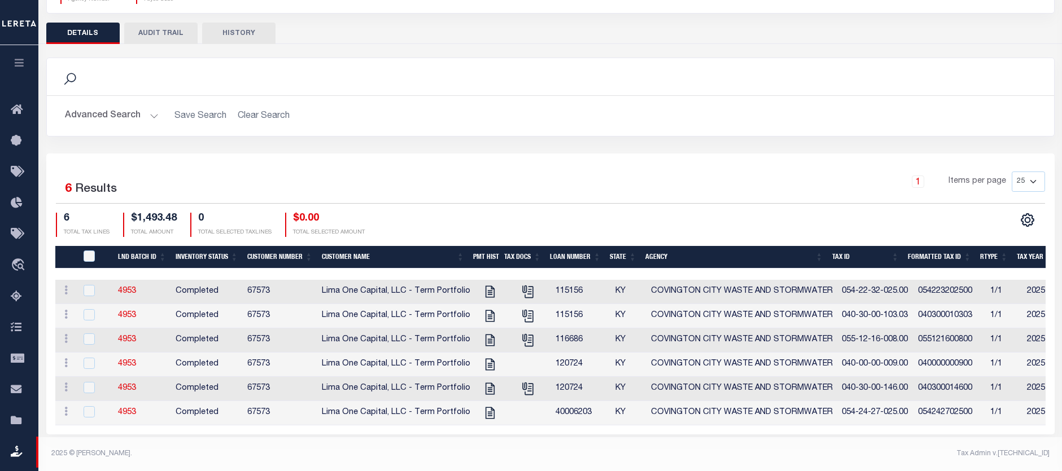
scroll to position [136, 0]
click at [485, 408] on icon "" at bounding box center [489, 414] width 9 height 12
checkbox input "true"
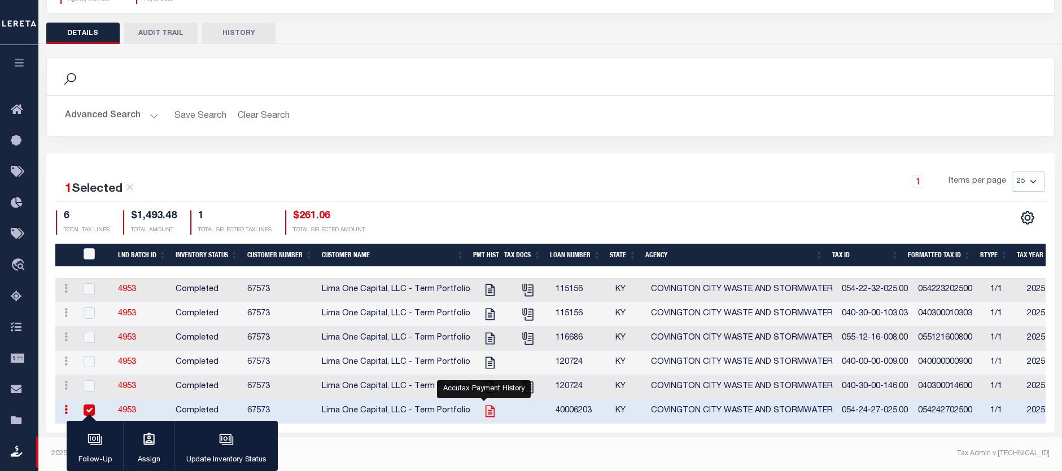
scroll to position [134, 0]
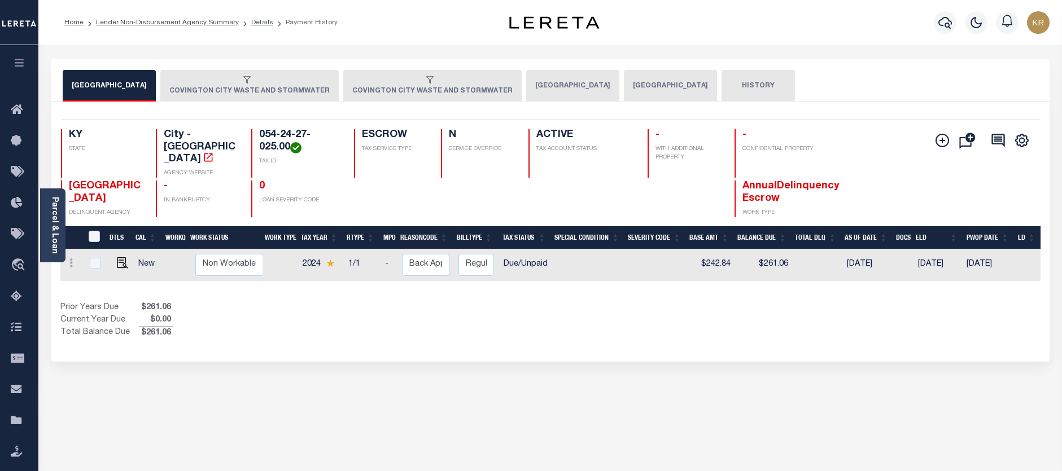
click at [256, 82] on div "button" at bounding box center [247, 81] width 156 height 10
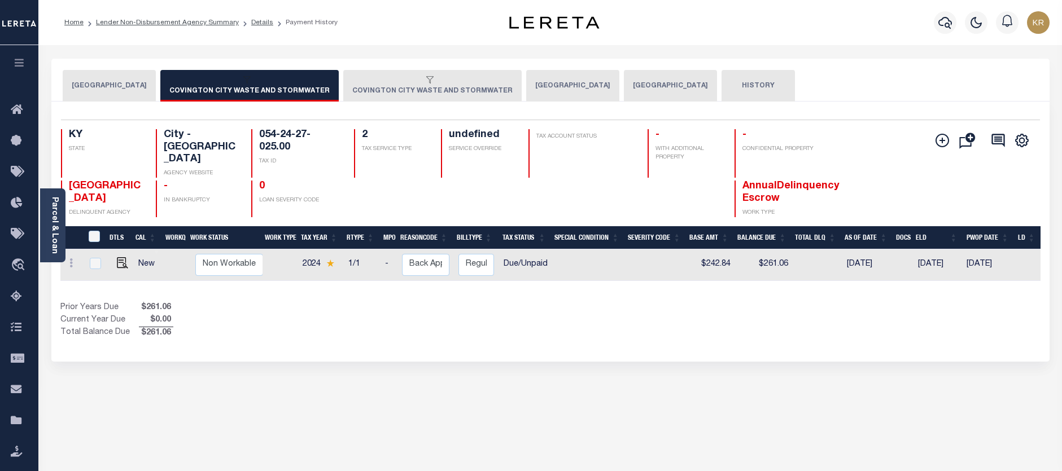
click at [357, 88] on button "COVINGTON CITY WASTE AND STORMWATER" at bounding box center [432, 86] width 178 height 32
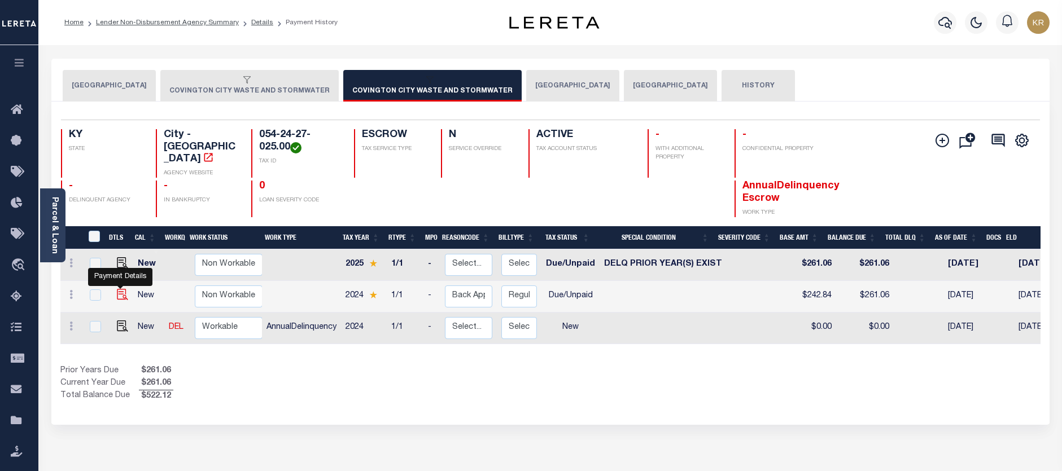
click at [121, 289] on img "" at bounding box center [122, 294] width 11 height 11
checkbox input "true"
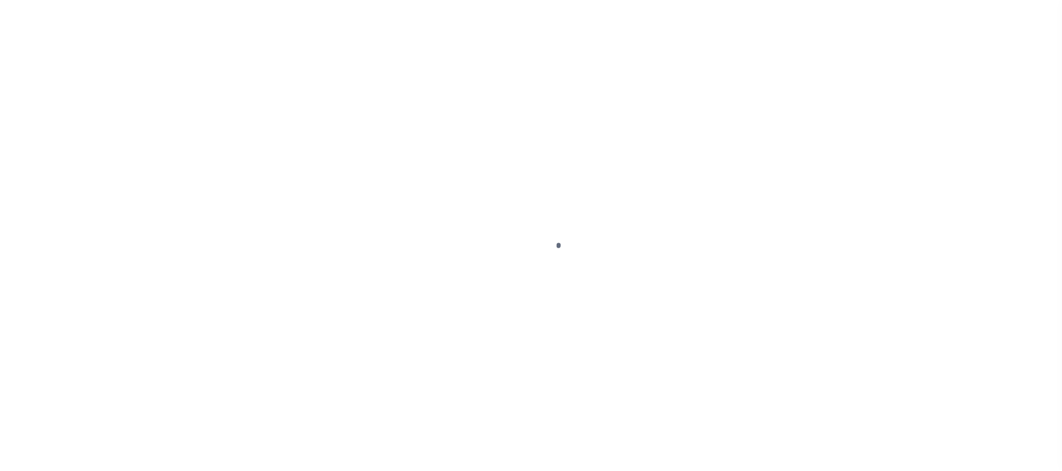
select select "DUE"
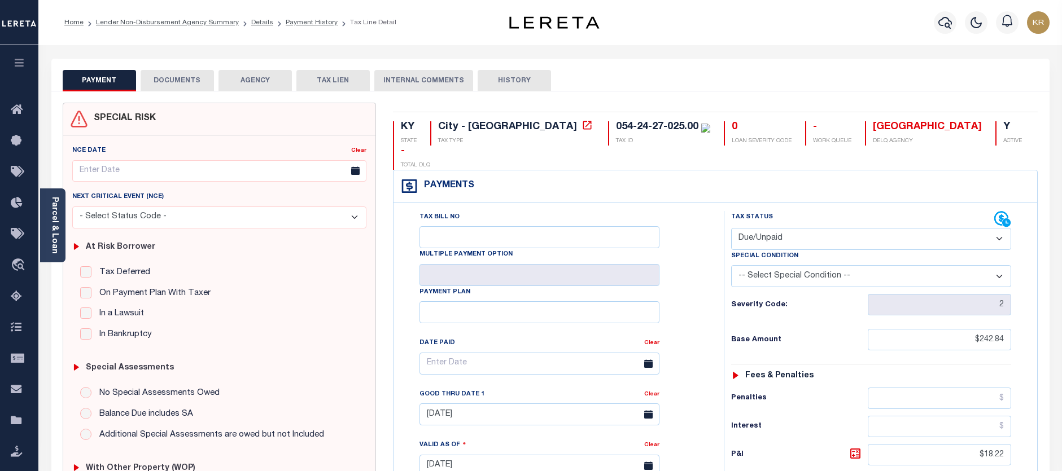
click at [172, 81] on button "DOCUMENTS" at bounding box center [177, 80] width 73 height 21
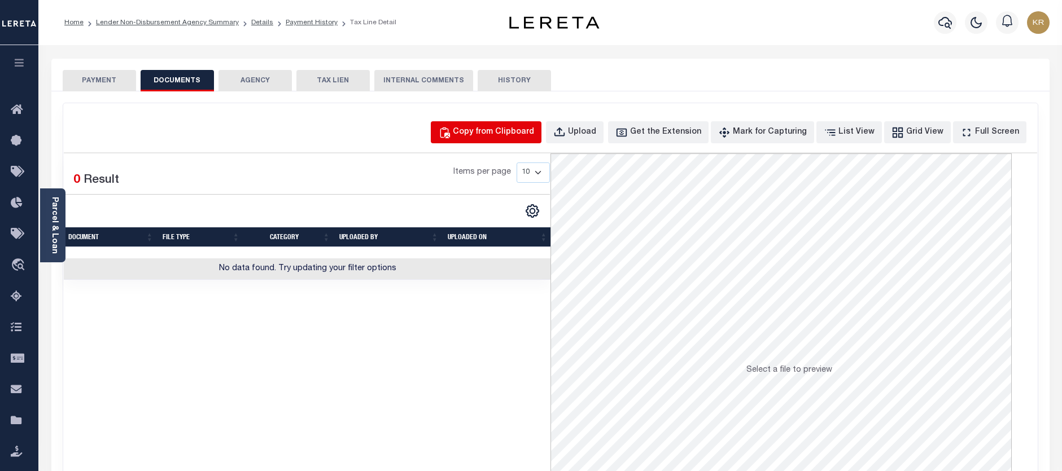
click at [493, 129] on div "Copy from Clipboard" at bounding box center [493, 132] width 81 height 12
select select "POP"
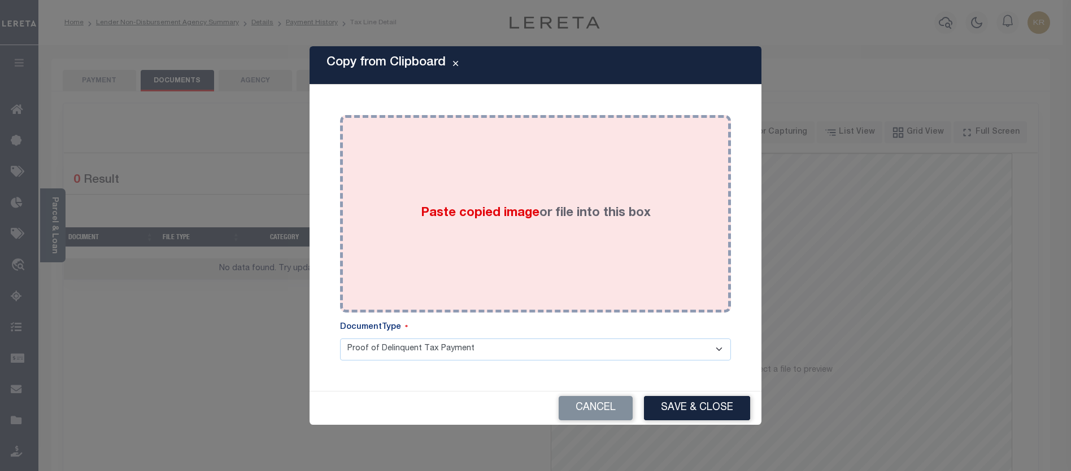
click at [462, 218] on span "Paste copied image" at bounding box center [480, 213] width 119 height 12
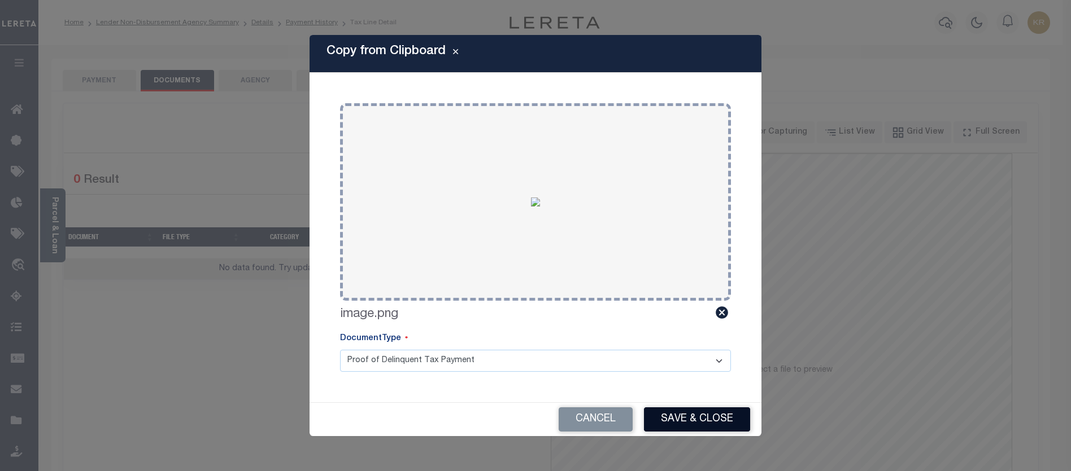
click at [701, 419] on button "Save & Close" at bounding box center [697, 420] width 106 height 24
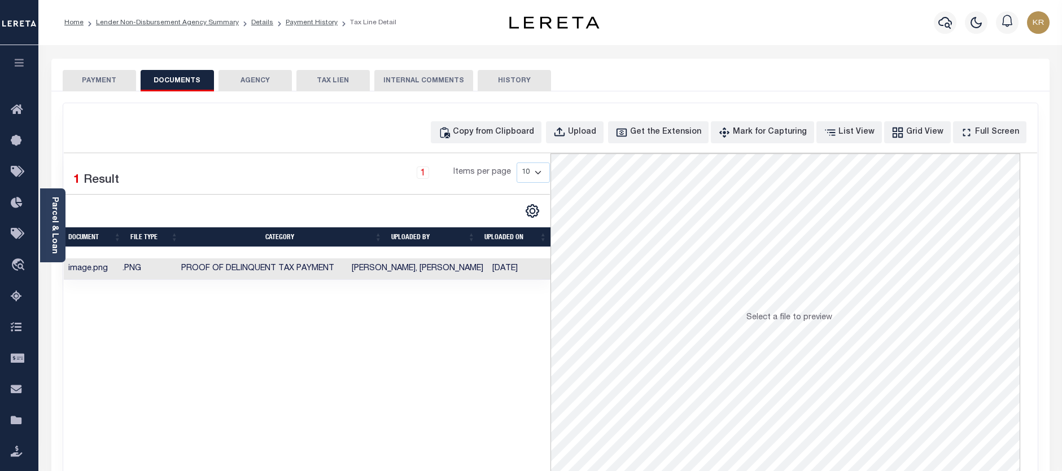
click at [103, 78] on button "PAYMENT" at bounding box center [99, 80] width 73 height 21
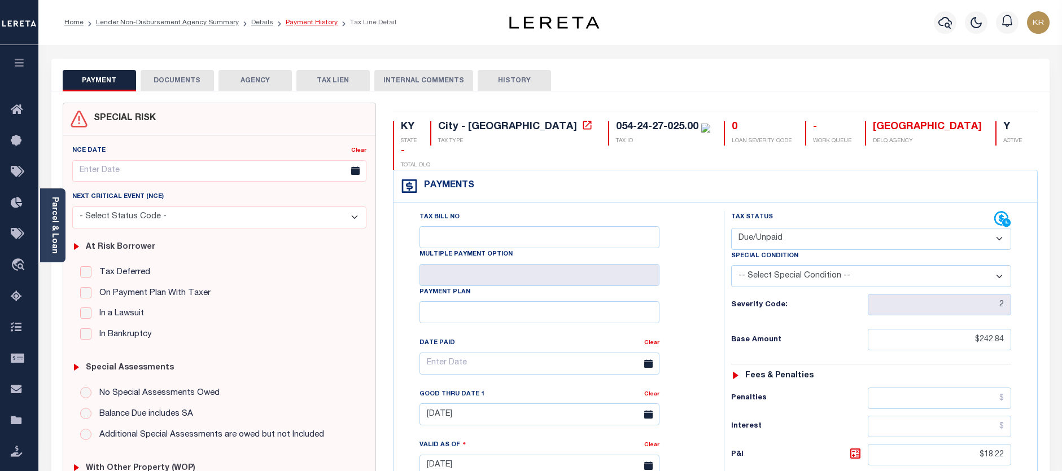
click at [299, 19] on link "Payment History" at bounding box center [312, 22] width 52 height 7
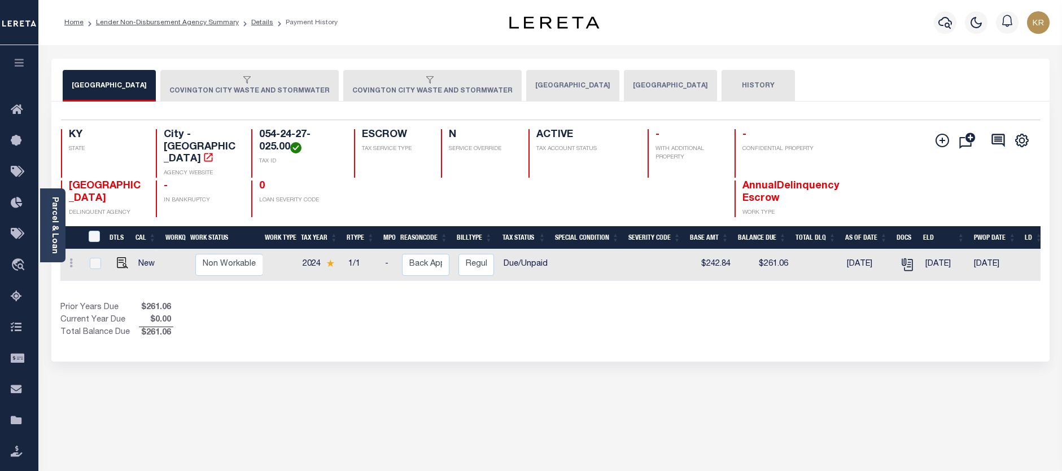
click at [225, 94] on button "COVINGTON CITY WASTE AND STORMWATER" at bounding box center [249, 86] width 178 height 32
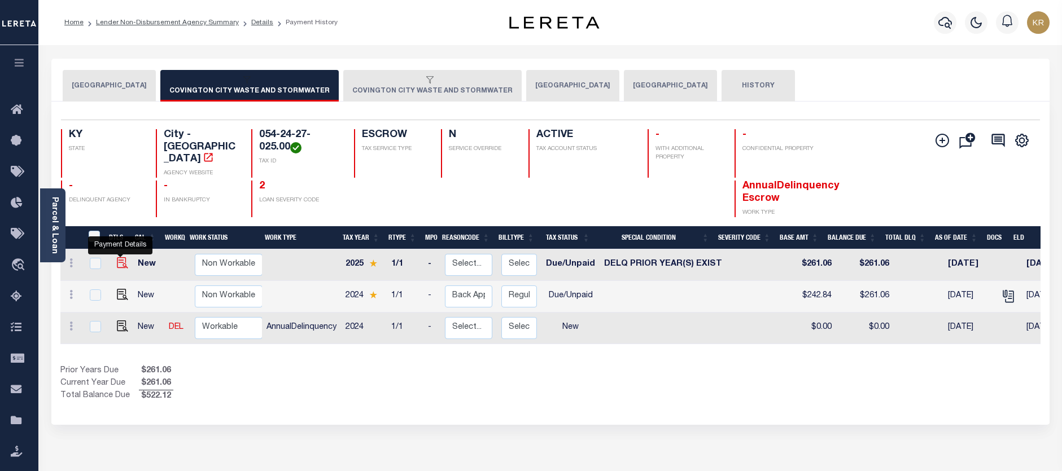
click at [117, 257] on img "" at bounding box center [122, 262] width 11 height 11
checkbox input "true"
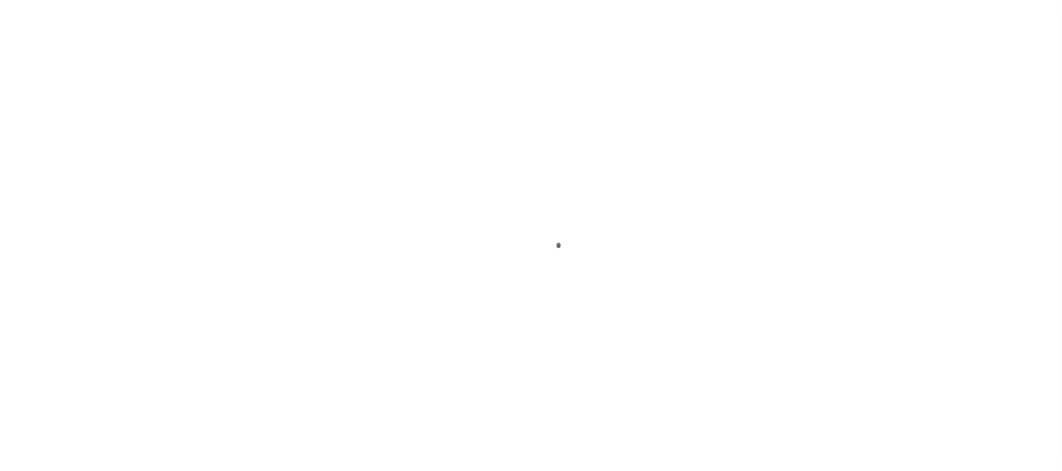
select select "DUE"
select select "18"
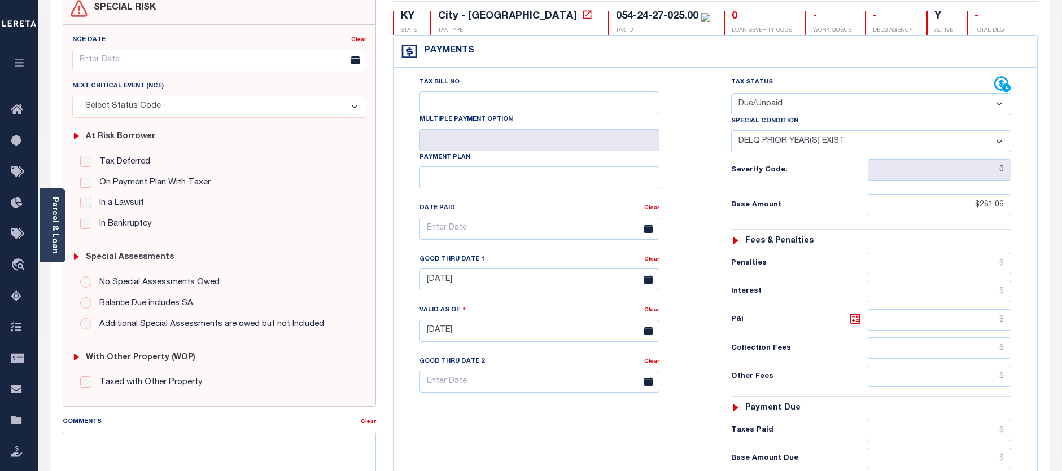
scroll to position [113, 0]
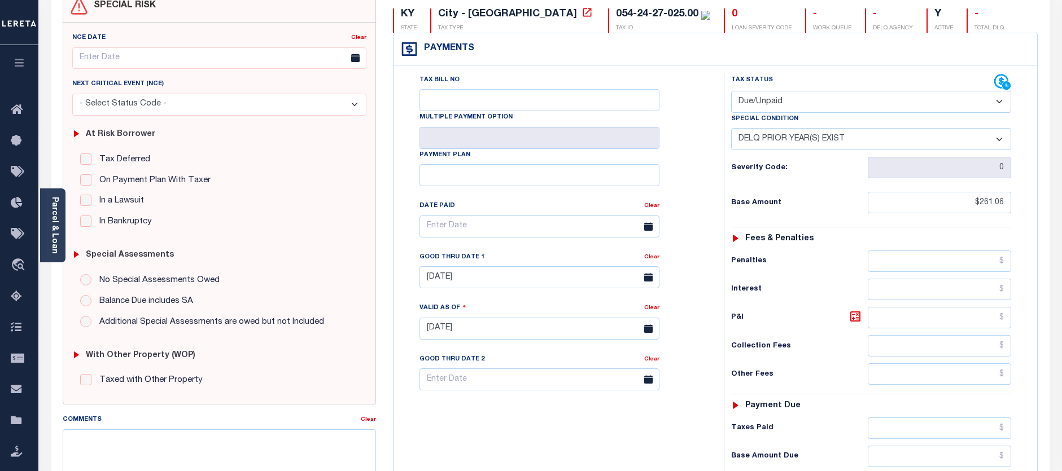
click at [648, 282] on icon at bounding box center [648, 277] width 8 height 8
click at [493, 277] on input "[DATE]" at bounding box center [540, 278] width 240 height 22
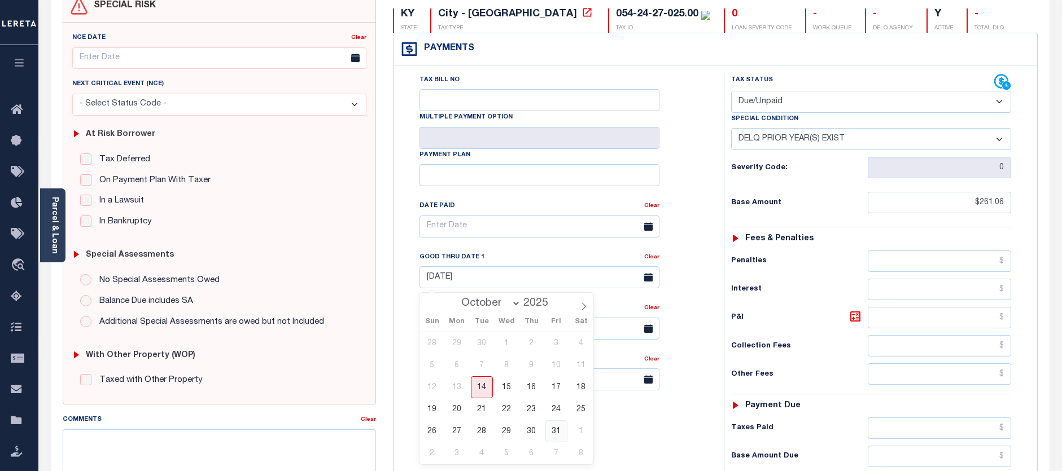
click at [555, 431] on span "31" at bounding box center [556, 432] width 22 height 22
type input "10/31/2025"
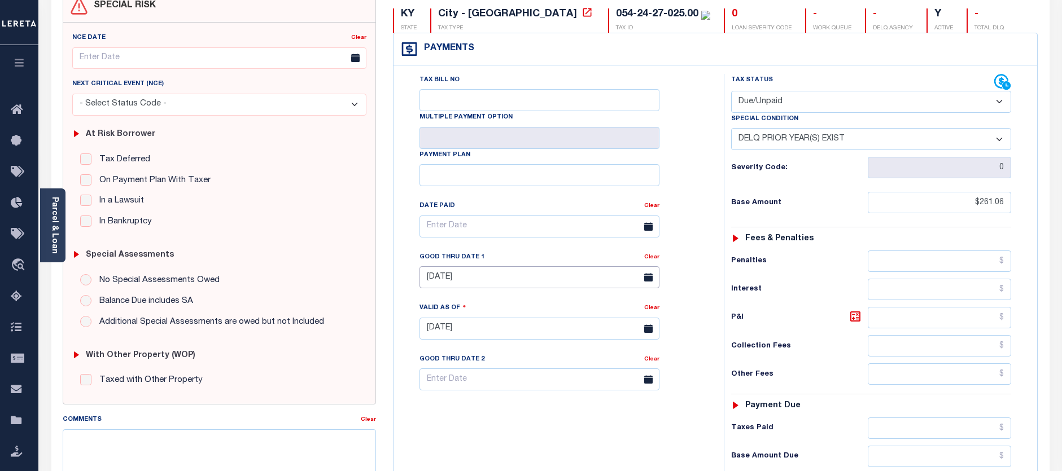
type input "[DATE]"
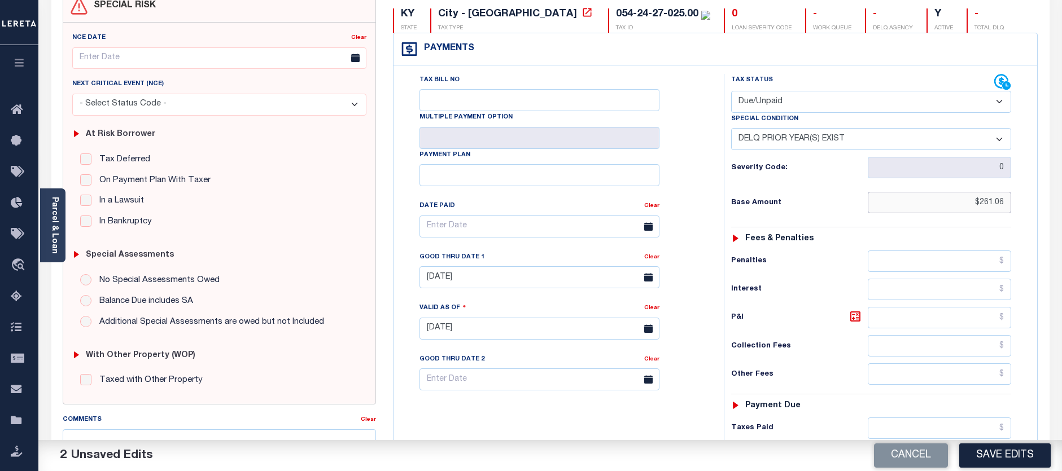
click at [975, 205] on input "$261.06" at bounding box center [940, 202] width 144 height 21
drag, startPoint x: 1007, startPoint y: 203, endPoint x: 982, endPoint y: 202, distance: 24.9
click at [982, 202] on input "$261.06" at bounding box center [940, 202] width 144 height 21
type input "$"
type input "$242.84"
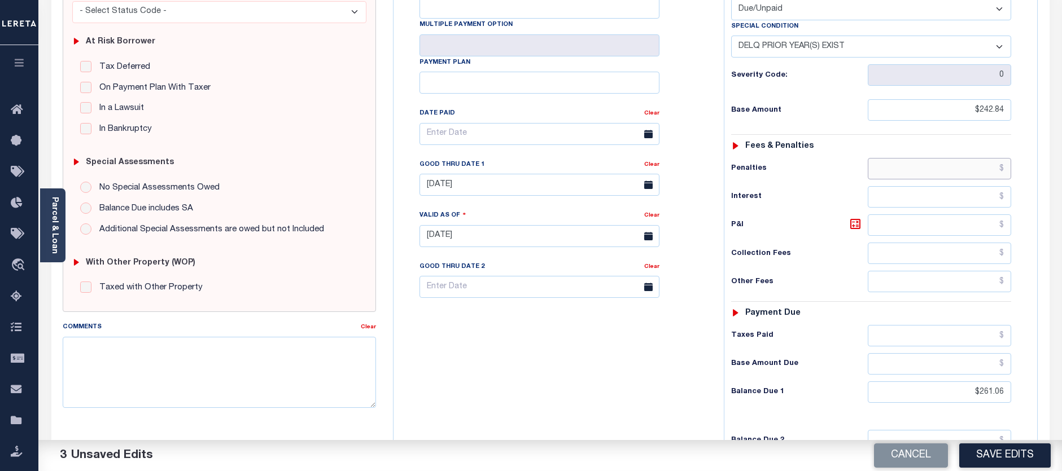
scroll to position [282, 0]
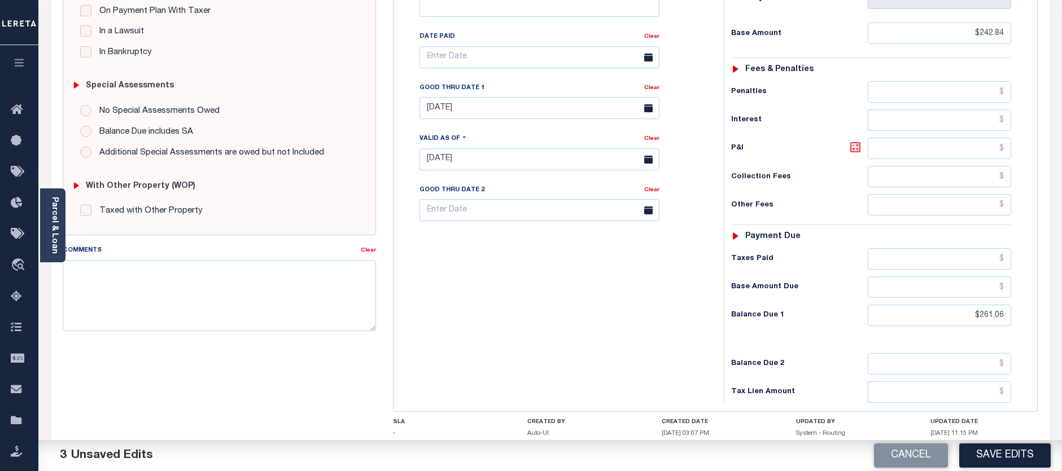
click at [849, 150] on icon at bounding box center [856, 148] width 14 height 14
type input "$18.22"
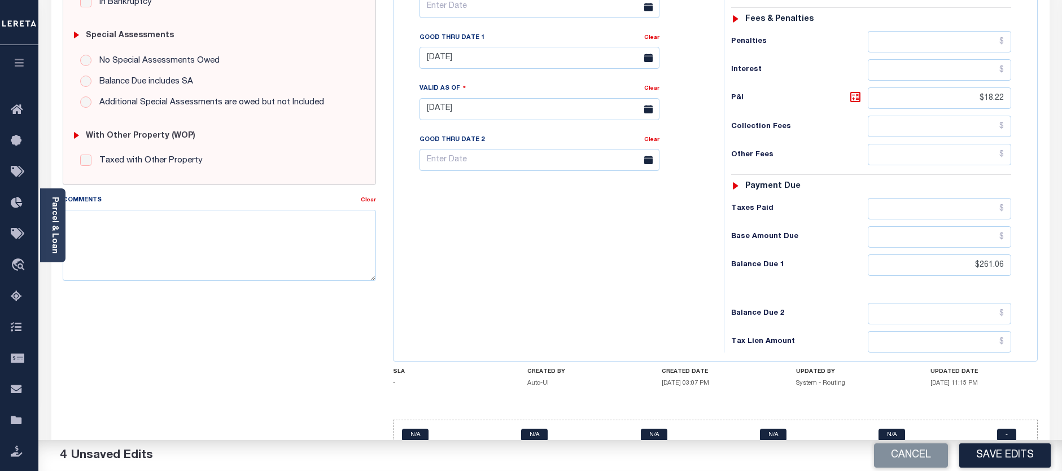
scroll to position [360, 0]
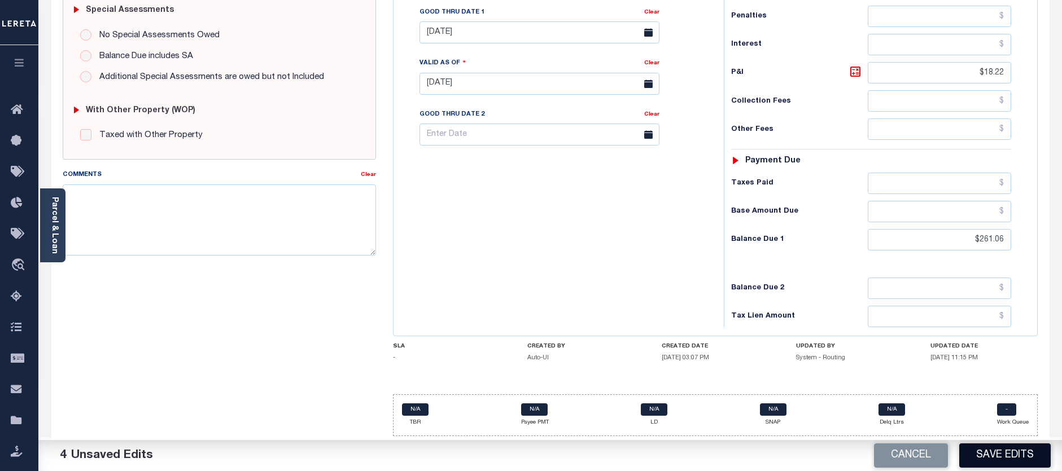
click at [1007, 455] on button "Save Edits" at bounding box center [1004, 456] width 91 height 24
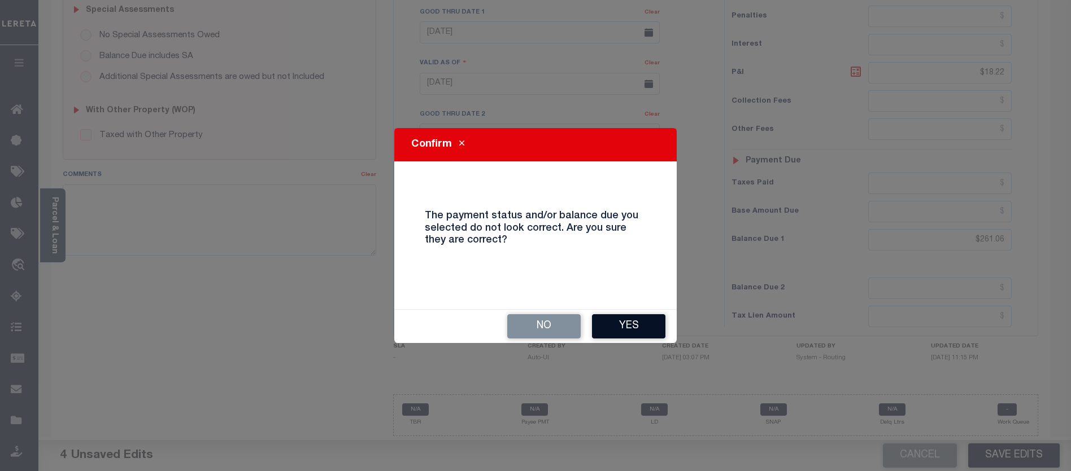
click at [636, 322] on button "Yes" at bounding box center [628, 327] width 73 height 24
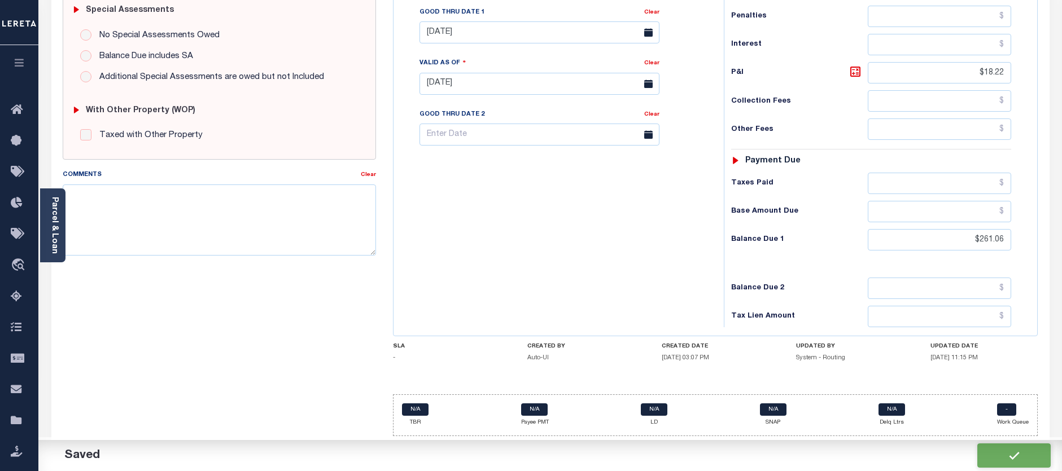
checkbox input "false"
type input "$242.84"
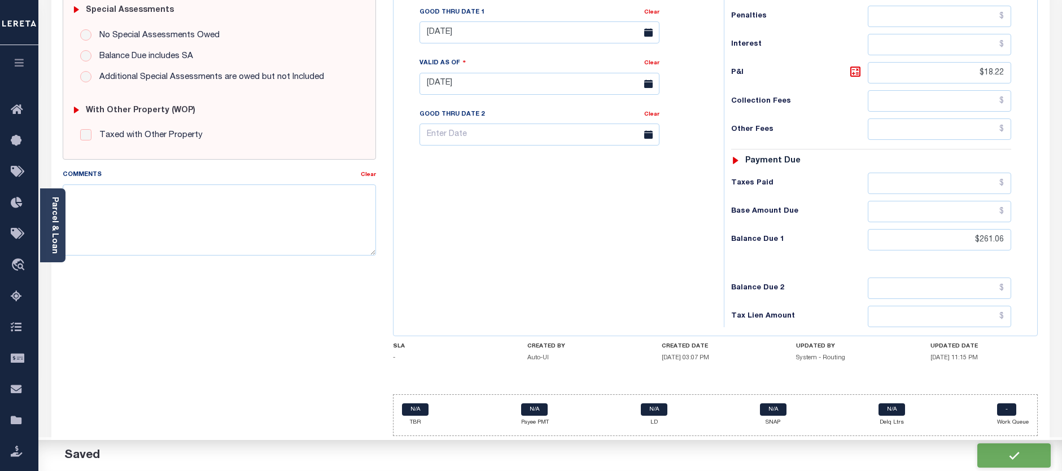
type input "$18.22"
type input "$261.06"
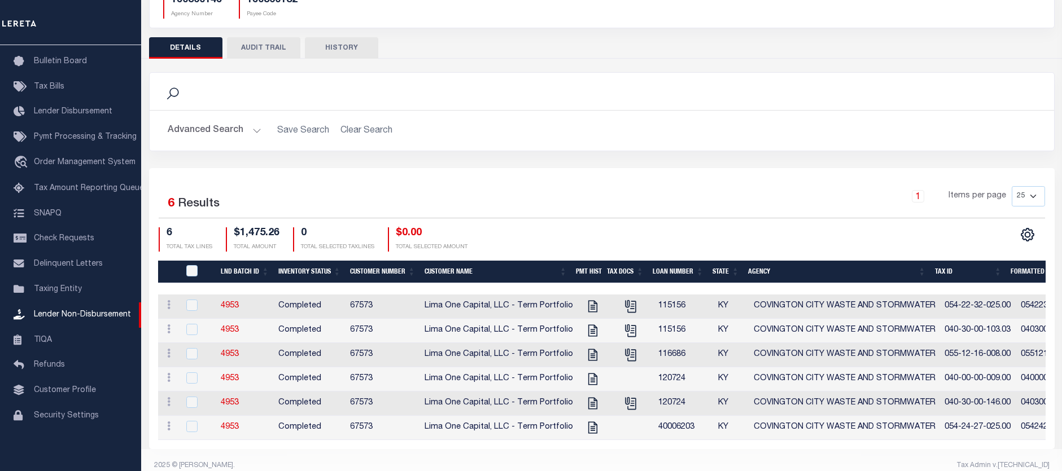
scroll to position [136, 0]
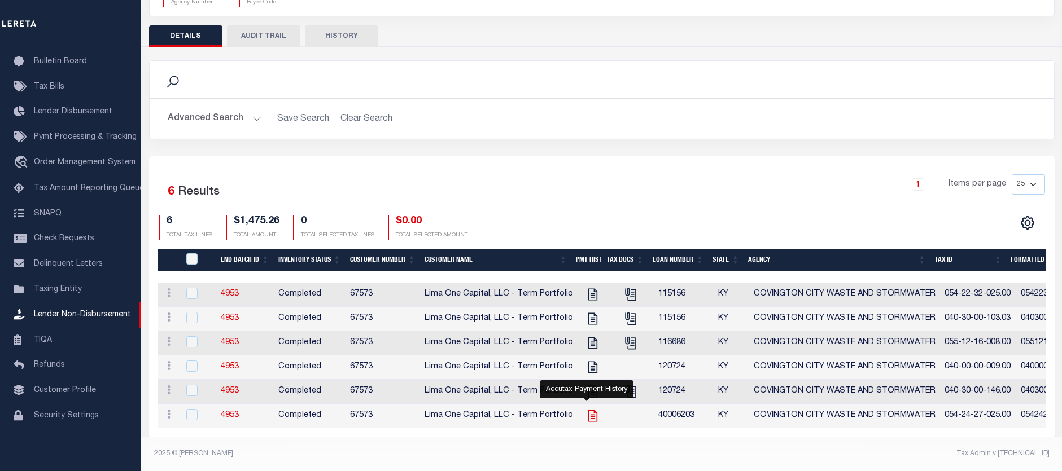
click at [586, 410] on icon "" at bounding box center [593, 416] width 15 height 15
checkbox input "true"
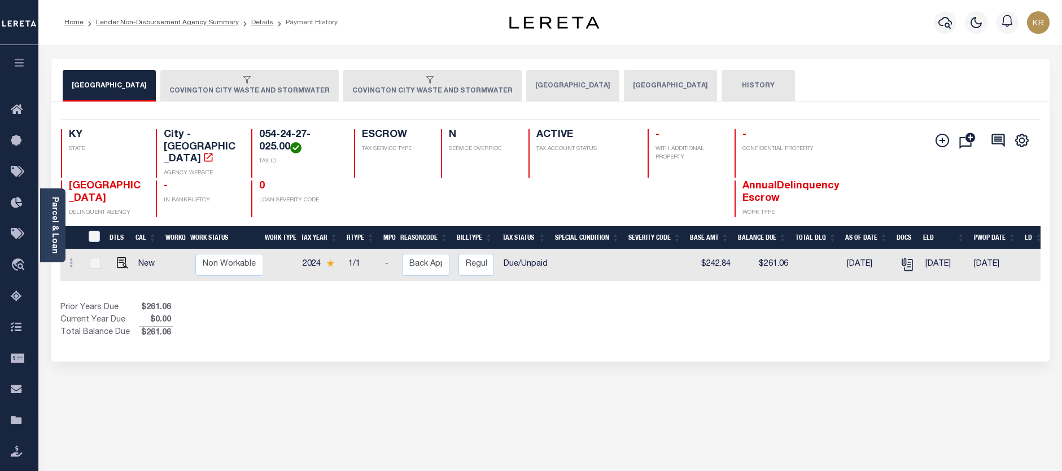
click at [273, 90] on button "COVINGTON CITY WASTE AND STORMWATER" at bounding box center [249, 86] width 178 height 32
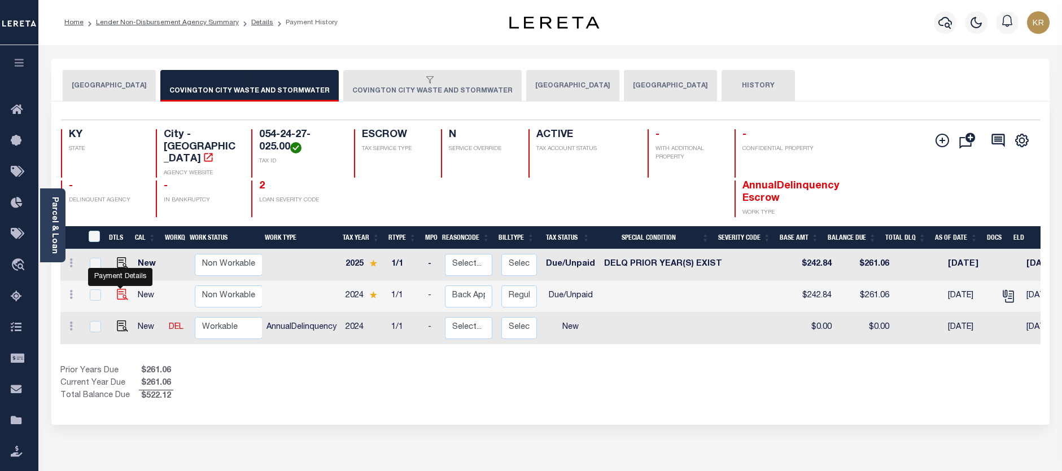
click at [120, 289] on img "" at bounding box center [122, 294] width 11 height 11
checkbox input "true"
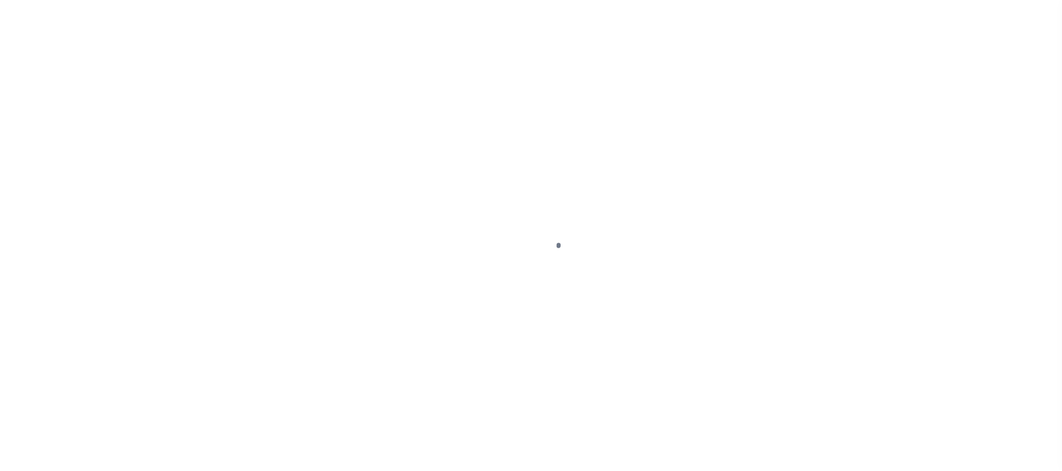
select select "DUE"
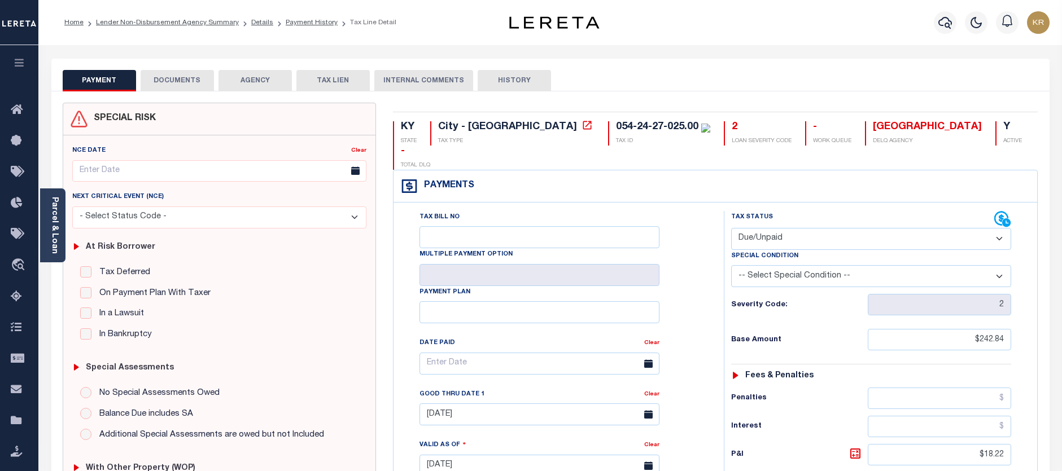
click at [174, 79] on button "DOCUMENTS" at bounding box center [177, 80] width 73 height 21
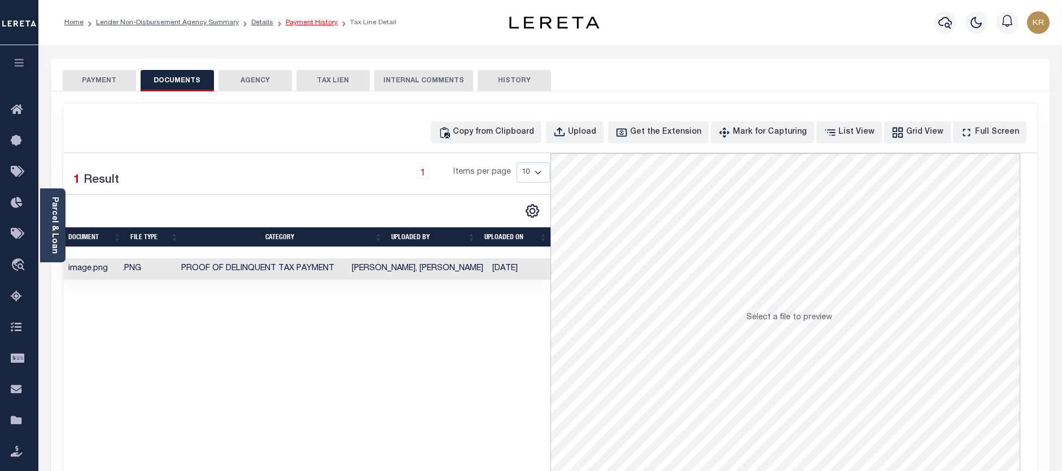
click at [287, 24] on link "Payment History" at bounding box center [312, 22] width 52 height 7
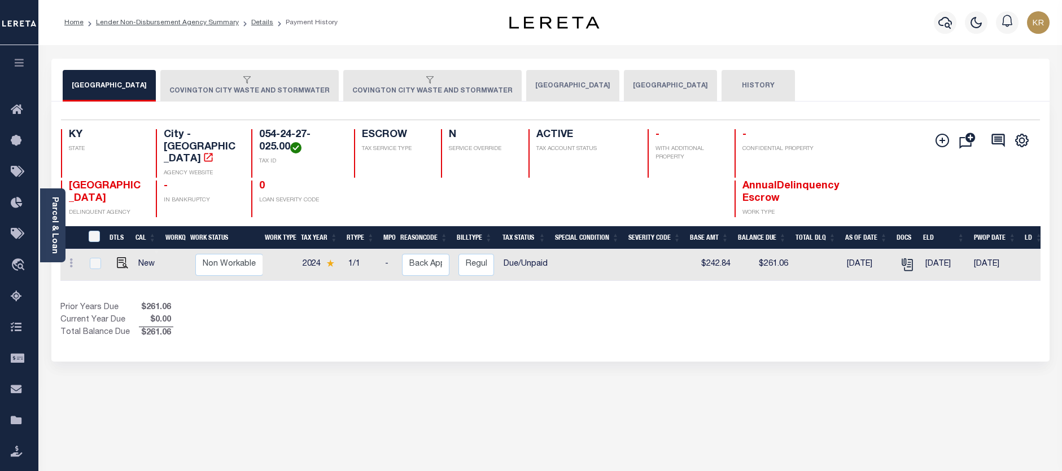
click at [200, 93] on button "COVINGTON CITY WASTE AND STORMWATER" at bounding box center [249, 86] width 178 height 32
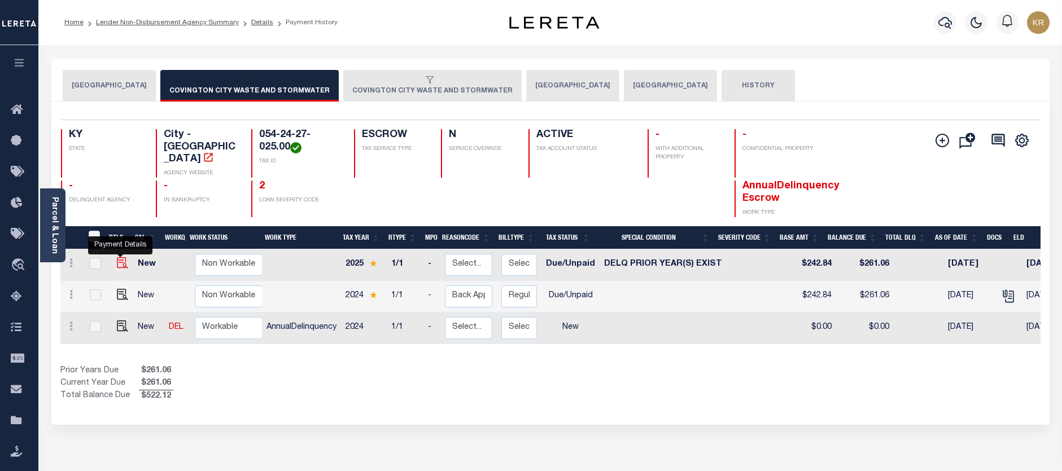
click at [119, 257] on img "" at bounding box center [122, 262] width 11 height 11
checkbox input "true"
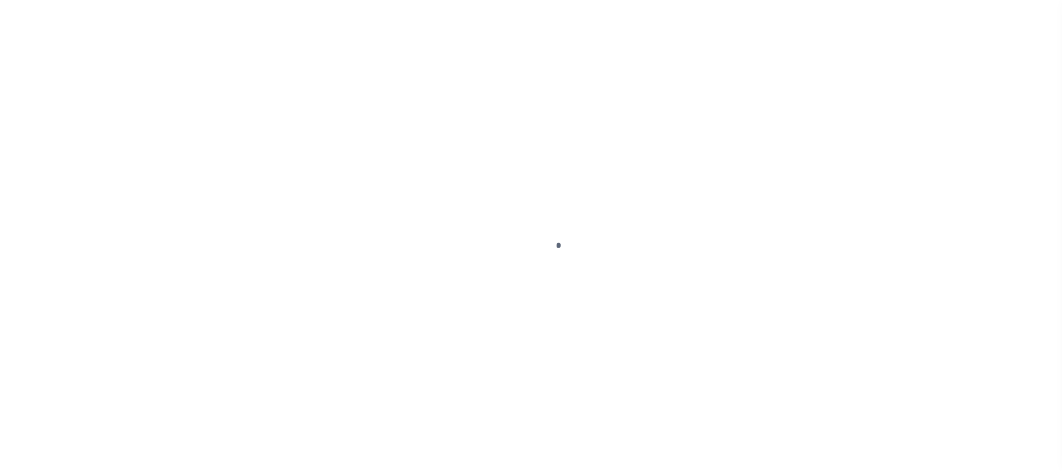
select select "DUE"
select select "18"
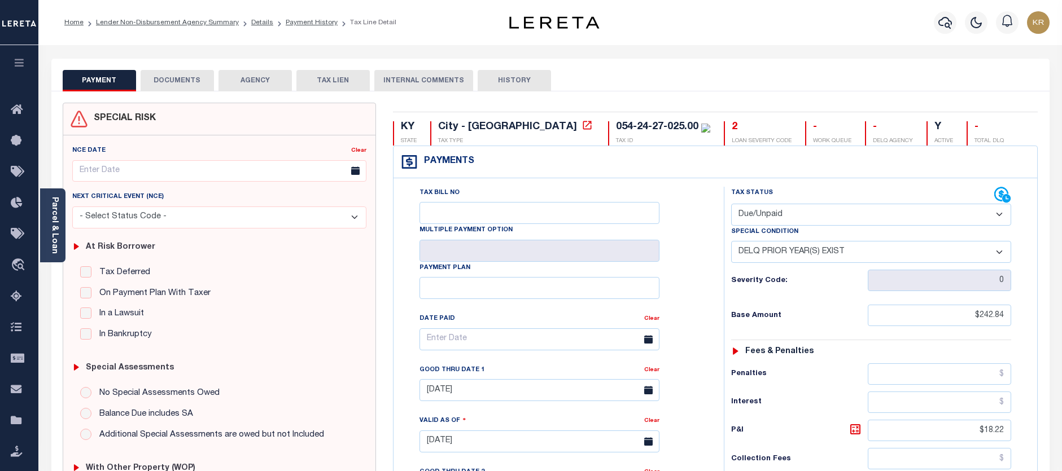
click at [181, 85] on button "DOCUMENTS" at bounding box center [177, 80] width 73 height 21
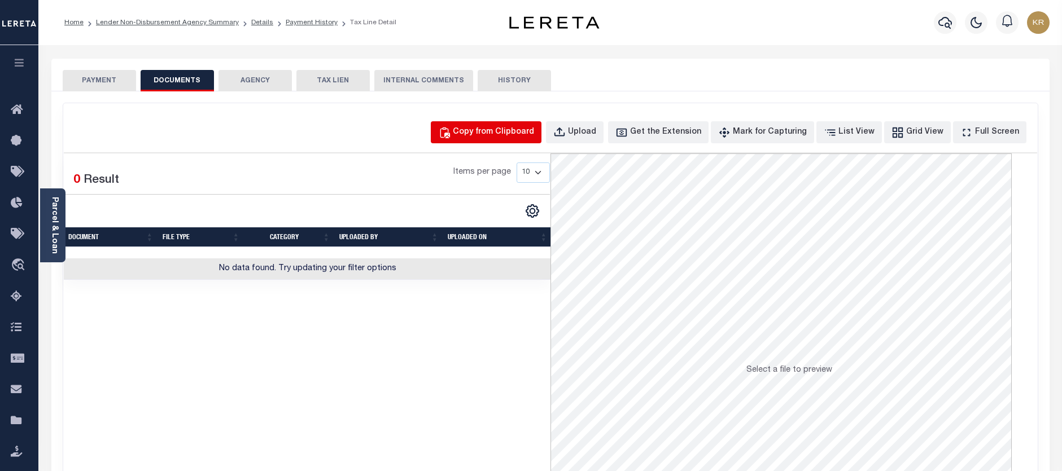
click at [492, 136] on div "Copy from Clipboard" at bounding box center [493, 132] width 81 height 12
select select "POP"
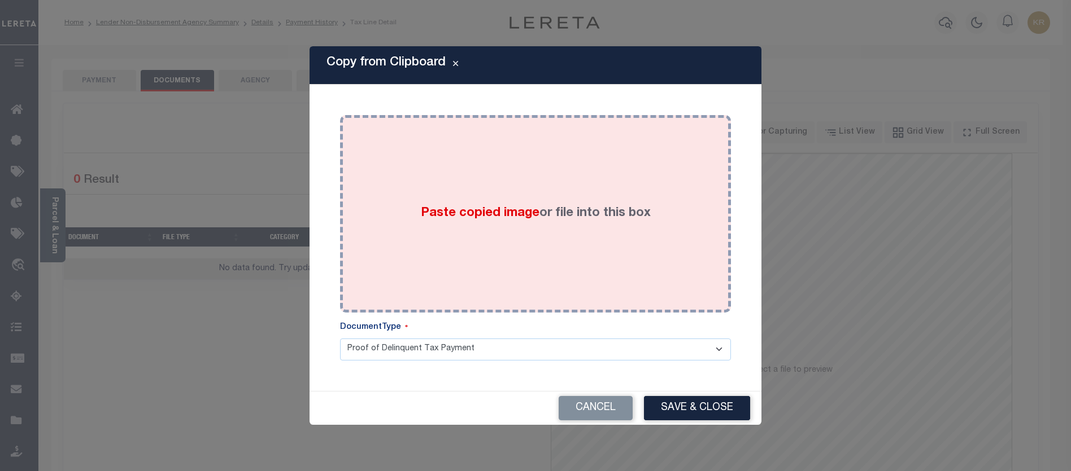
click at [446, 219] on span "Paste copied image" at bounding box center [480, 213] width 119 height 12
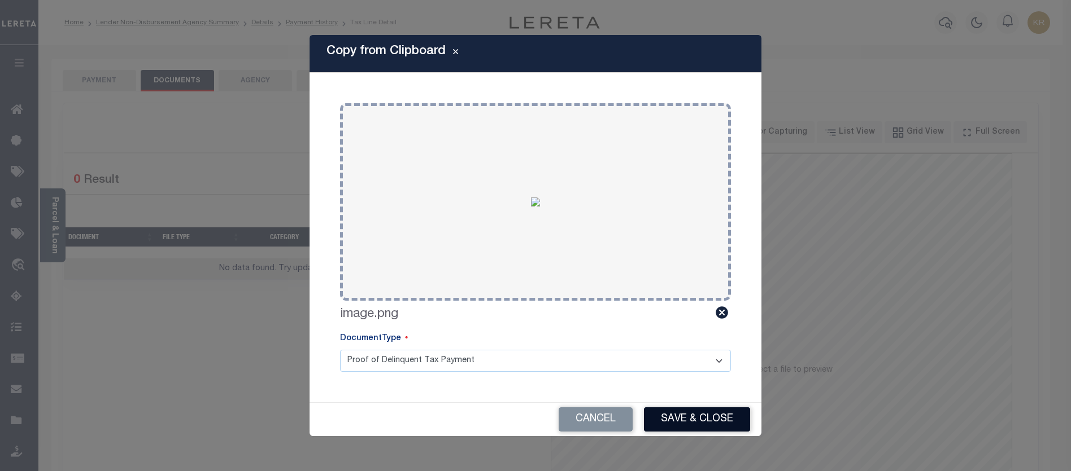
click at [692, 421] on button "Save & Close" at bounding box center [697, 420] width 106 height 24
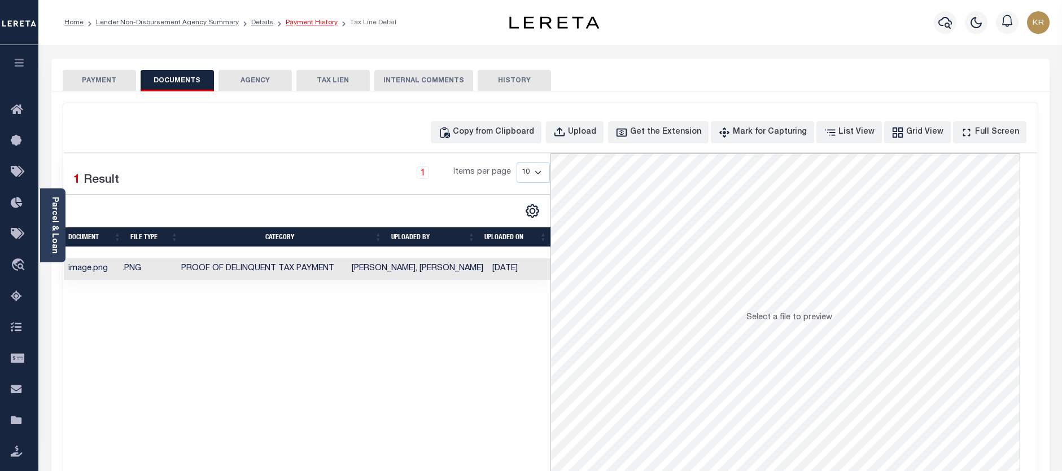
click at [305, 25] on link "Payment History" at bounding box center [312, 22] width 52 height 7
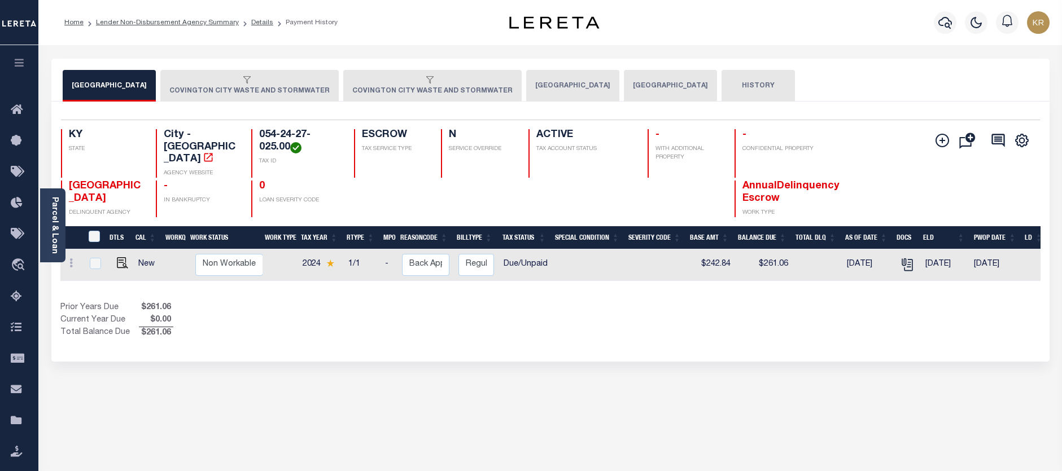
click at [259, 82] on div "button" at bounding box center [247, 81] width 156 height 10
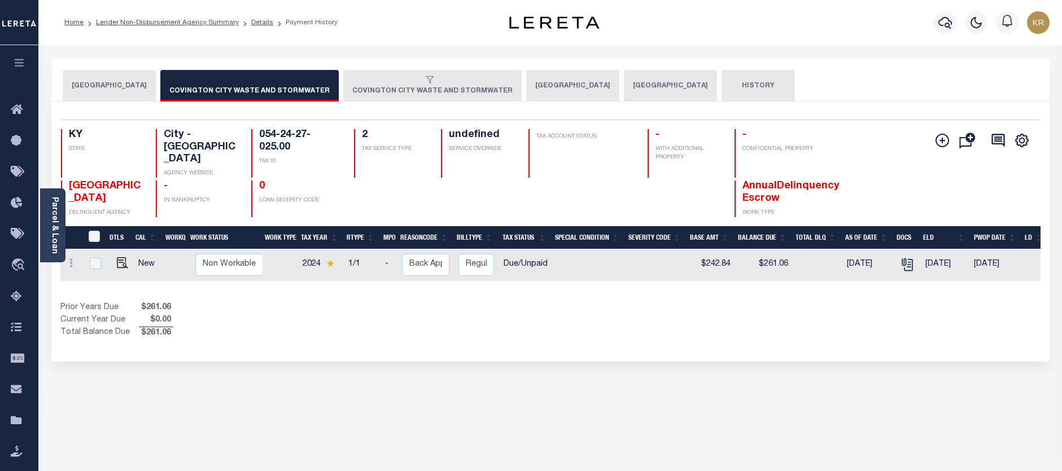
click at [368, 84] on div "button" at bounding box center [430, 81] width 156 height 10
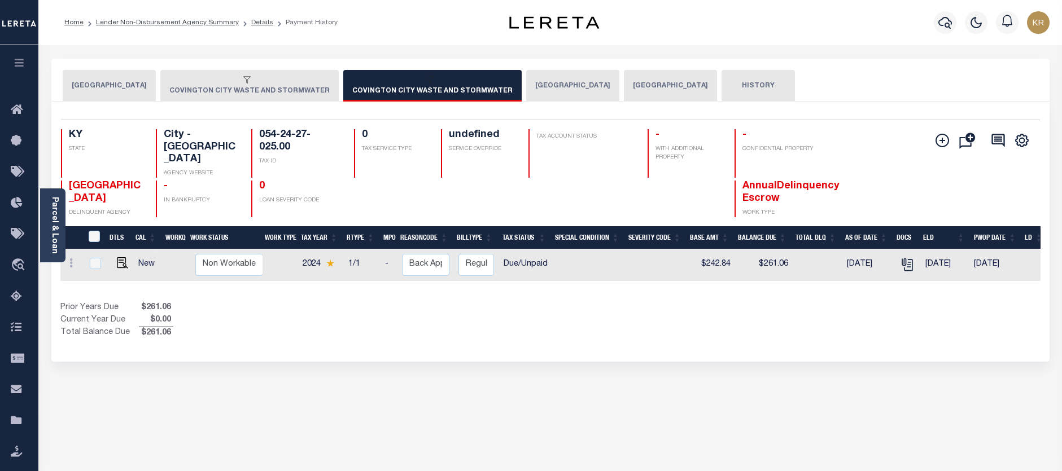
click at [259, 95] on button "COVINGTON CITY WASTE AND STORMWATER" at bounding box center [249, 86] width 178 height 32
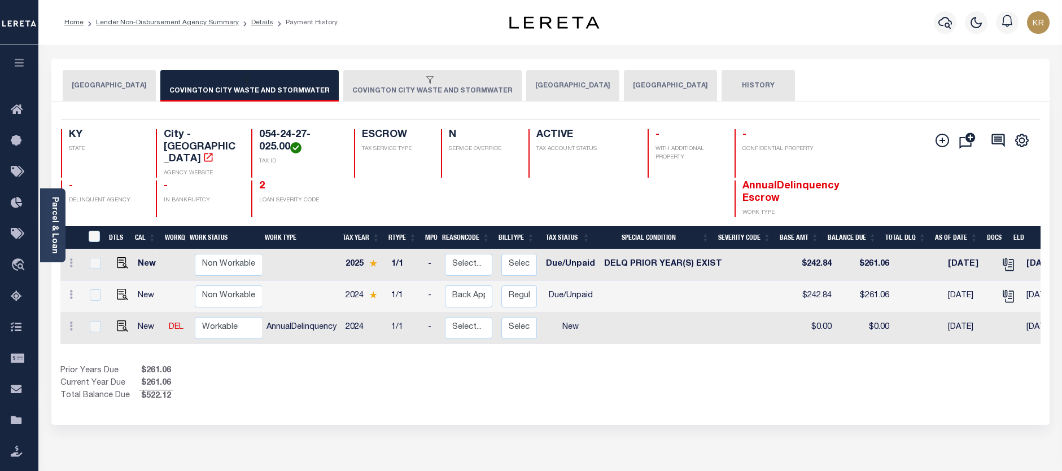
click at [20, 63] on icon "button" at bounding box center [19, 63] width 13 height 10
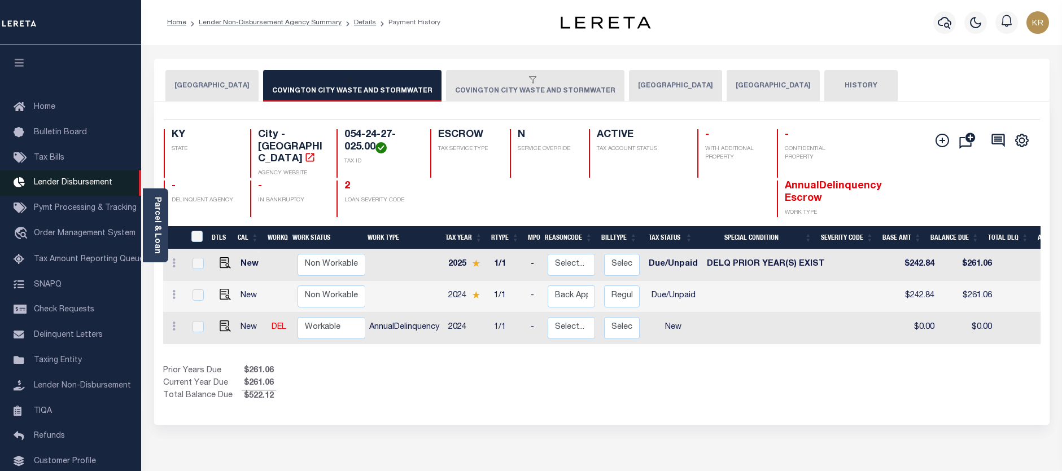
click at [65, 184] on span "Lender Disbursement" at bounding box center [73, 183] width 78 height 8
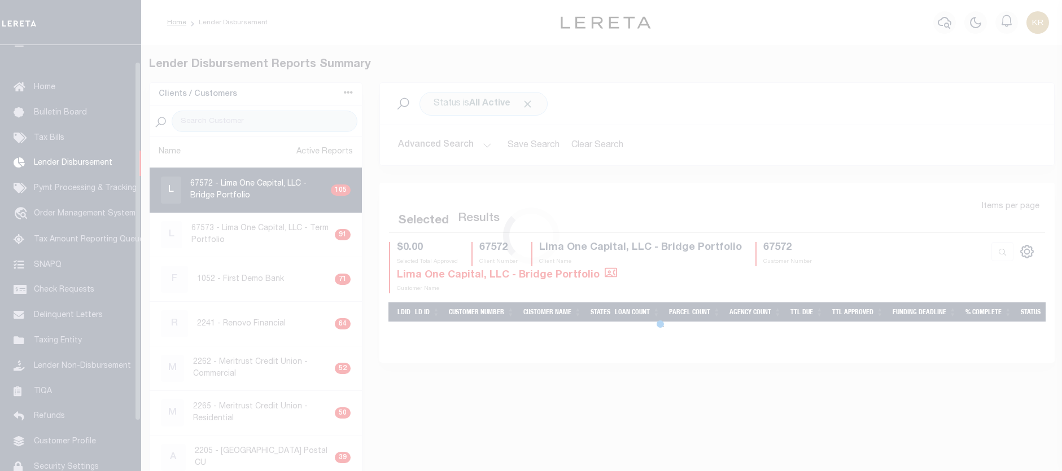
scroll to position [20, 0]
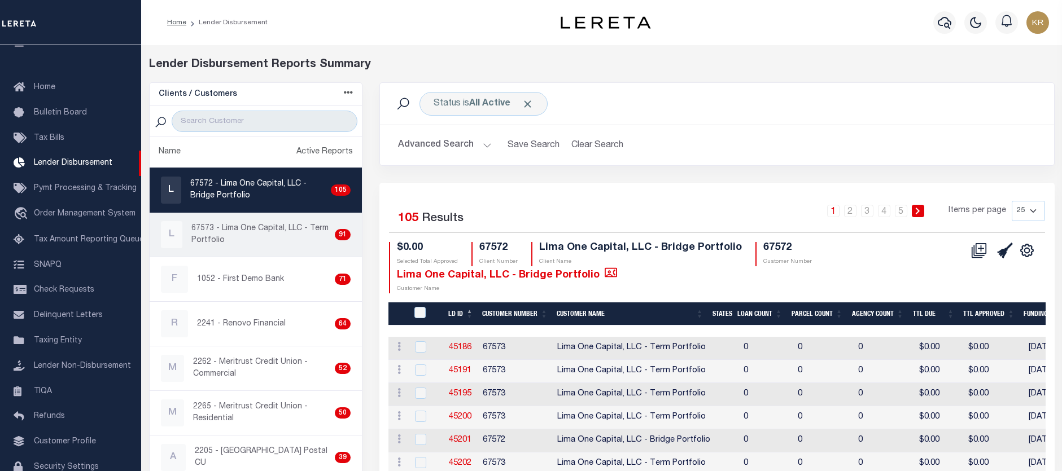
click at [227, 234] on p "67573 - Lima One Capital, LLC - Term Portfolio" at bounding box center [260, 235] width 139 height 24
checkbox input "true"
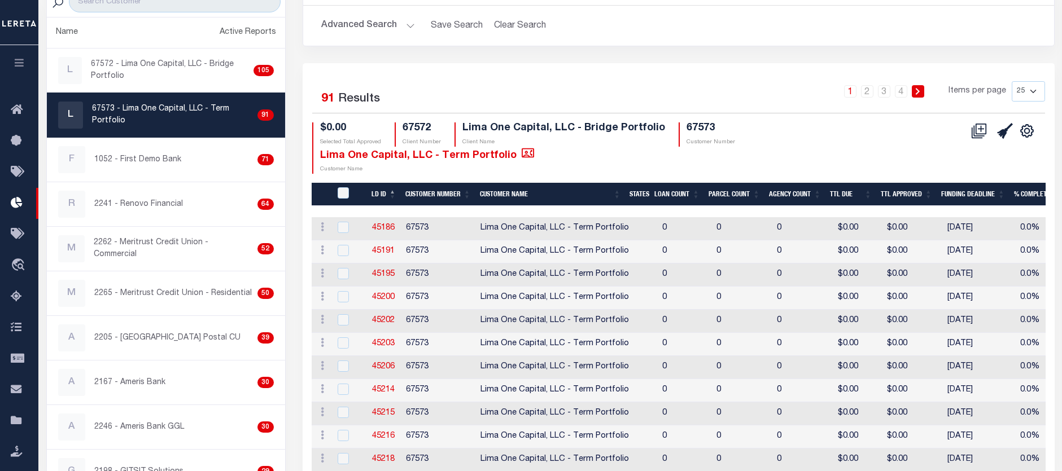
scroll to position [113, 0]
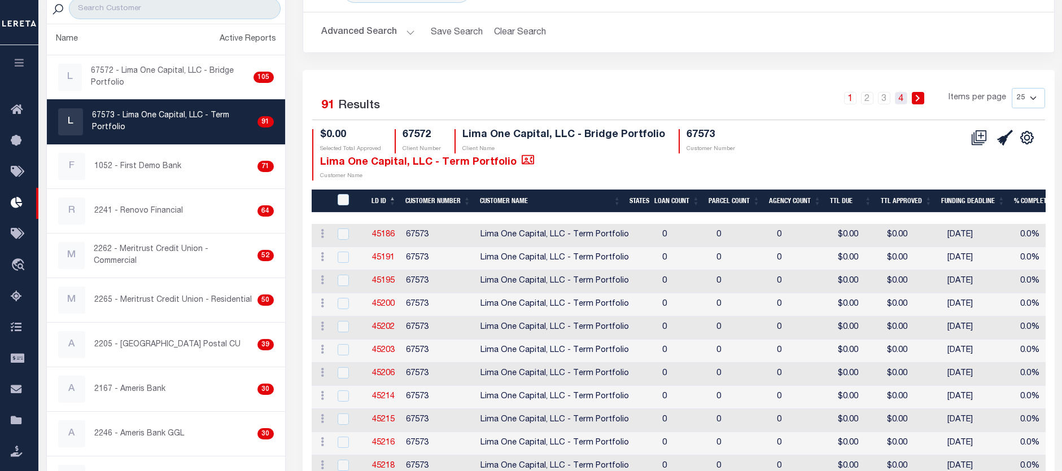
click at [903, 98] on link "4" at bounding box center [901, 98] width 12 height 12
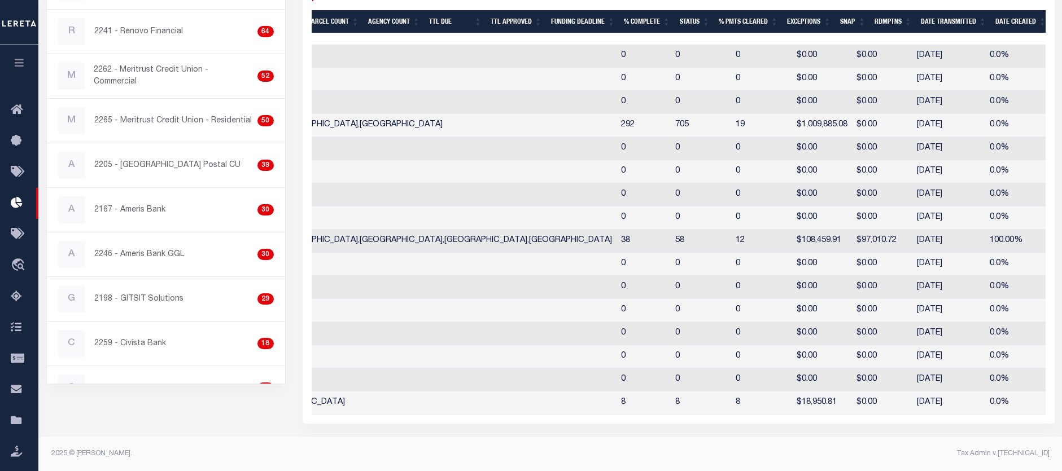
scroll to position [0, 494]
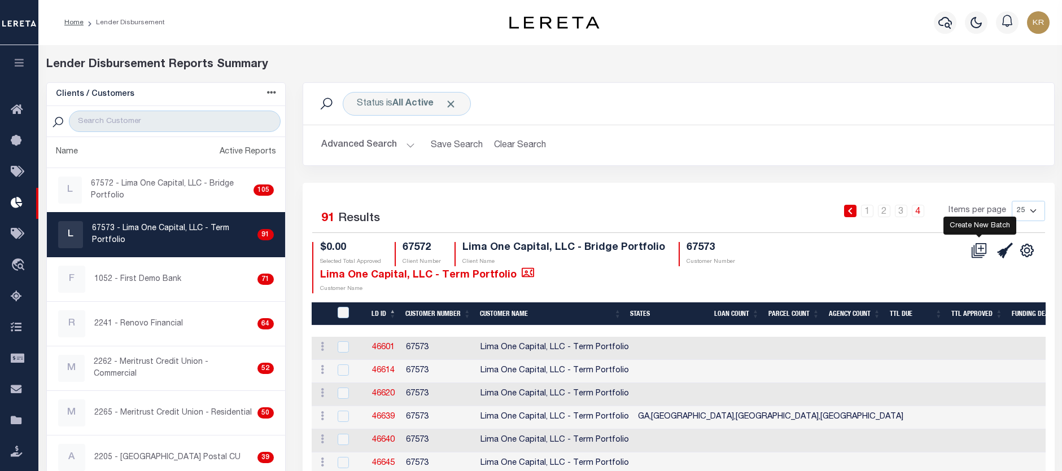
click at [981, 250] on icon at bounding box center [982, 248] width 6 height 6
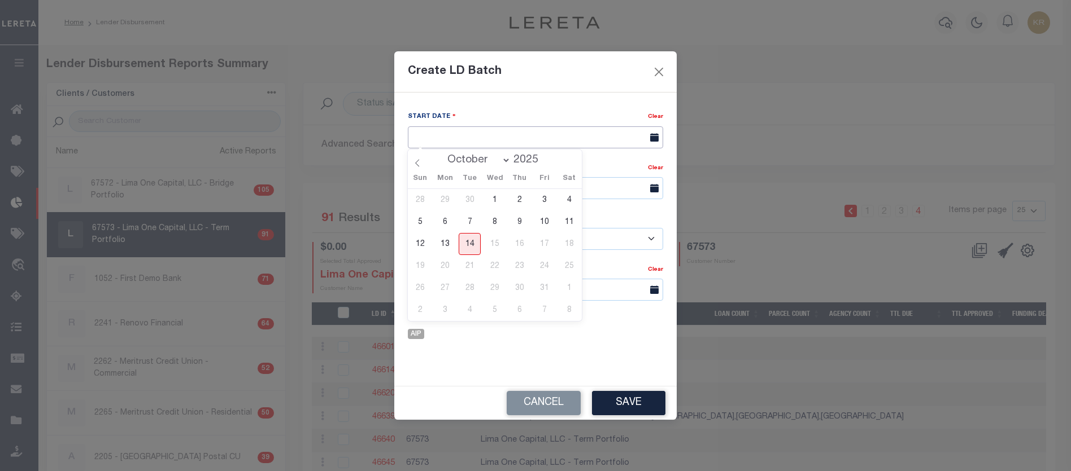
click at [539, 136] on input "text" at bounding box center [535, 137] width 255 height 22
click at [467, 239] on span "14" at bounding box center [469, 244] width 22 height 22
type input "[DATE]"
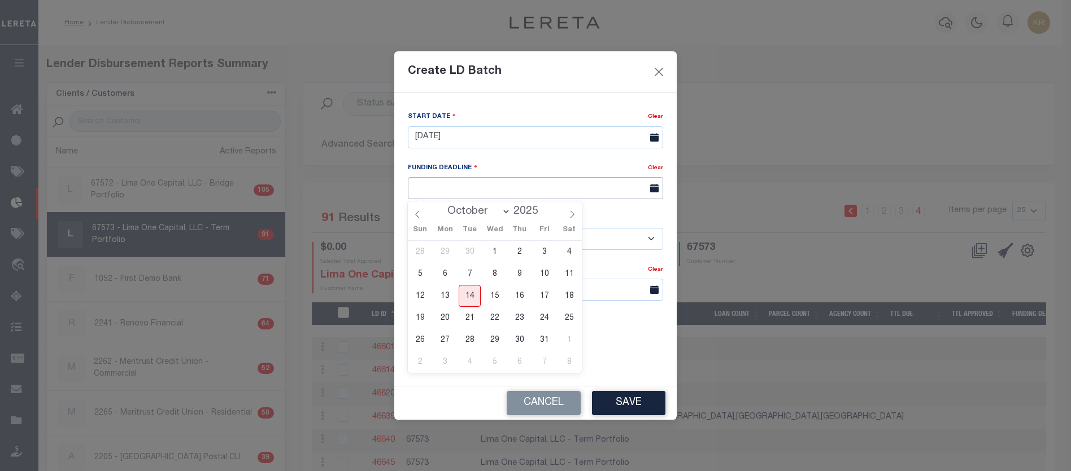
click at [435, 184] on input "text" at bounding box center [535, 188] width 255 height 22
click at [498, 319] on span "22" at bounding box center [494, 318] width 22 height 22
type input "10/22/25"
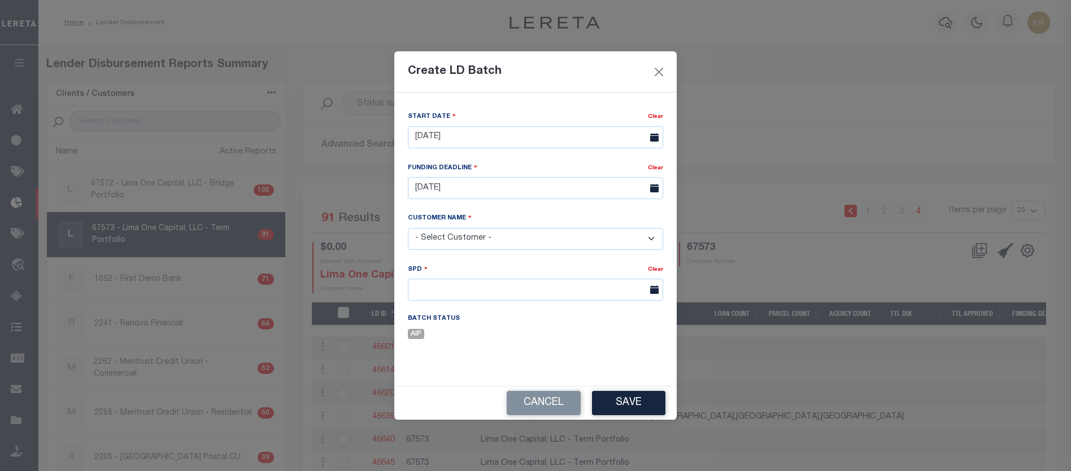
click at [472, 237] on select "- Select Customer - Accumatch - Refunds All In Credit Union Amarillo National B…" at bounding box center [535, 239] width 255 height 22
click at [550, 406] on button "Cancel" at bounding box center [543, 403] width 74 height 24
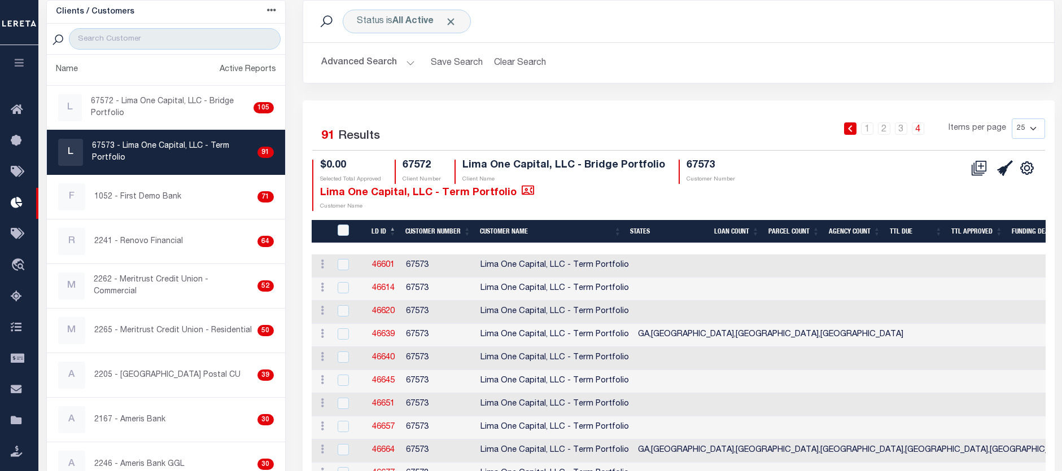
scroll to position [113, 0]
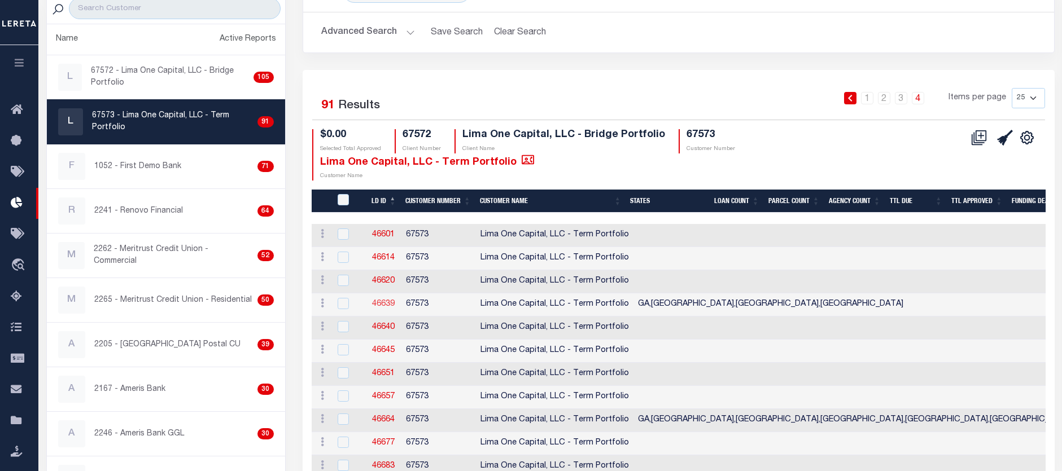
click at [389, 303] on link "46639" at bounding box center [383, 304] width 23 height 8
checkbox input "true"
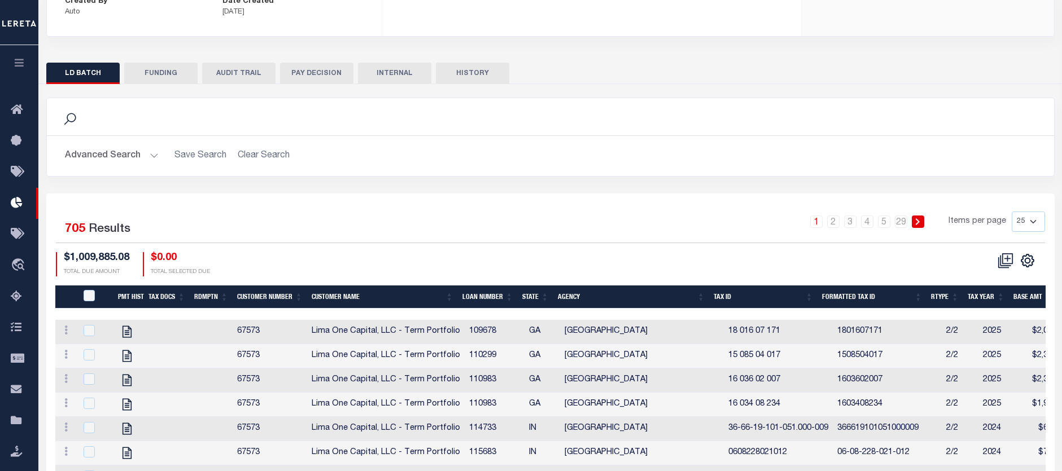
scroll to position [195, 0]
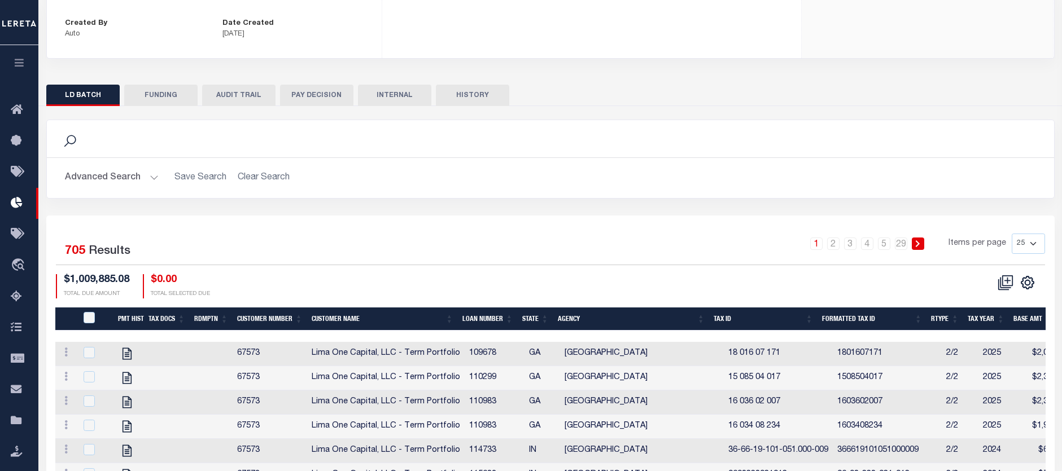
checkbox input "true"
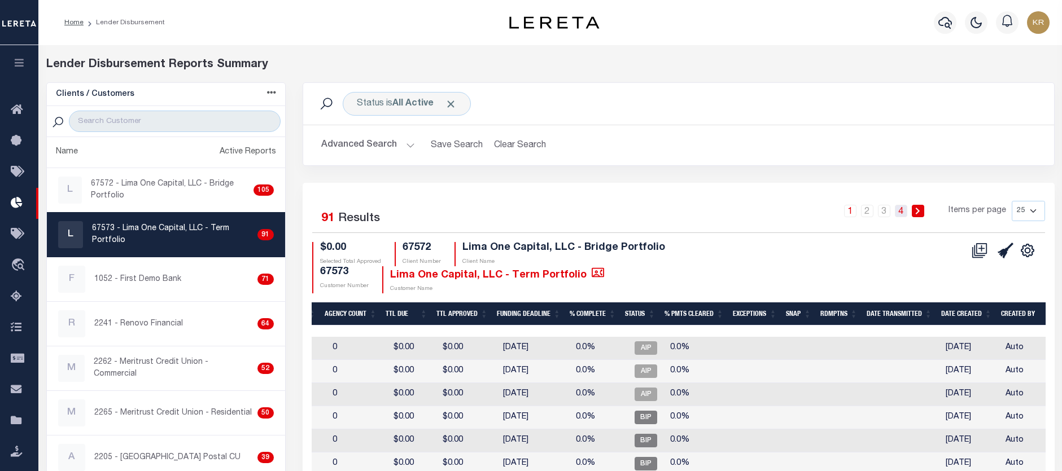
click at [901, 215] on link "4" at bounding box center [901, 211] width 12 height 12
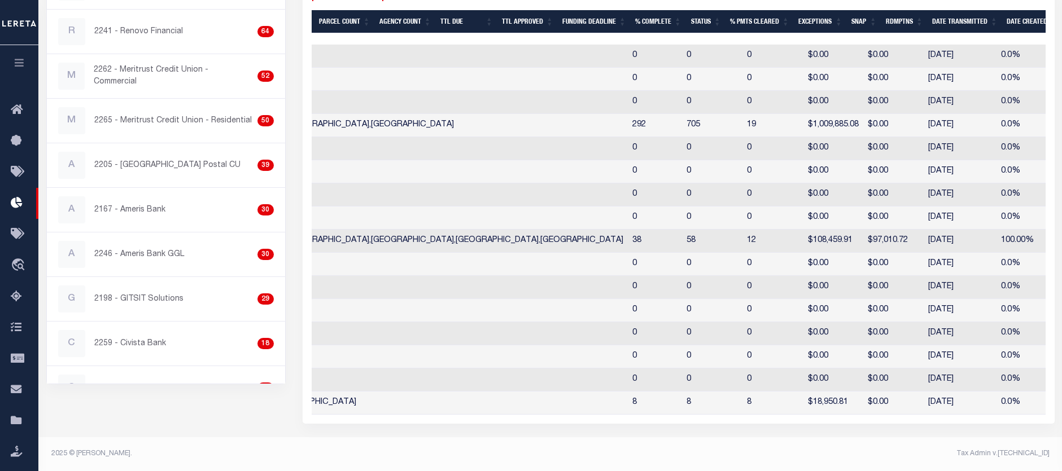
scroll to position [0, 498]
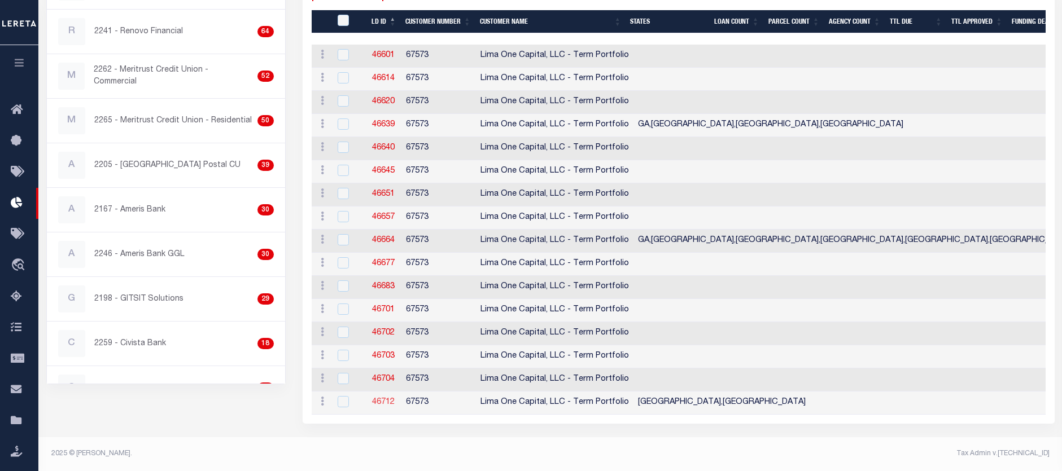
click at [382, 399] on link "46712" at bounding box center [383, 403] width 23 height 8
checkbox input "true"
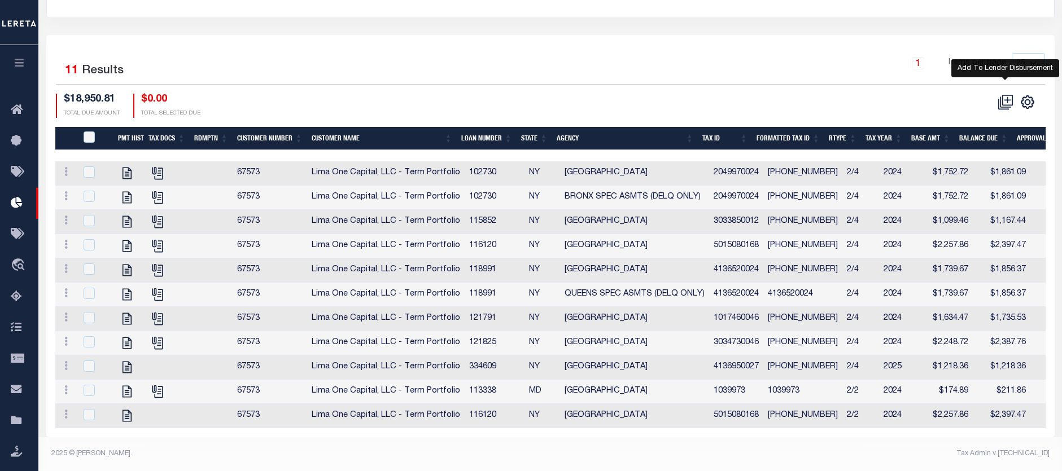
click at [1008, 97] on icon at bounding box center [1007, 100] width 6 height 6
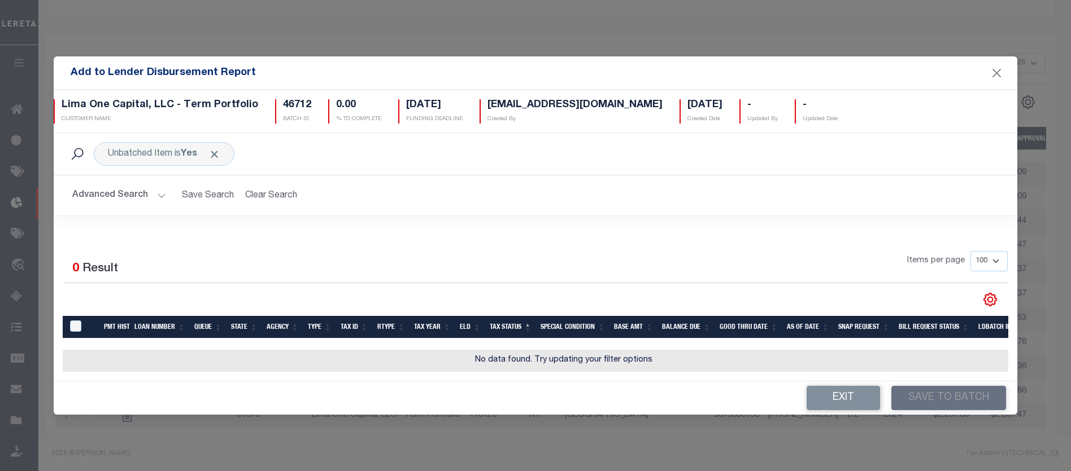
click at [120, 194] on button "Advanced Search" at bounding box center [119, 196] width 94 height 22
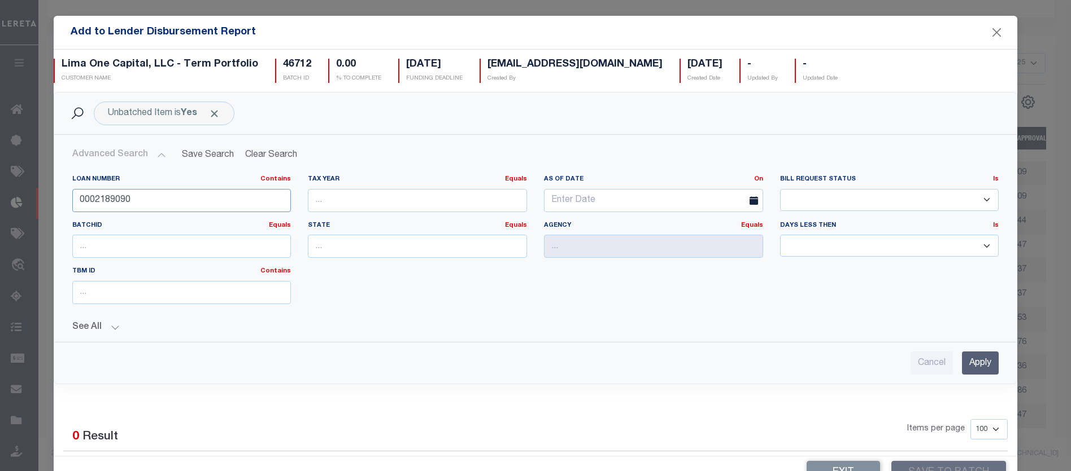
drag, startPoint x: 140, startPoint y: 200, endPoint x: 64, endPoint y: 197, distance: 75.7
click at [64, 197] on div "Loan Number Contains Contains Is 0002189090" at bounding box center [182, 198] width 236 height 46
type input "115156"
click at [969, 358] on input "Apply" at bounding box center [980, 363] width 37 height 23
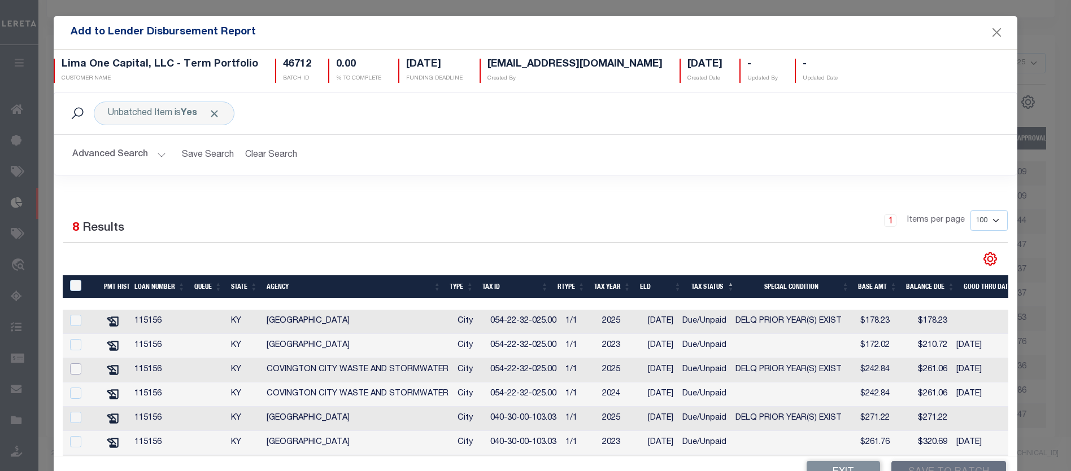
click at [74, 371] on input "checkbox" at bounding box center [75, 369] width 11 height 11
checkbox input "true"
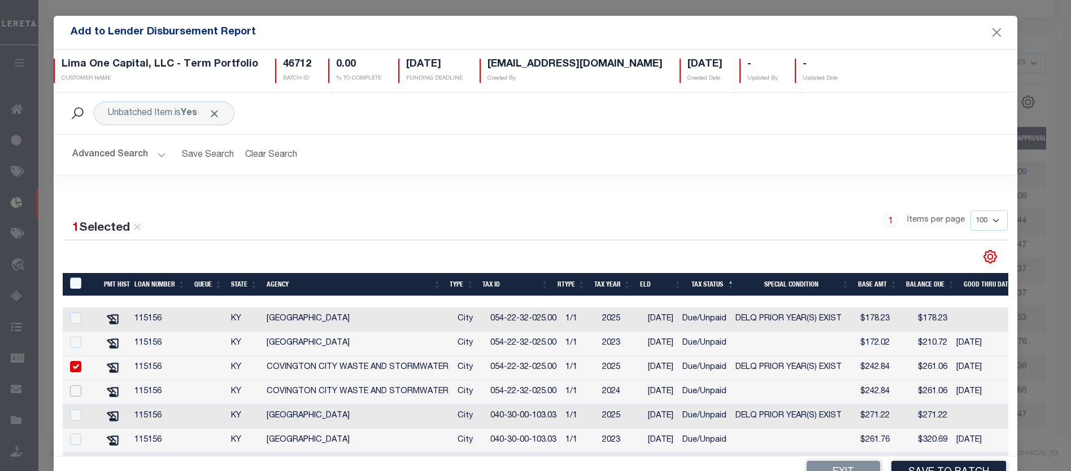
click at [71, 394] on input "checkbox" at bounding box center [75, 391] width 11 height 11
checkbox input "true"
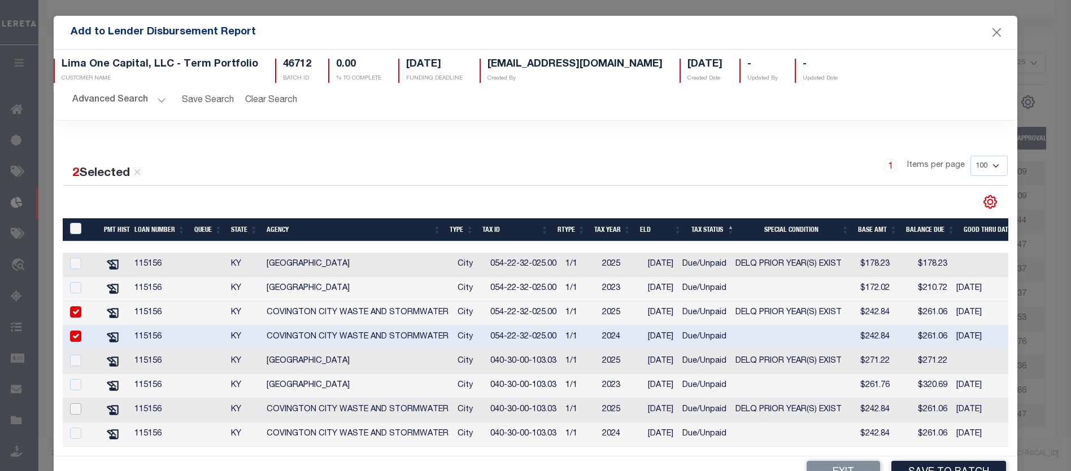
click at [70, 404] on input "checkbox" at bounding box center [75, 409] width 11 height 11
checkbox input "true"
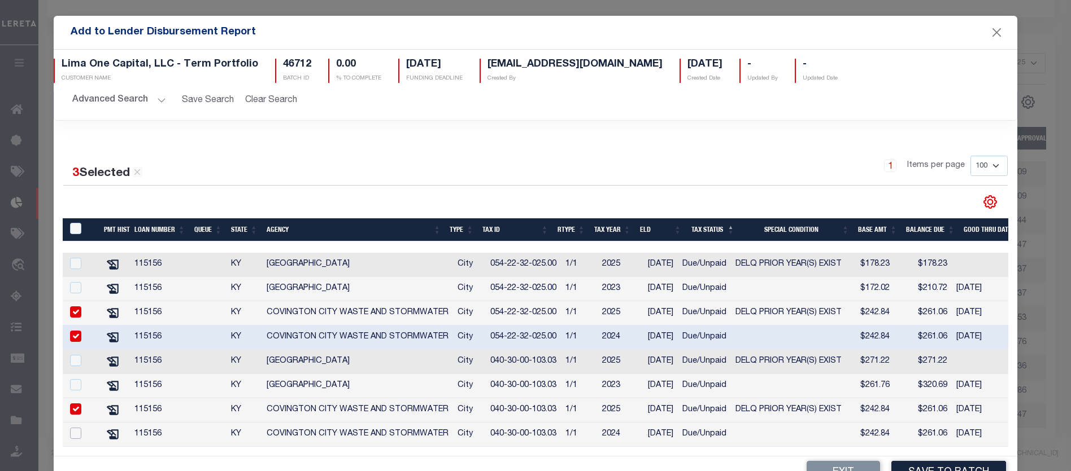
click at [80, 429] on input "checkbox" at bounding box center [75, 433] width 11 height 11
checkbox input "true"
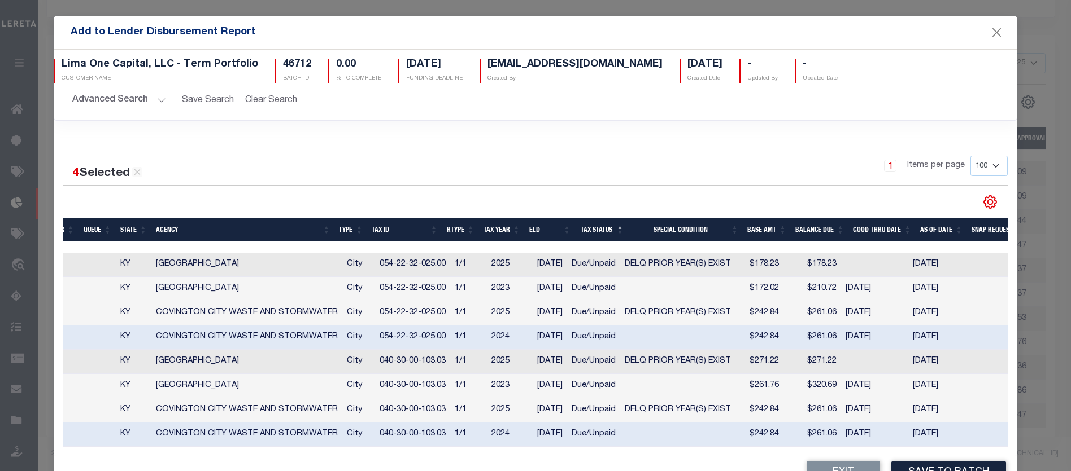
scroll to position [0, 97]
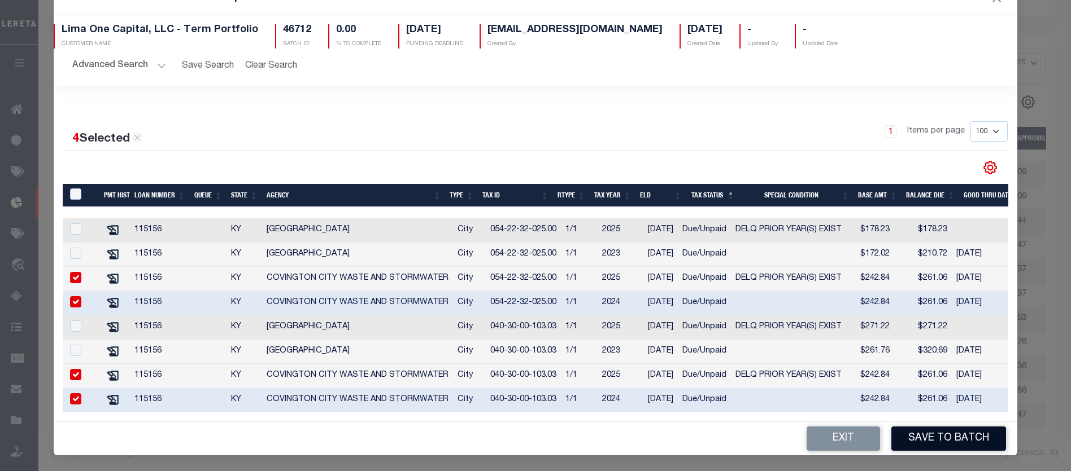
click at [929, 434] on button "Save to Batch" at bounding box center [948, 439] width 115 height 24
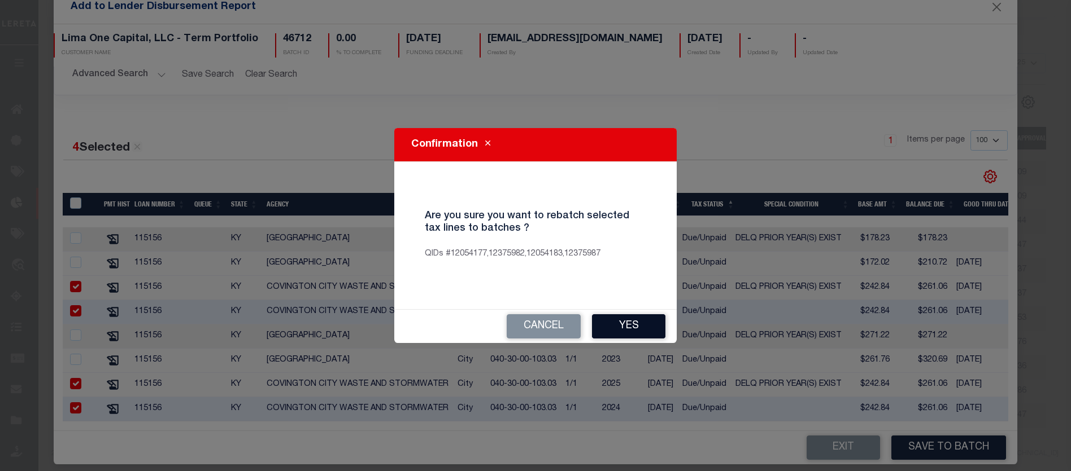
click at [634, 326] on button "Yes" at bounding box center [628, 327] width 73 height 24
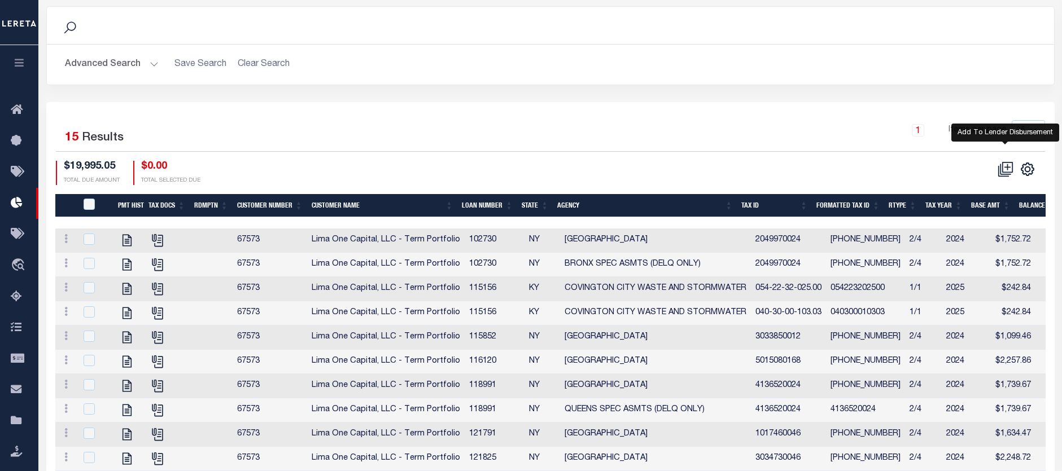
click at [1008, 161] on icon at bounding box center [1006, 169] width 16 height 16
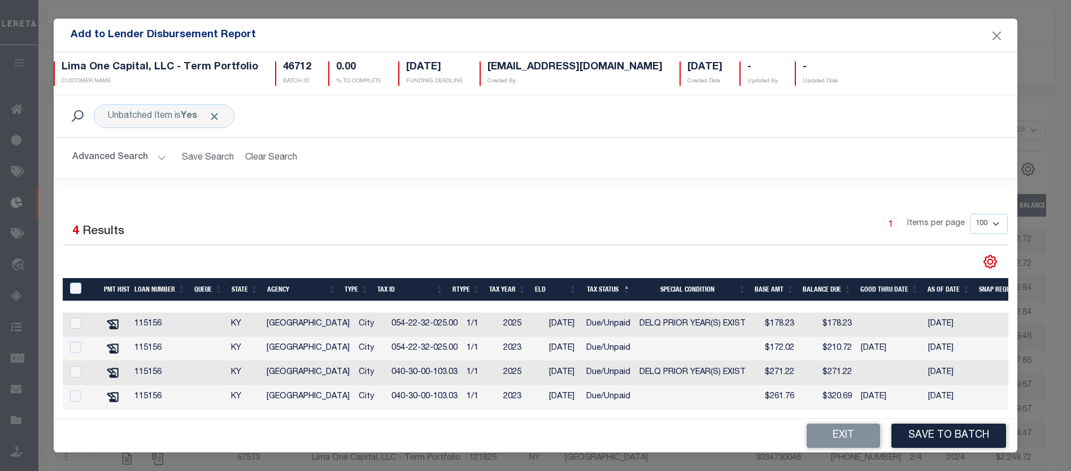
click at [100, 155] on button "Advanced Search" at bounding box center [119, 158] width 94 height 22
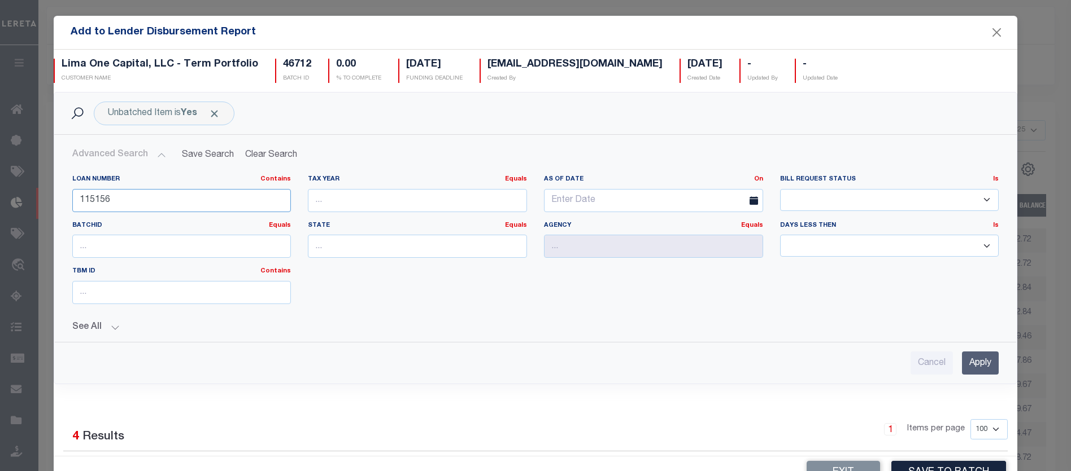
drag, startPoint x: 124, startPoint y: 202, endPoint x: 78, endPoint y: 199, distance: 45.3
click at [78, 199] on input "115156" at bounding box center [181, 200] width 219 height 23
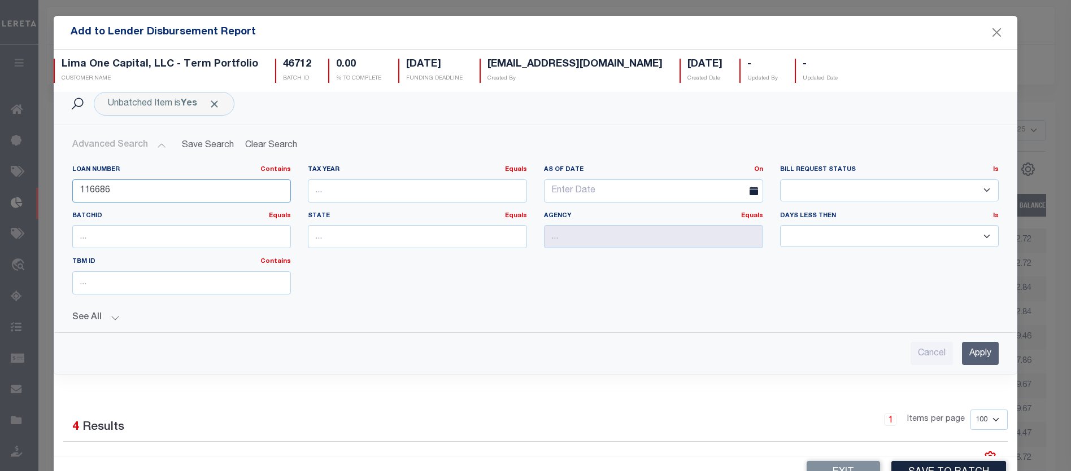
type input "116686"
click at [964, 353] on input "Apply" at bounding box center [980, 353] width 37 height 23
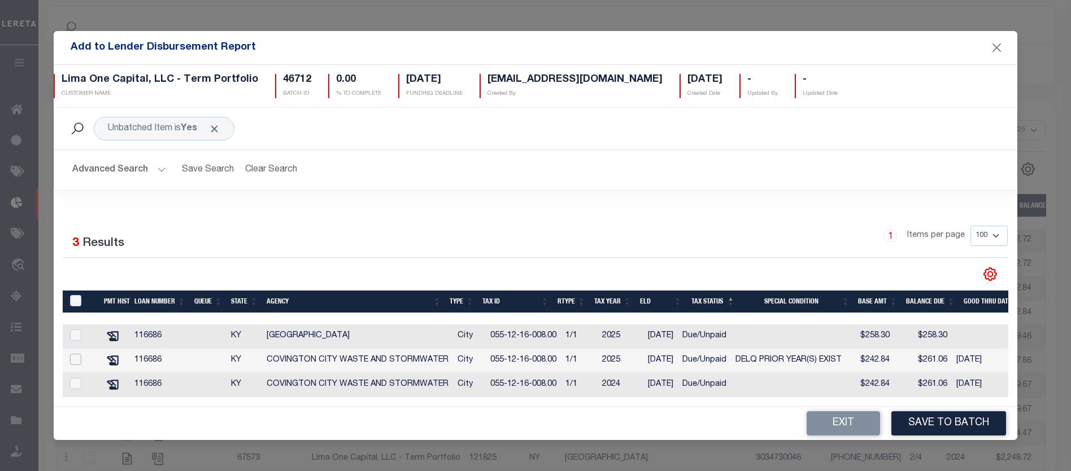
click at [77, 359] on input "checkbox" at bounding box center [75, 359] width 11 height 11
checkbox input "true"
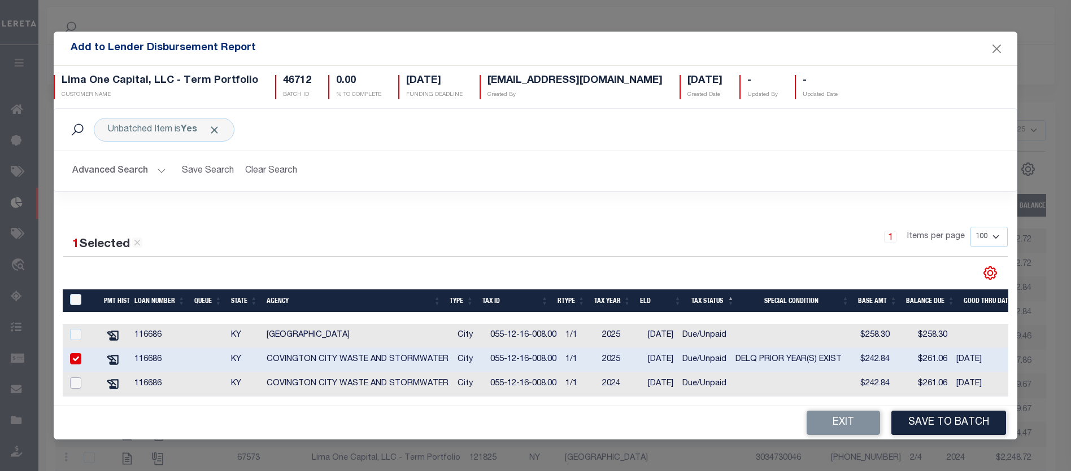
click at [76, 378] on input "checkbox" at bounding box center [75, 383] width 11 height 11
checkbox input "true"
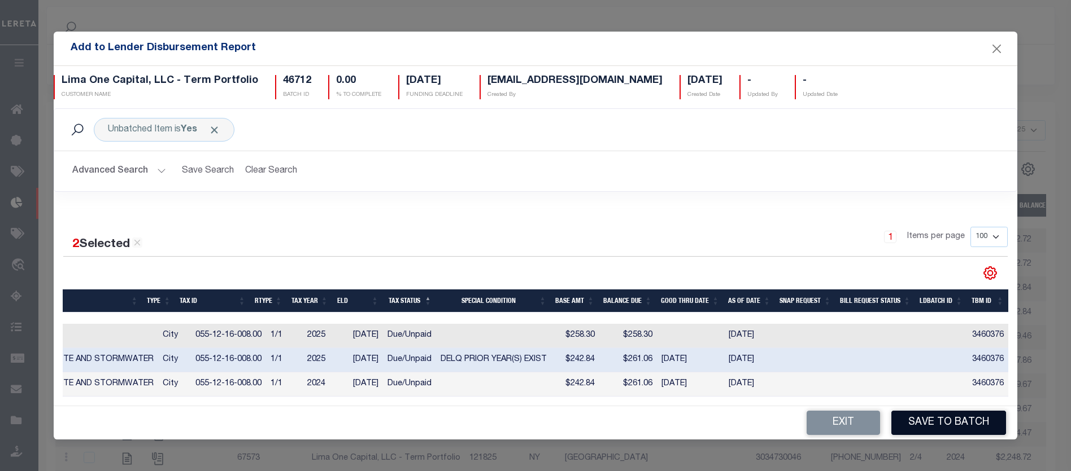
click at [954, 428] on button "Save to Batch" at bounding box center [948, 423] width 115 height 24
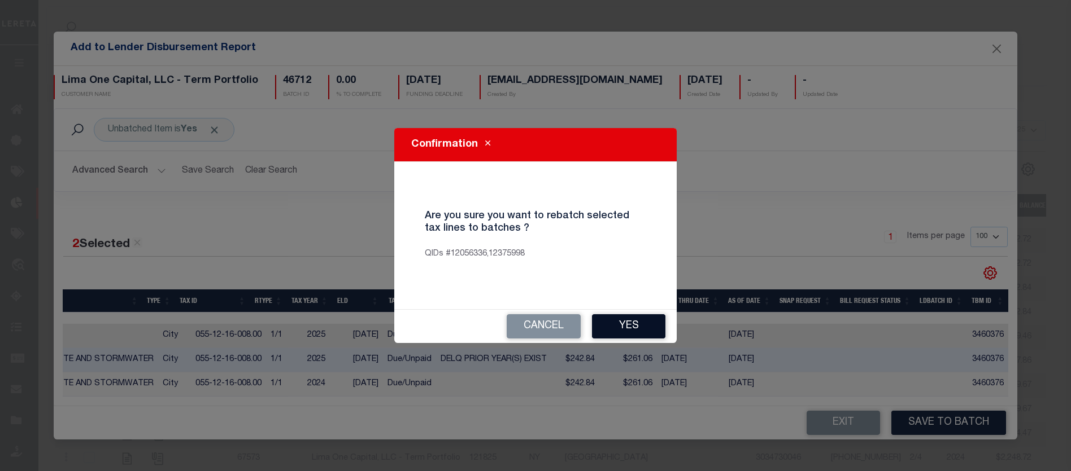
click at [619, 320] on button "Yes" at bounding box center [628, 327] width 73 height 24
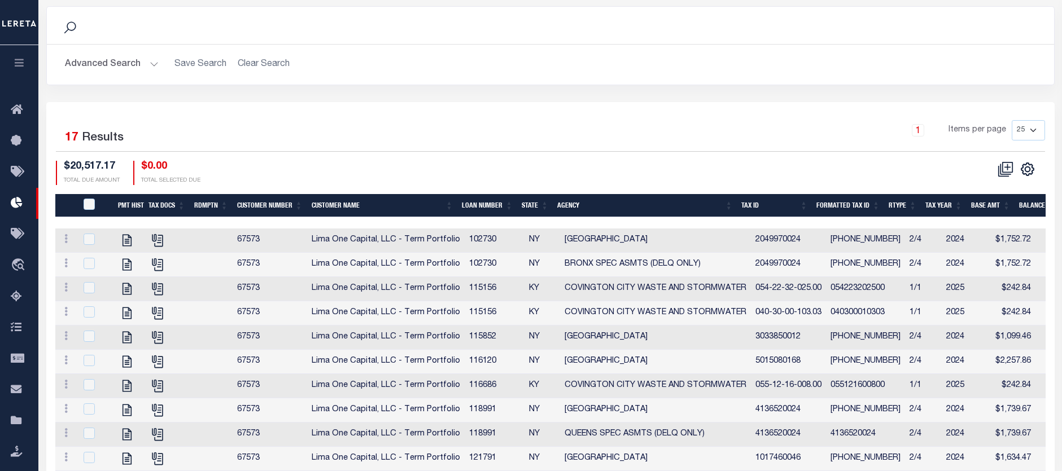
click at [107, 54] on button "Advanced Search" at bounding box center [112, 65] width 94 height 22
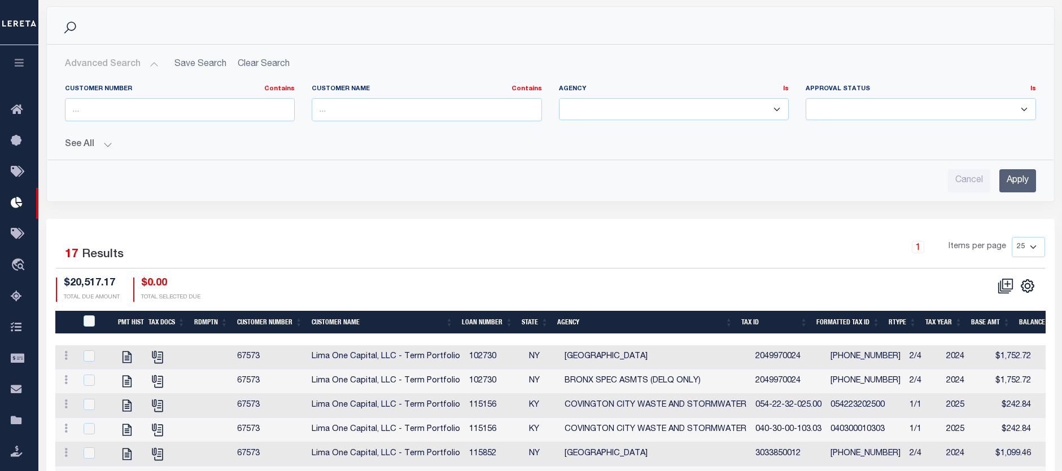
click at [97, 54] on button "Advanced Search" at bounding box center [112, 65] width 94 height 22
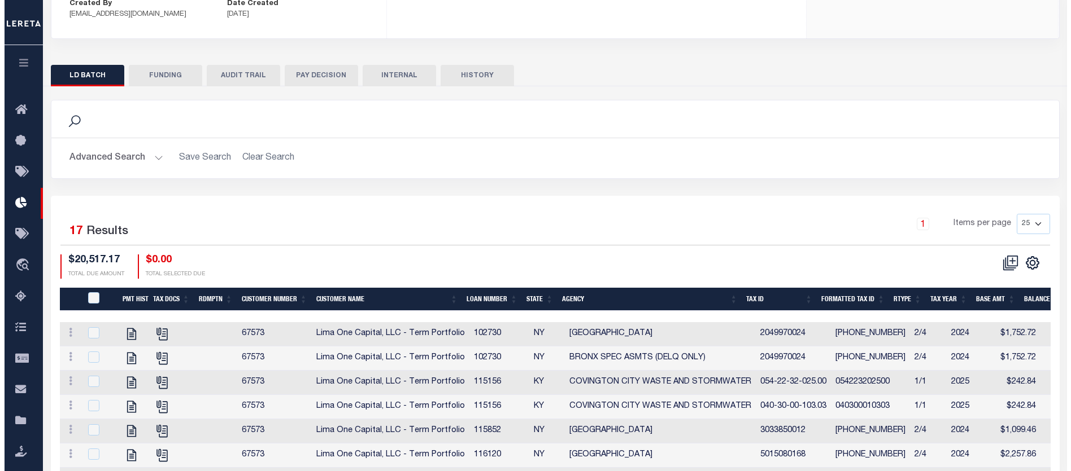
scroll to position [126, 0]
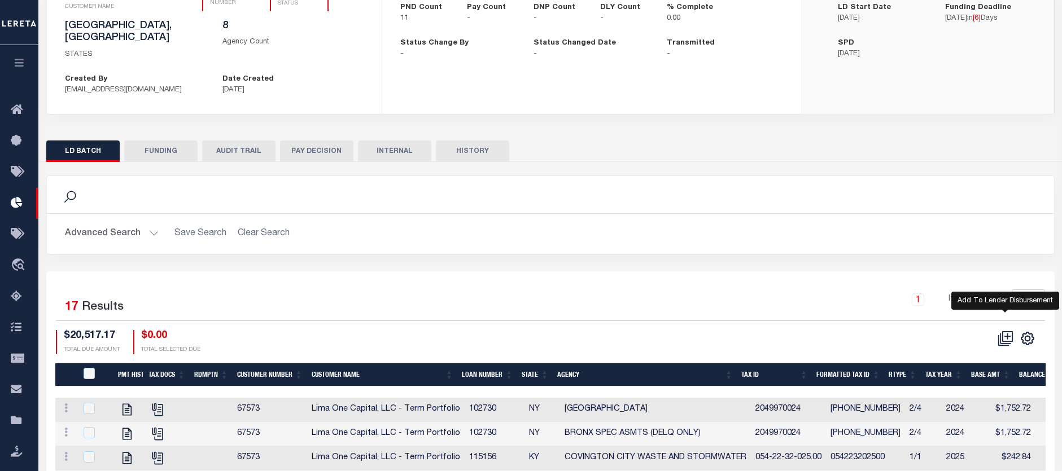
click at [1006, 331] on icon at bounding box center [1006, 339] width 16 height 16
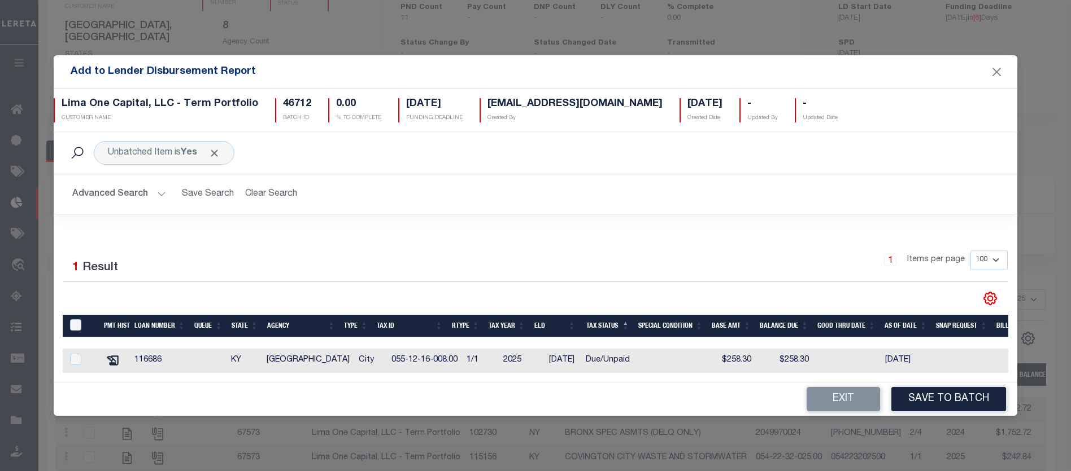
click at [103, 190] on button "Advanced Search" at bounding box center [119, 195] width 94 height 22
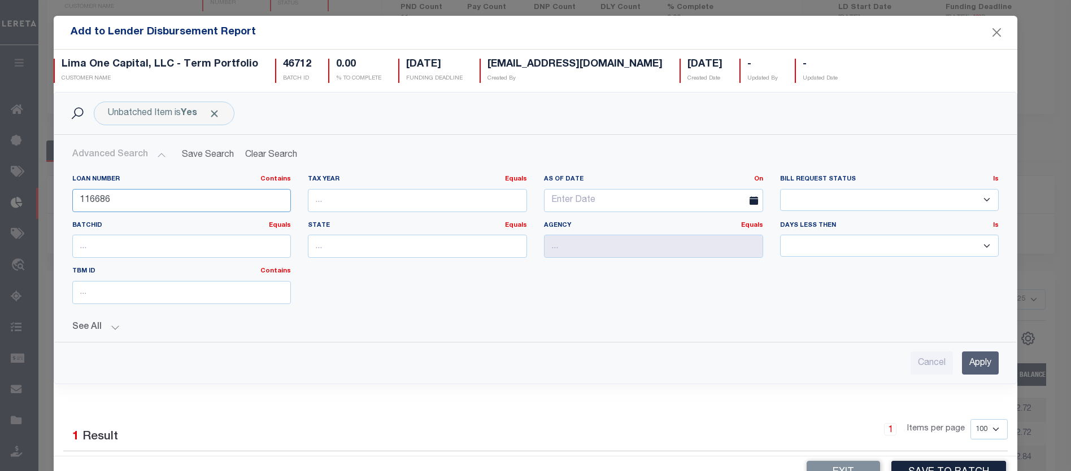
drag, startPoint x: 121, startPoint y: 199, endPoint x: 46, endPoint y: 197, distance: 74.6
click at [46, 197] on div "Add to Lender Disbursement Report Lima One Capital, LLC - Term Portfolio CUSTOM…" at bounding box center [535, 235] width 1071 height 471
type input "120724"
click at [971, 360] on input "Apply" at bounding box center [980, 363] width 37 height 23
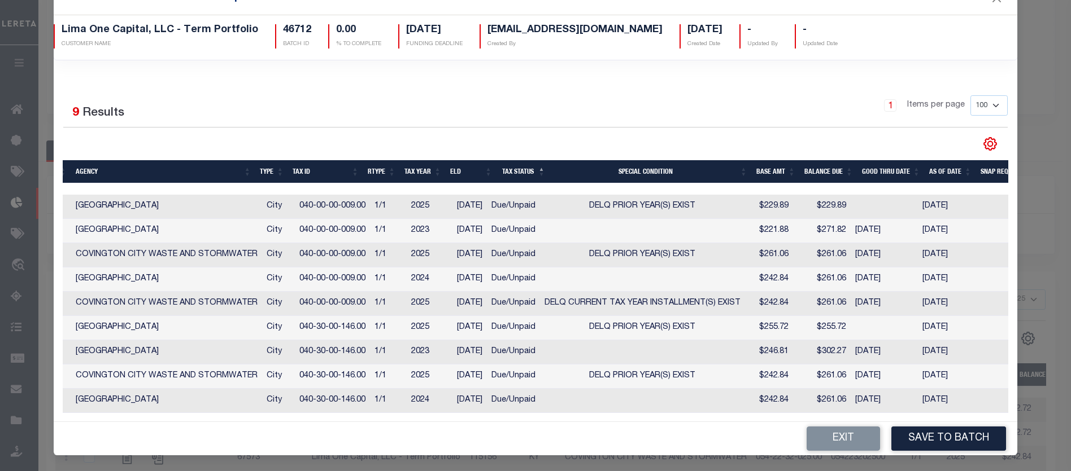
scroll to position [0, 147]
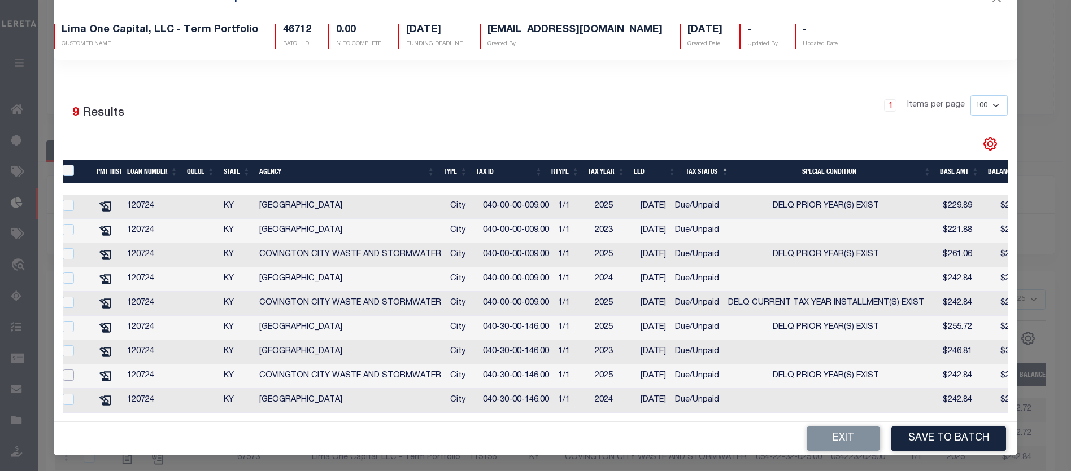
click at [68, 370] on input "checkbox" at bounding box center [68, 375] width 11 height 11
checkbox input "true"
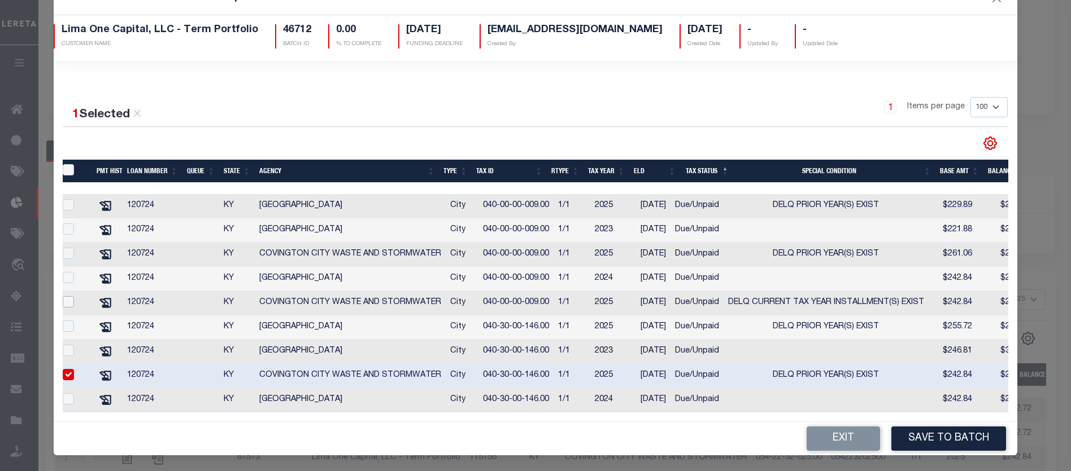
click at [69, 296] on input "checkbox" at bounding box center [68, 301] width 11 height 11
checkbox input "true"
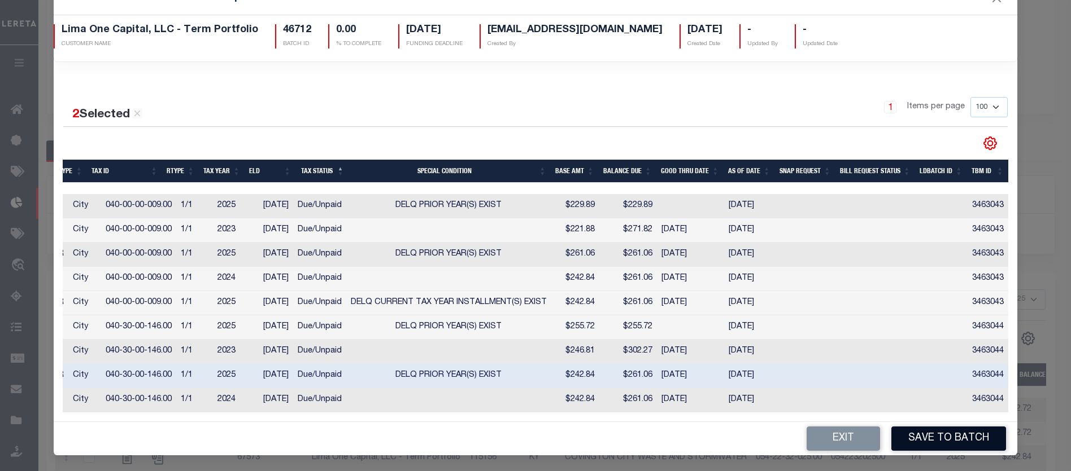
click at [941, 435] on button "Save to Batch" at bounding box center [948, 439] width 115 height 24
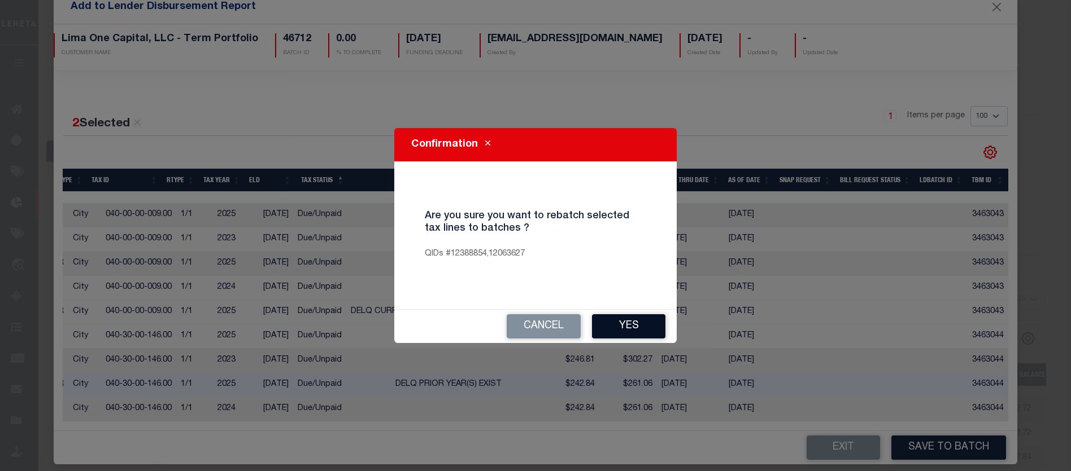
click at [647, 328] on button "Yes" at bounding box center [628, 327] width 73 height 24
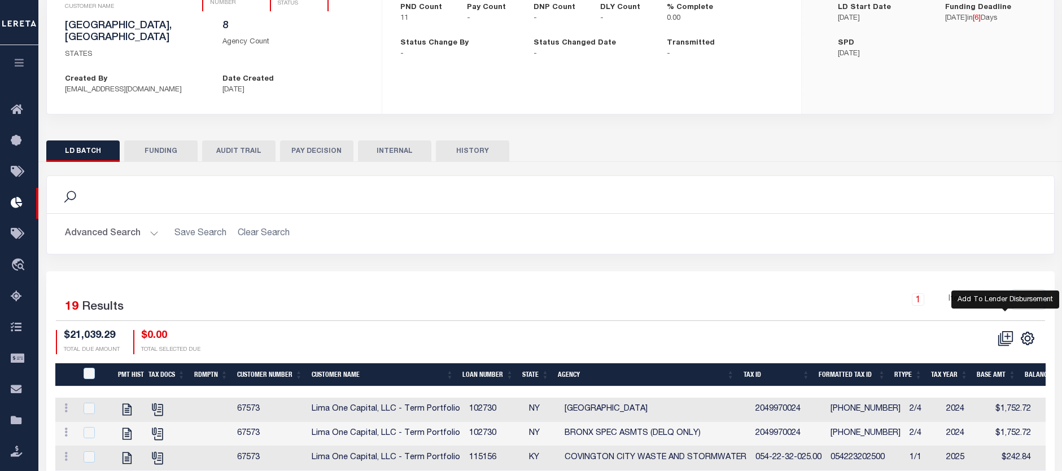
click at [1003, 331] on icon at bounding box center [1006, 339] width 16 height 16
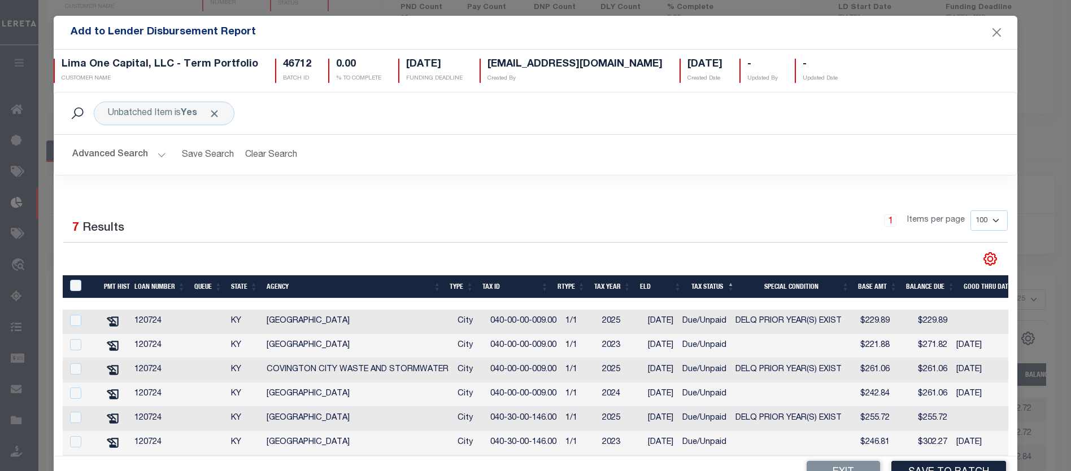
click at [106, 153] on button "Advanced Search" at bounding box center [119, 155] width 94 height 22
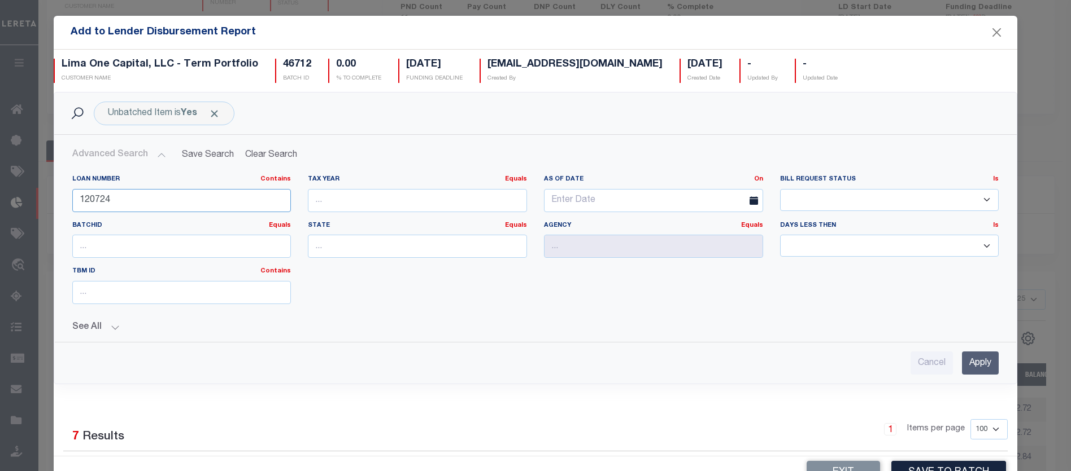
drag, startPoint x: 119, startPoint y: 206, endPoint x: 70, endPoint y: 203, distance: 49.2
click at [70, 203] on div "Loan Number Contains Contains Is 120724" at bounding box center [182, 198] width 236 height 46
type input "40006203"
click at [962, 364] on input "Apply" at bounding box center [980, 363] width 37 height 23
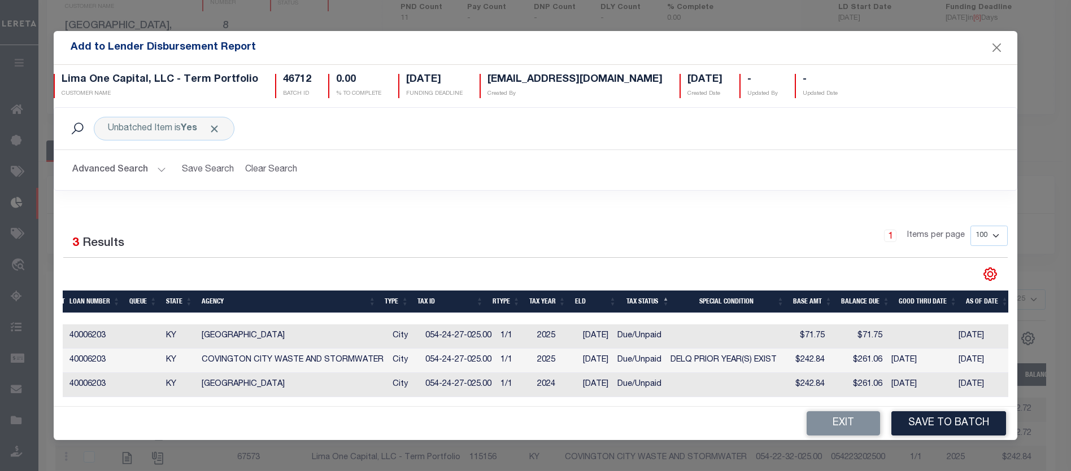
scroll to position [0, 89]
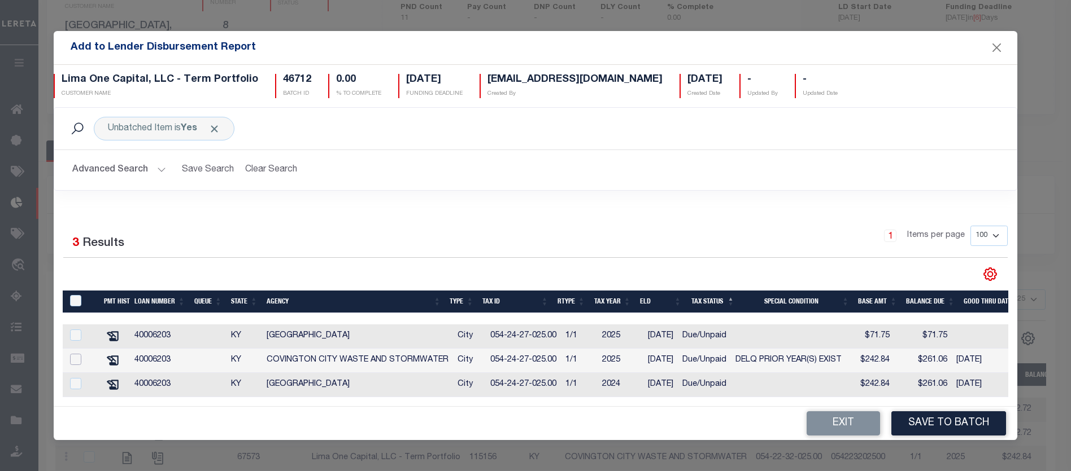
click at [75, 354] on input "checkbox" at bounding box center [75, 359] width 11 height 11
checkbox input "true"
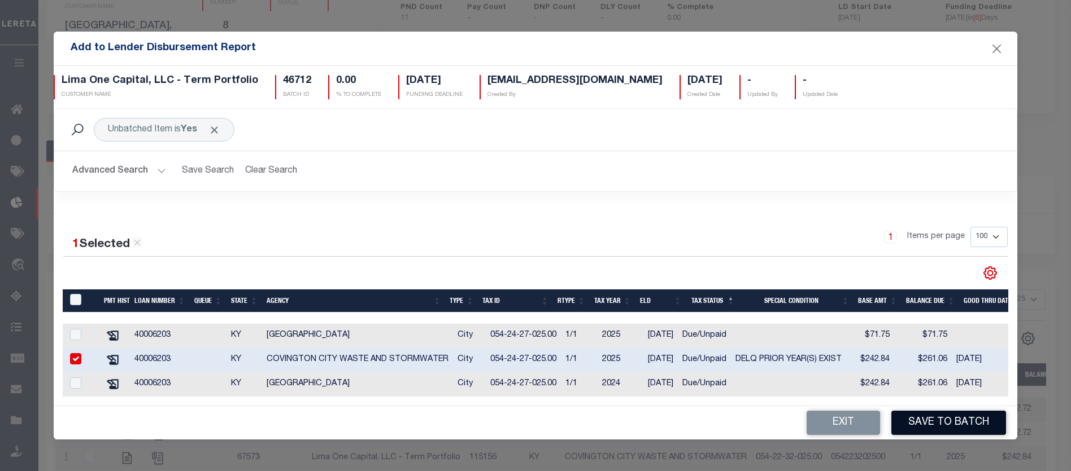
click at [953, 429] on button "Save to Batch" at bounding box center [948, 423] width 115 height 24
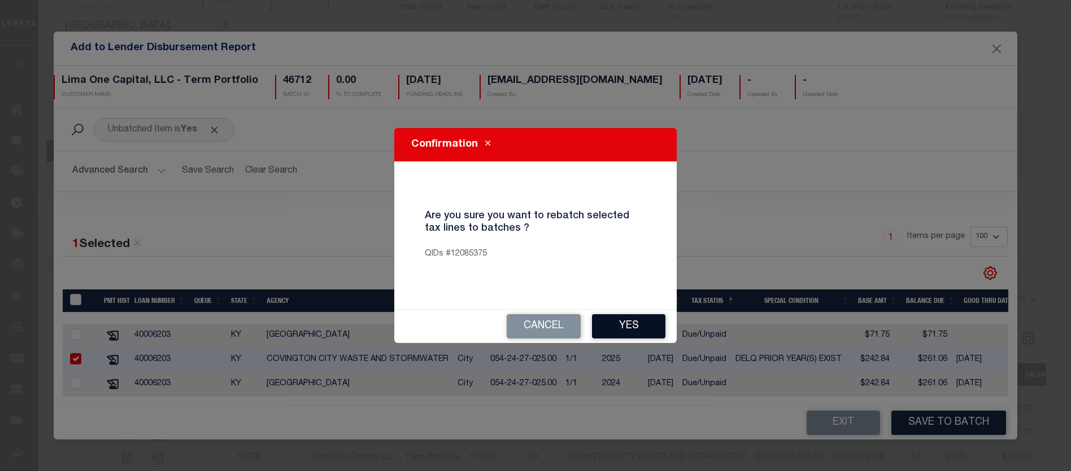
click at [631, 325] on button "Yes" at bounding box center [628, 327] width 73 height 24
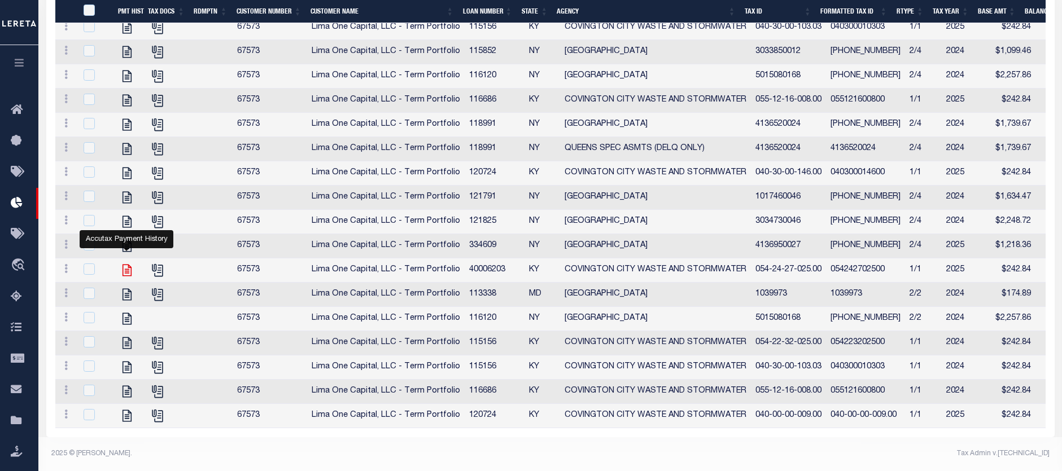
click at [124, 263] on icon at bounding box center [127, 270] width 15 height 15
checkbox input "true"
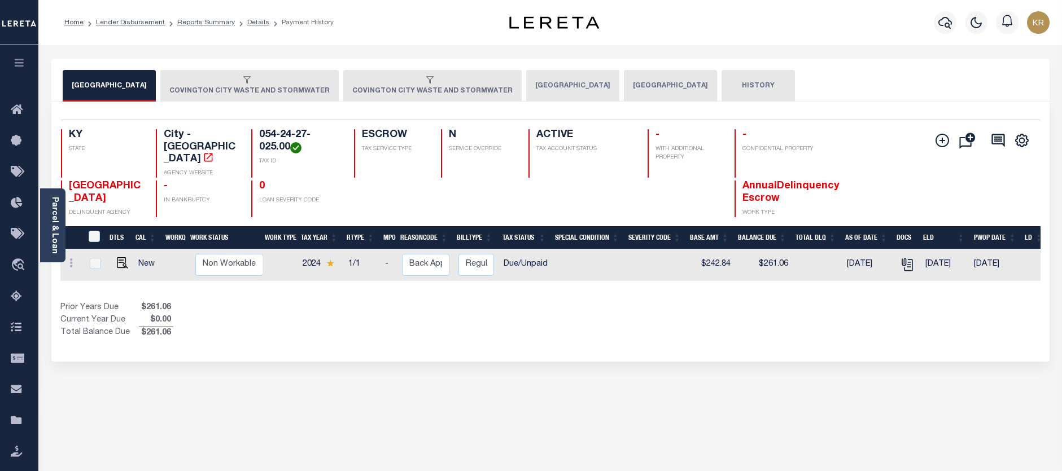
click at [247, 84] on div "button" at bounding box center [247, 81] width 156 height 10
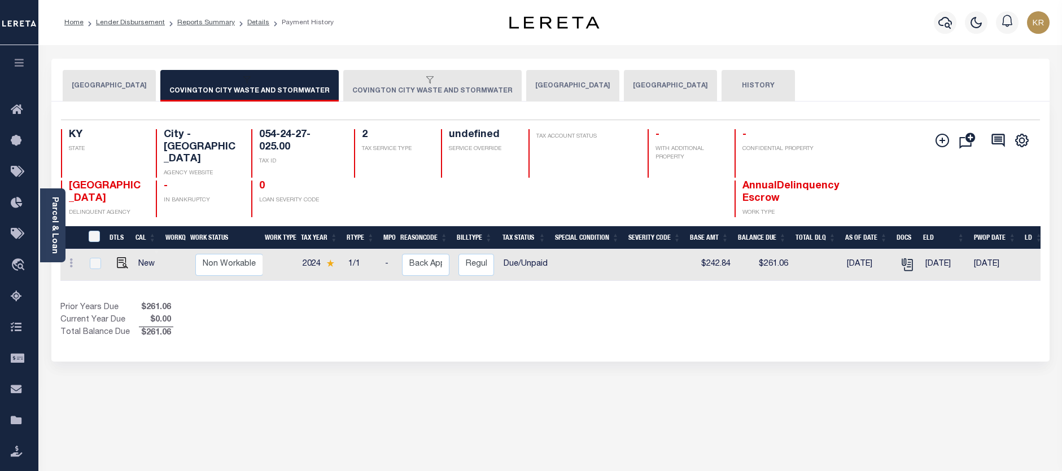
click at [382, 84] on div "button" at bounding box center [430, 81] width 156 height 10
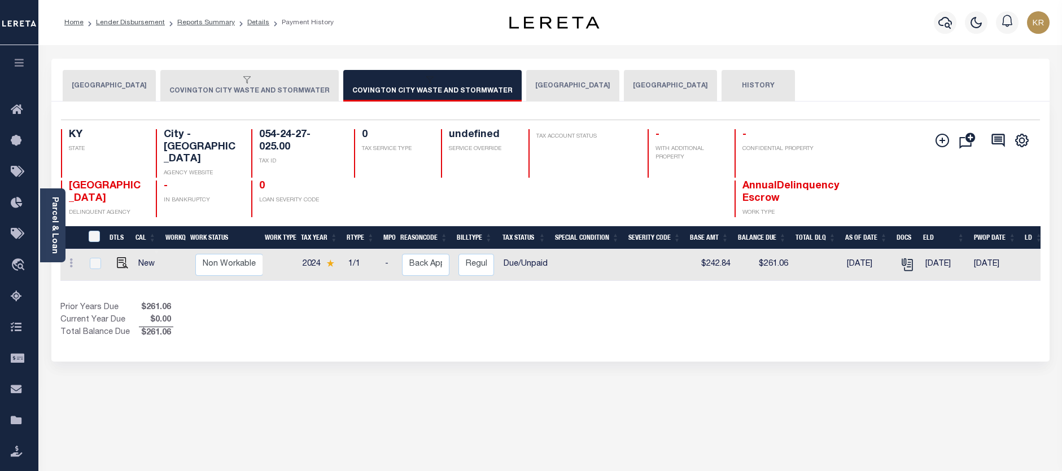
click at [437, 86] on button "COVINGTON CITY WASTE AND STORMWATER" at bounding box center [432, 86] width 178 height 32
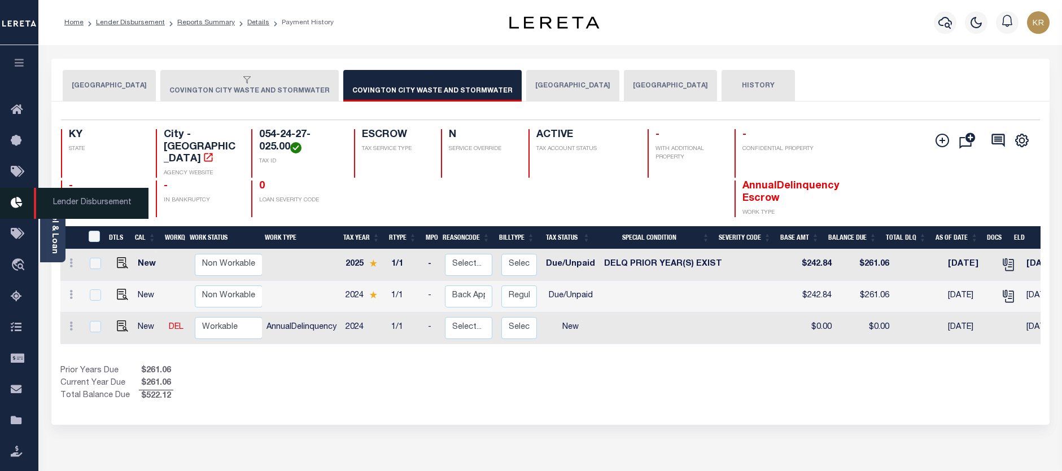
click at [71, 205] on span "Lender Disbursement" at bounding box center [91, 203] width 115 height 31
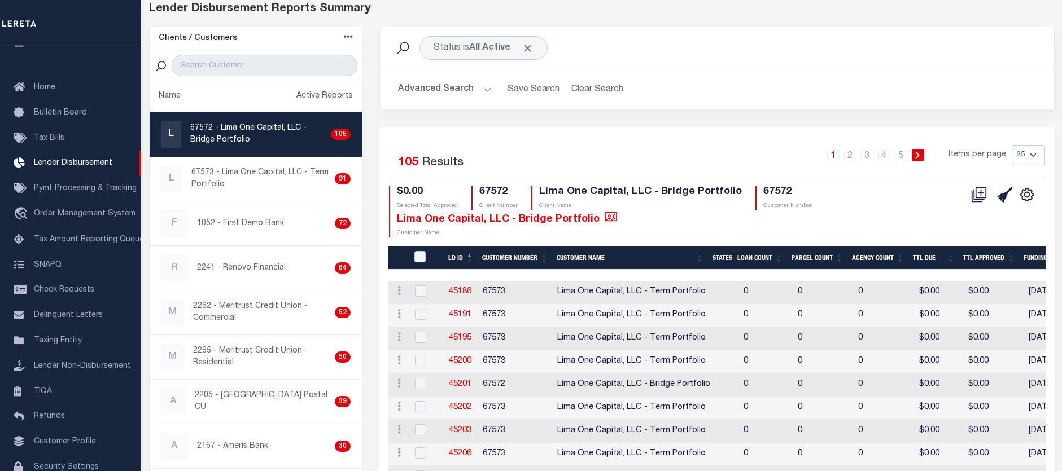
scroll to position [56, 0]
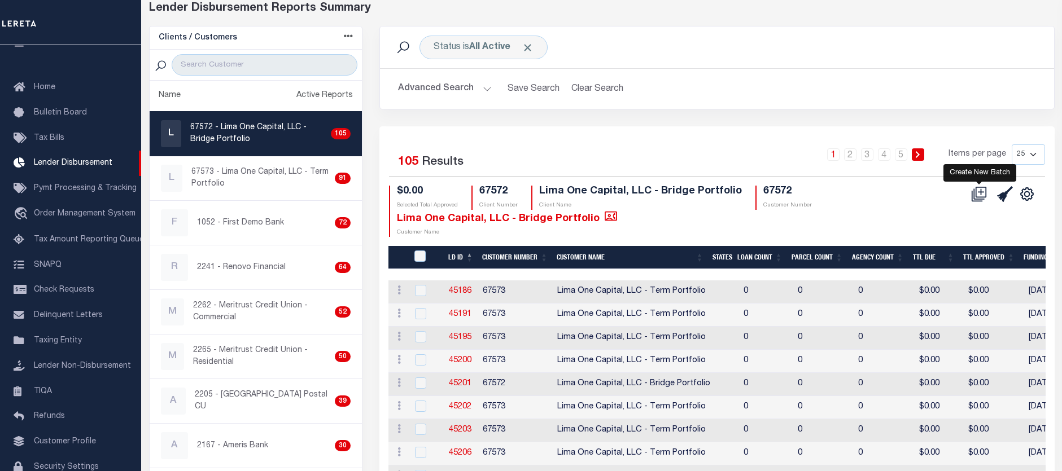
click at [981, 194] on icon at bounding box center [979, 194] width 16 height 16
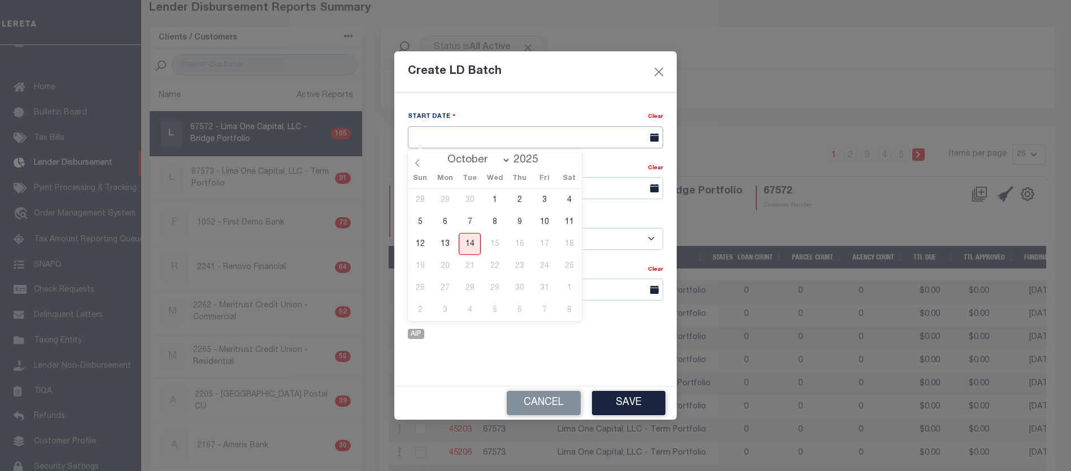
click at [535, 136] on input "text" at bounding box center [535, 137] width 255 height 22
click at [468, 242] on span "14" at bounding box center [469, 244] width 22 height 22
type input "[DATE]"
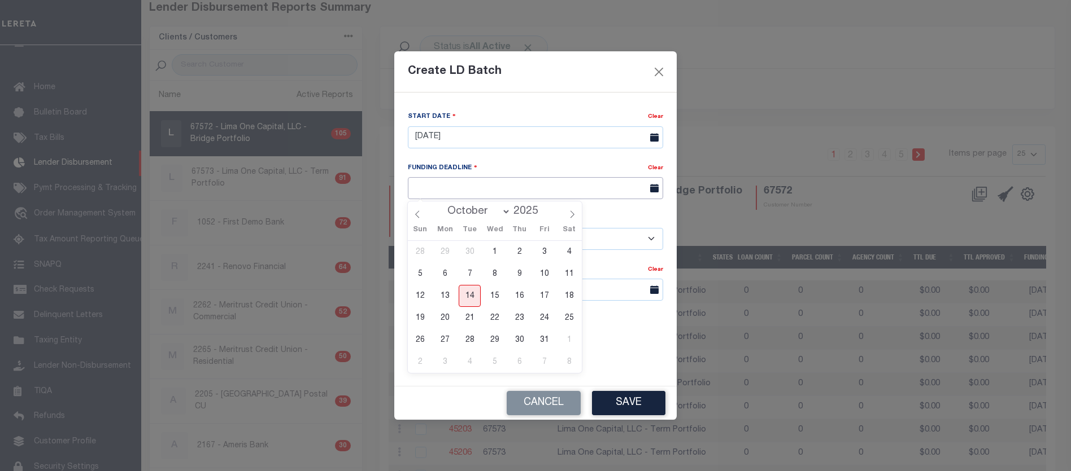
click at [456, 191] on input "text" at bounding box center [535, 188] width 255 height 22
click at [495, 321] on span "22" at bounding box center [494, 318] width 22 height 22
type input "10/22/25"
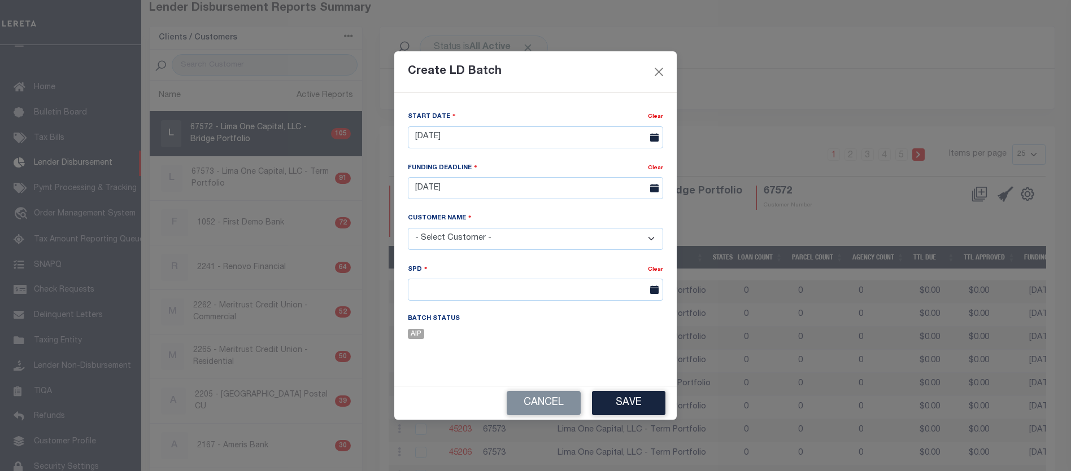
click at [469, 242] on select "- Select Customer - Accumatch - Refunds All In Credit Union Amarillo National B…" at bounding box center [535, 239] width 255 height 22
select select "2283"
click at [408, 228] on select "- Select Customer - Accumatch - Refunds All In Credit Union Amarillo National B…" at bounding box center [535, 239] width 255 height 22
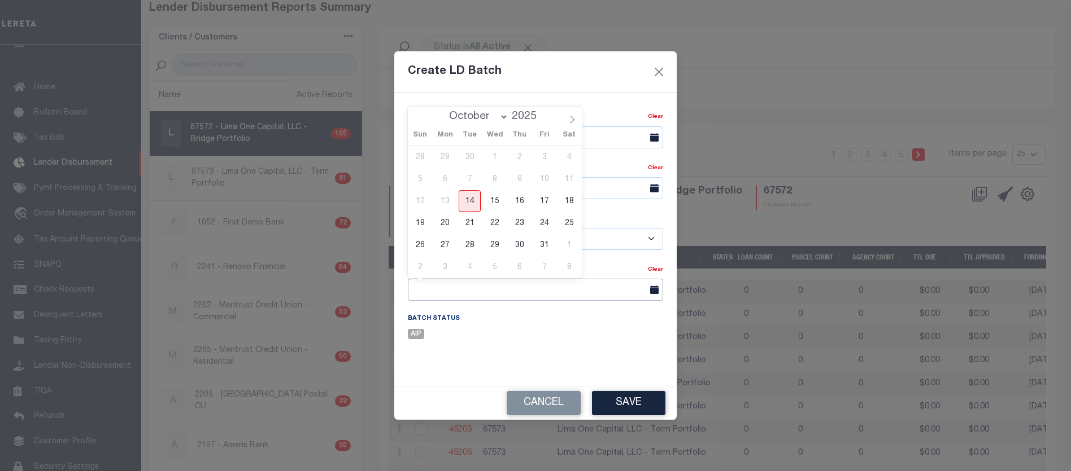
click at [453, 292] on input "text" at bounding box center [535, 290] width 255 height 22
click at [495, 243] on span "29" at bounding box center [494, 245] width 22 height 22
type input "10/29/2025"
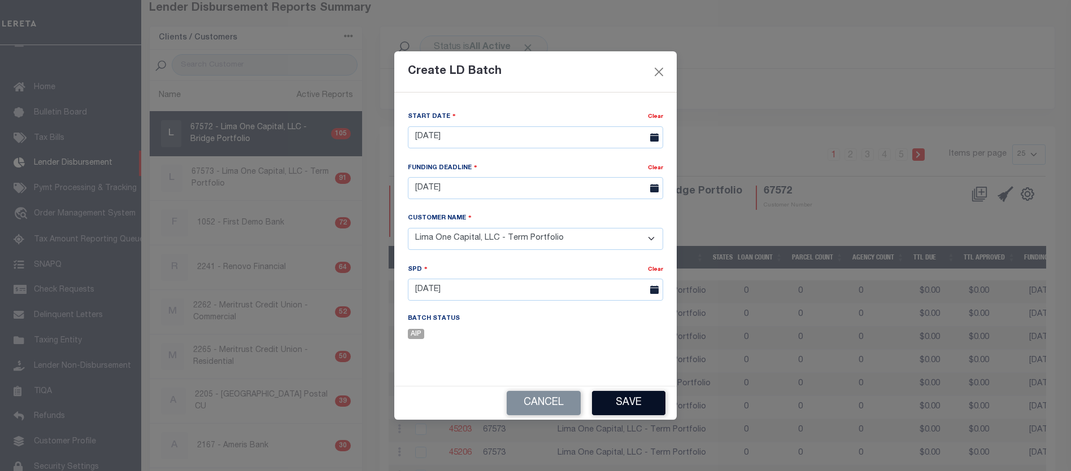
click at [630, 403] on button "Save" at bounding box center [628, 403] width 73 height 24
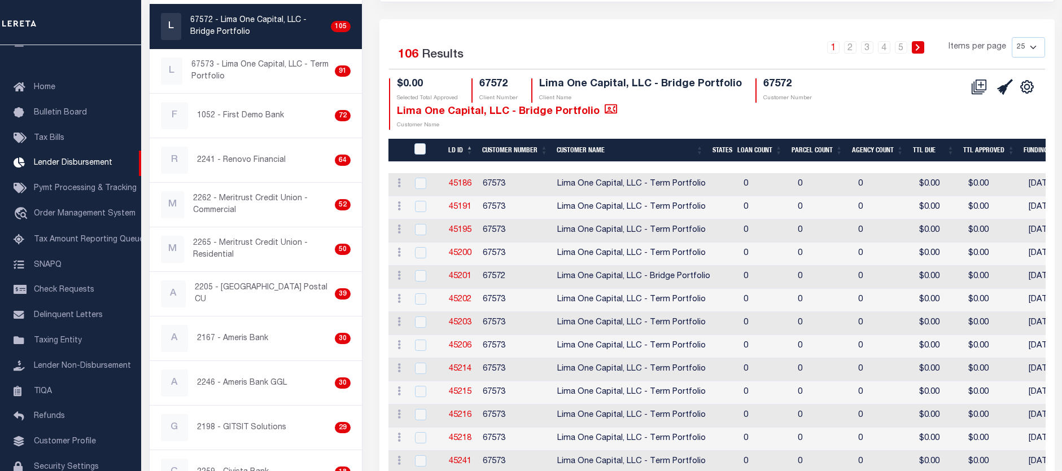
scroll to position [0, 0]
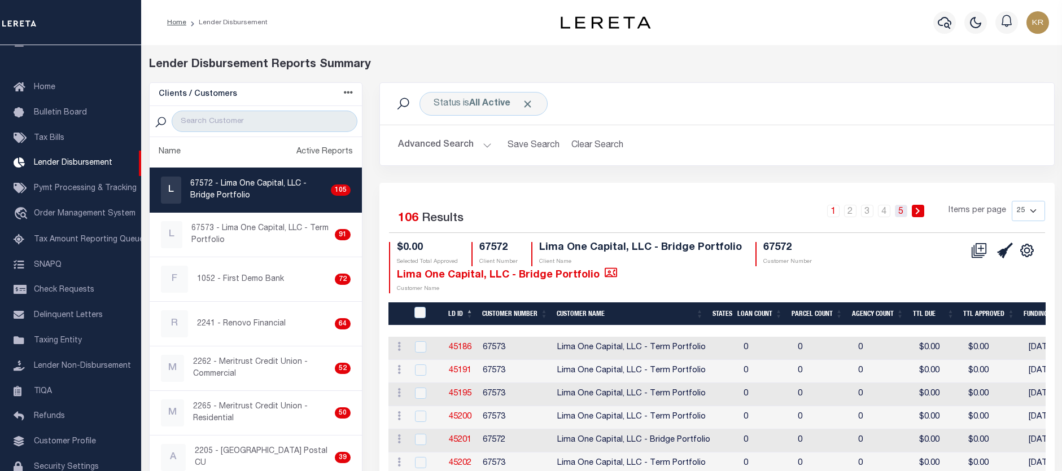
click at [903, 210] on link "5" at bounding box center [901, 211] width 12 height 12
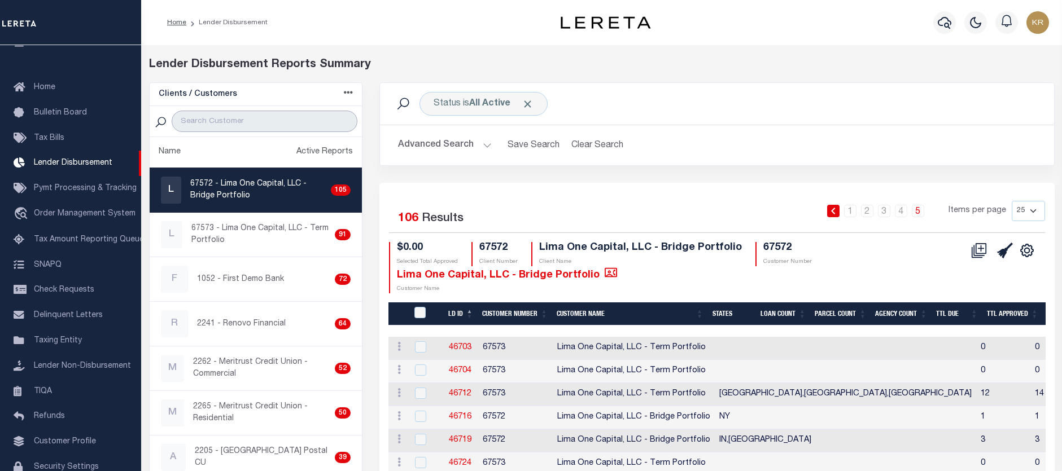
click at [272, 120] on input "search" at bounding box center [265, 121] width 186 height 21
type input "gi"
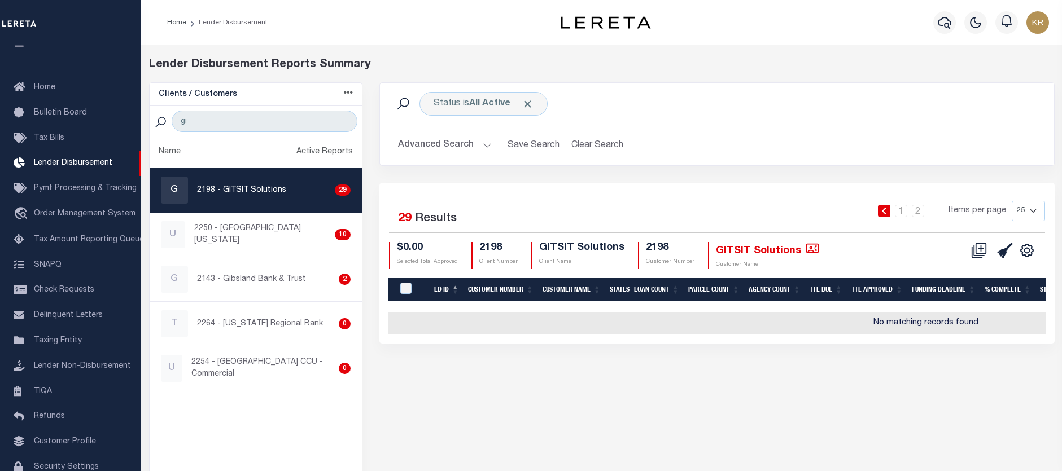
click at [244, 185] on p "2198 - GITSIT Solutions" at bounding box center [241, 191] width 89 height 12
checkbox input "true"
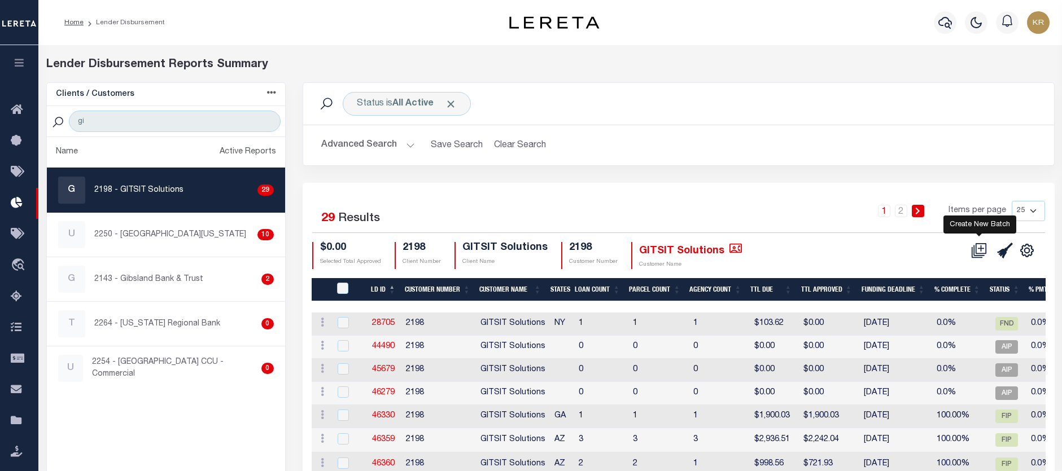
click at [984, 246] on icon at bounding box center [979, 251] width 16 height 16
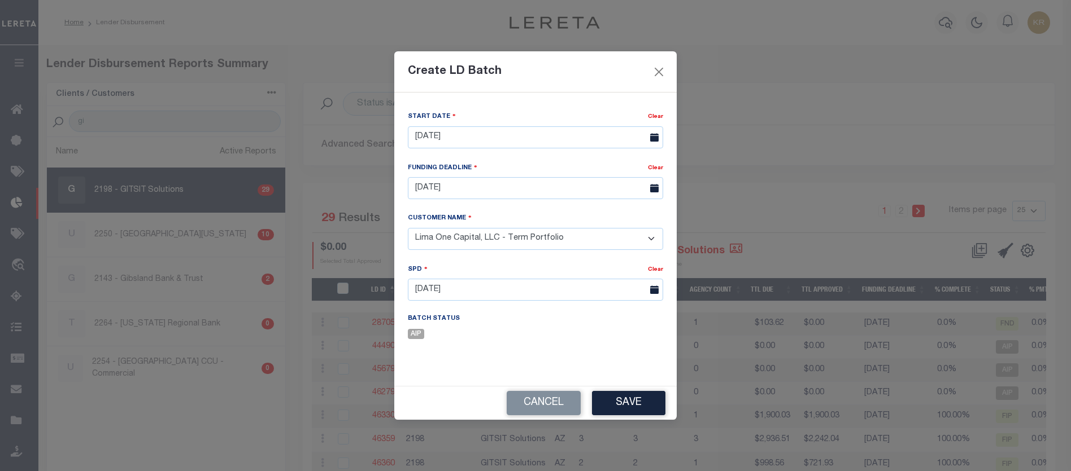
click at [529, 241] on select "- Select Customer - Accumatch - Refunds All In Credit Union Amarillo National B…" at bounding box center [535, 239] width 255 height 22
select select "2198"
click at [408, 228] on select "- Select Customer - Accumatch - Refunds All In Credit Union Amarillo National B…" at bounding box center [535, 239] width 255 height 22
click at [631, 400] on button "Save" at bounding box center [628, 403] width 73 height 24
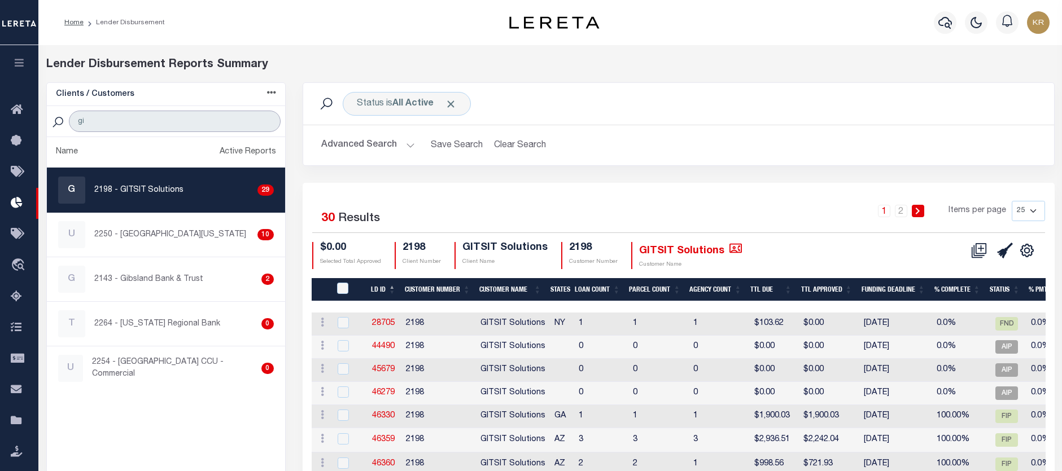
drag, startPoint x: 113, startPoint y: 123, endPoint x: 46, endPoint y: 115, distance: 67.7
click at [47, 115] on div "gi" at bounding box center [166, 121] width 238 height 31
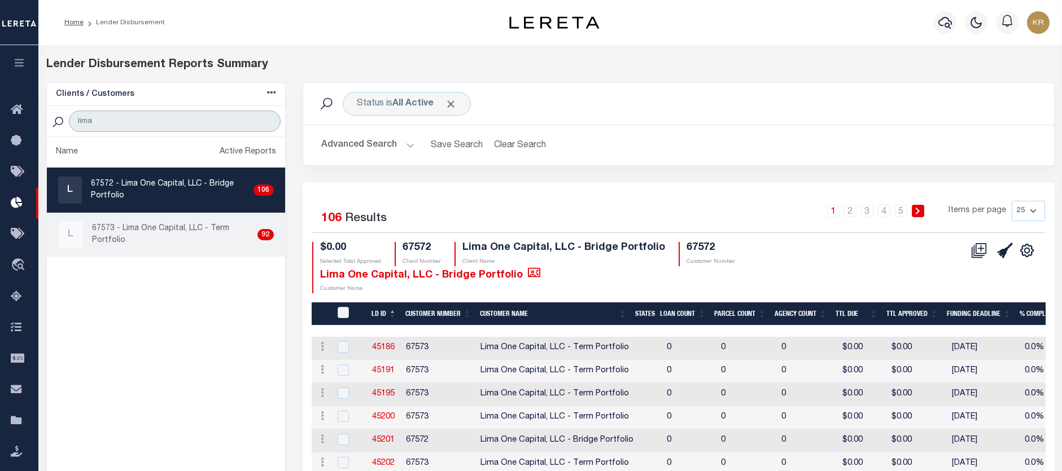
type input "lima"
click at [179, 237] on p "67573 - Lima One Capital, LLC - Term Portfolio" at bounding box center [172, 235] width 161 height 24
checkbox input "true"
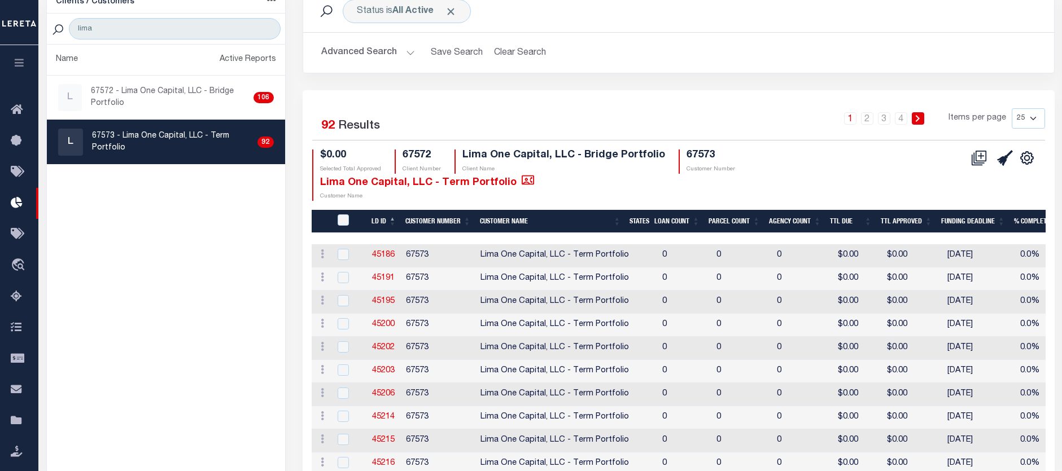
scroll to position [113, 0]
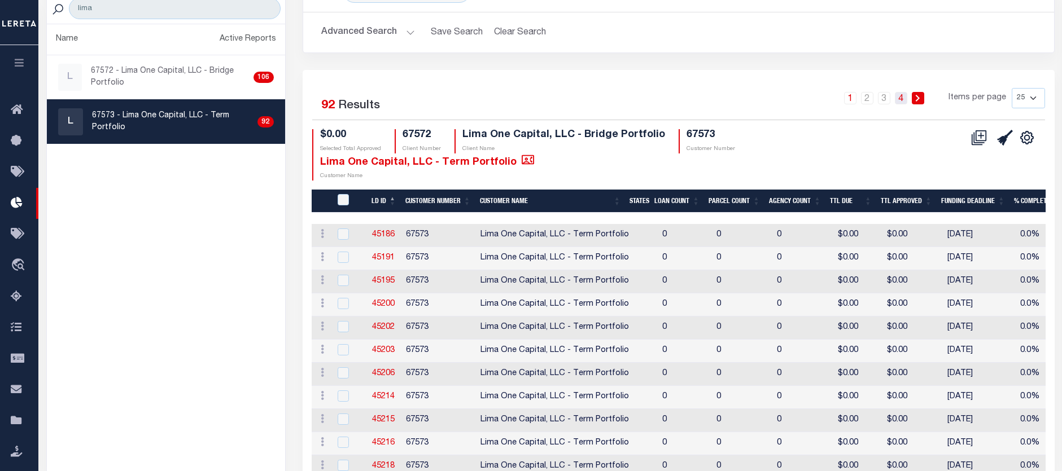
click at [898, 97] on link "4" at bounding box center [901, 98] width 12 height 12
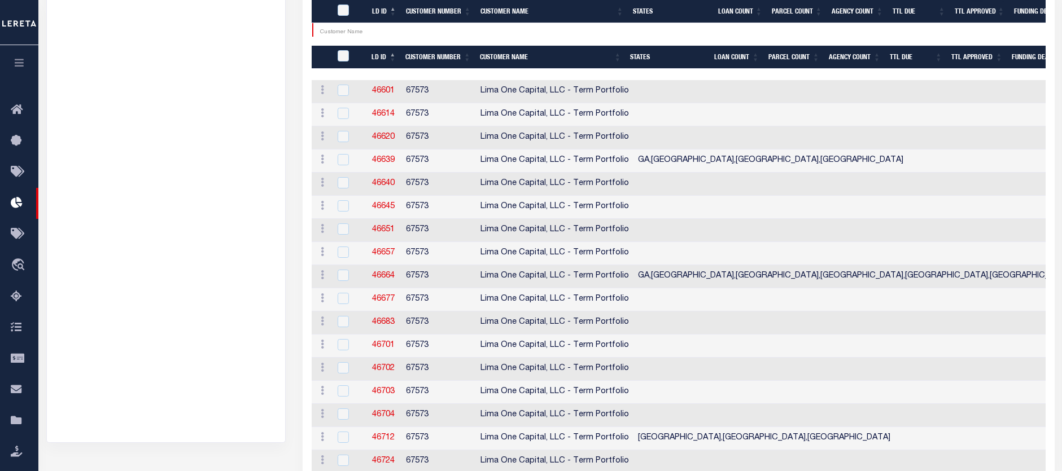
scroll to position [321, 0]
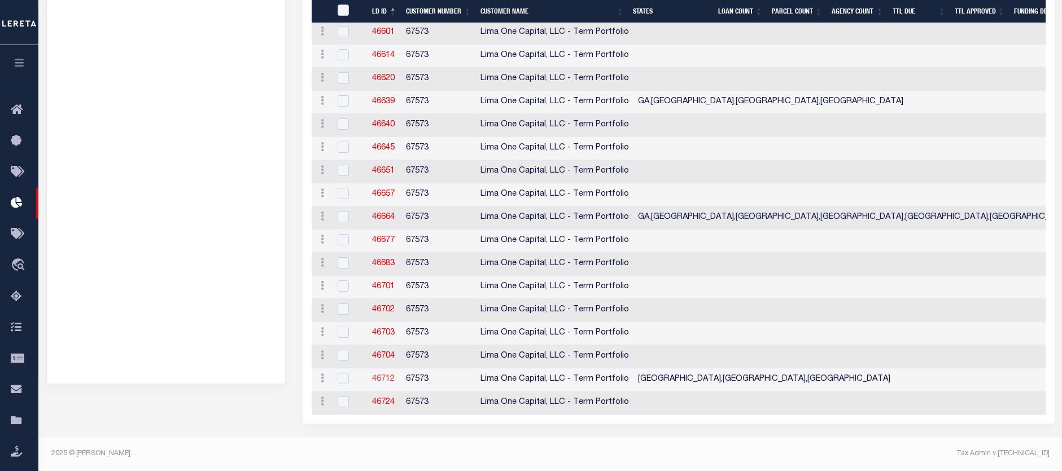
click at [386, 375] on link "46712" at bounding box center [383, 379] width 23 height 8
checkbox input "true"
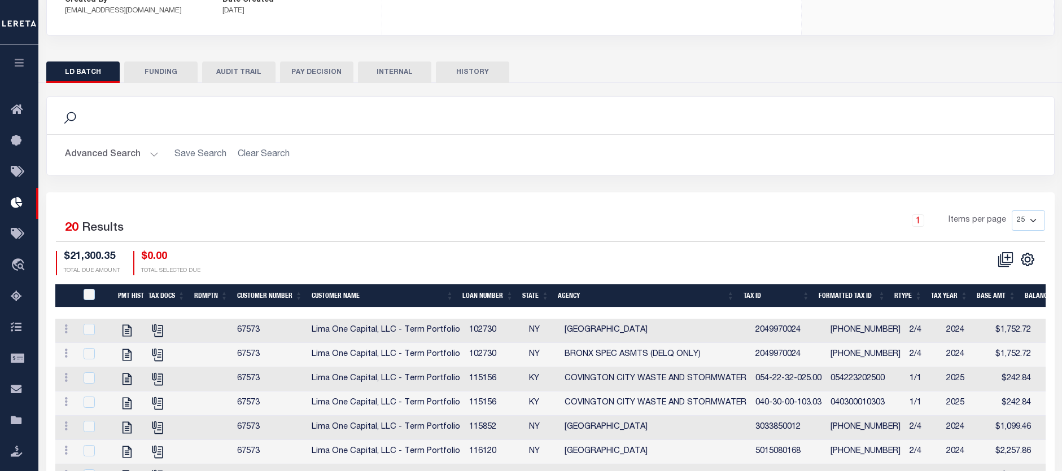
scroll to position [226, 0]
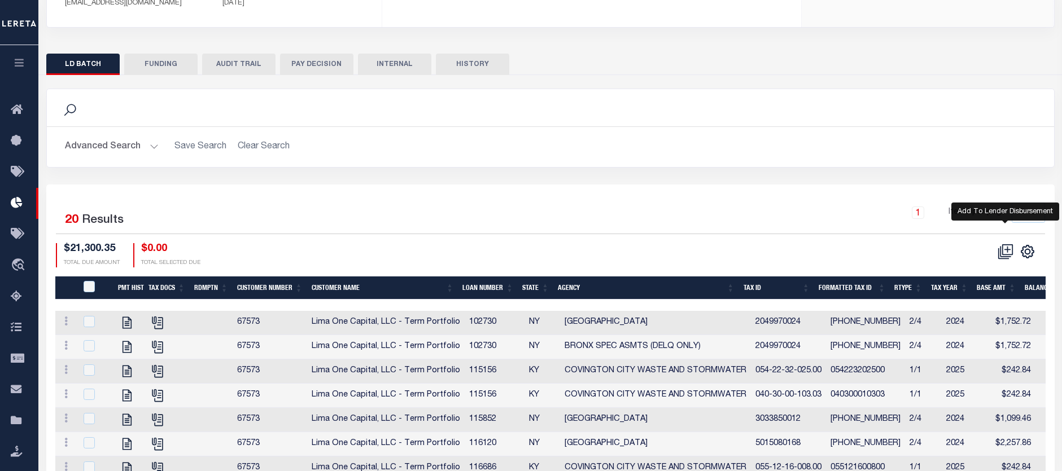
click at [1003, 244] on icon at bounding box center [1007, 249] width 11 height 11
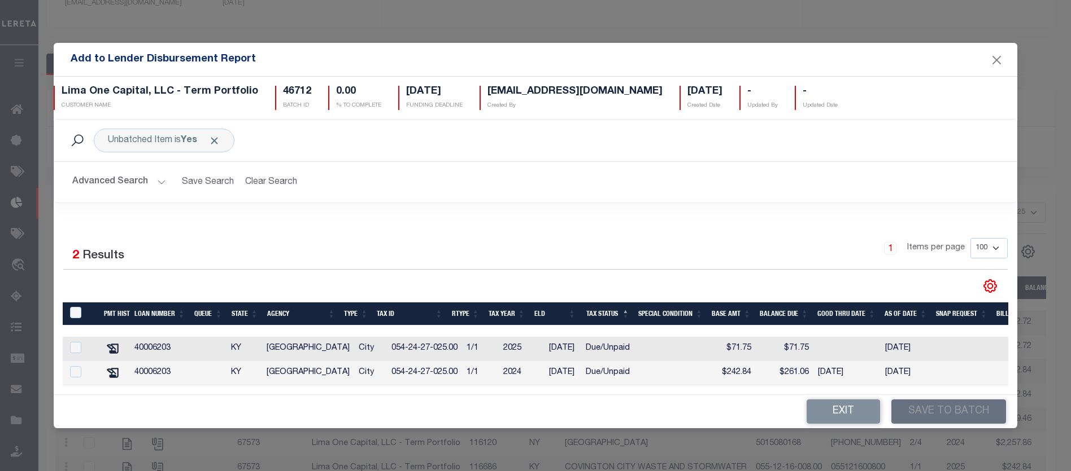
click at [117, 176] on button "Advanced Search" at bounding box center [119, 182] width 94 height 22
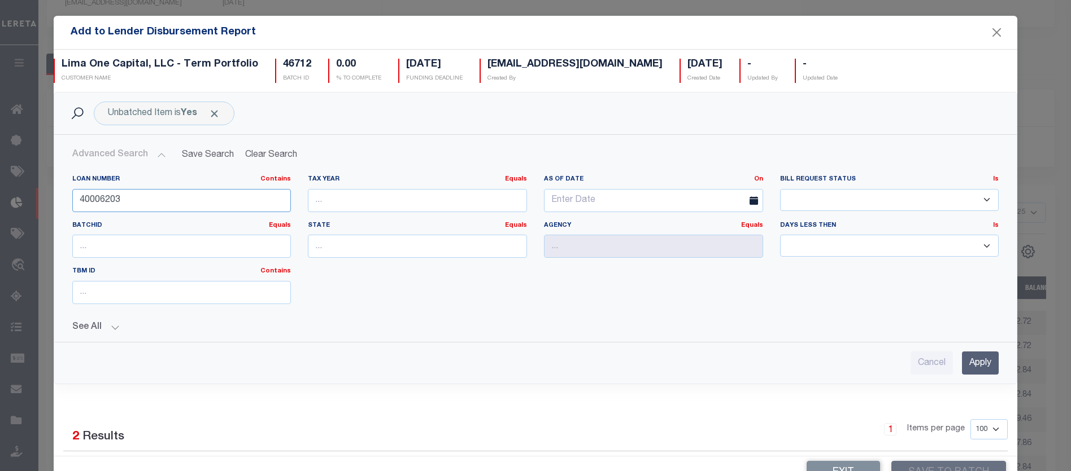
click at [133, 196] on input "40006203" at bounding box center [181, 200] width 219 height 23
click at [121, 203] on input "40006203" at bounding box center [181, 200] width 219 height 23
click at [962, 362] on input "Apply" at bounding box center [980, 363] width 37 height 23
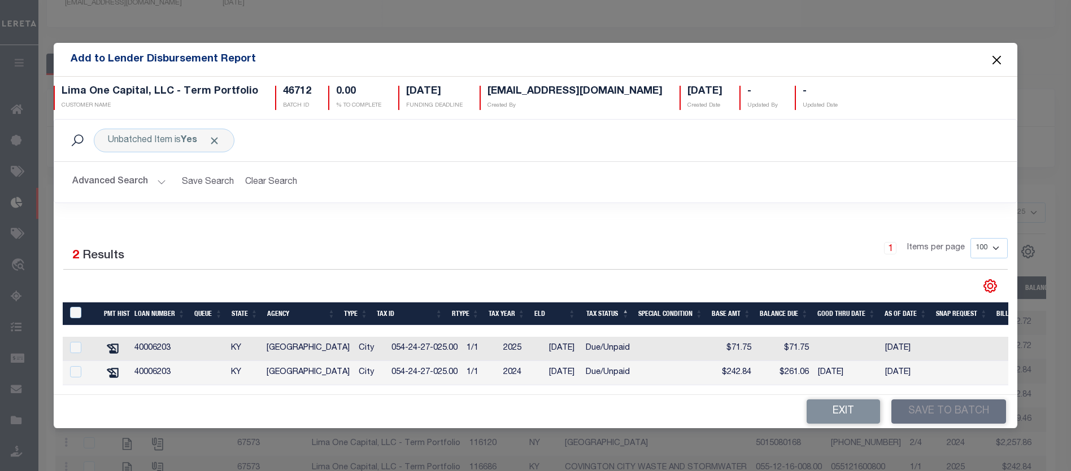
click at [994, 53] on button "Close" at bounding box center [996, 60] width 15 height 15
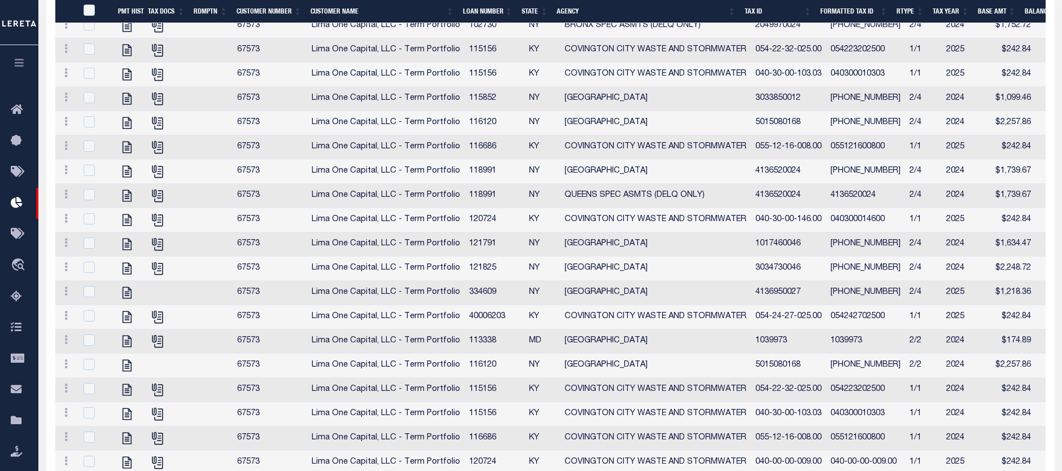
scroll to position [579, 0]
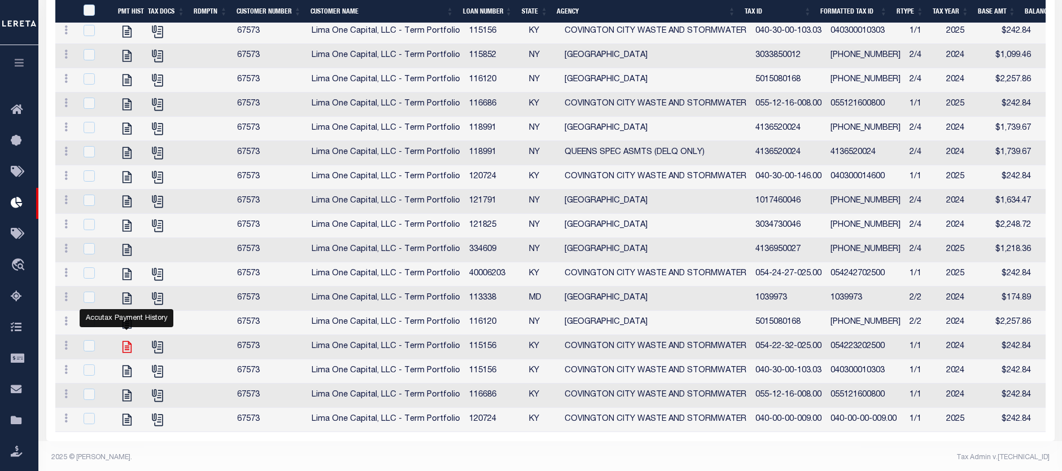
click at [127, 340] on icon "" at bounding box center [127, 347] width 15 height 15
checkbox input "true"
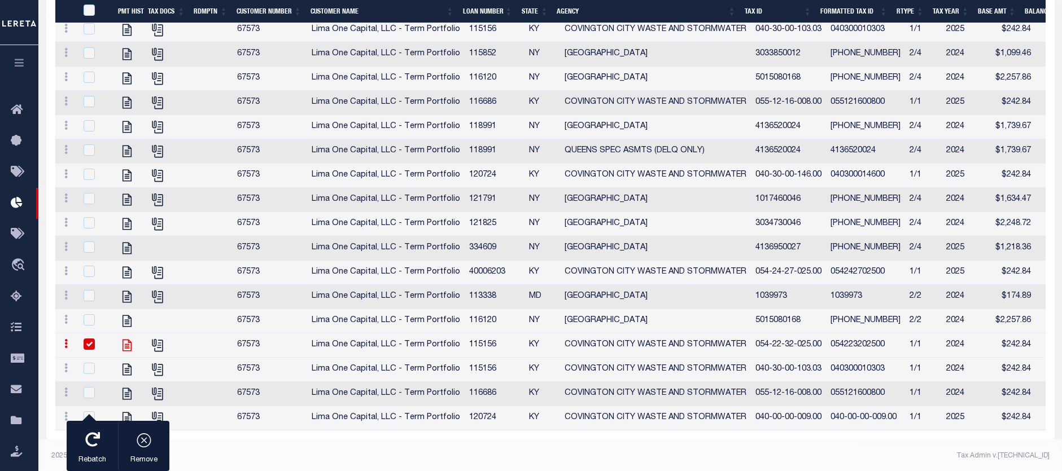
scroll to position [576, 0]
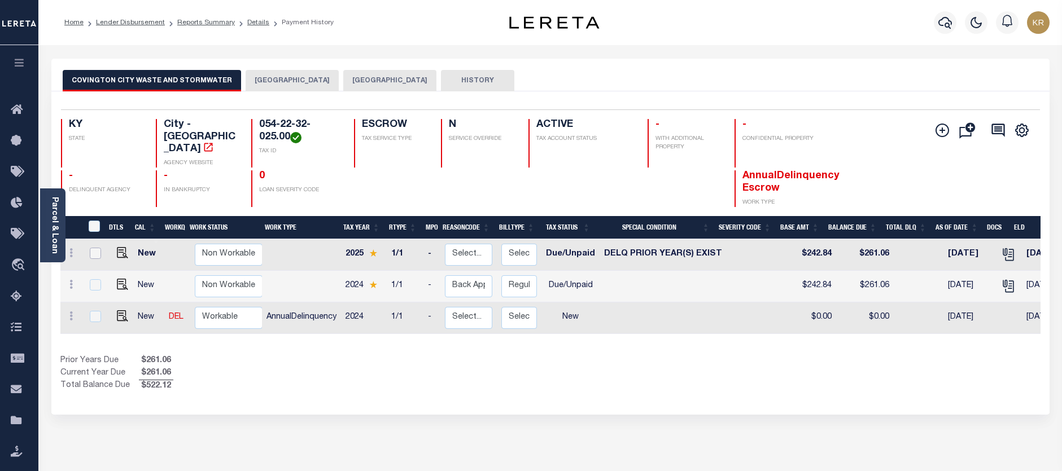
click at [93, 248] on input "checkbox" at bounding box center [95, 253] width 11 height 11
checkbox input "true"
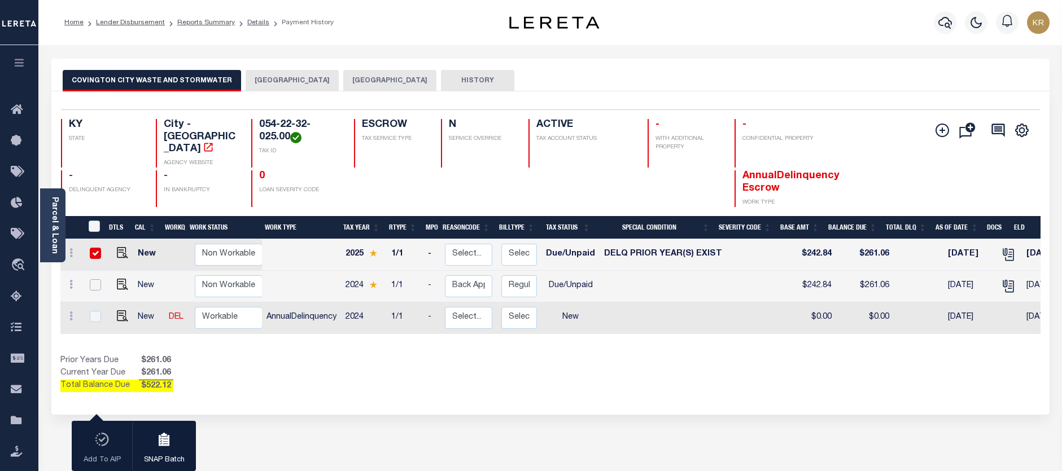
click at [95, 279] on input "checkbox" at bounding box center [95, 284] width 11 height 11
checkbox input "true"
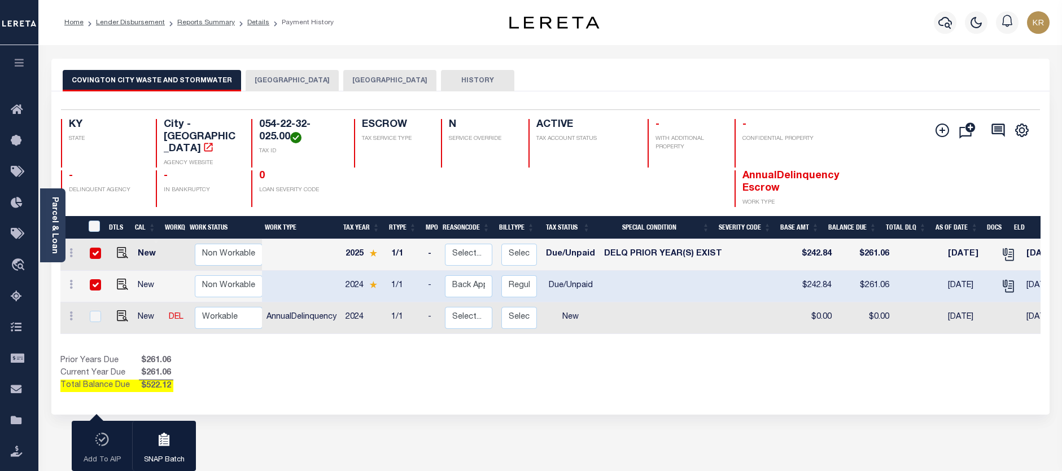
click at [96, 279] on input "checkbox" at bounding box center [95, 284] width 11 height 11
checkbox input "false"
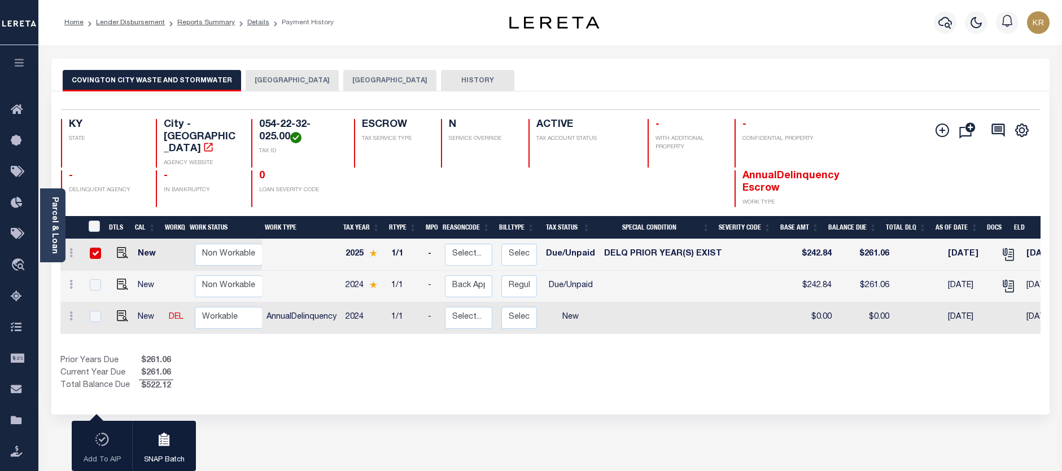
click at [99, 248] on input "checkbox" at bounding box center [95, 253] width 11 height 11
checkbox input "false"
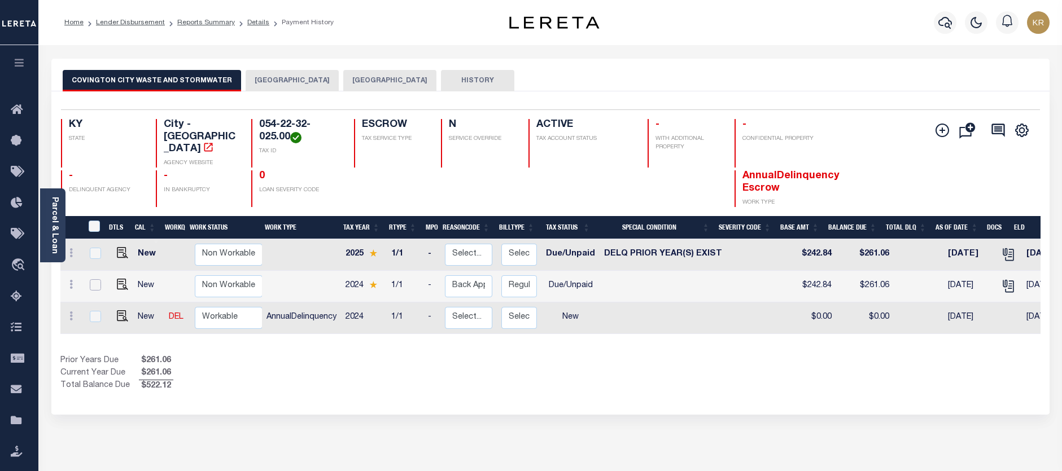
click at [96, 279] on input "checkbox" at bounding box center [95, 284] width 11 height 11
checkbox input "true"
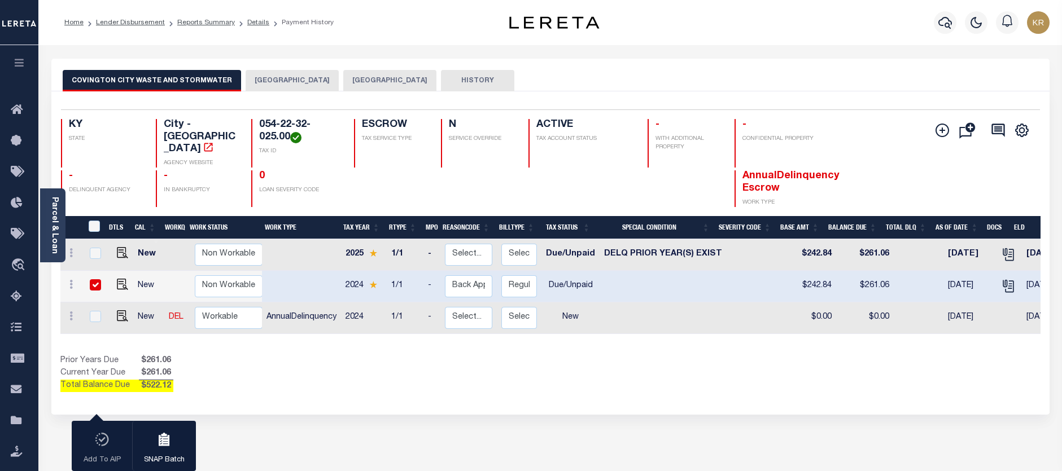
click at [101, 443] on div "Add To AIP SNAP Batch" at bounding box center [134, 446] width 124 height 51
click at [160, 443] on icon "button" at bounding box center [164, 440] width 11 height 11
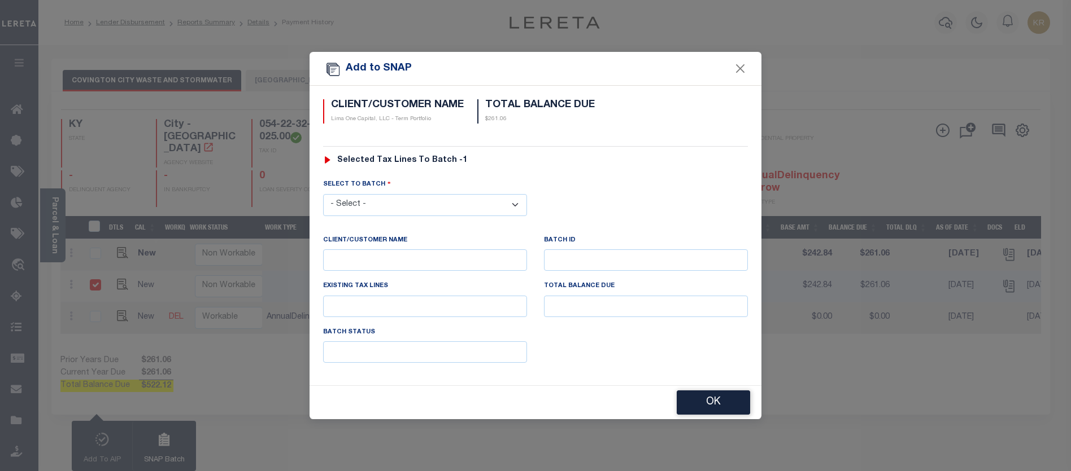
click at [373, 202] on select "- Select -" at bounding box center [425, 205] width 204 height 22
click at [741, 67] on button "Close" at bounding box center [740, 69] width 15 height 15
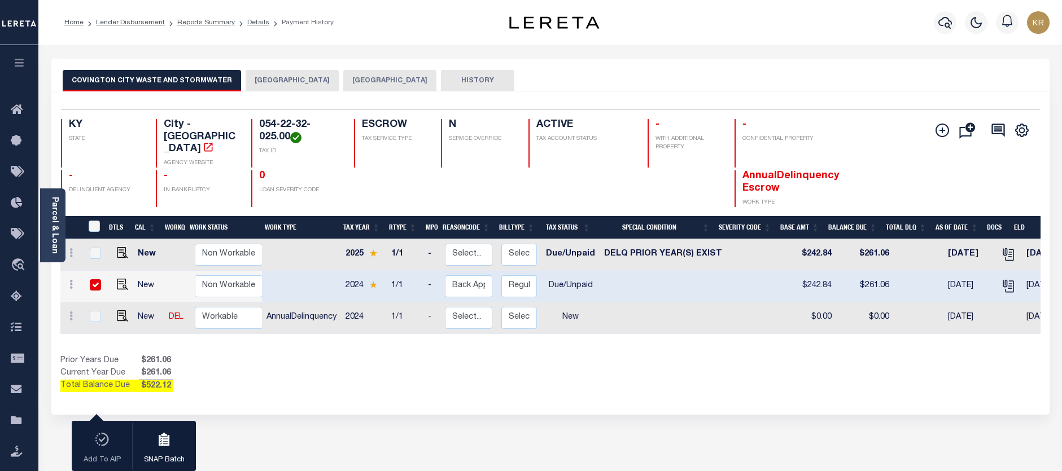
click at [94, 279] on input "checkbox" at bounding box center [95, 284] width 11 height 11
checkbox input "false"
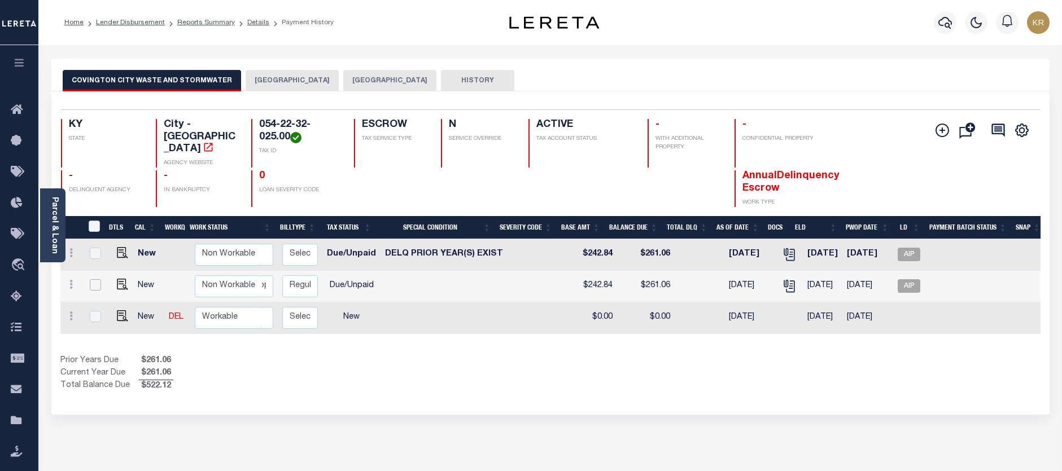
scroll to position [0, 224]
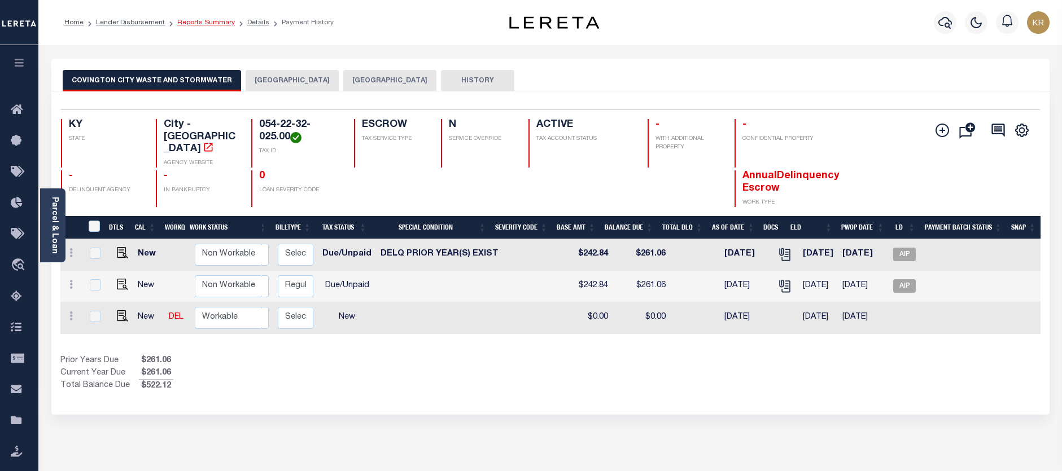
click at [199, 24] on link "Reports Summary" at bounding box center [206, 22] width 58 height 7
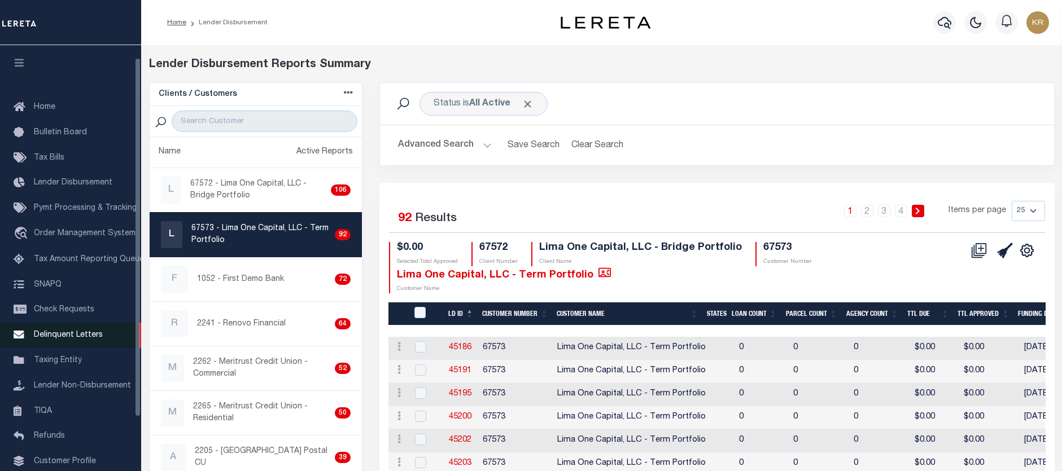
scroll to position [56, 0]
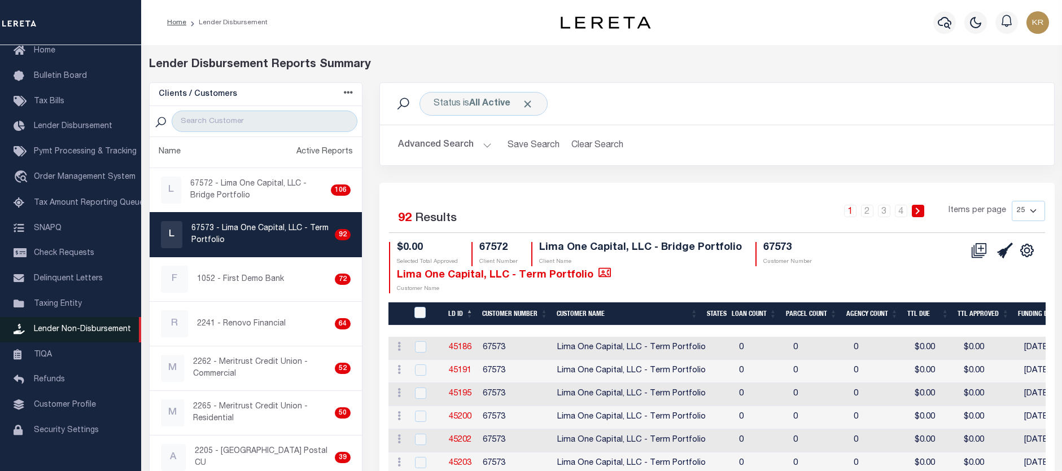
click at [71, 333] on span "Lender Non-Disbursement" at bounding box center [82, 330] width 97 height 8
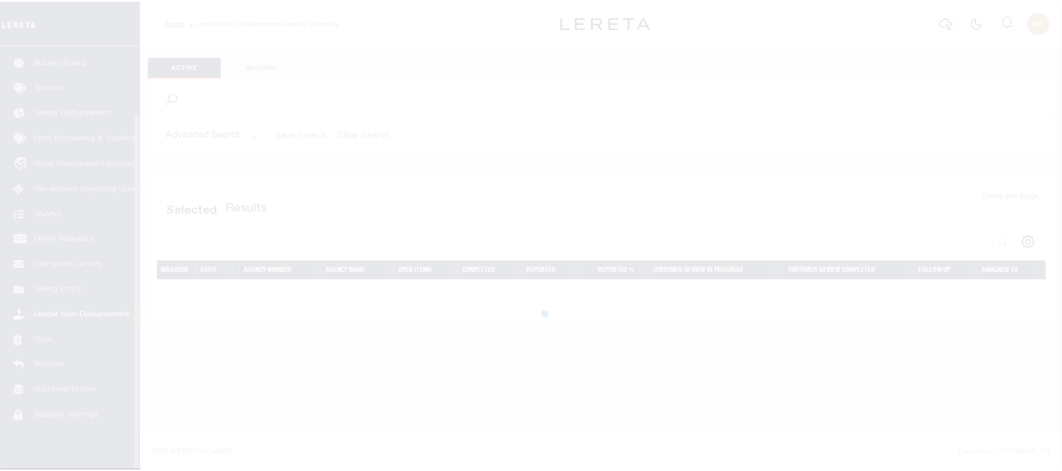
scroll to position [78, 0]
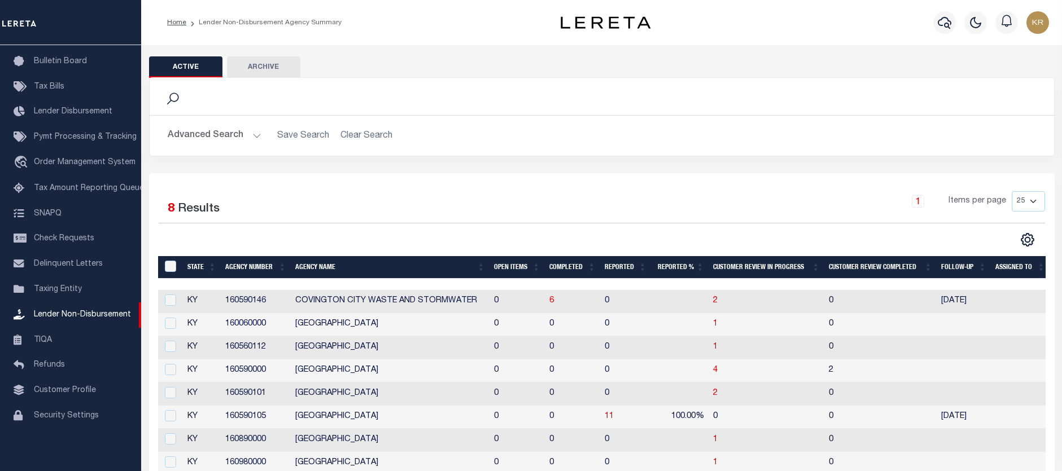
click at [214, 133] on button "Advanced Search" at bounding box center [215, 136] width 94 height 22
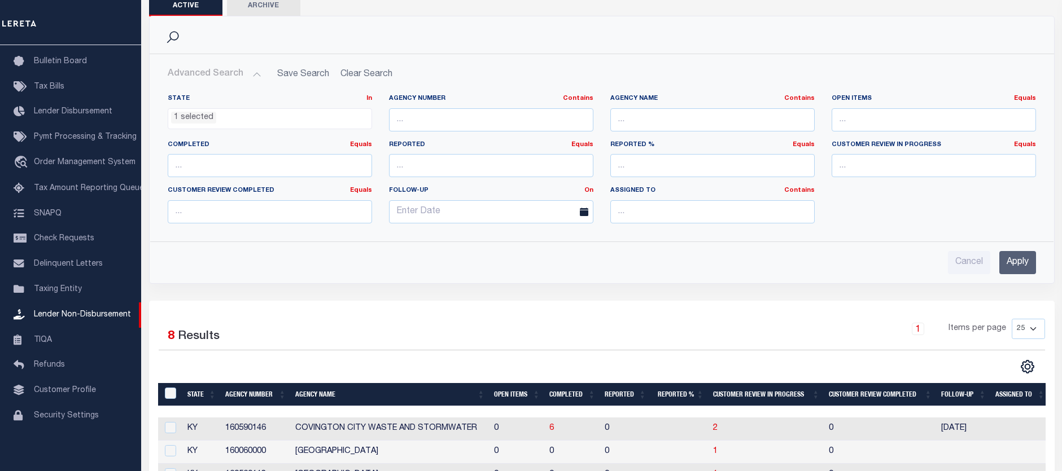
scroll to position [113, 0]
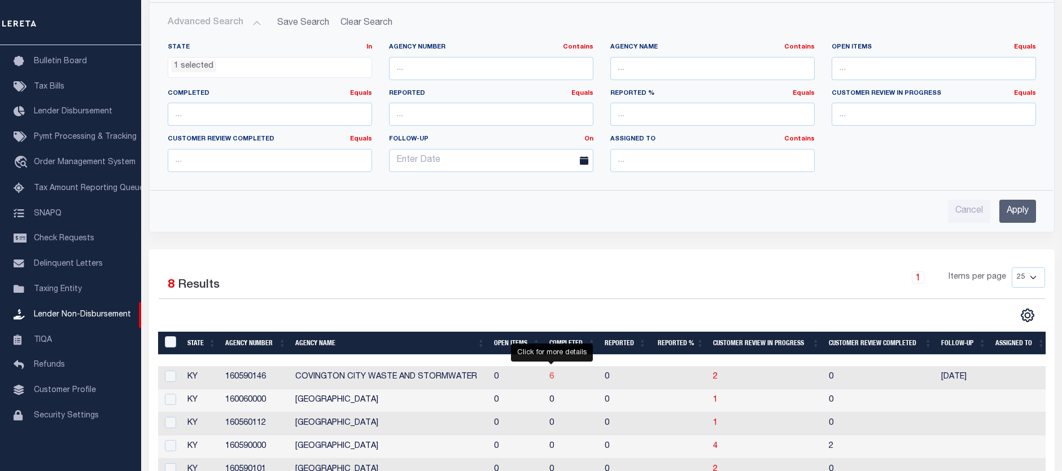
click at [550, 374] on span "6" at bounding box center [551, 377] width 5 height 8
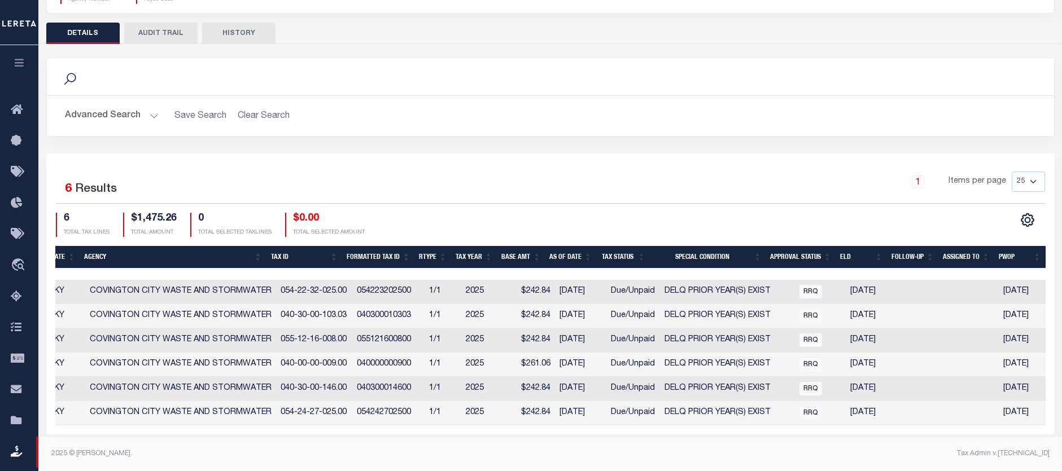
scroll to position [0, 497]
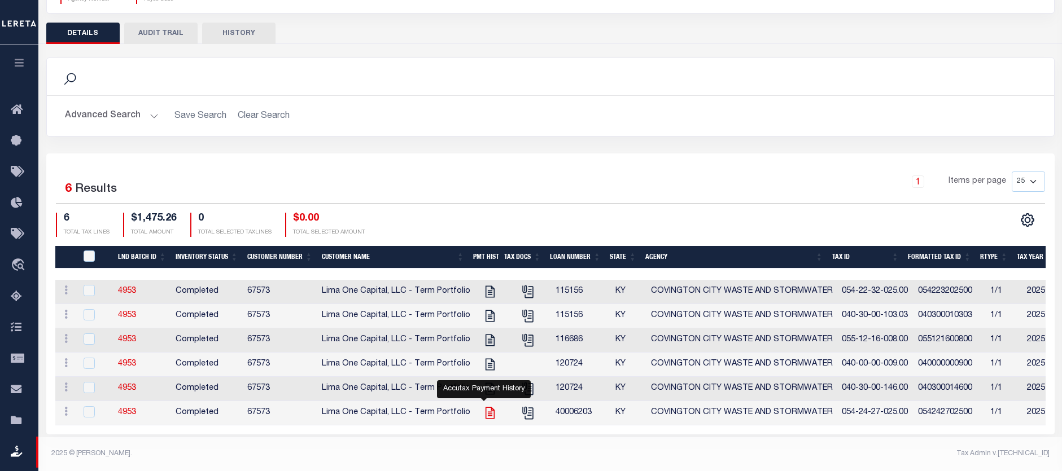
click at [486, 409] on icon "" at bounding box center [490, 413] width 15 height 15
checkbox input "true"
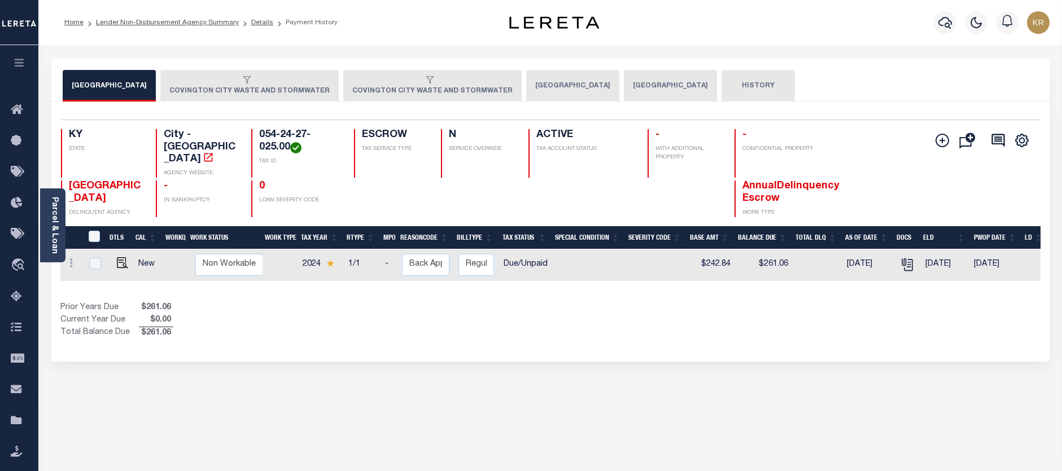
click at [202, 85] on div "button" at bounding box center [247, 81] width 156 height 10
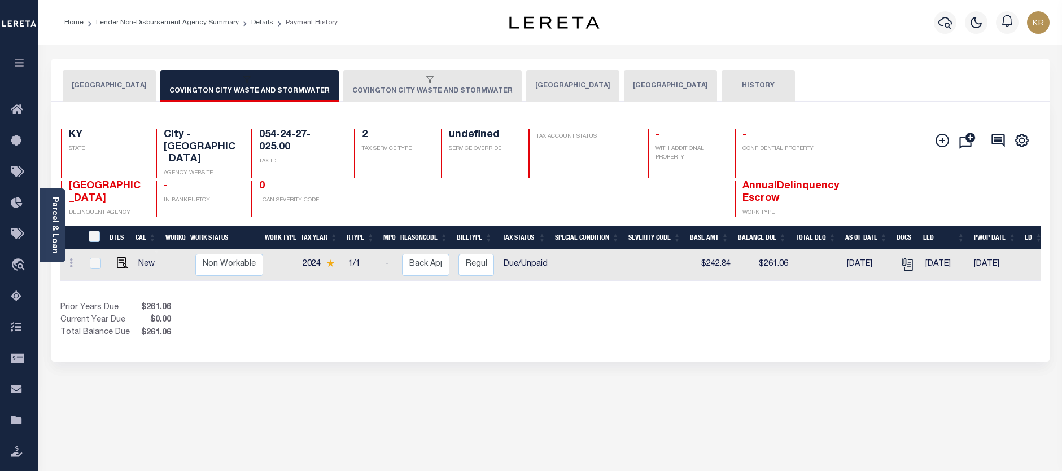
click at [352, 88] on button "COVINGTON CITY WASTE AND STORMWATER" at bounding box center [432, 86] width 178 height 32
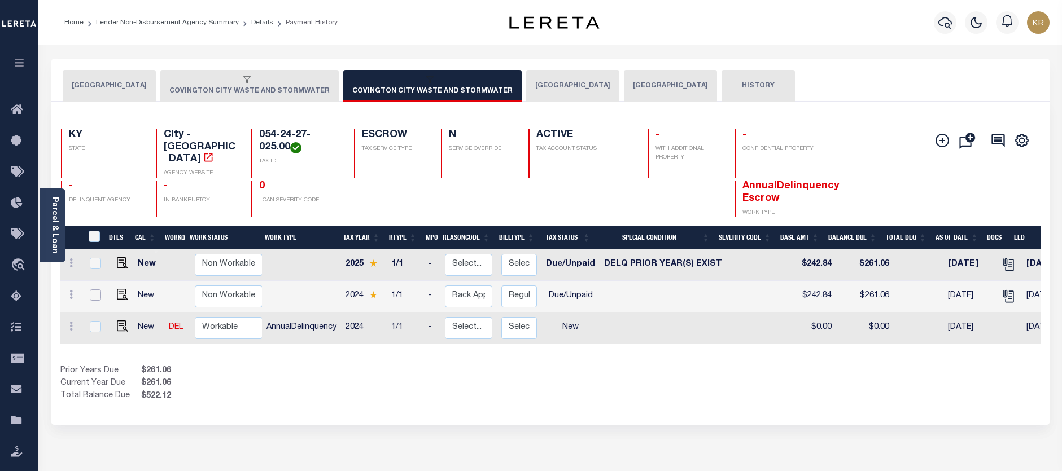
click at [94, 290] on input "checkbox" at bounding box center [95, 295] width 11 height 11
checkbox input "true"
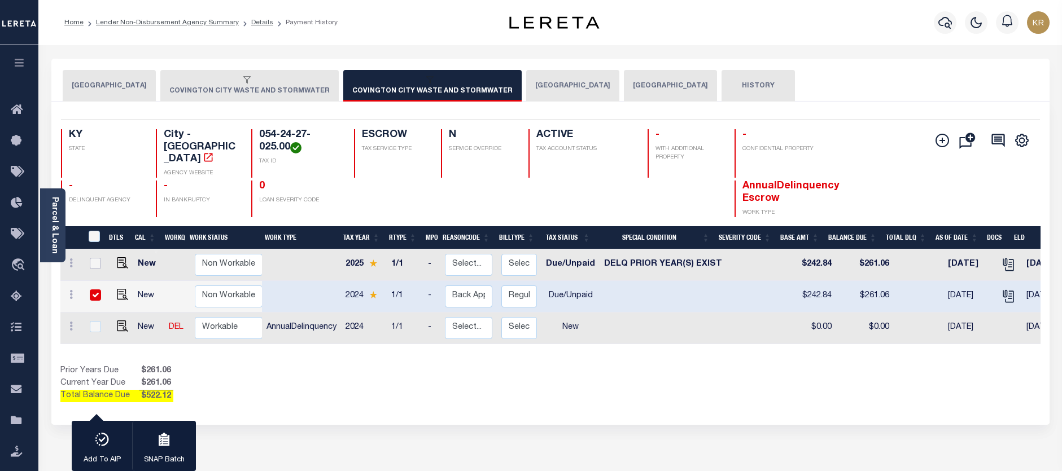
click at [94, 258] on input "checkbox" at bounding box center [95, 263] width 11 height 11
checkbox input "true"
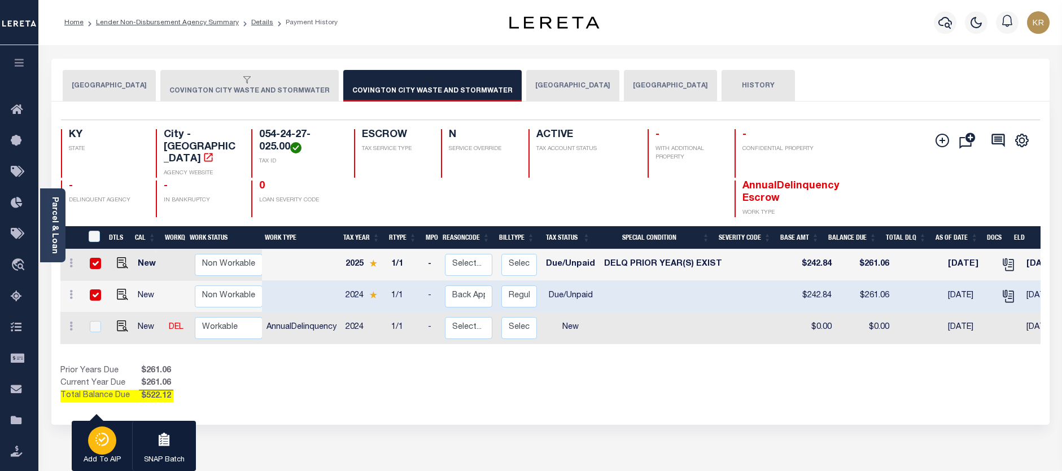
click at [105, 448] on div "button" at bounding box center [102, 441] width 28 height 28
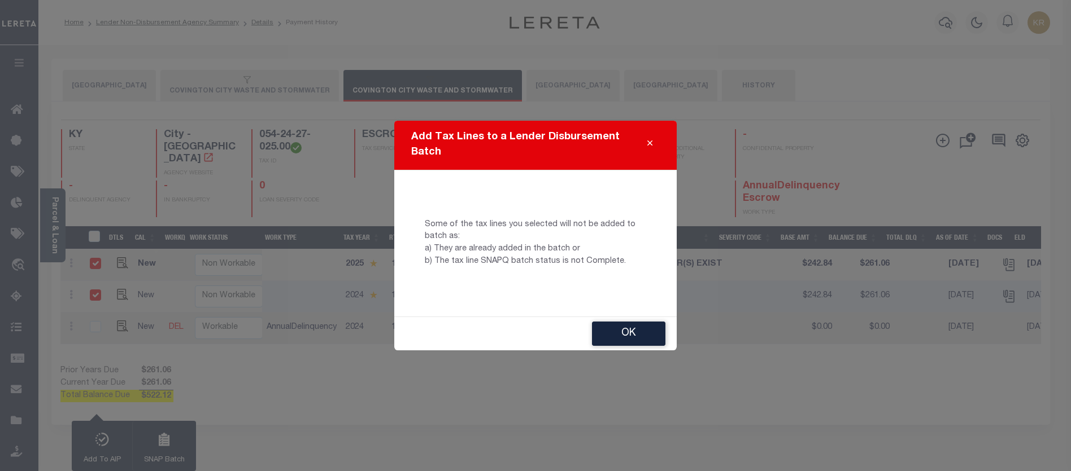
click at [647, 146] on icon "Close" at bounding box center [649, 143] width 5 height 8
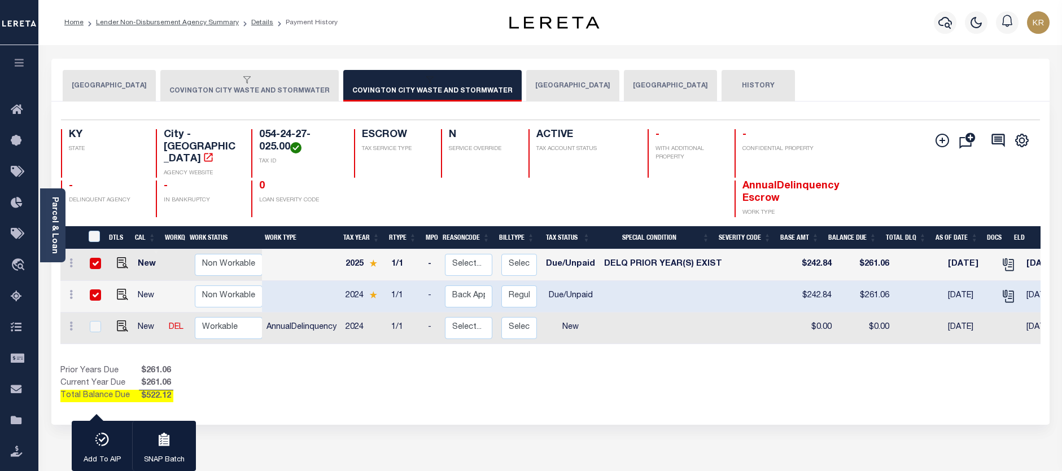
click at [95, 258] on input "checkbox" at bounding box center [95, 263] width 11 height 11
checkbox input "false"
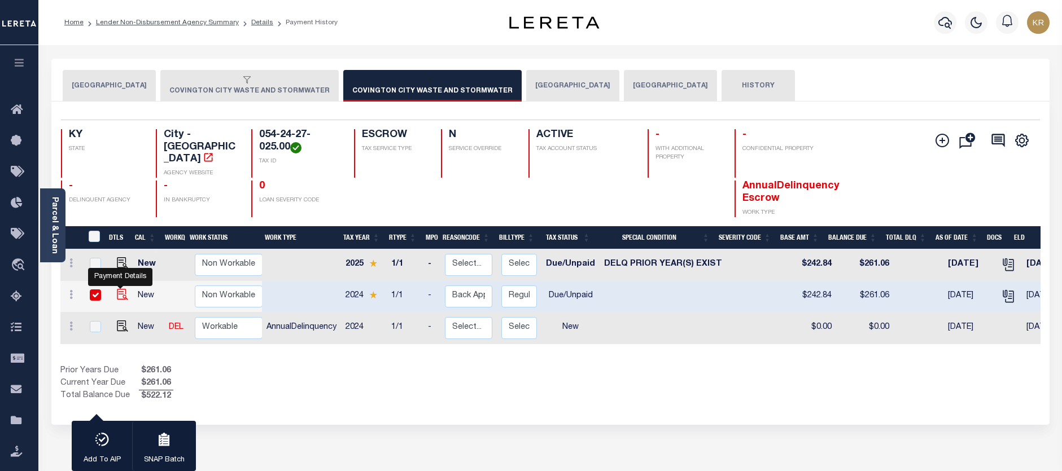
click at [117, 289] on img "" at bounding box center [122, 294] width 11 height 11
checkbox input "false"
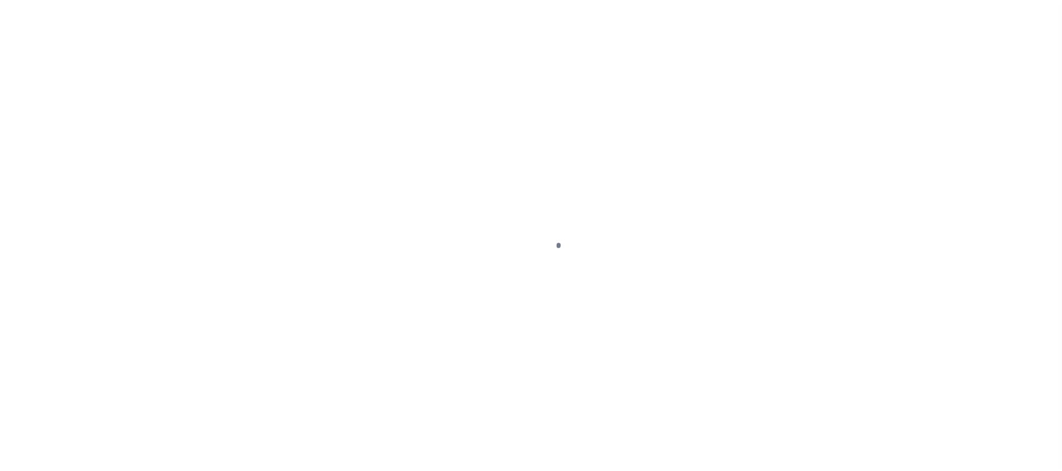
select select "DUE"
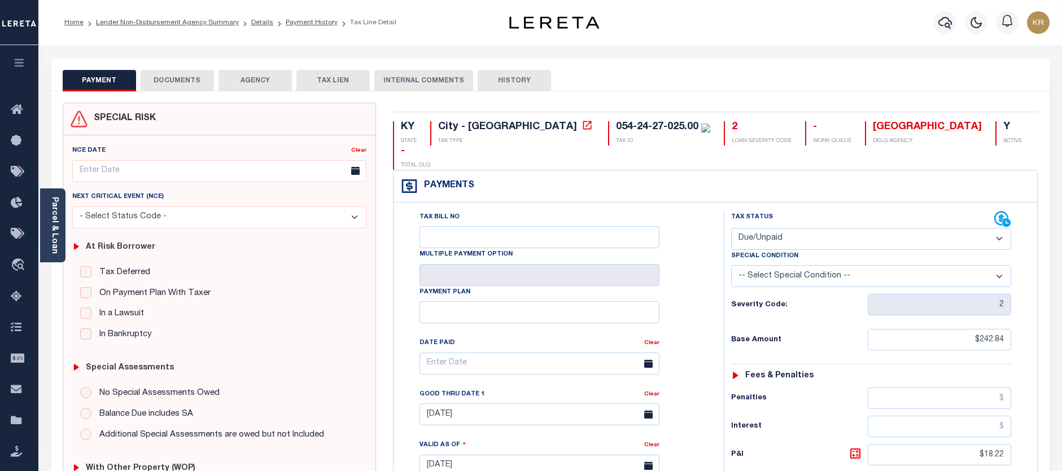
click at [808, 265] on select "-- Select Special Condition -- 3RD PARTY TAX LIEN AGENCY TAX LIEN (A.K.A Inside…" at bounding box center [871, 276] width 280 height 22
select select "17"
click at [731, 265] on select "-- Select Special Condition -- 3RD PARTY TAX LIEN AGENCY TAX LIEN (A.K.A Inside…" at bounding box center [871, 276] width 280 height 22
type input "[DATE]"
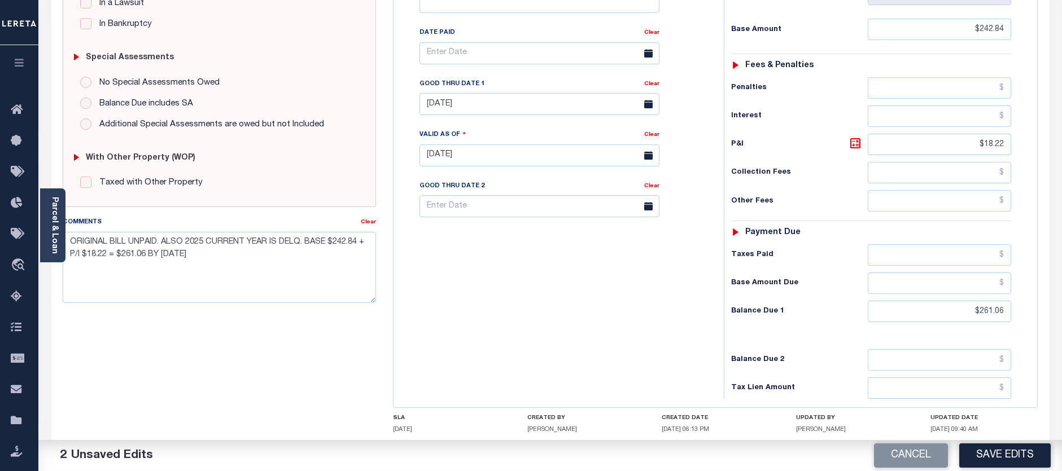
scroll to position [360, 0]
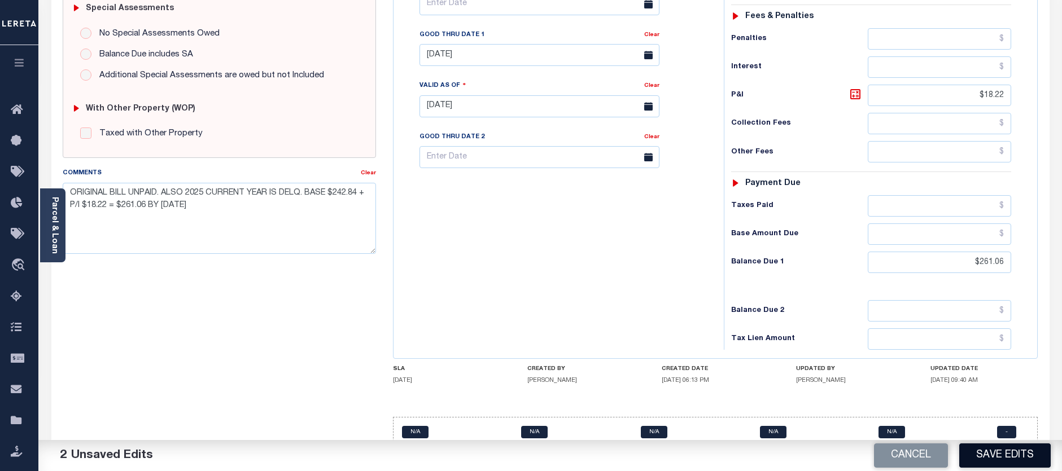
click at [995, 453] on button "Save Edits" at bounding box center [1004, 456] width 91 height 24
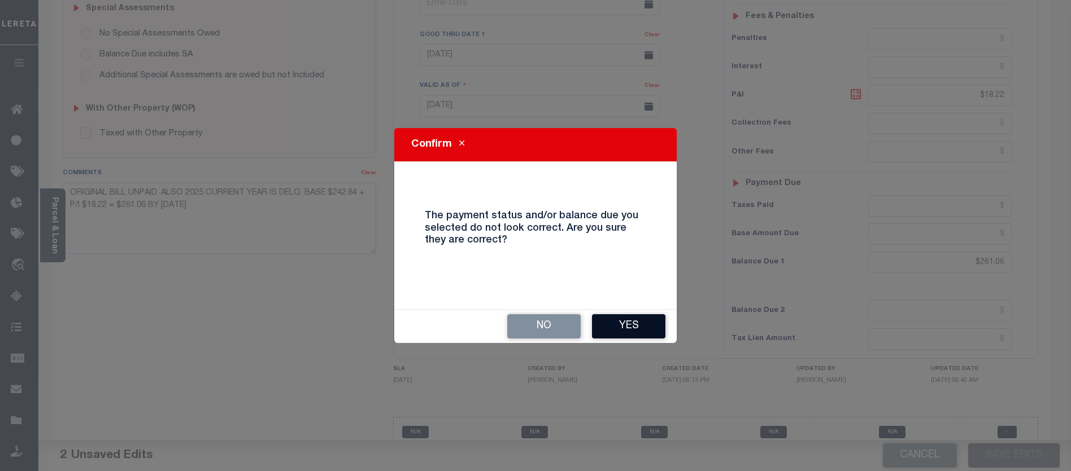
click at [620, 325] on button "Yes" at bounding box center [628, 327] width 73 height 24
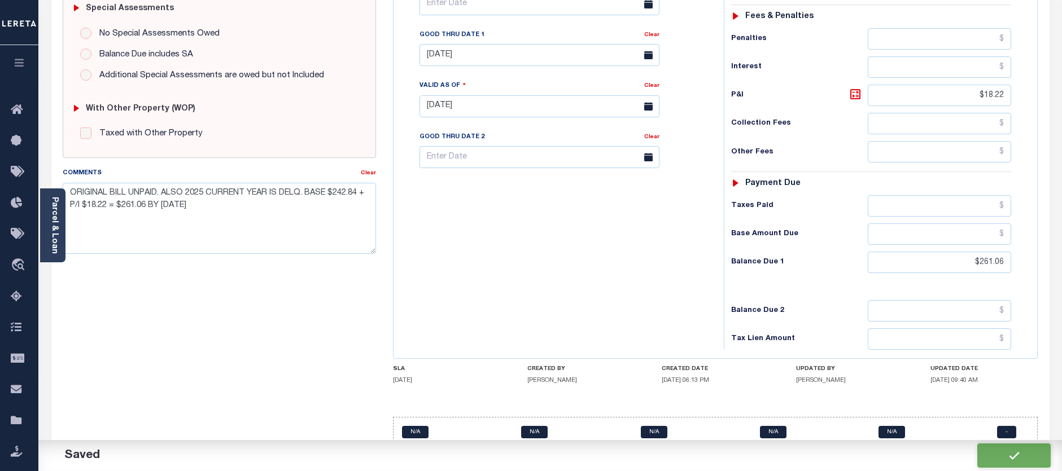
checkbox input "false"
type input "$242.84"
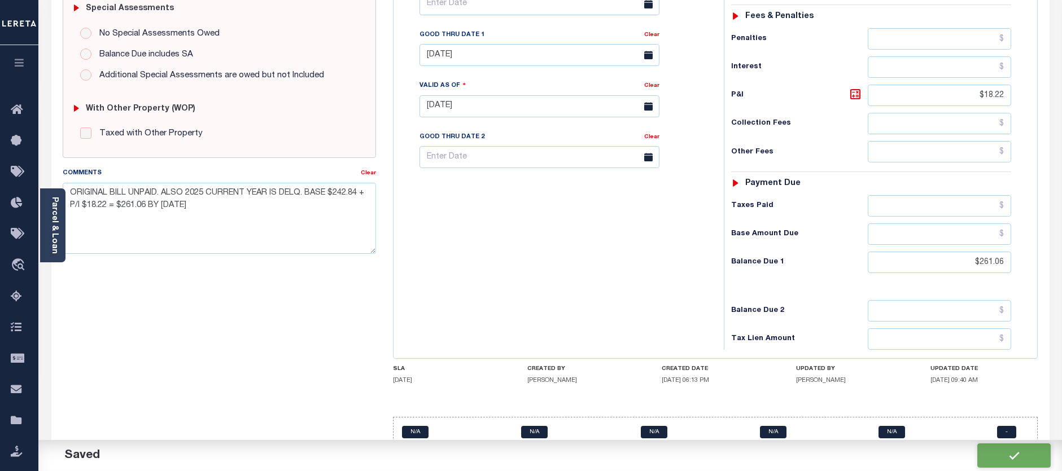
type input "$18.22"
type input "$261.06"
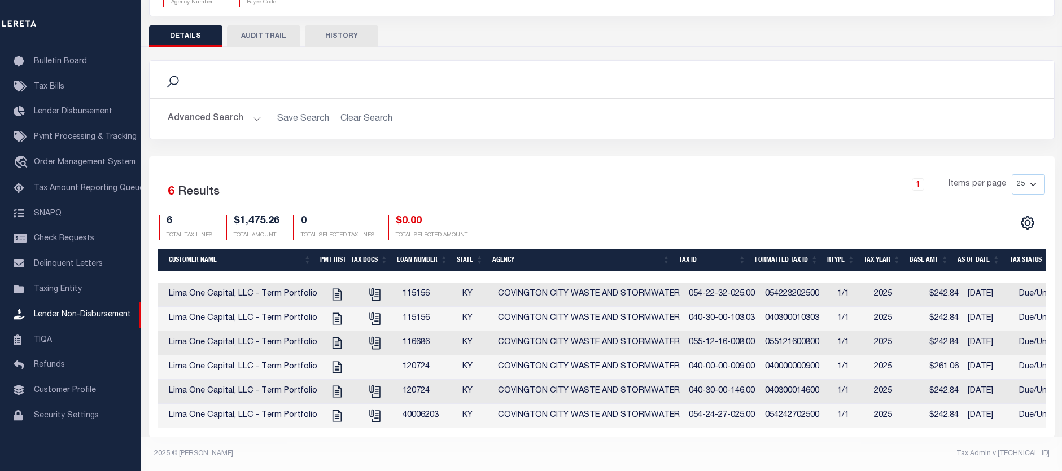
scroll to position [0, 326]
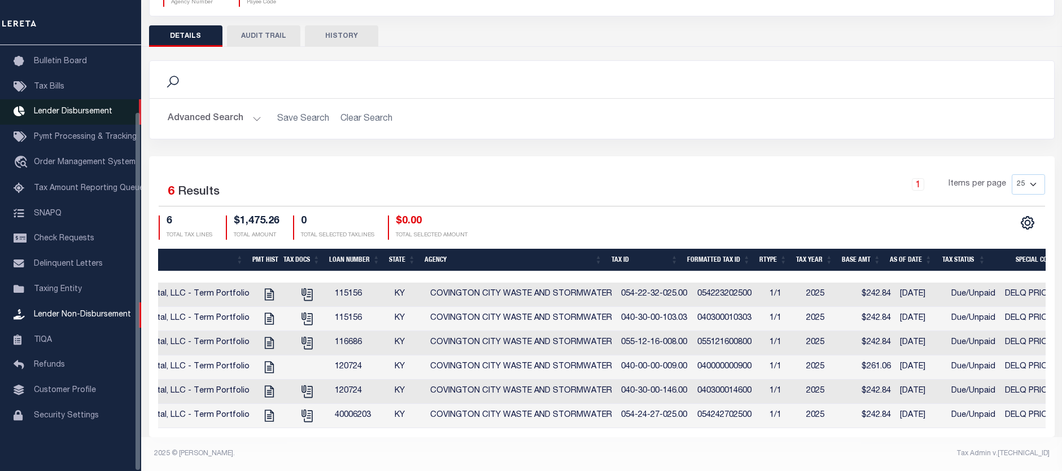
click at [73, 108] on span "Lender Disbursement" at bounding box center [73, 112] width 78 height 8
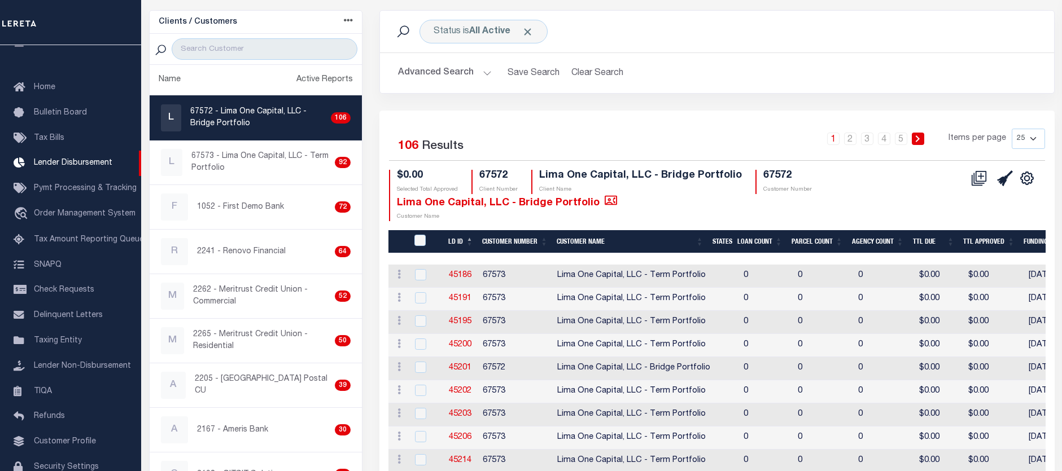
scroll to position [53, 0]
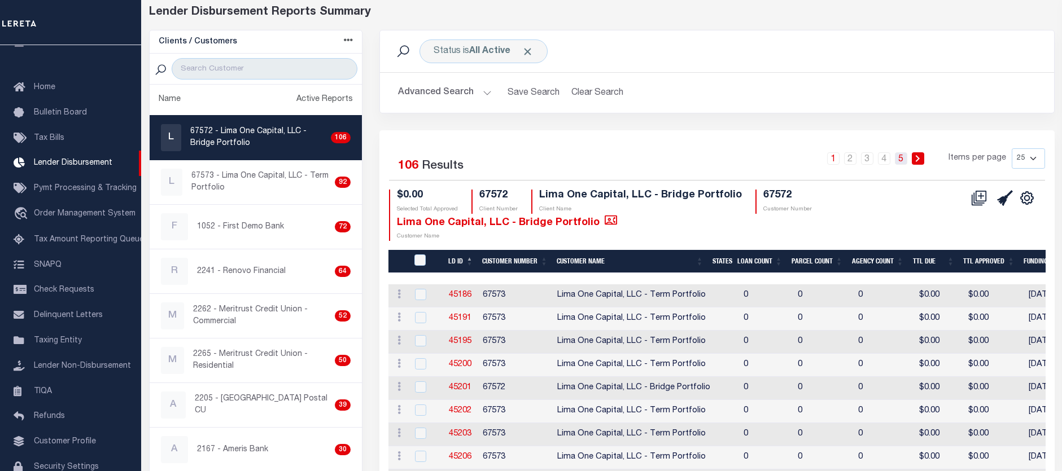
click at [905, 158] on link "5" at bounding box center [901, 158] width 12 height 12
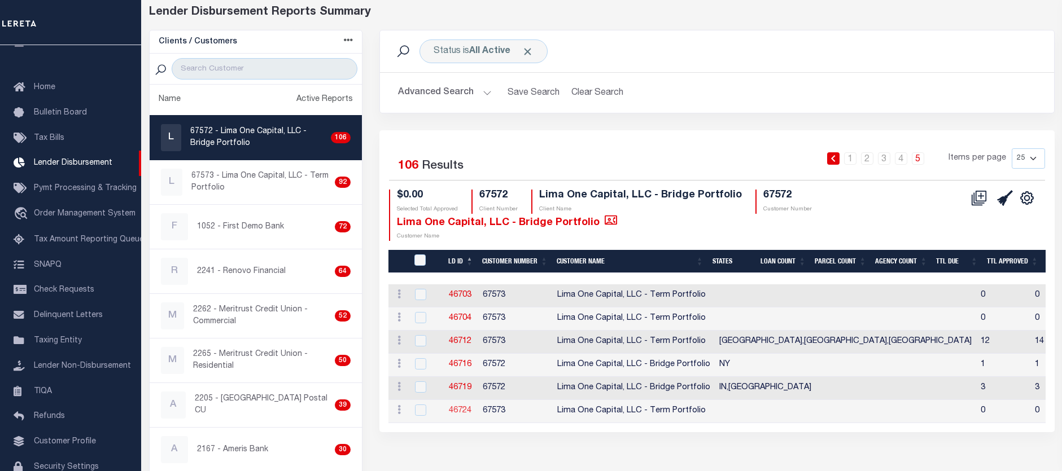
click at [455, 409] on link "46724" at bounding box center [460, 411] width 23 height 8
checkbox input "true"
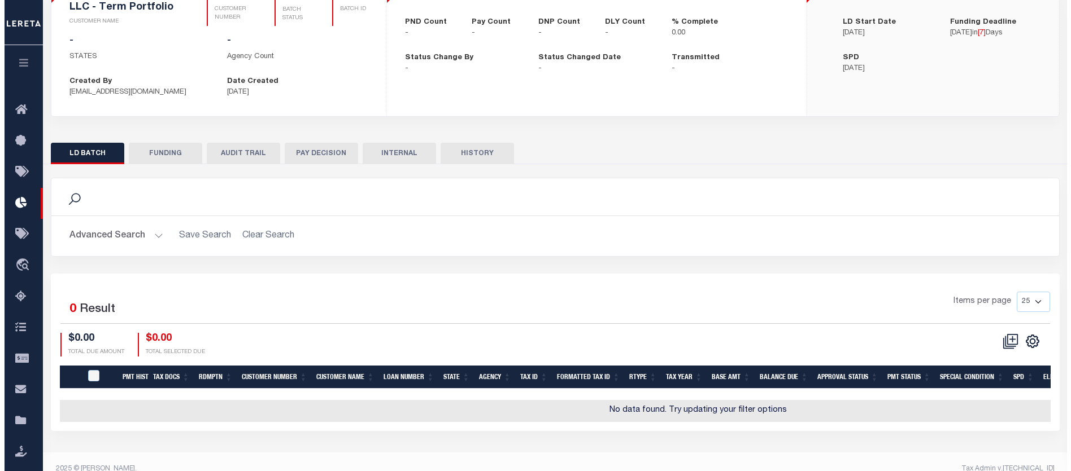
scroll to position [113, 0]
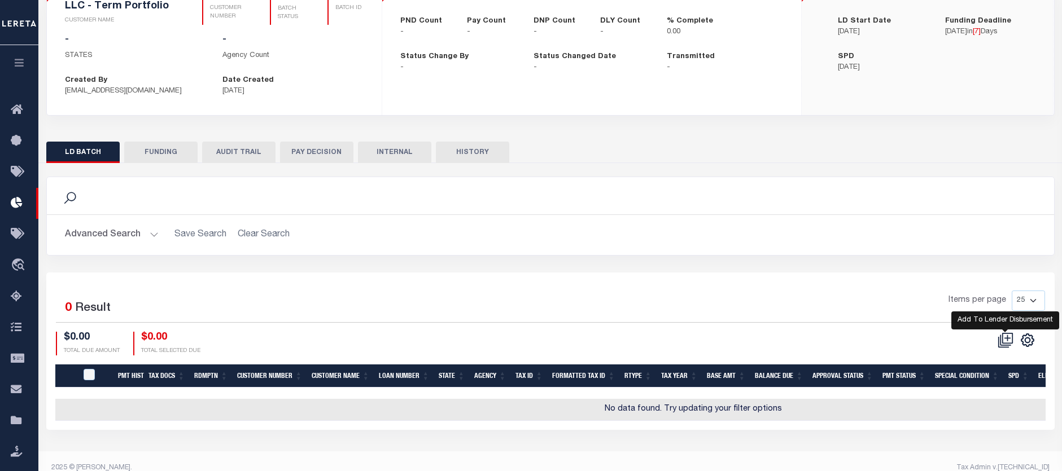
click at [1003, 336] on icon at bounding box center [1006, 341] width 16 height 16
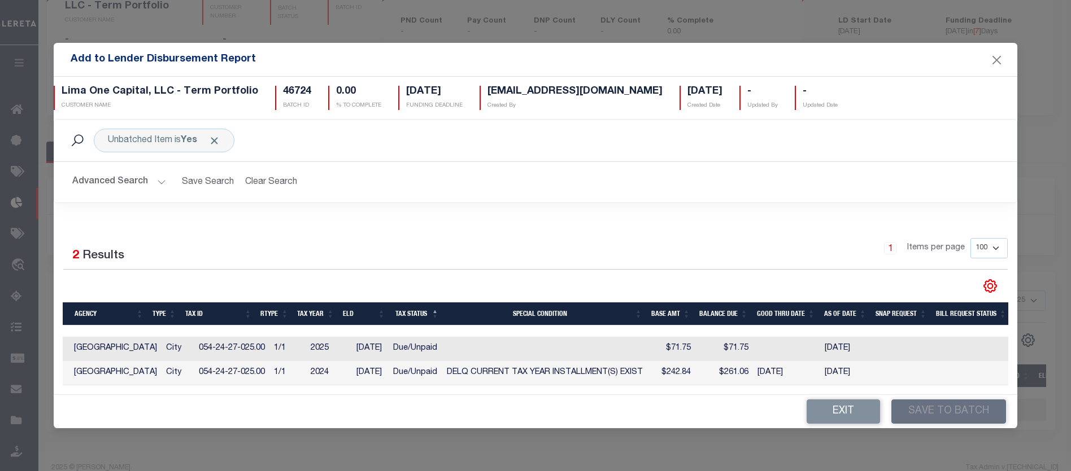
scroll to position [0, 0]
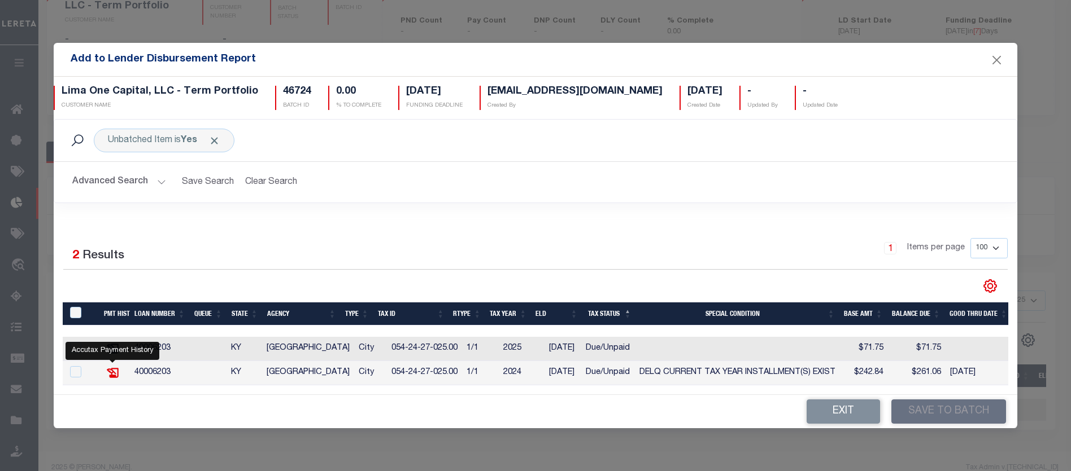
click at [111, 371] on icon "" at bounding box center [113, 373] width 15 height 15
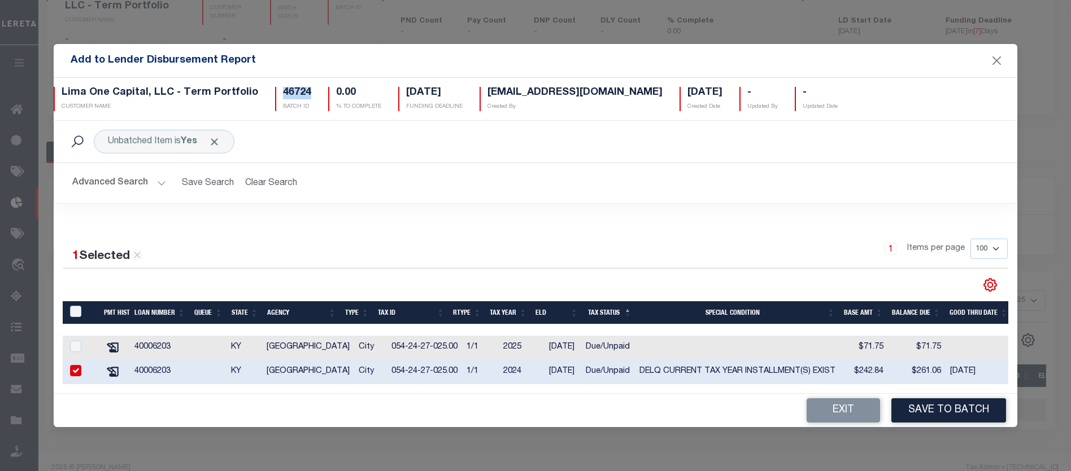
drag, startPoint x: 305, startPoint y: 89, endPoint x: 271, endPoint y: 86, distance: 34.5
click at [271, 87] on div "46724 BATCH ID" at bounding box center [293, 99] width 53 height 24
copy h5 "46724"
click at [115, 370] on icon "" at bounding box center [113, 372] width 15 height 15
checkbox input "false"
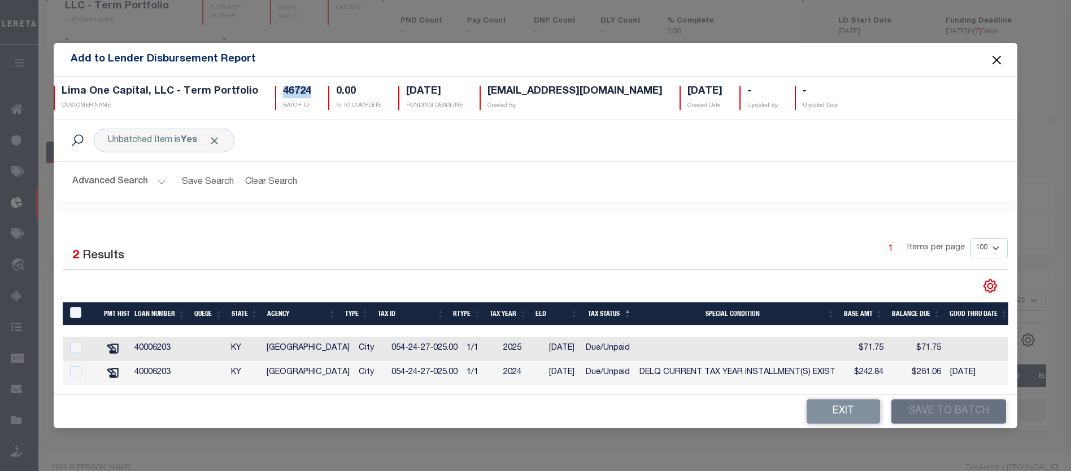
click at [995, 56] on button "Close" at bounding box center [996, 60] width 15 height 15
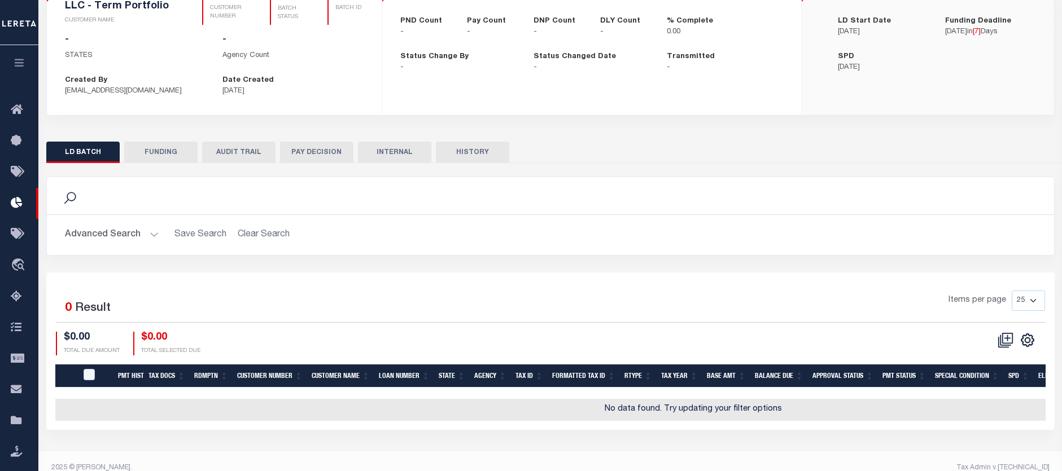
checkbox input "true"
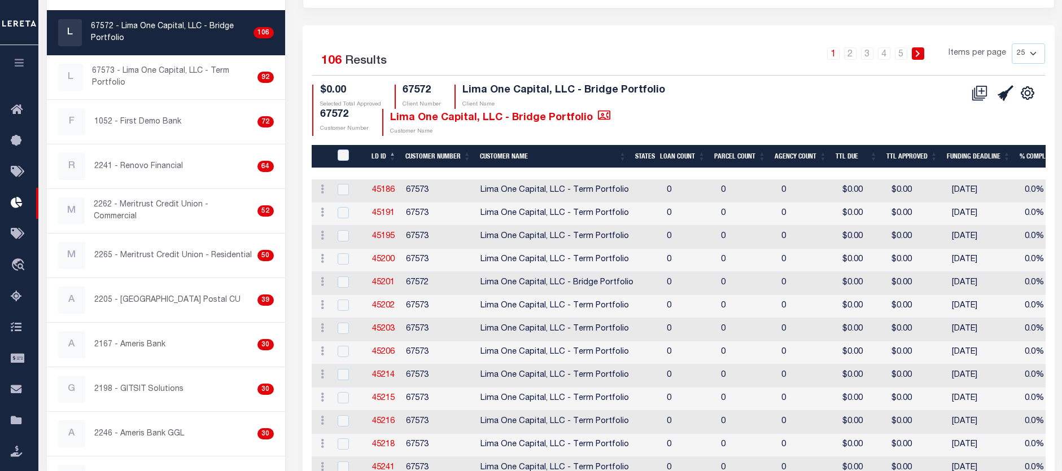
scroll to position [156, 0]
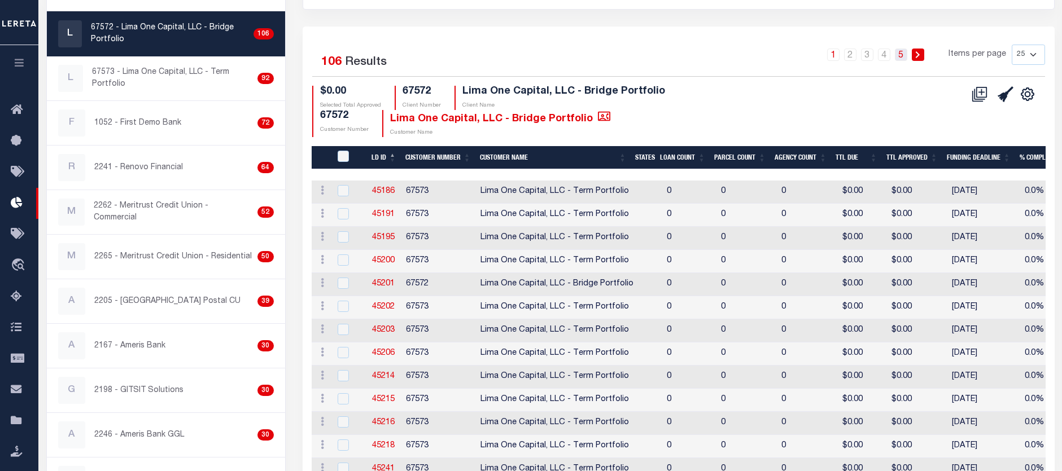
click at [898, 54] on link "5" at bounding box center [901, 55] width 12 height 12
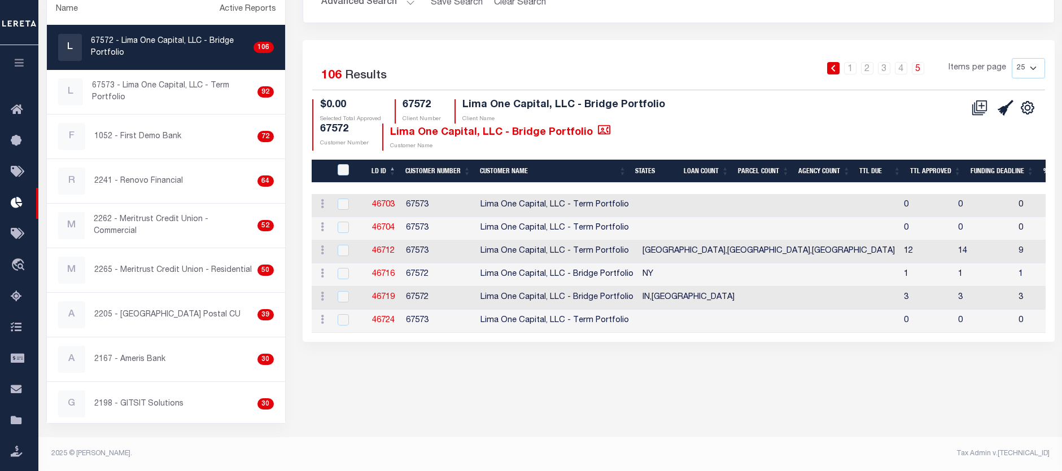
scroll to position [143, 0]
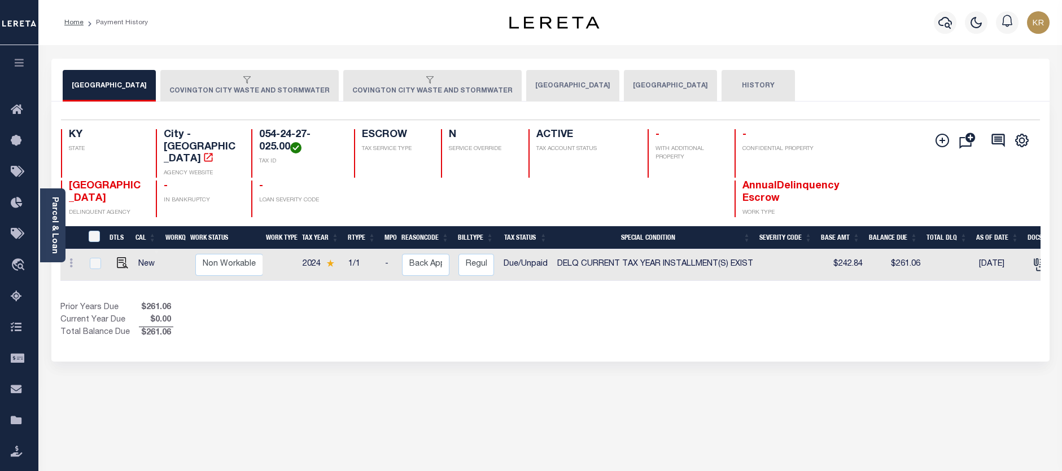
click at [251, 86] on button "COVINGTON CITY WASTE AND STORMWATER" at bounding box center [249, 86] width 178 height 32
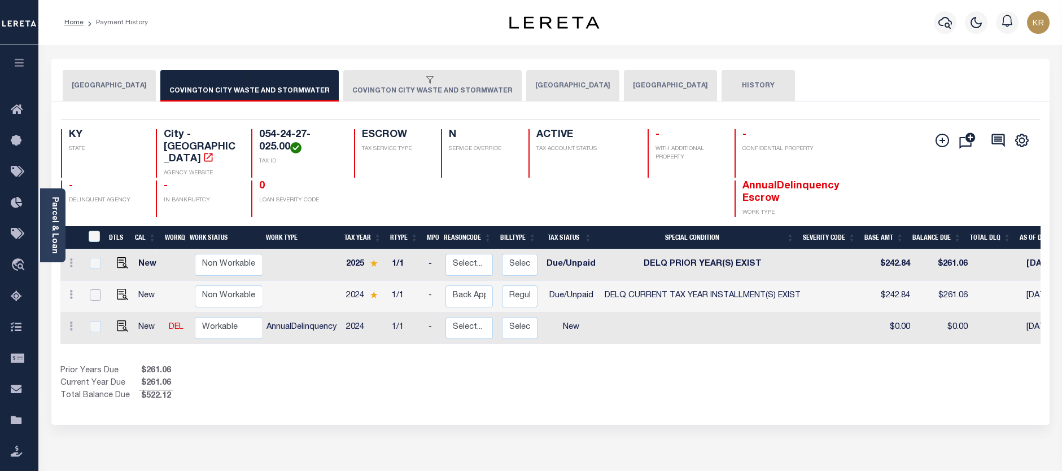
click at [96, 290] on input "checkbox" at bounding box center [95, 295] width 11 height 11
checkbox input "true"
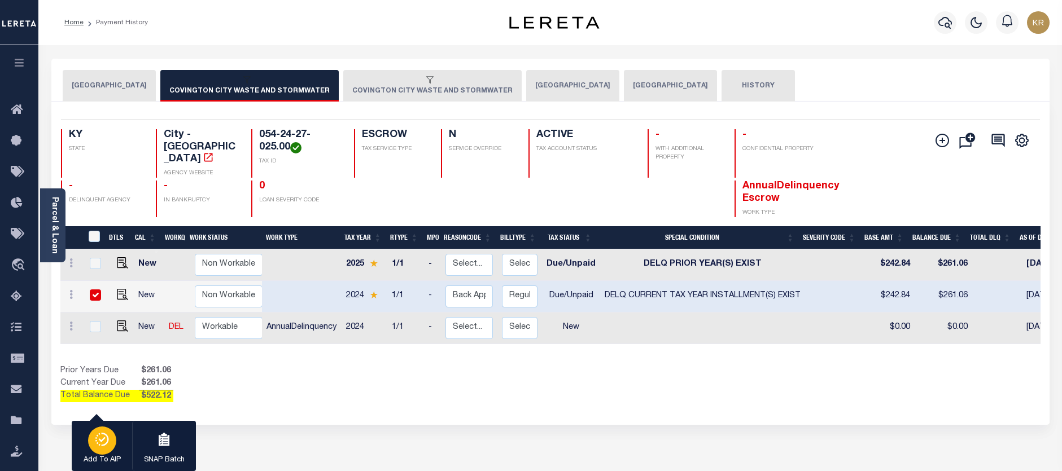
click at [111, 440] on div "button" at bounding box center [102, 441] width 28 height 28
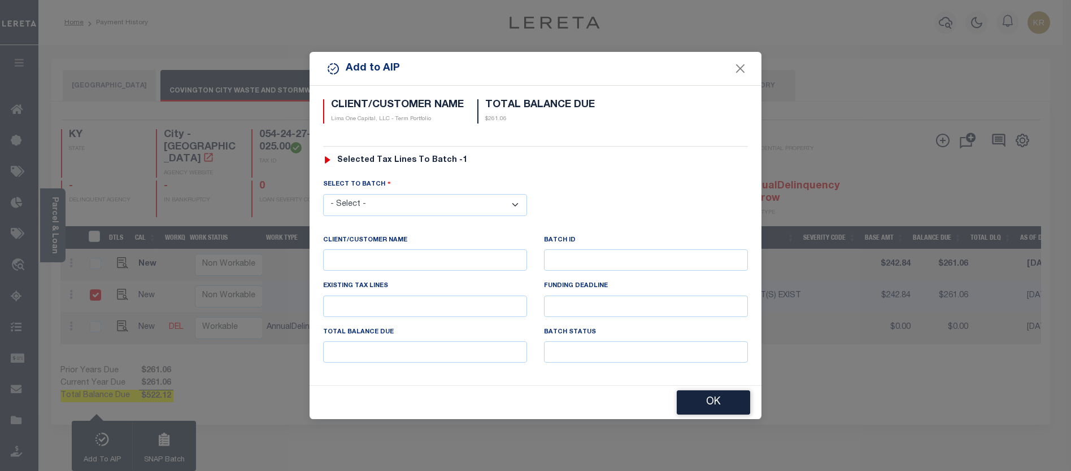
click at [421, 204] on select "- Select - 45186 45191 45195 45200 45202 45203 45206 45214 45215 45216 45218 45…" at bounding box center [425, 205] width 204 height 22
click at [740, 67] on button "Close" at bounding box center [740, 69] width 15 height 15
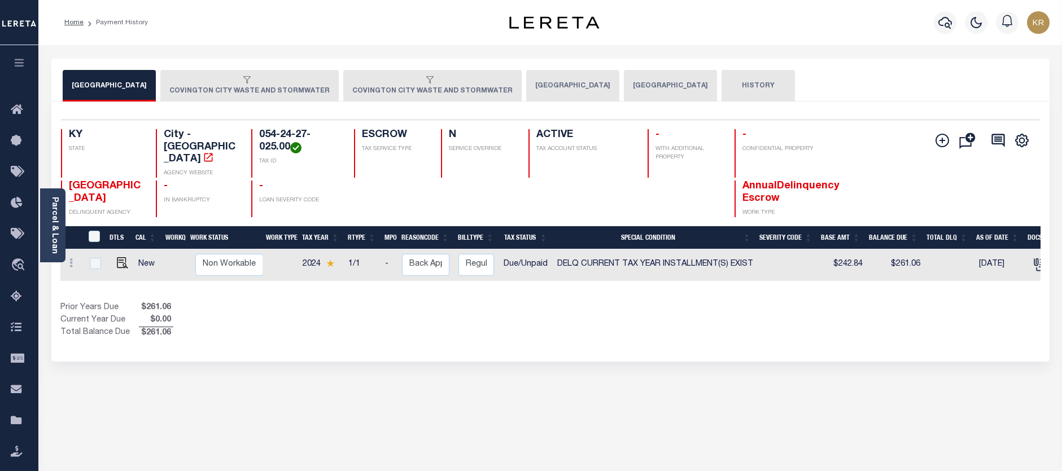
click at [196, 88] on button "COVINGTON CITY WASTE AND STORMWATER" at bounding box center [249, 86] width 178 height 32
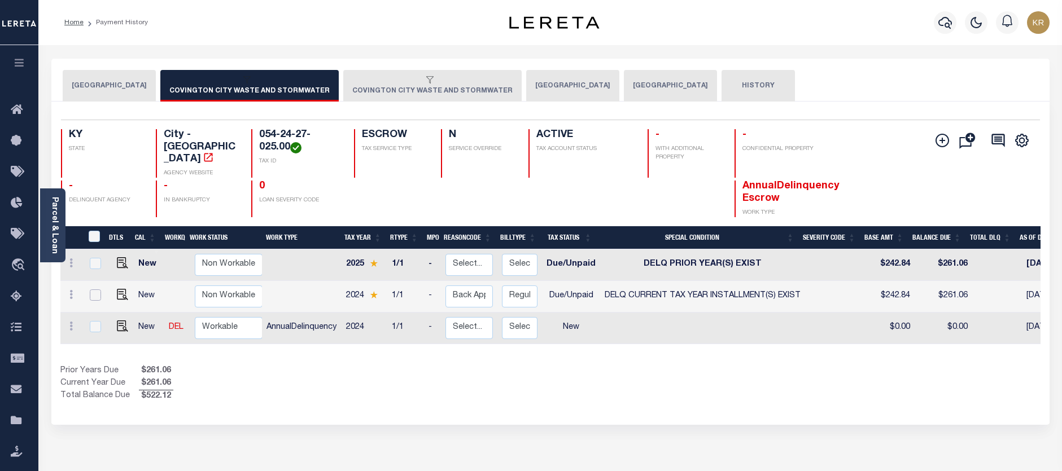
click at [96, 290] on input "checkbox" at bounding box center [95, 295] width 11 height 11
checkbox input "true"
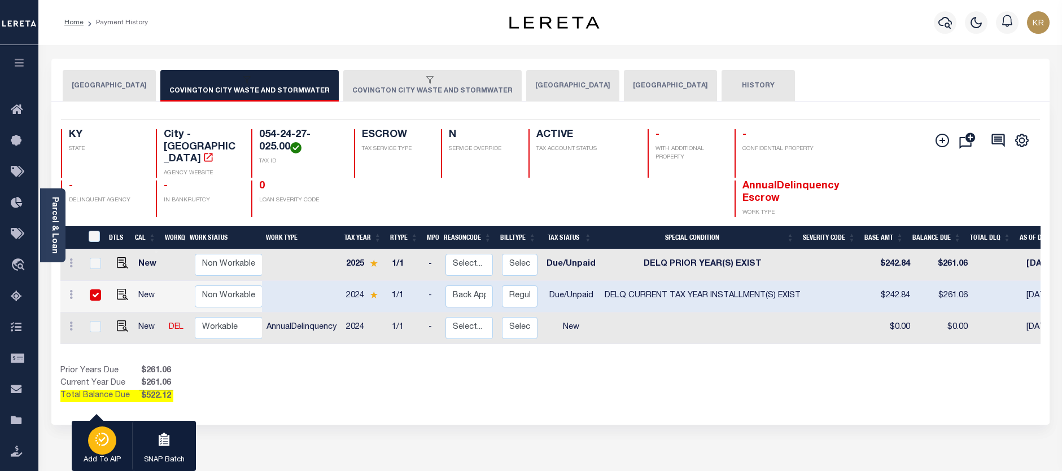
click at [99, 448] on div "button" at bounding box center [102, 441] width 28 height 28
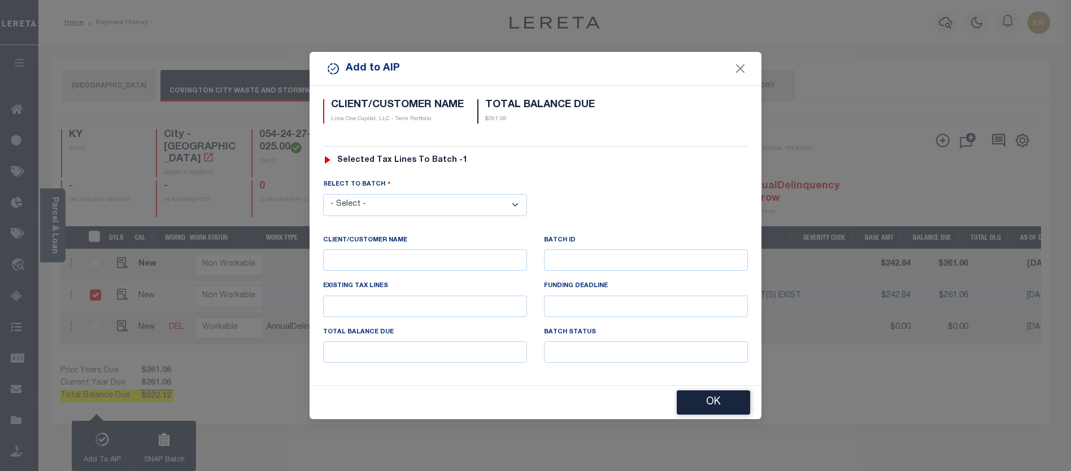
click at [345, 206] on select "- Select - 45186 45191 45195 45200 45202 45203 45206 45214 45215 45216 45218 45…" at bounding box center [425, 205] width 204 height 22
click at [409, 195] on select "- Select - 45186 45191 45195 45200 45202 45203 45206 45214 45215 45216 45218 45…" at bounding box center [425, 205] width 204 height 22
select select "46724"
click at [409, 195] on select "- Select - 45186 45191 45195 45200 45202 45203 45206 45214 45215 45216 45218 45…" at bounding box center [425, 204] width 204 height 22
click at [710, 401] on button "OK" at bounding box center [712, 403] width 73 height 24
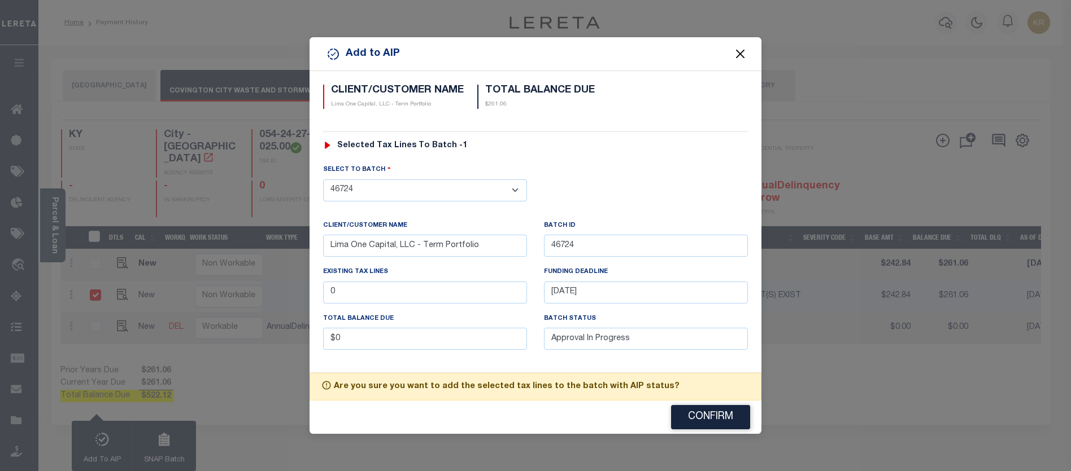
click at [742, 53] on button "Close" at bounding box center [740, 54] width 15 height 15
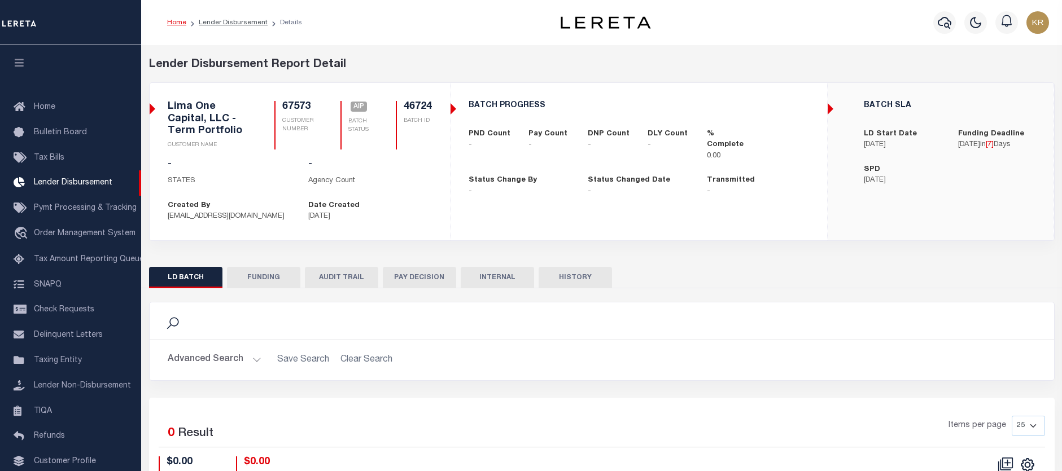
scroll to position [20, 0]
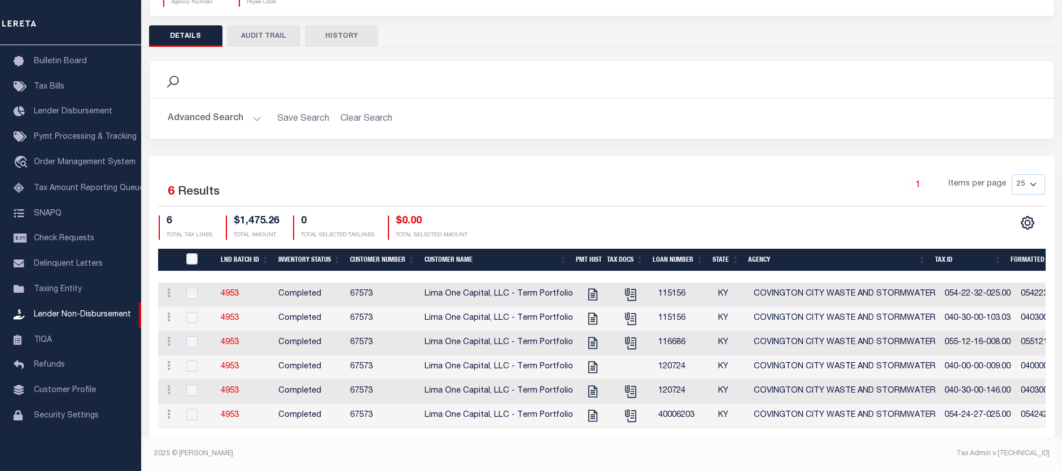
scroll to position [136, 0]
click at [586, 409] on icon "" at bounding box center [593, 416] width 15 height 15
checkbox input "true"
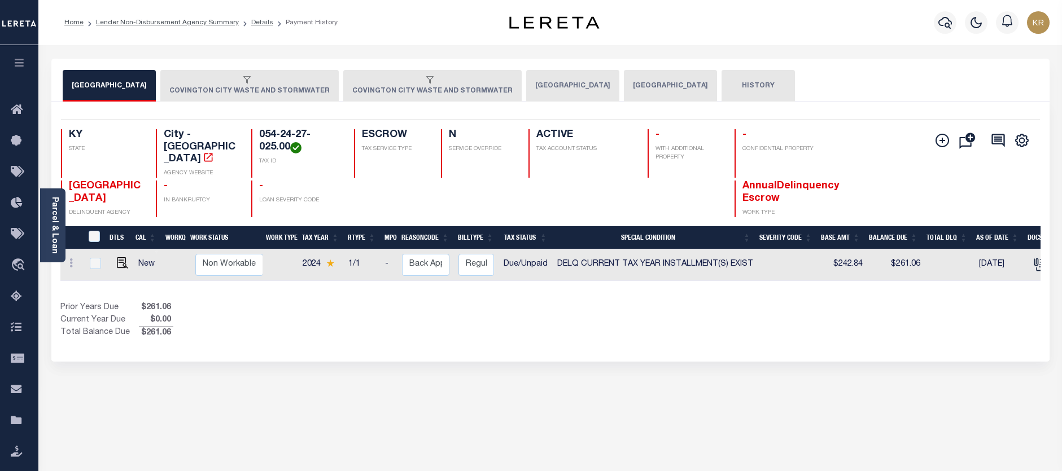
click at [241, 77] on div "button" at bounding box center [247, 81] width 156 height 10
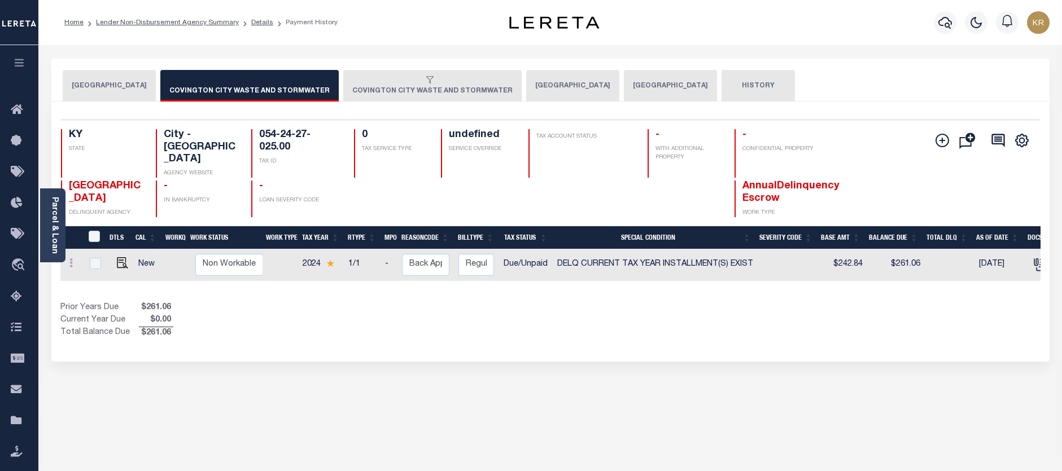
click at [377, 86] on button "COVINGTON CITY WASTE AND STORMWATER" at bounding box center [432, 86] width 178 height 32
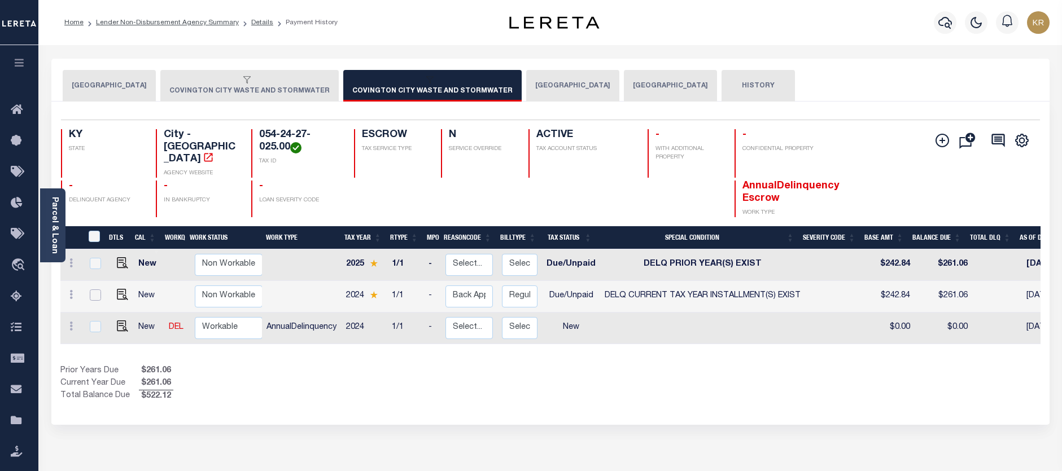
click at [93, 290] on input "checkbox" at bounding box center [95, 295] width 11 height 11
checkbox input "true"
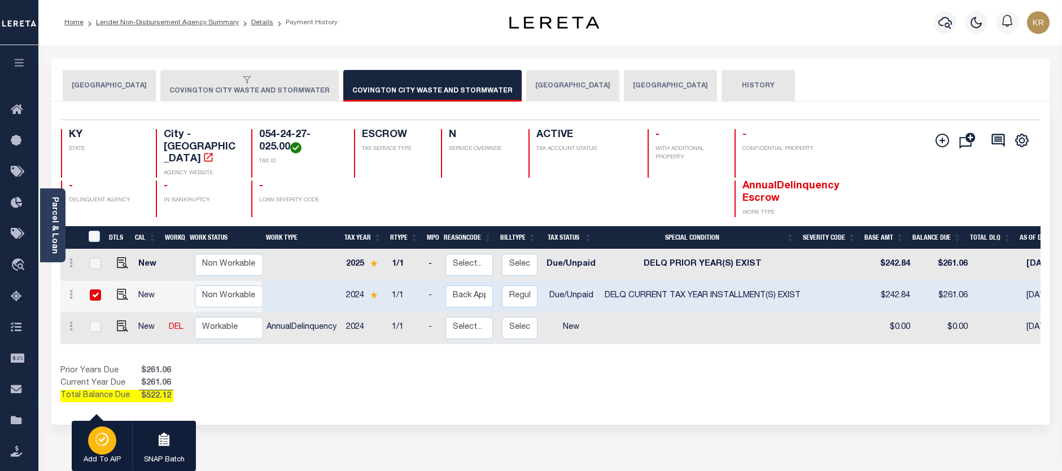
click at [102, 442] on icon "button" at bounding box center [102, 439] width 5 height 5
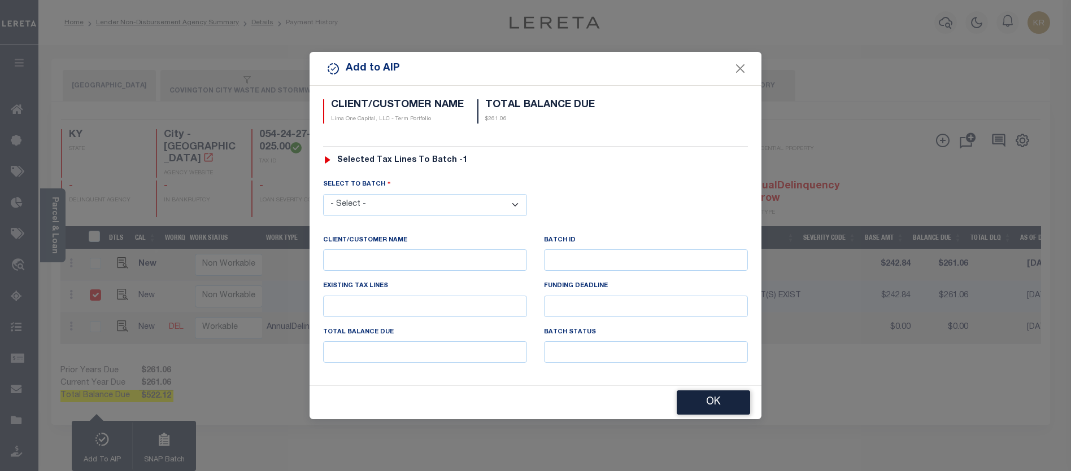
click at [408, 198] on select "- Select - 45186 45191 45195 45200 45202 45203 45206 45214 45215 45216 45218 45…" at bounding box center [425, 205] width 204 height 22
select select "46724"
click at [323, 194] on select "- Select - 45186 45191 45195 45200 45202 45203 45206 45214 45215 45216 45218 45…" at bounding box center [425, 205] width 204 height 22
click at [704, 402] on button "OK" at bounding box center [712, 403] width 73 height 24
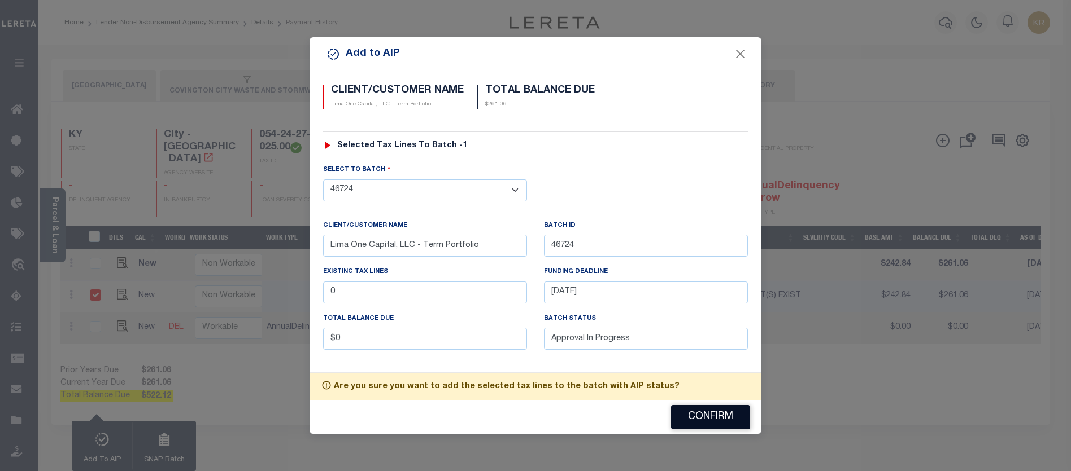
click at [718, 422] on button "Confirm" at bounding box center [710, 417] width 79 height 24
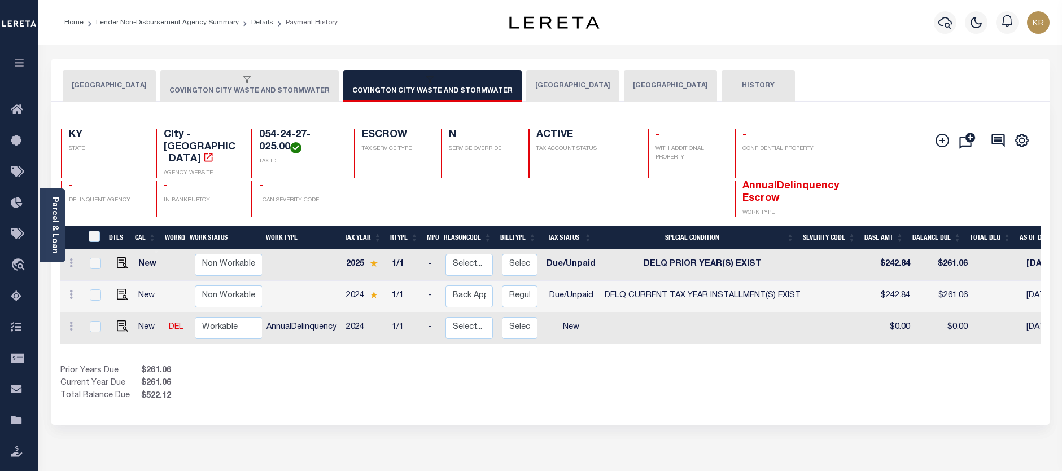
click at [236, 80] on div "button" at bounding box center [247, 81] width 156 height 10
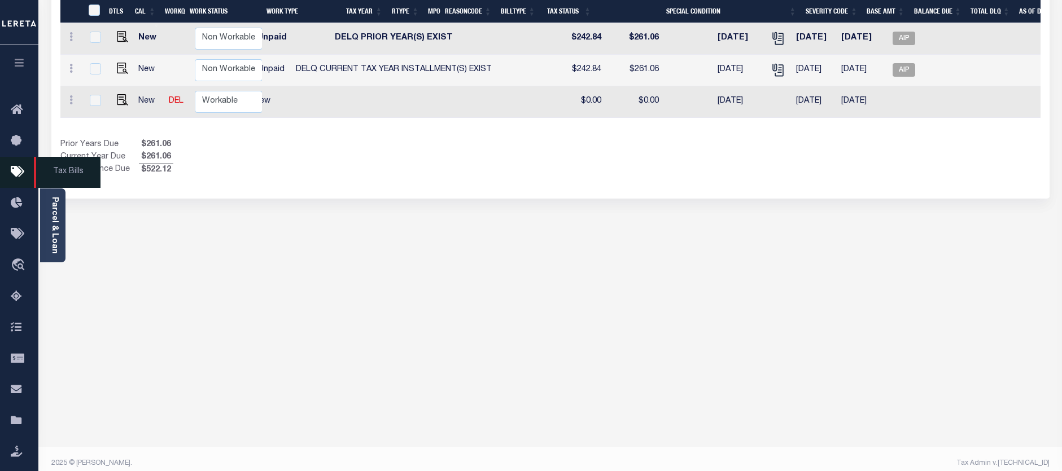
scroll to position [0, 309]
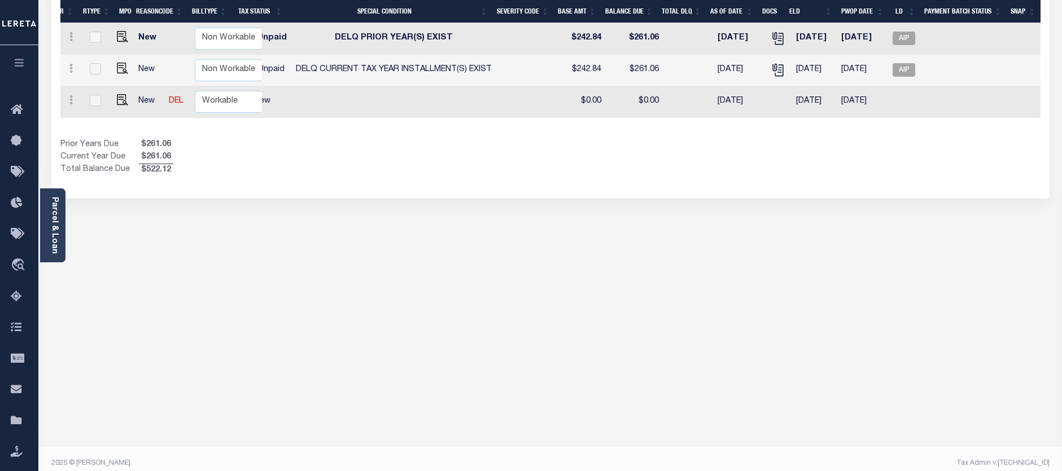
click at [19, 64] on icon "button" at bounding box center [19, 63] width 13 height 10
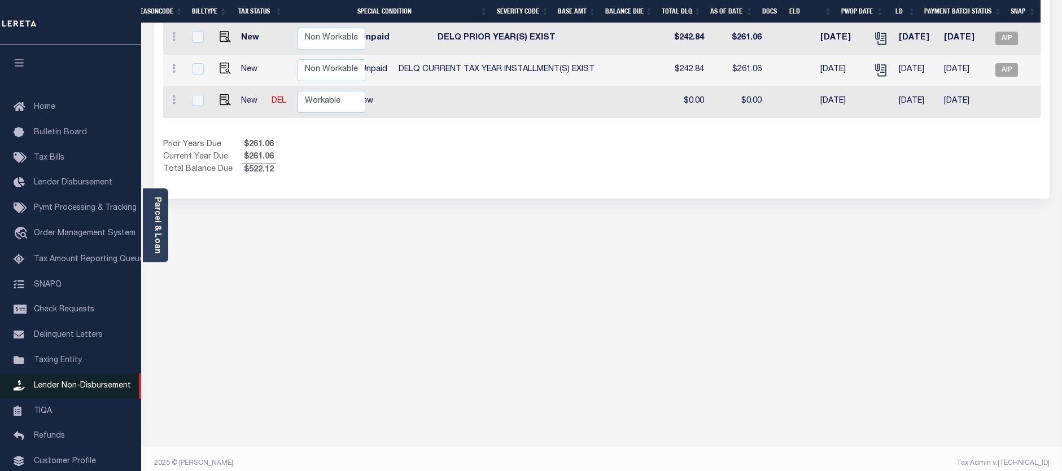
click at [67, 388] on span "Lender Non-Disbursement" at bounding box center [82, 386] width 97 height 8
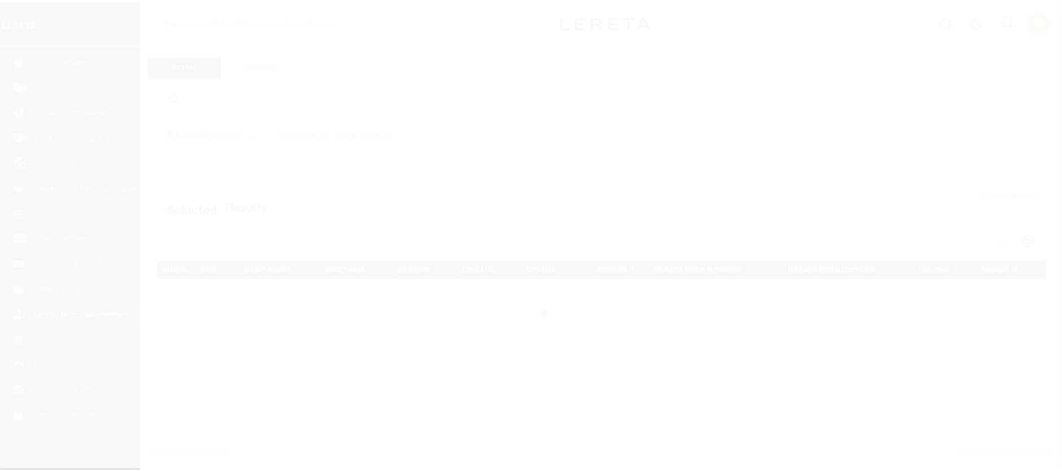
scroll to position [78, 0]
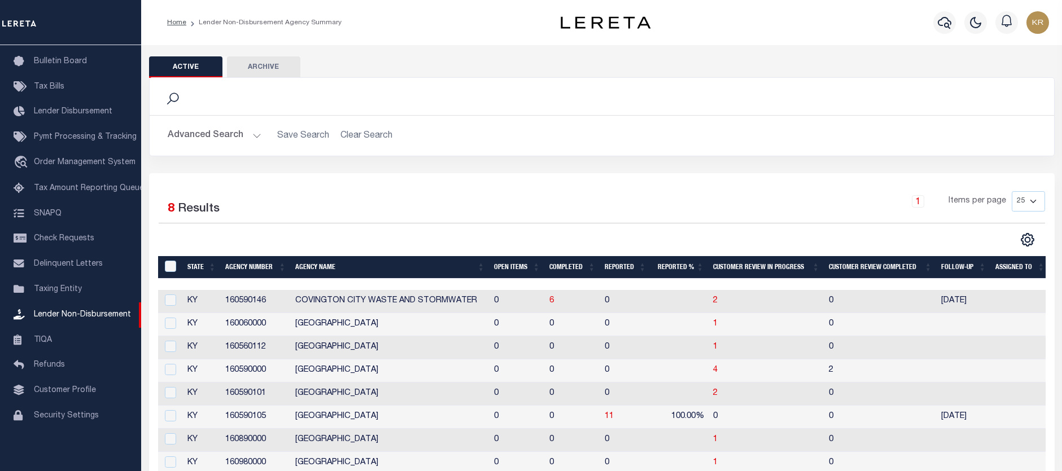
click at [182, 209] on label "Results" at bounding box center [199, 209] width 42 height 18
click at [190, 137] on button "Advanced Search" at bounding box center [215, 136] width 94 height 22
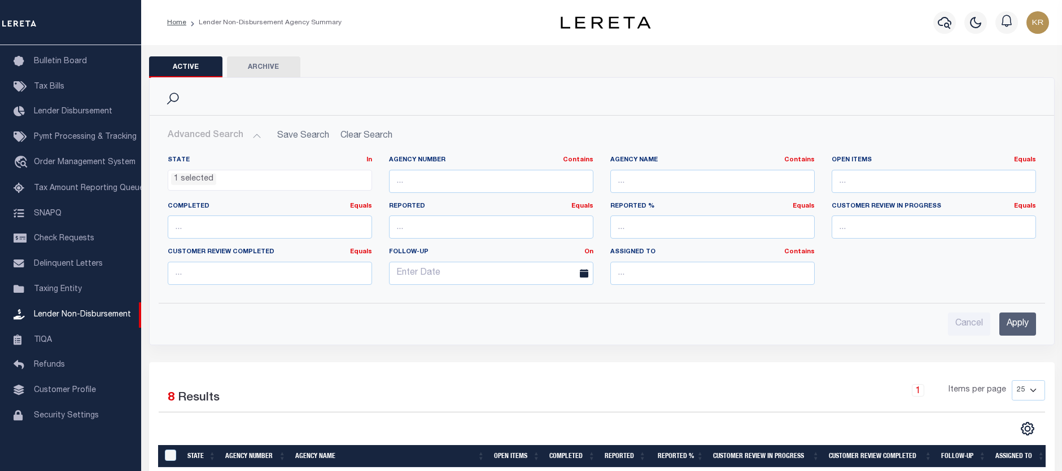
click at [190, 138] on button "Advanced Search" at bounding box center [215, 136] width 94 height 22
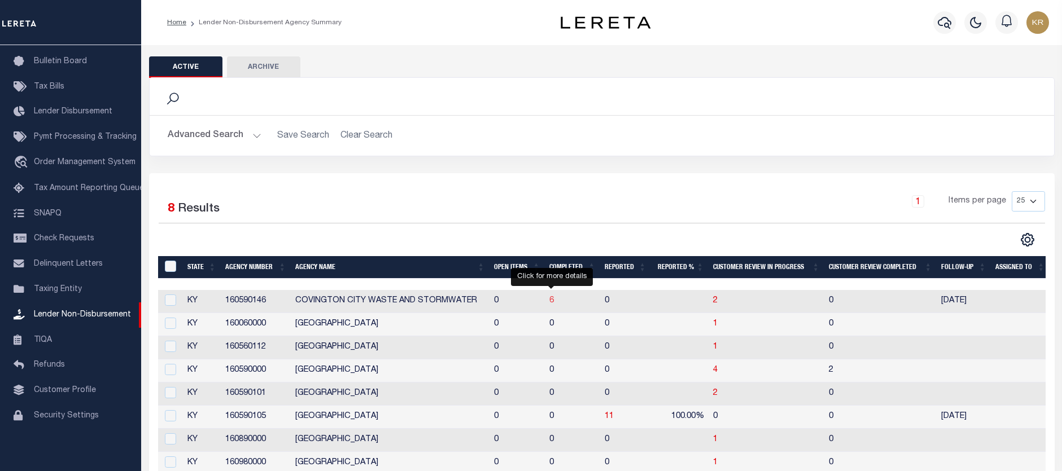
click at [551, 305] on span "6" at bounding box center [551, 301] width 5 height 8
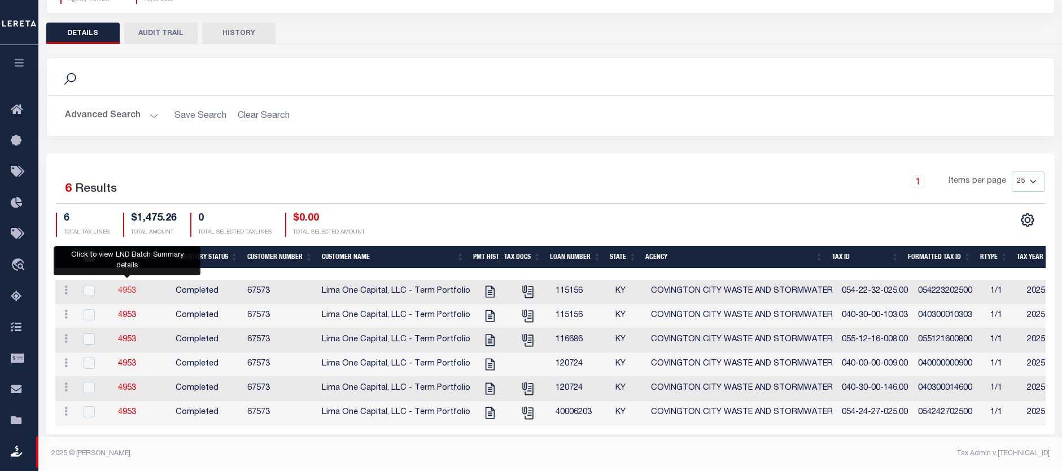
click at [131, 287] on link "4953" at bounding box center [127, 291] width 18 height 8
checkbox input "true"
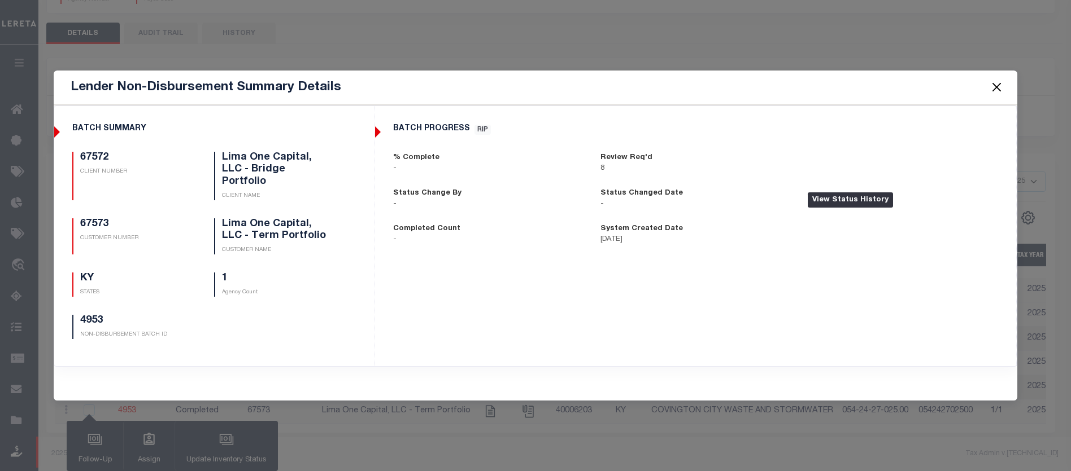
click at [853, 207] on button "View Status History" at bounding box center [849, 201] width 85 height 16
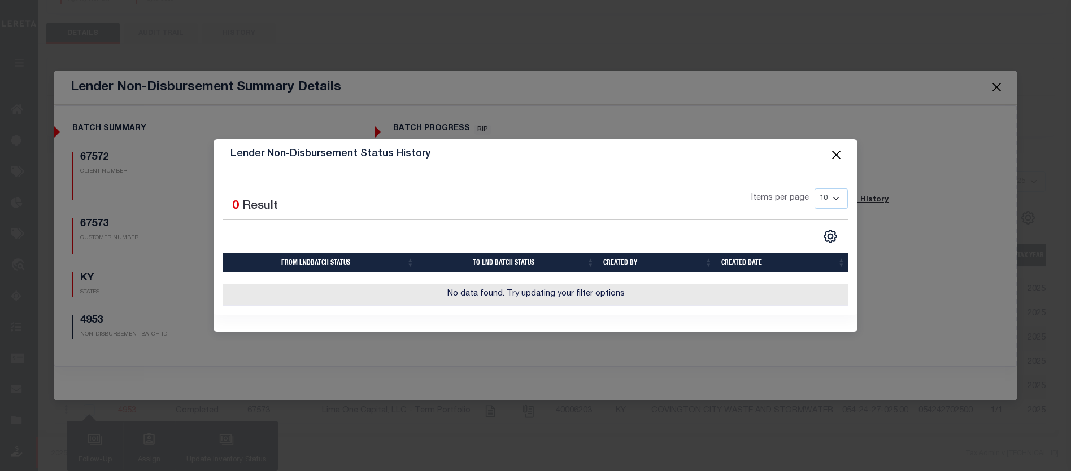
click at [832, 151] on button "Close" at bounding box center [836, 154] width 15 height 15
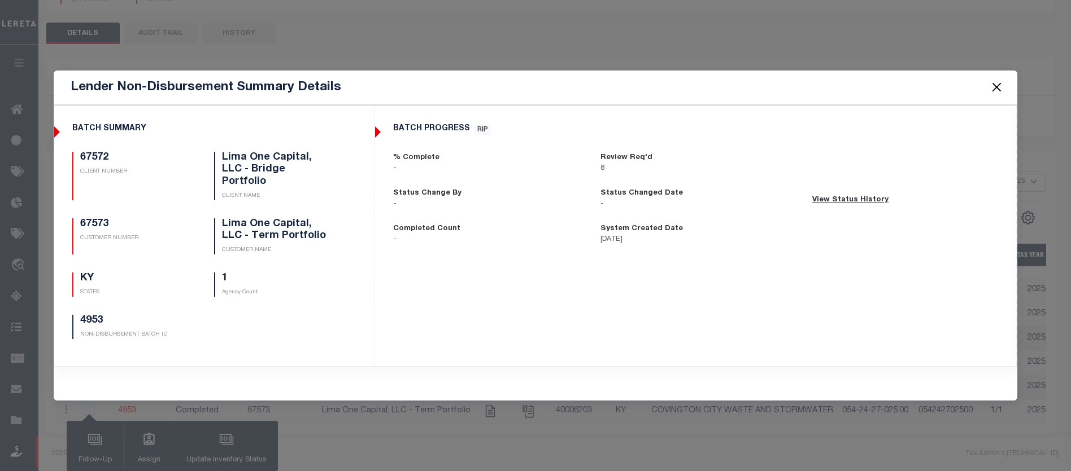
click at [992, 91] on button "Close" at bounding box center [996, 87] width 15 height 15
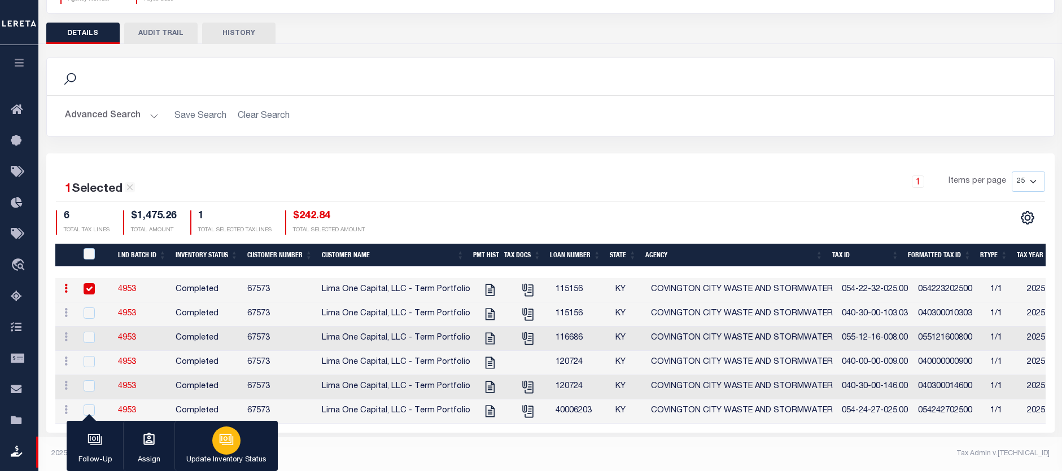
click at [235, 440] on div "button" at bounding box center [226, 441] width 28 height 28
select select "Completed"
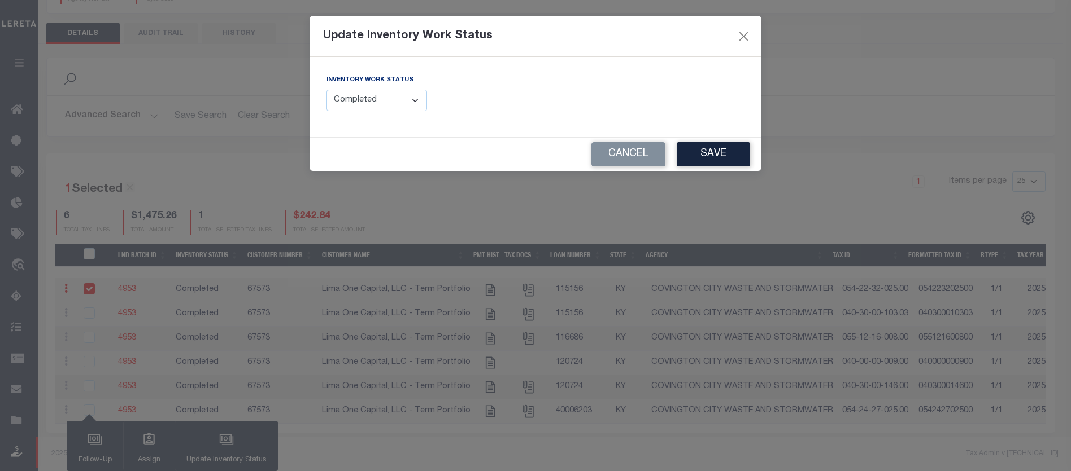
click at [378, 108] on select "--Select-- Open Completed Reported" at bounding box center [376, 101] width 101 height 22
click at [743, 35] on button "Close" at bounding box center [743, 36] width 15 height 15
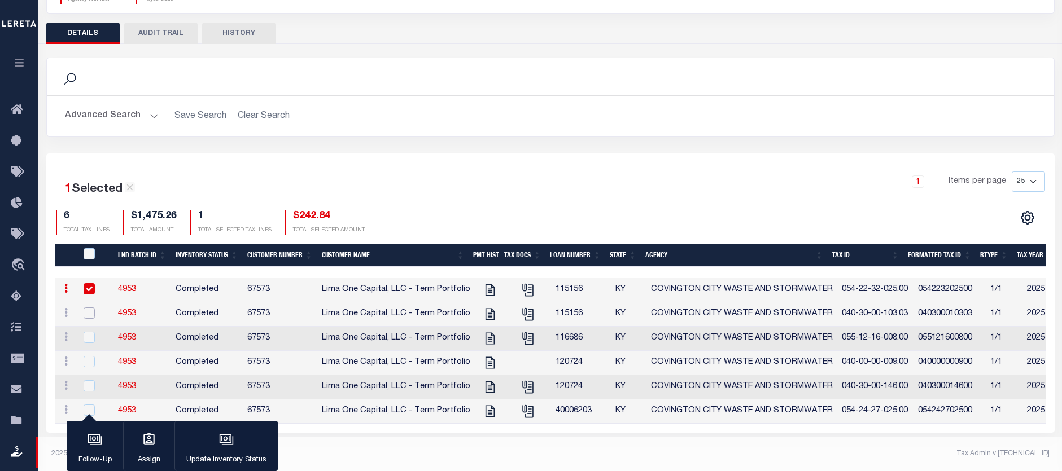
click at [91, 308] on input "checkbox" at bounding box center [89, 313] width 11 height 11
checkbox input "true"
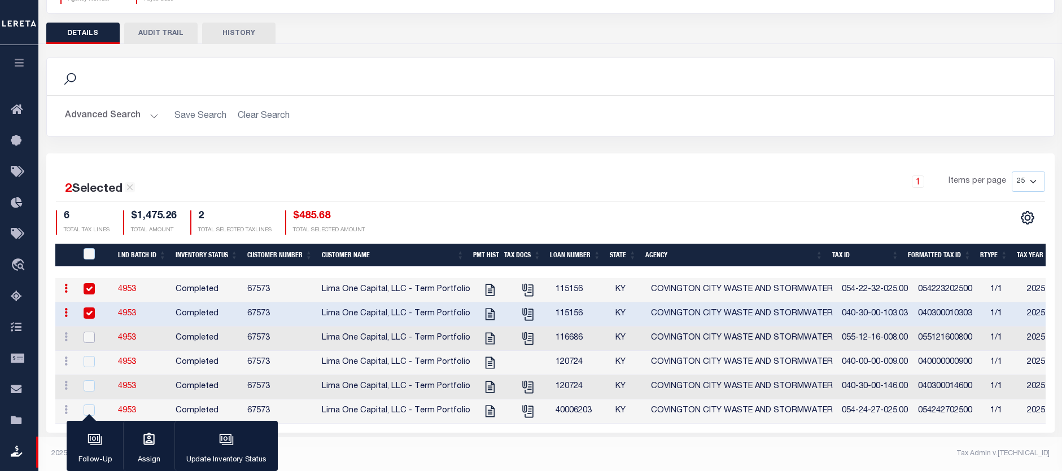
click at [89, 335] on input "checkbox" at bounding box center [89, 337] width 11 height 11
checkbox input "true"
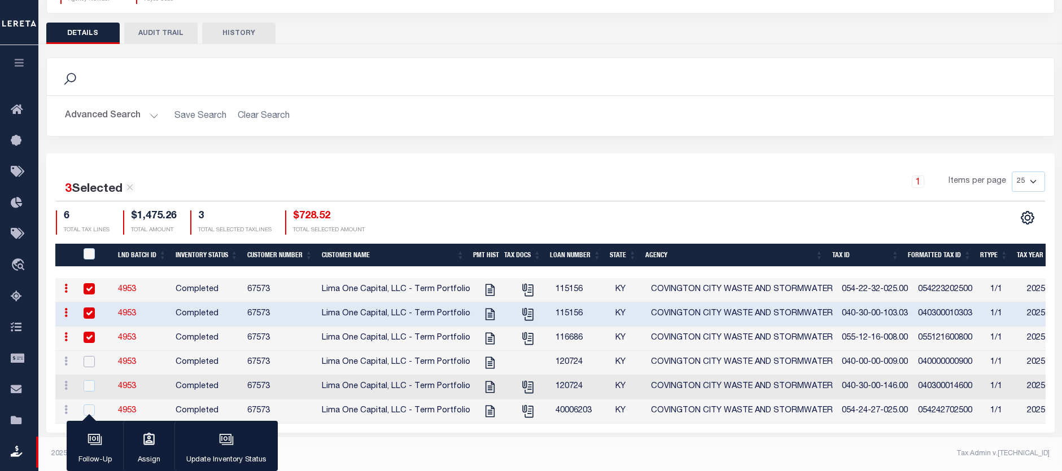
click at [87, 360] on input "checkbox" at bounding box center [89, 361] width 11 height 11
checkbox input "true"
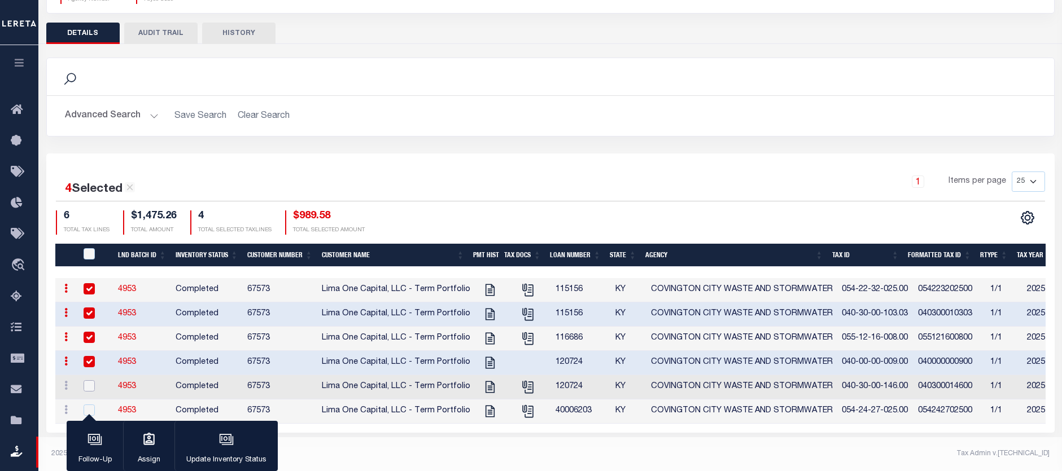
click at [91, 388] on input "checkbox" at bounding box center [89, 386] width 11 height 11
checkbox input "true"
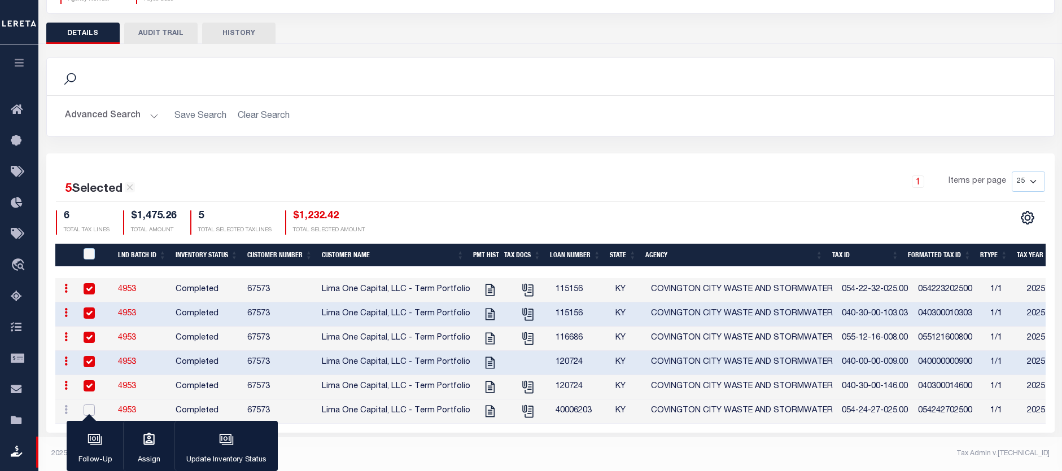
click at [89, 408] on input "checkbox" at bounding box center [89, 410] width 11 height 11
checkbox input "true"
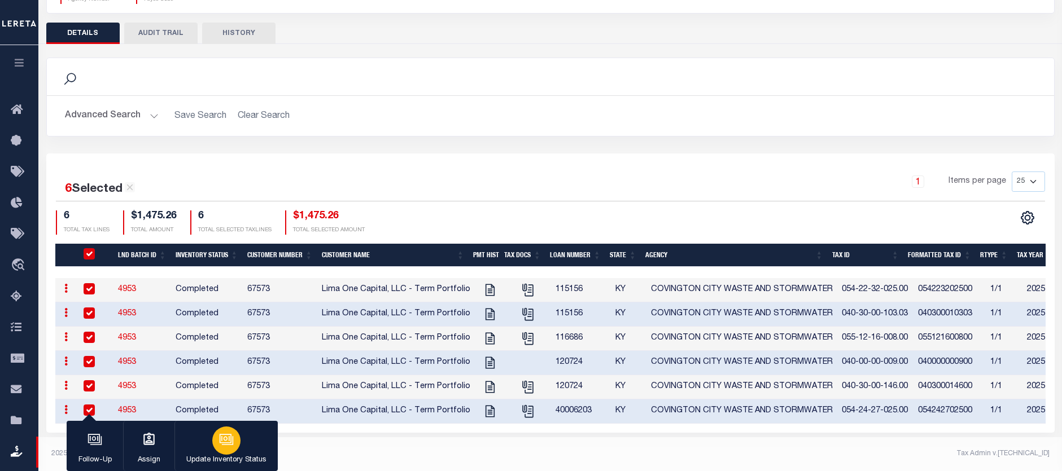
click at [223, 437] on icon "button" at bounding box center [226, 440] width 15 height 15
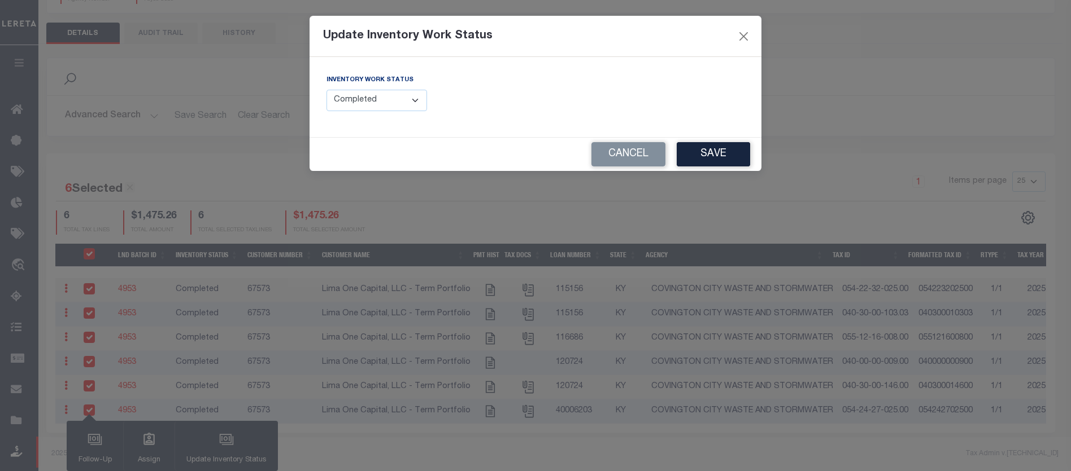
click at [362, 105] on select "--Select-- Open Completed Reported" at bounding box center [376, 101] width 101 height 22
select select "Reported"
click at [326, 90] on select "--Select-- Open Completed Reported" at bounding box center [376, 101] width 101 height 22
click at [710, 155] on button "Save" at bounding box center [712, 154] width 73 height 24
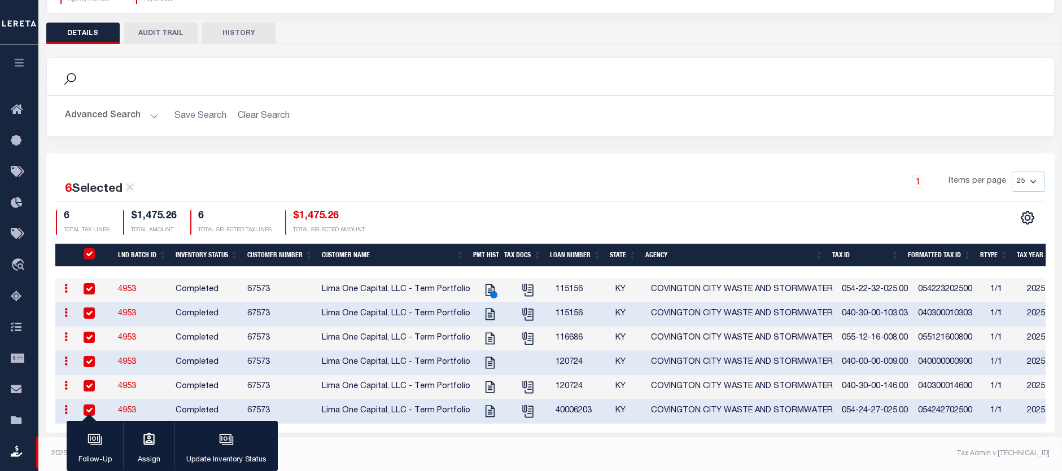
scroll to position [127, 0]
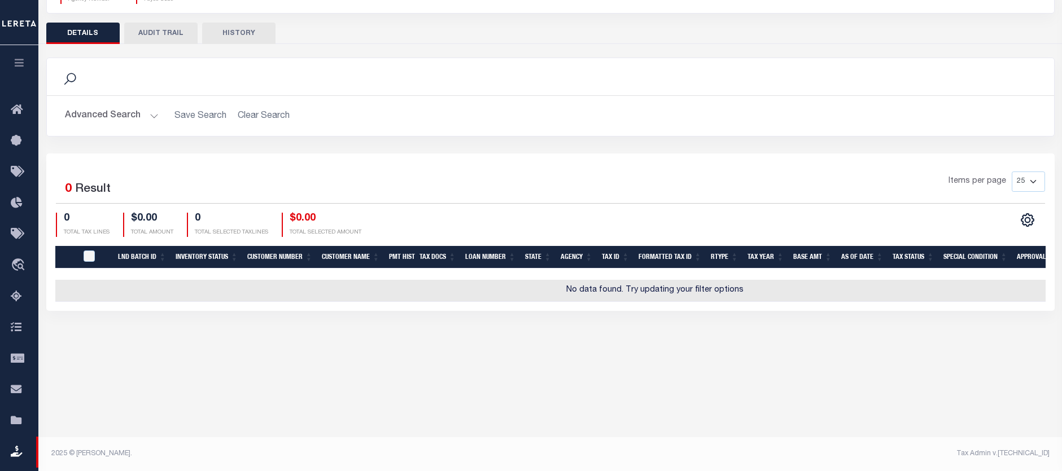
click at [108, 115] on button "Advanced Search" at bounding box center [112, 116] width 94 height 22
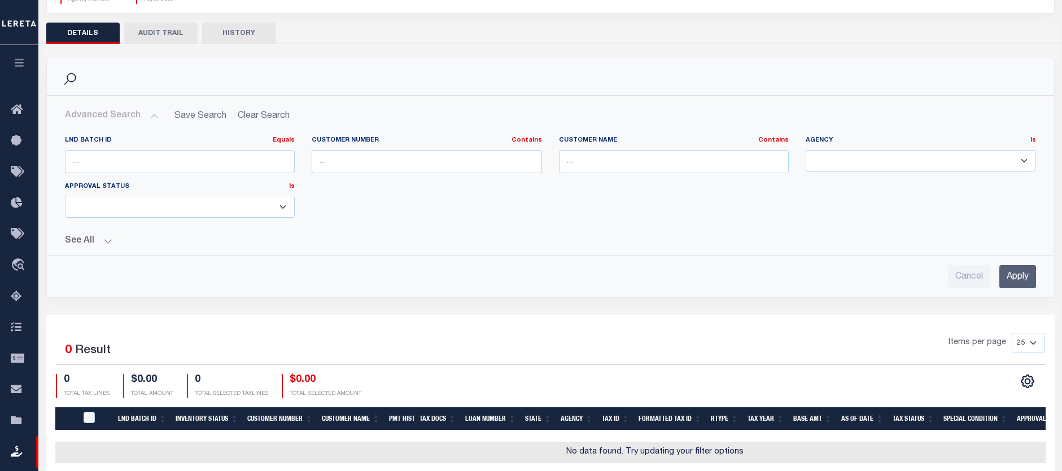
click at [460, 258] on div "Cancel Apply" at bounding box center [550, 272] width 989 height 32
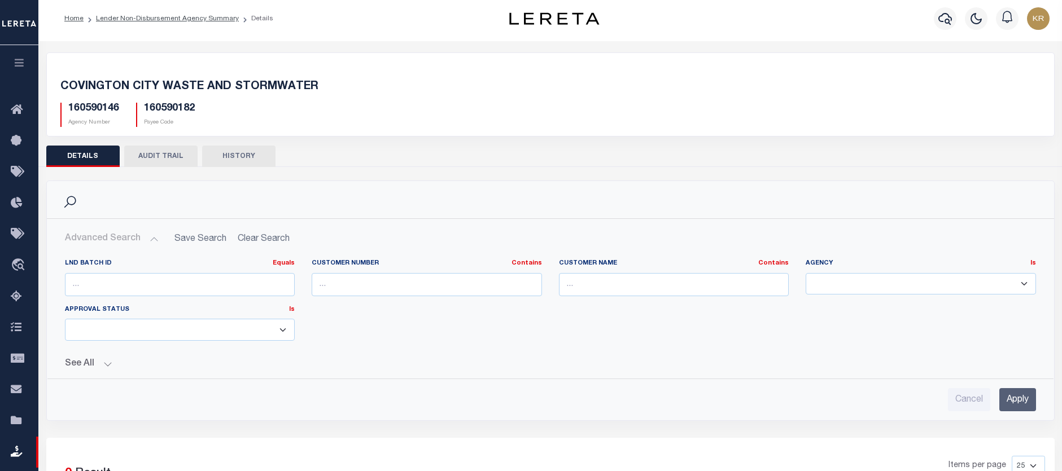
scroll to position [0, 0]
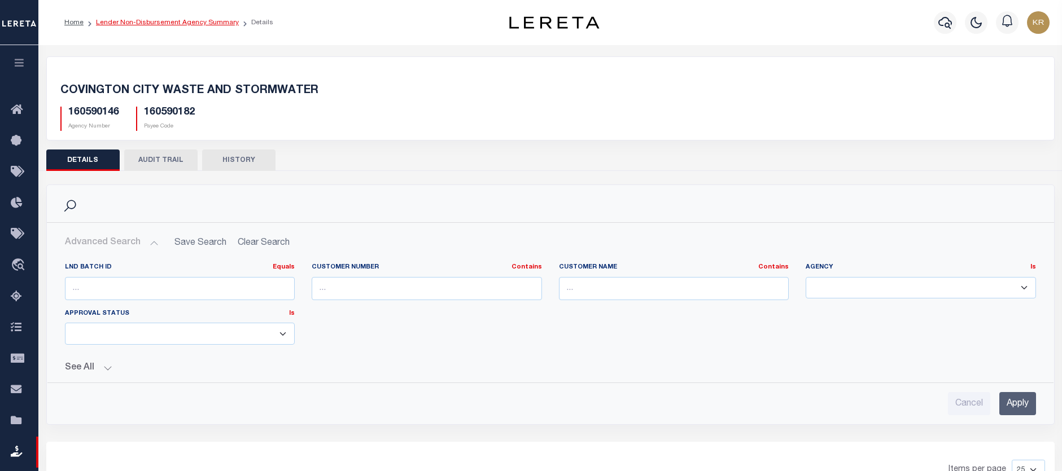
click at [143, 21] on link "Lender Non-Disbursement Agency Summary" at bounding box center [167, 22] width 143 height 7
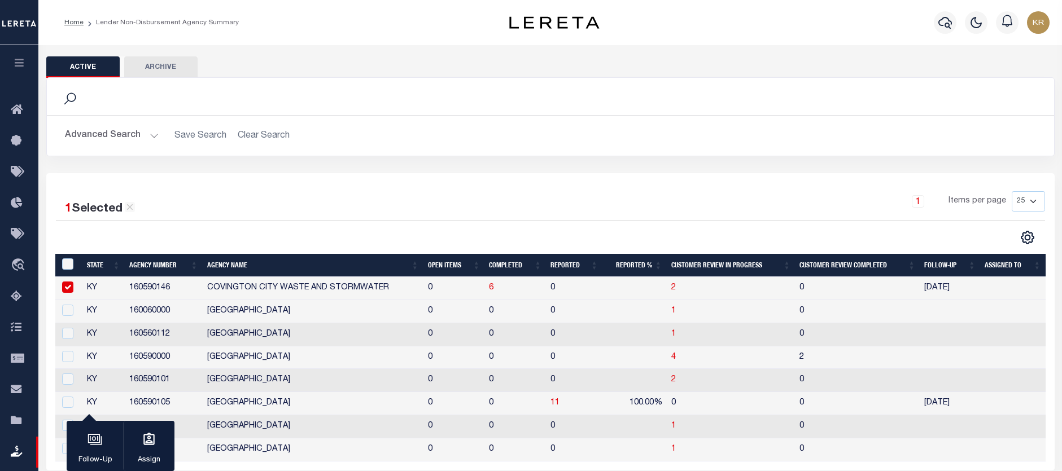
click at [72, 287] on input "checkbox" at bounding box center [67, 287] width 11 height 11
checkbox input "false"
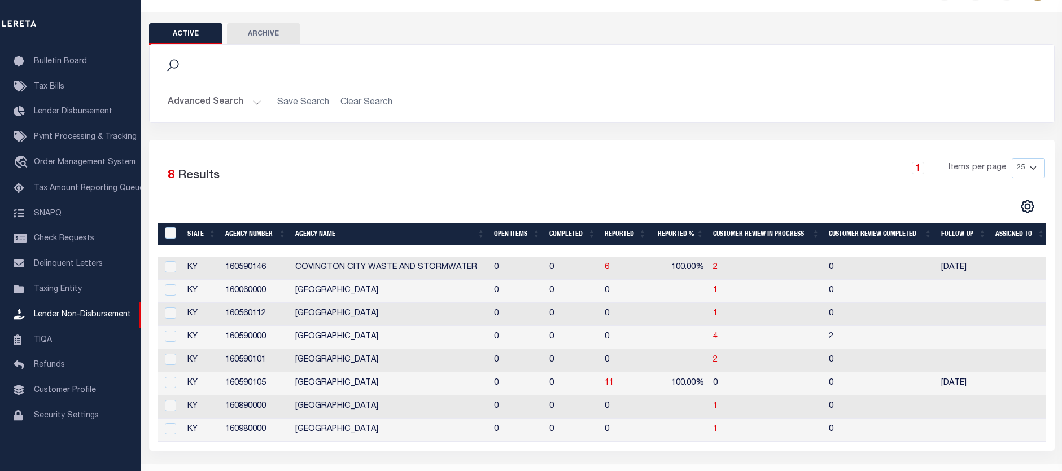
scroll to position [68, 0]
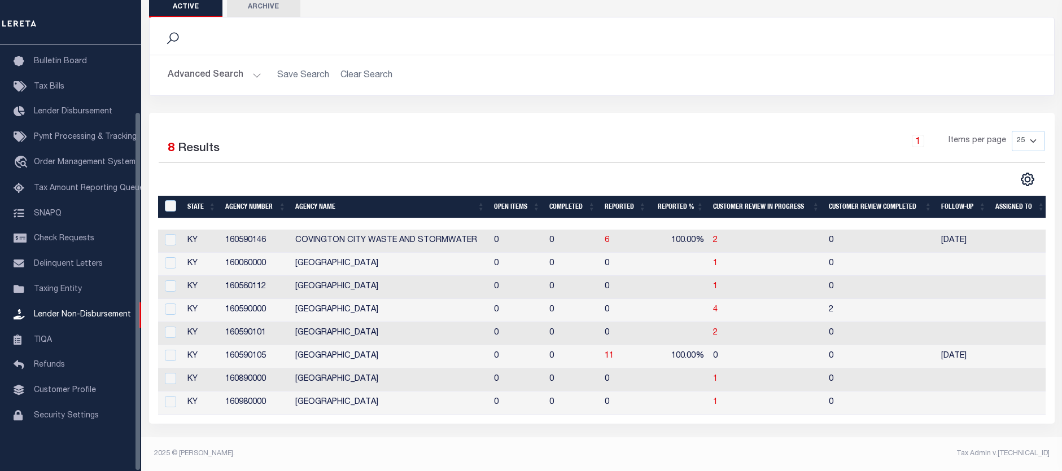
click at [160, 123] on div "Selected 8 Results 1 Items per page 25 50 100 200" at bounding box center [602, 268] width 906 height 311
click at [221, 67] on button "Advanced Search" at bounding box center [215, 75] width 94 height 22
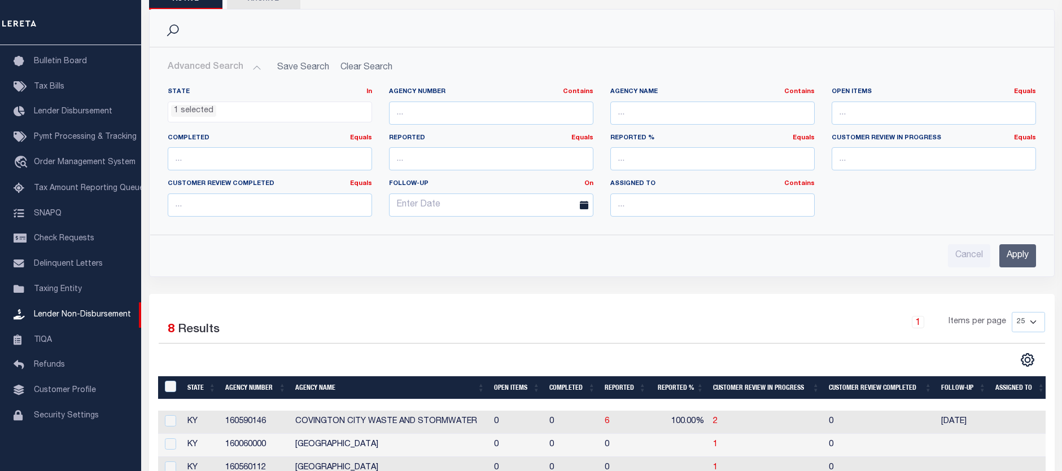
click at [303, 106] on ul "1 selected" at bounding box center [269, 109] width 203 height 15
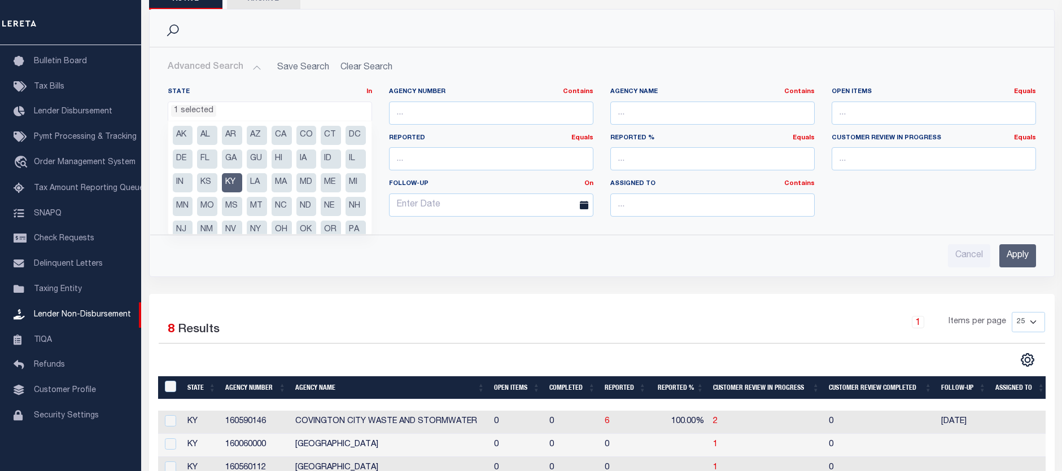
click at [242, 184] on li "KY" at bounding box center [232, 182] width 20 height 19
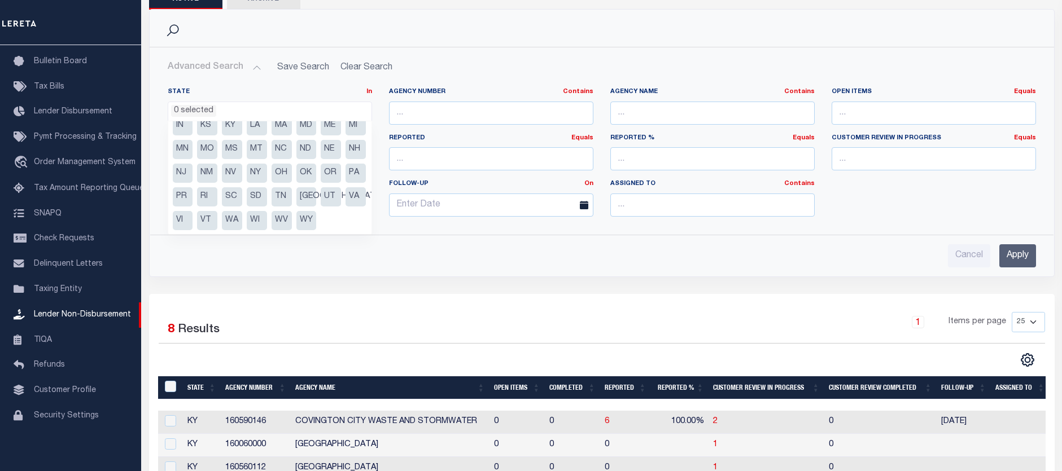
scroll to position [81, 0]
click at [296, 128] on li "MD" at bounding box center [306, 125] width 20 height 19
select select "MD"
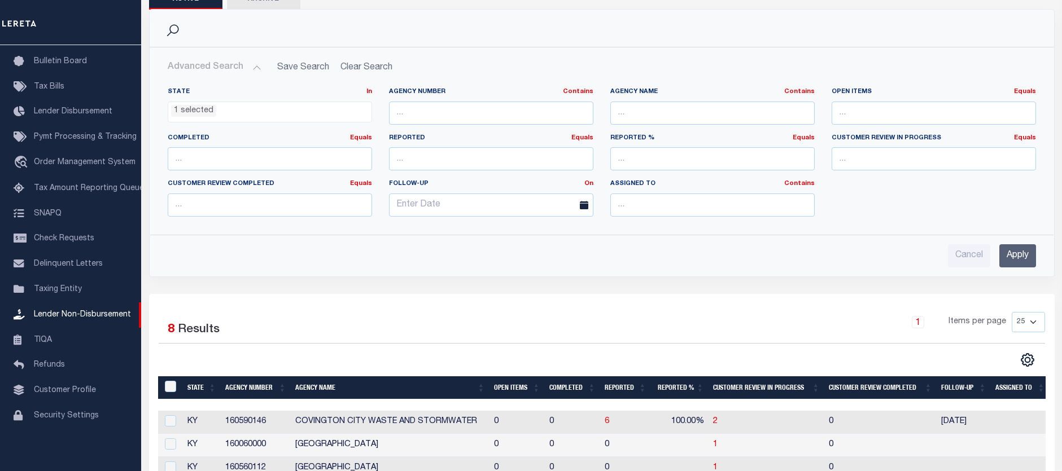
click at [1020, 256] on input "Apply" at bounding box center [1017, 255] width 37 height 23
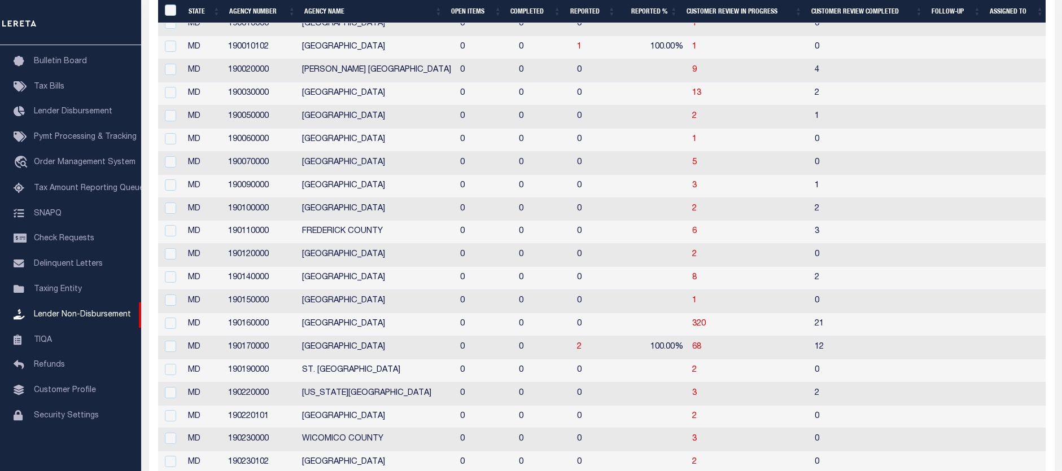
scroll to position [294, 0]
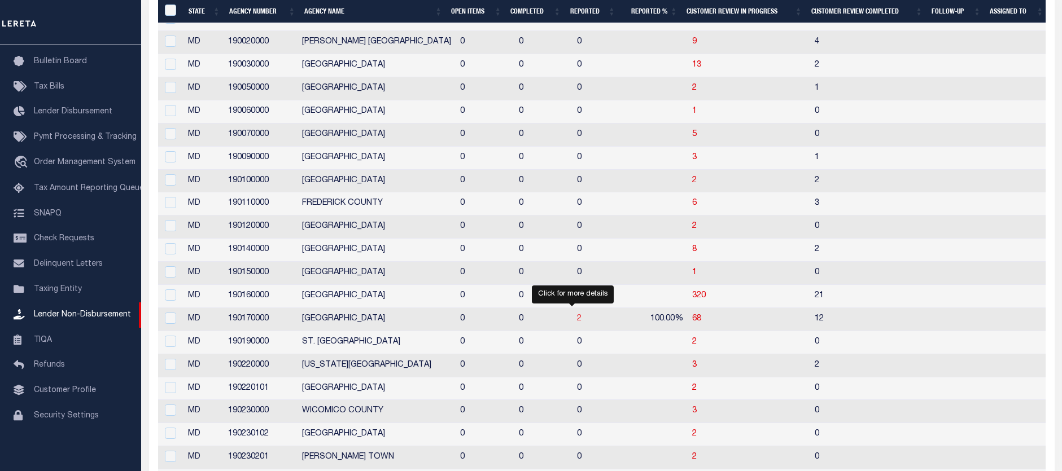
click at [577, 322] on span "2" at bounding box center [579, 319] width 5 height 8
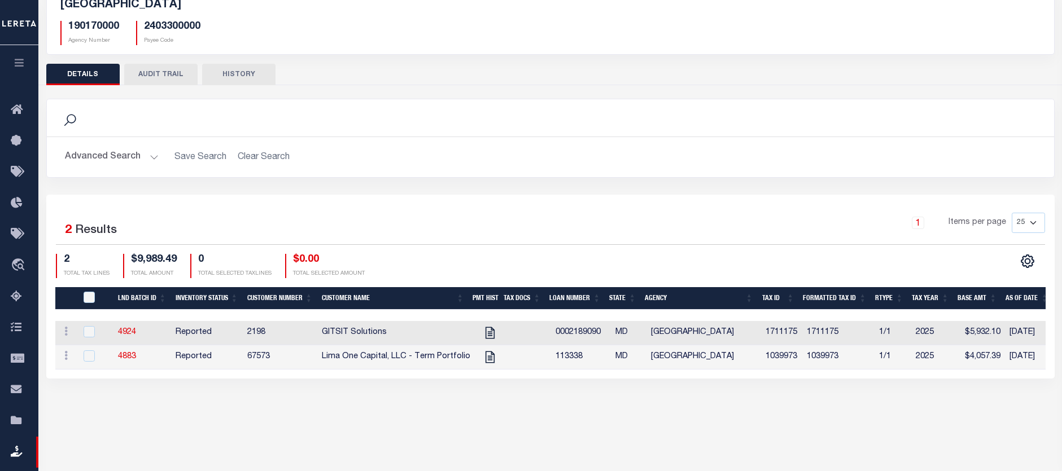
scroll to position [113, 0]
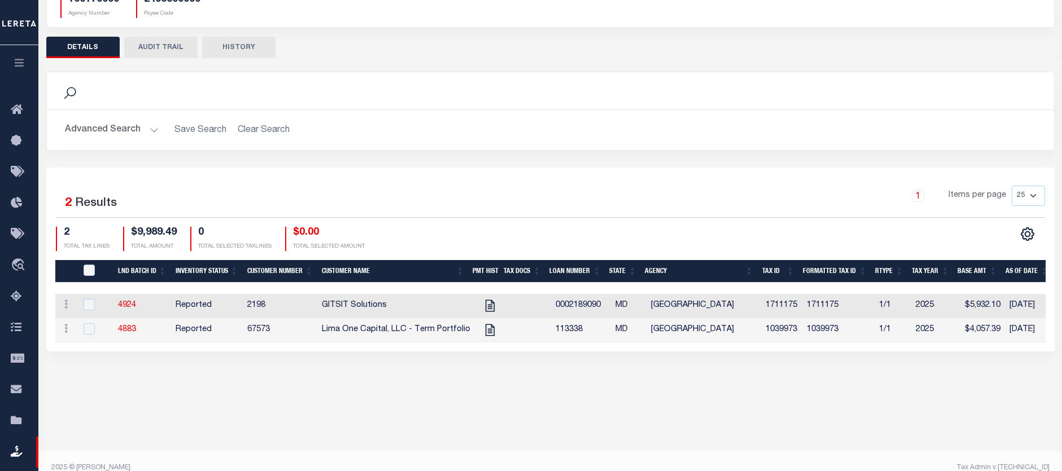
click at [22, 66] on icon "button" at bounding box center [19, 63] width 13 height 10
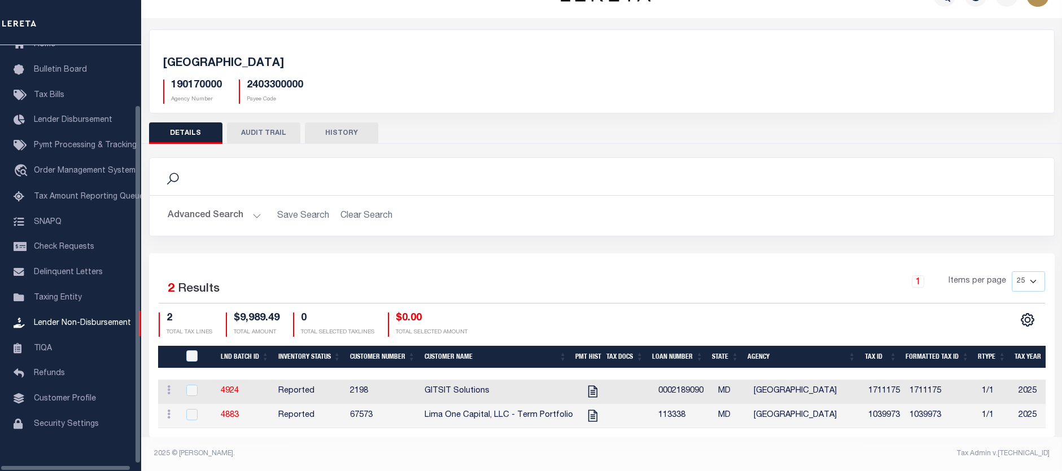
scroll to position [70, 0]
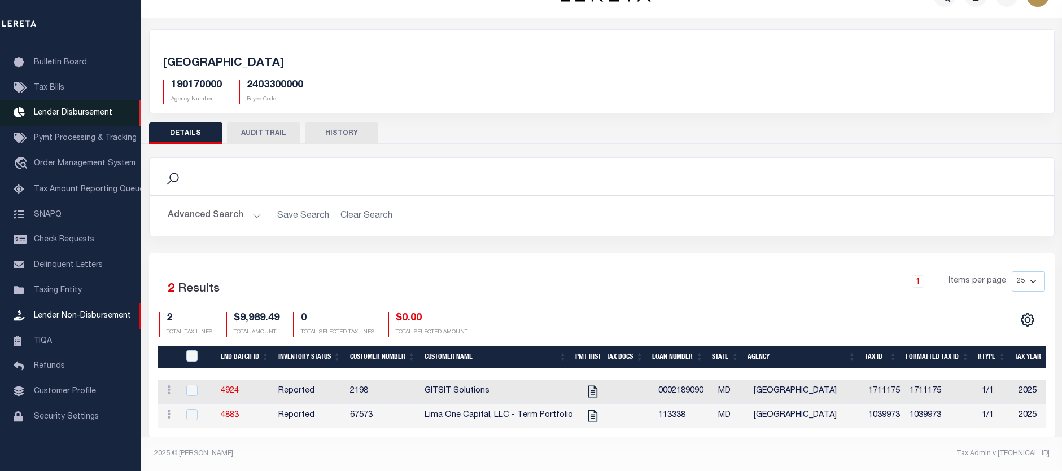
click at [65, 109] on link "Lender Disbursement" at bounding box center [70, 113] width 141 height 25
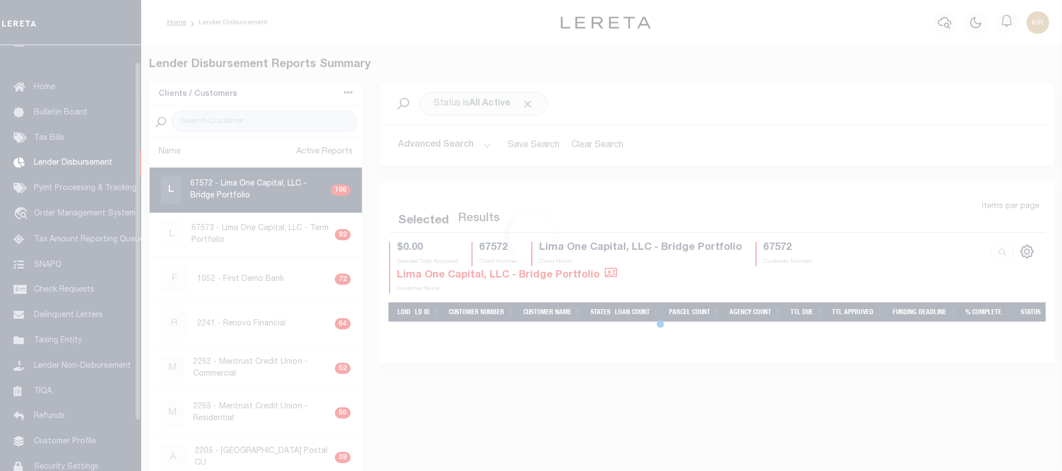
scroll to position [20, 0]
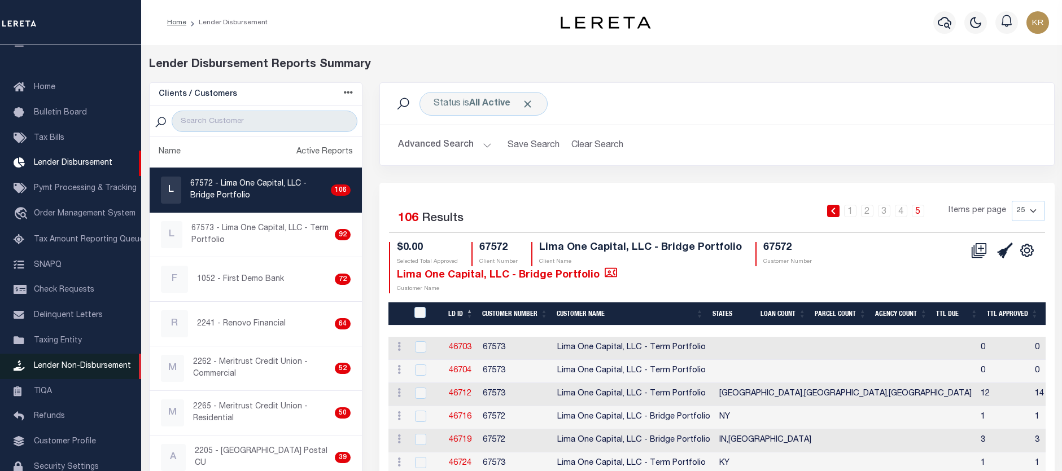
click at [54, 368] on span "Lender Non-Disbursement" at bounding box center [82, 366] width 97 height 8
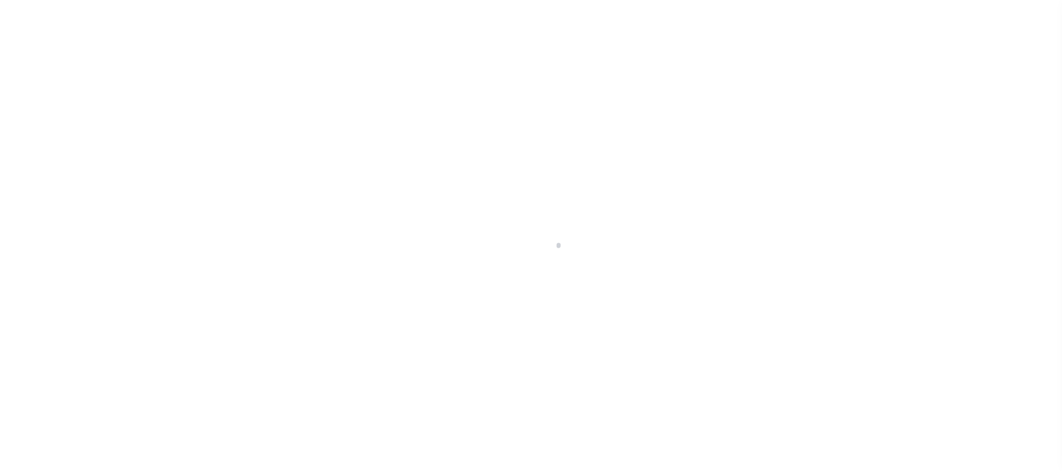
scroll to position [78, 0]
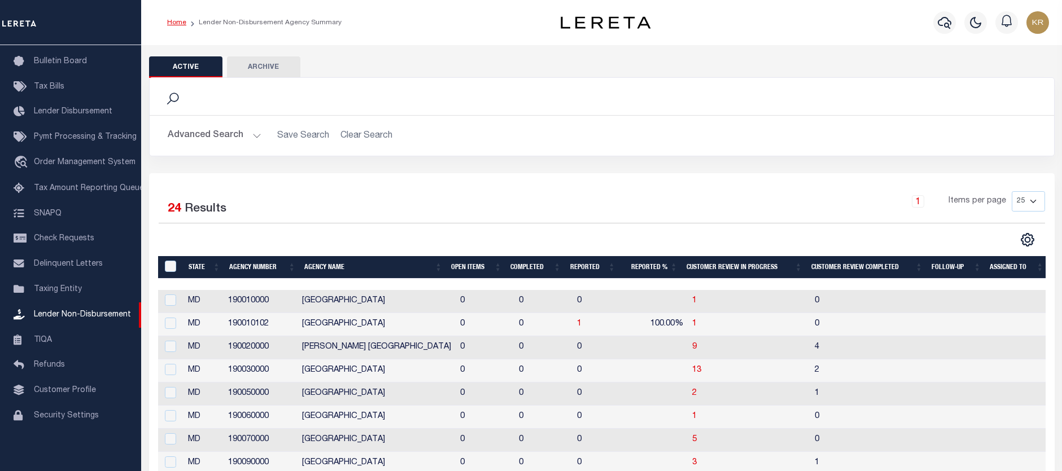
click at [180, 21] on link "Home" at bounding box center [176, 22] width 19 height 7
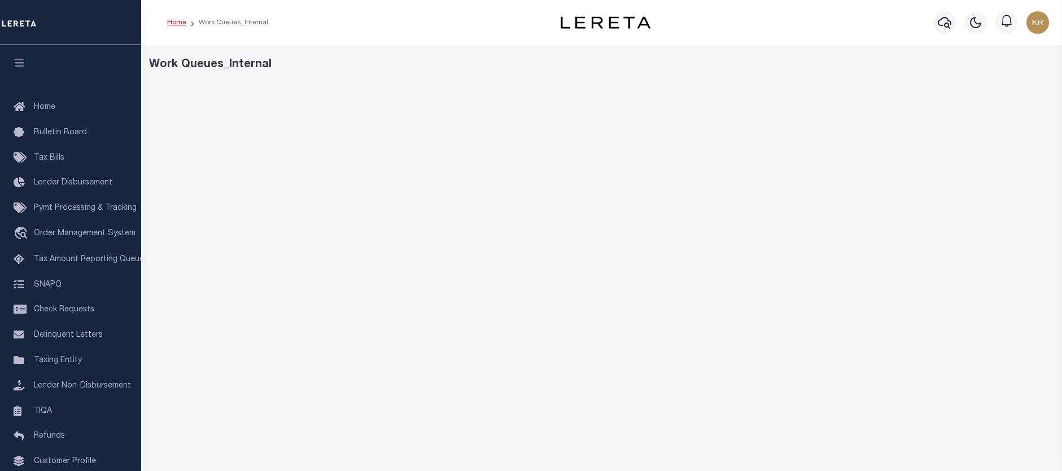
click at [181, 21] on link "Home" at bounding box center [176, 22] width 19 height 7
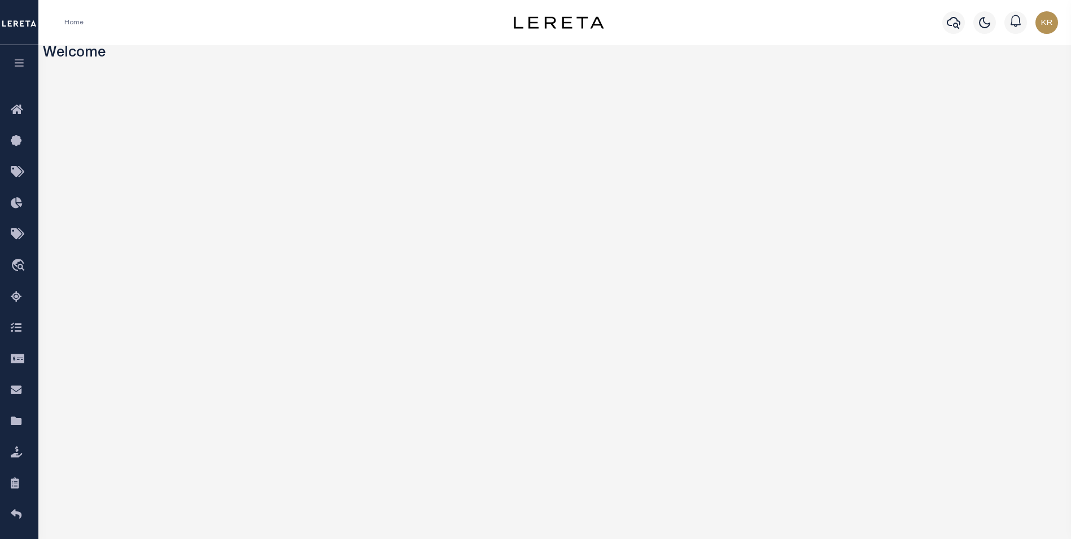
click at [18, 60] on icon "button" at bounding box center [19, 63] width 13 height 10
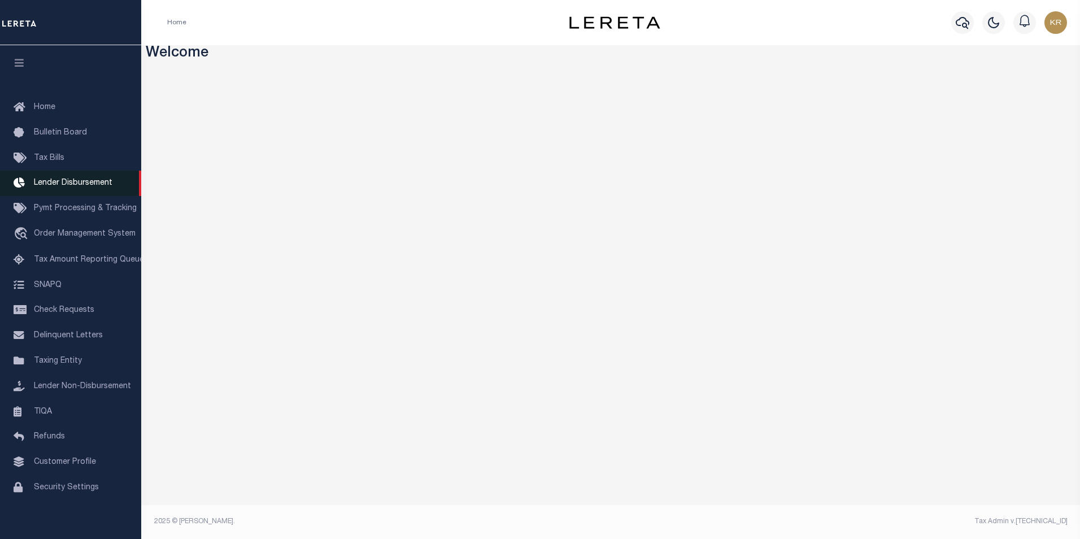
click at [76, 182] on span "Lender Disbursement" at bounding box center [73, 183] width 78 height 8
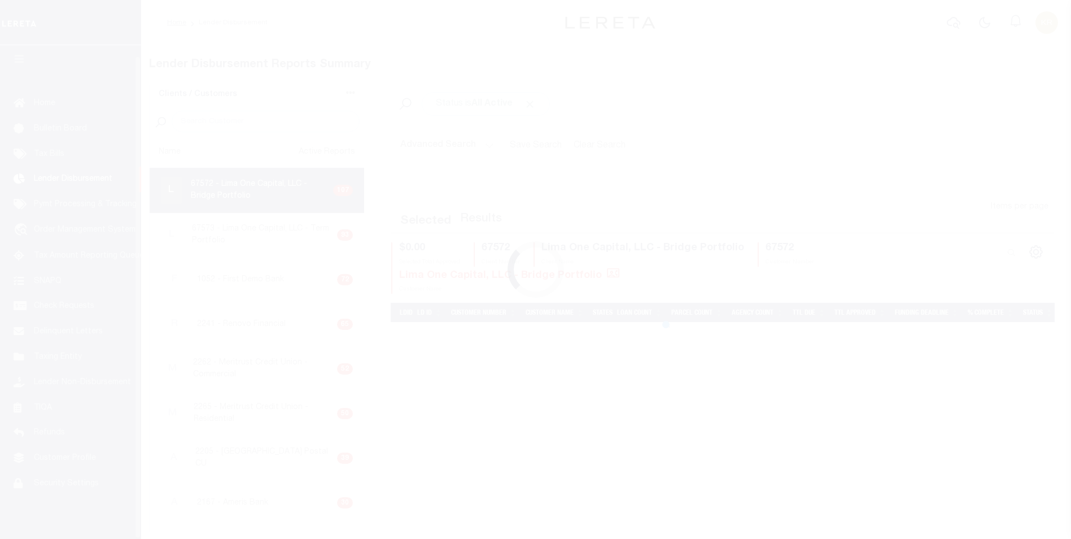
scroll to position [11, 0]
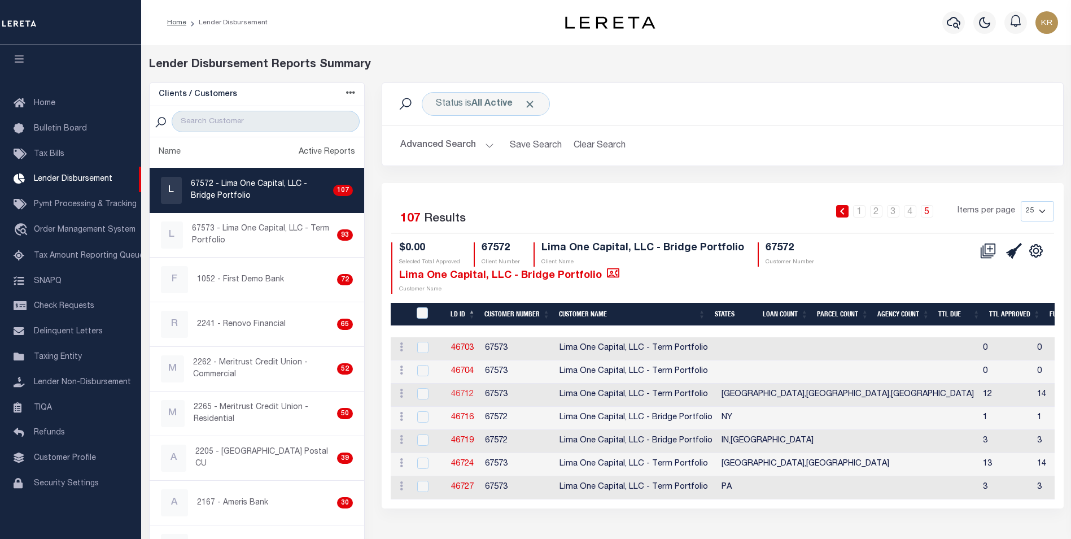
click at [466, 391] on link "46712" at bounding box center [462, 394] width 23 height 8
checkbox input "true"
